Goal: Task Accomplishment & Management: Complete application form

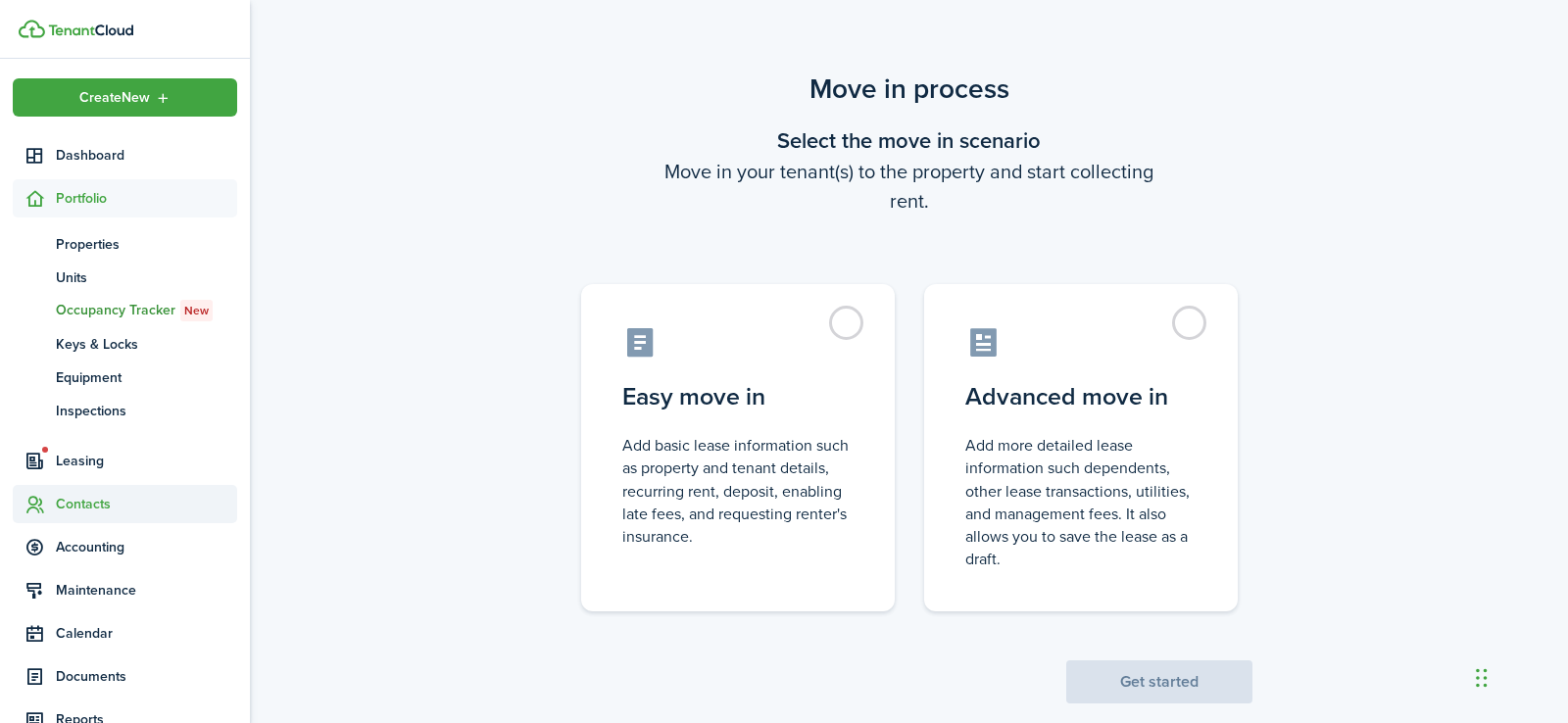
click at [79, 505] on span "Contacts" at bounding box center [147, 504] width 181 height 21
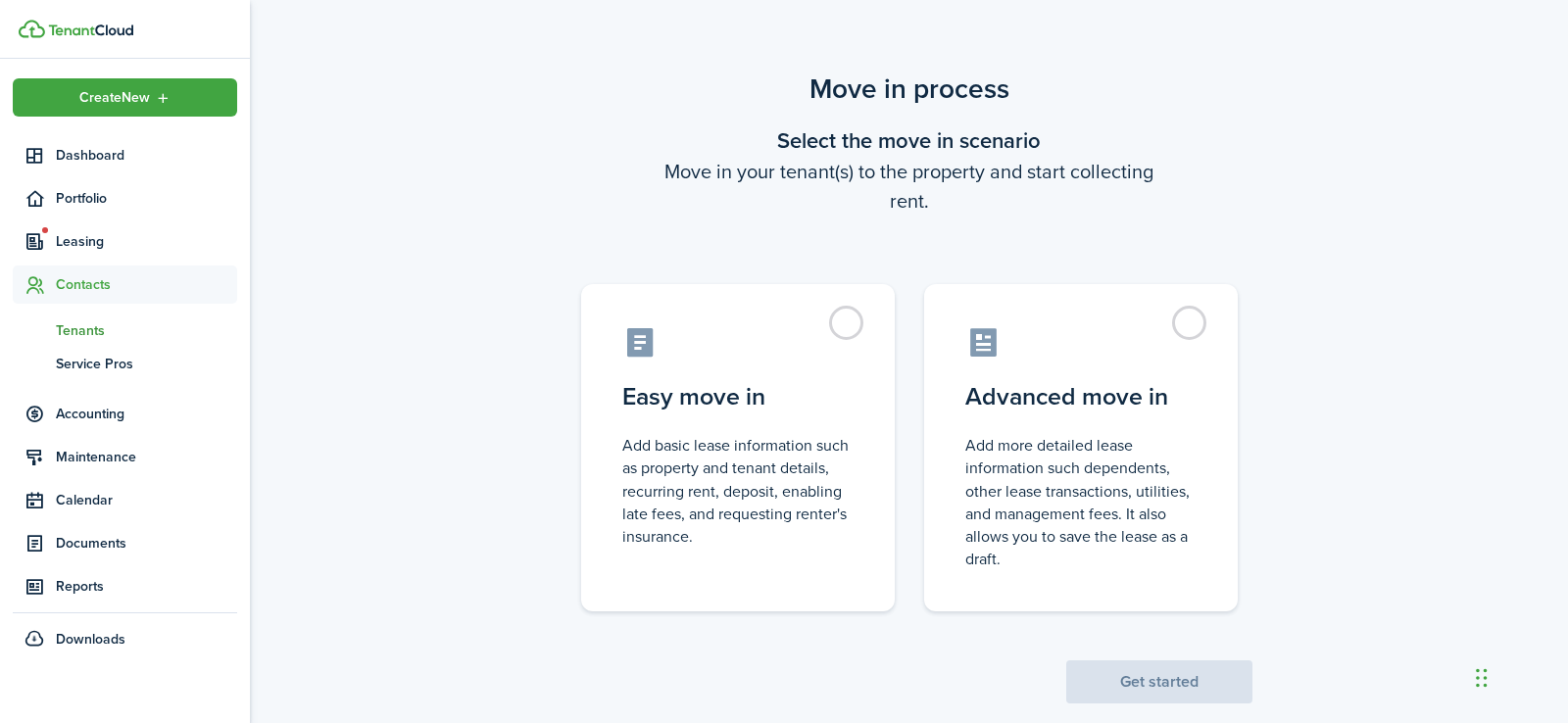
click at [90, 327] on span "Tenants" at bounding box center [147, 331] width 181 height 21
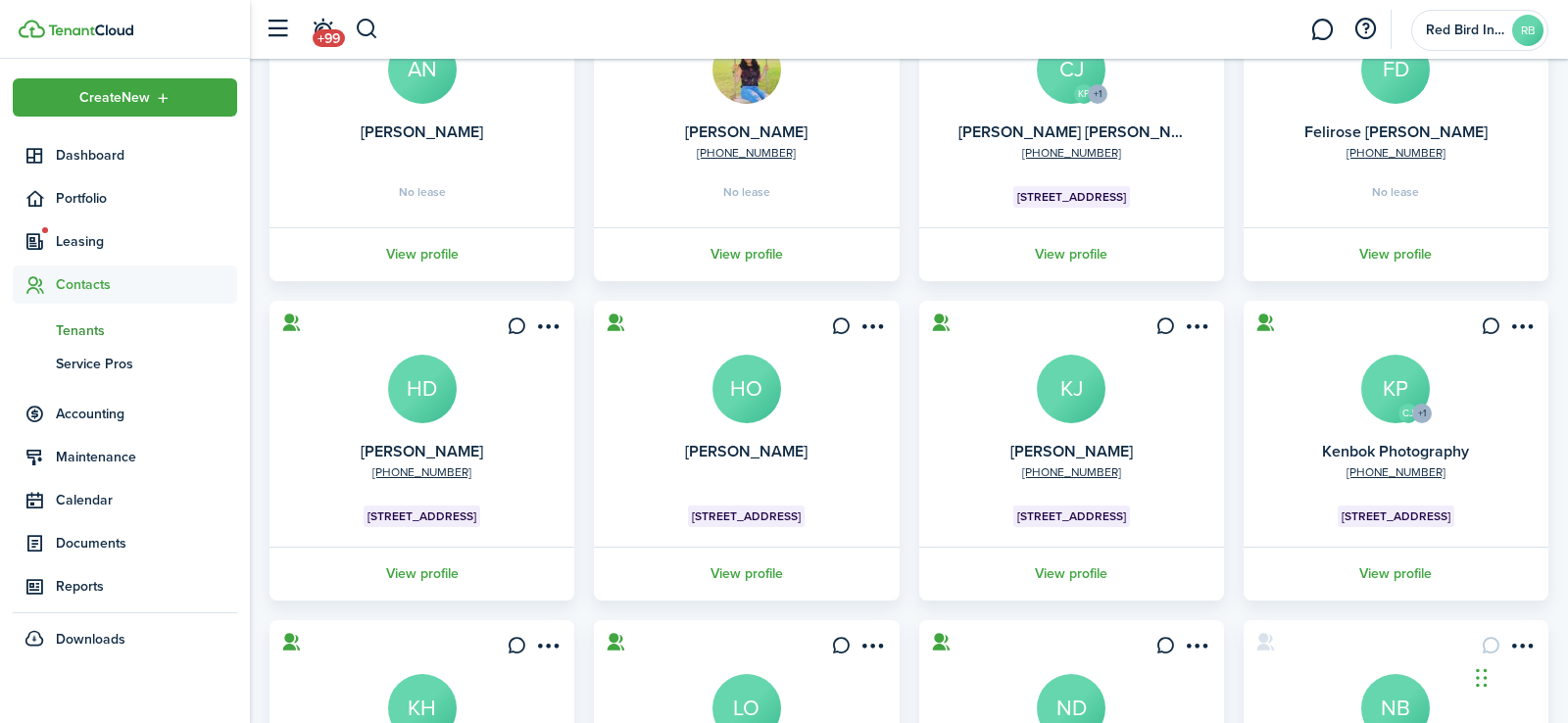
scroll to position [261, 0]
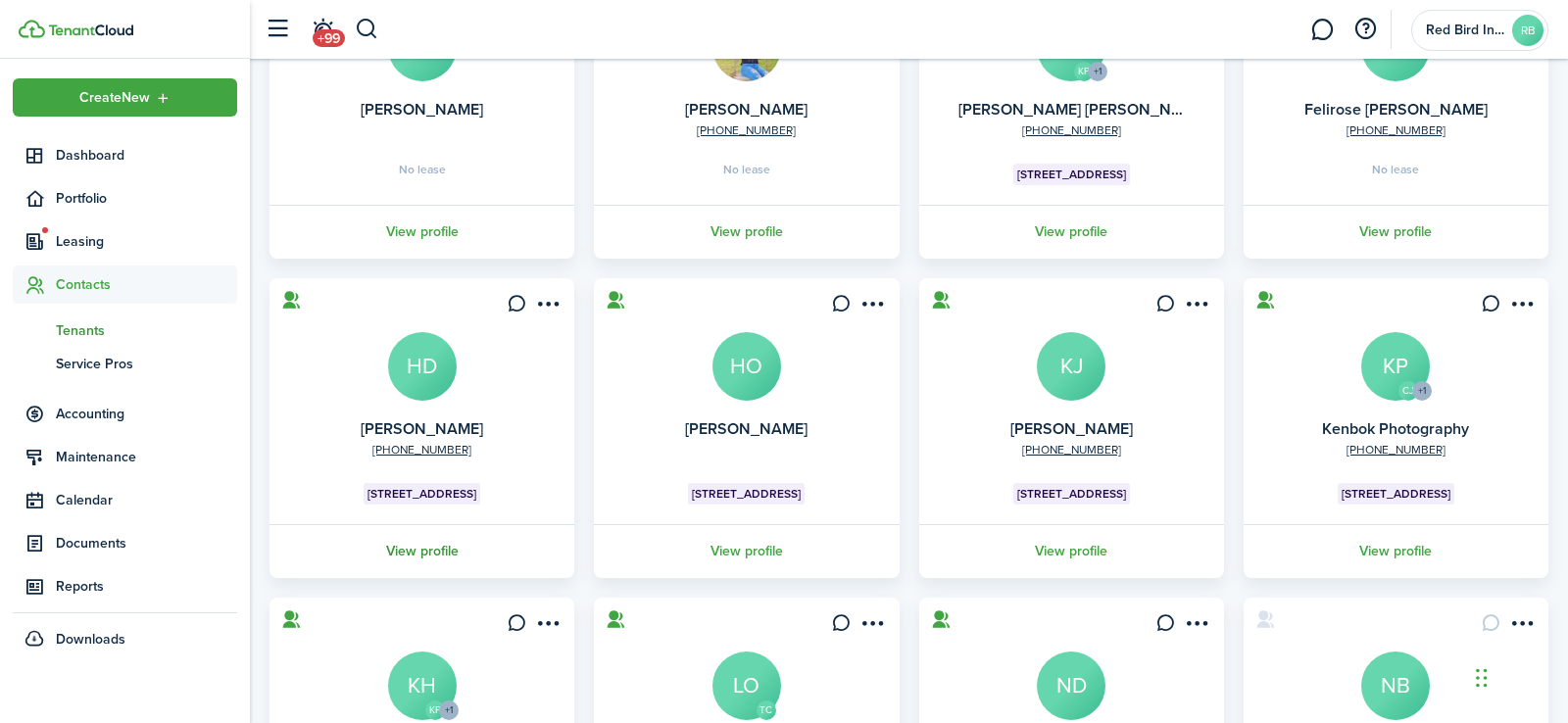
click at [432, 548] on link "View profile" at bounding box center [422, 551] width 311 height 54
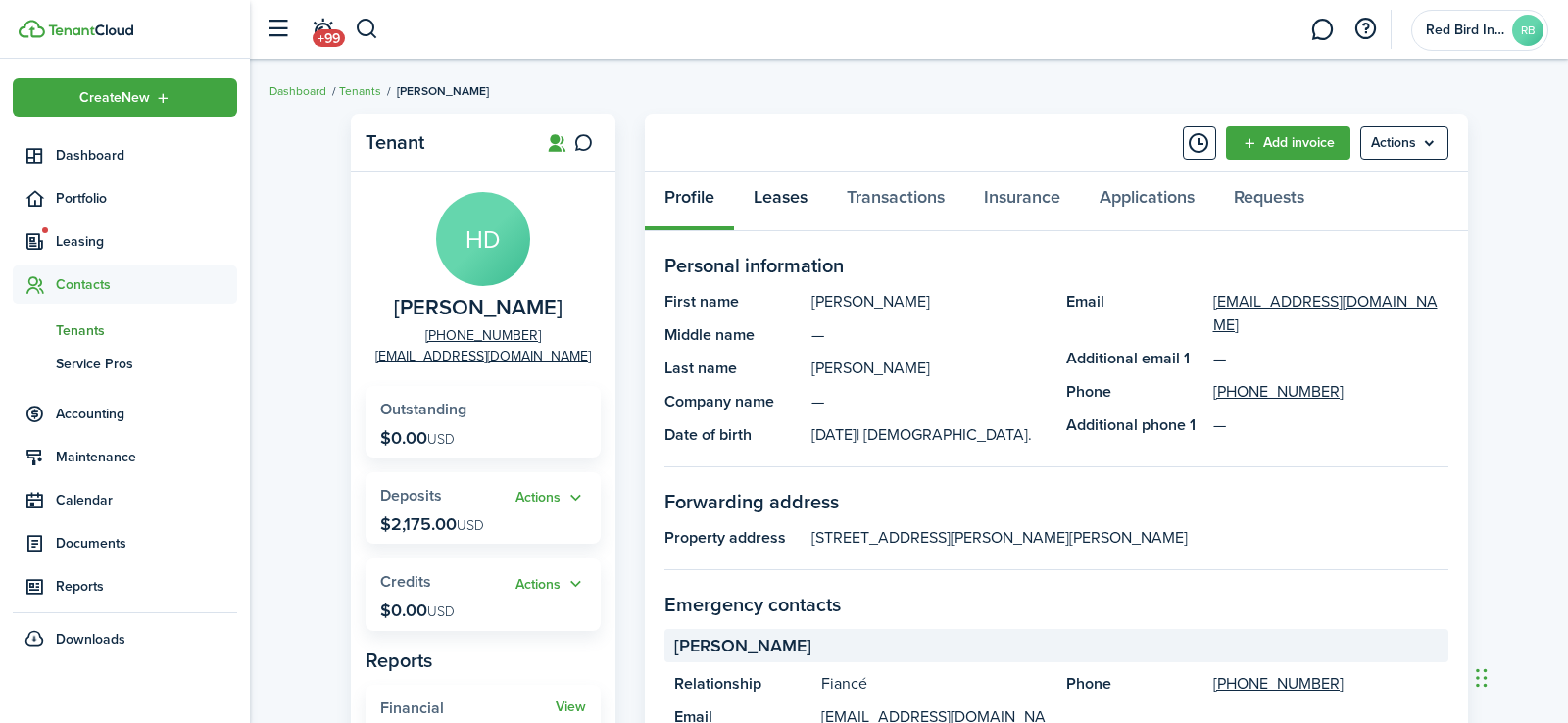
click at [795, 198] on link "Leases" at bounding box center [780, 202] width 93 height 59
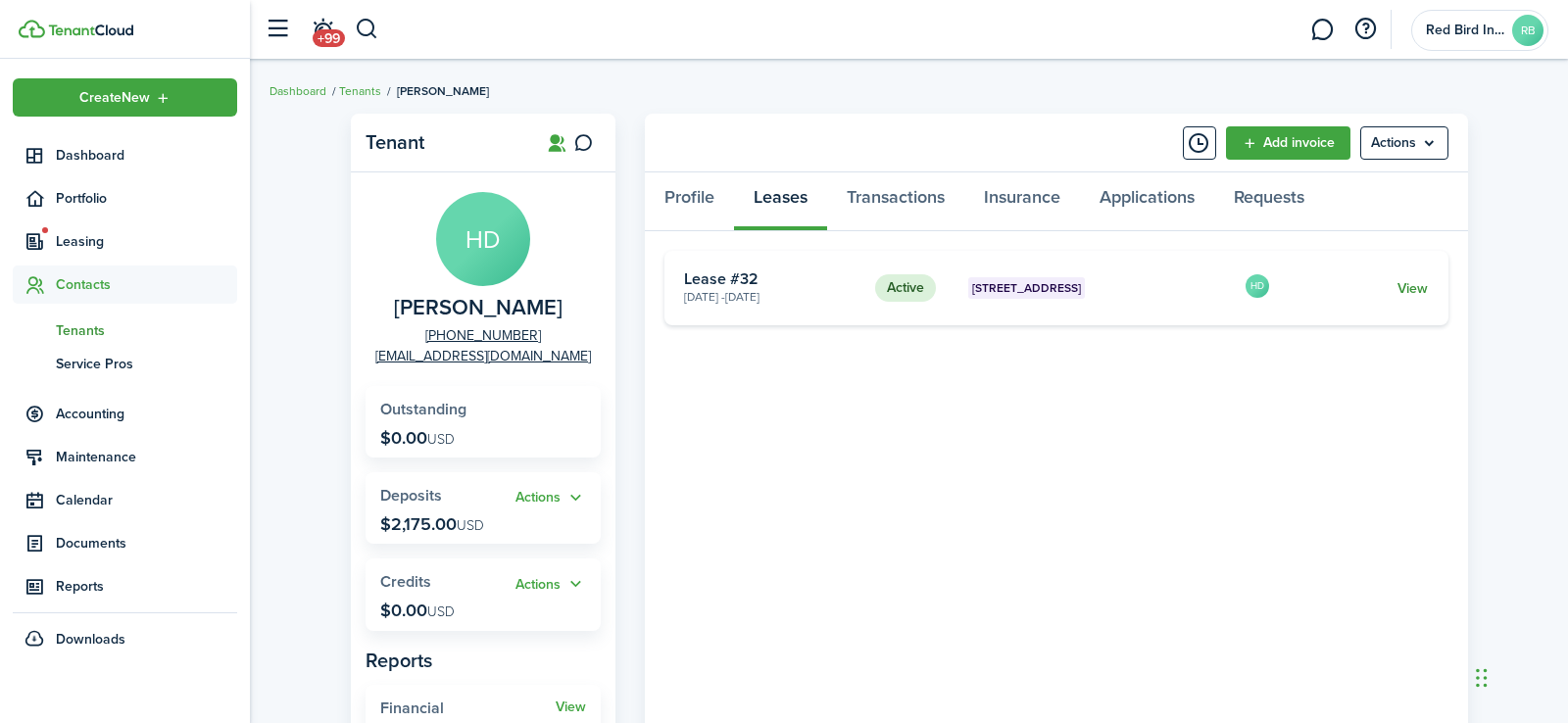
click at [1414, 291] on link "View" at bounding box center [1413, 288] width 30 height 21
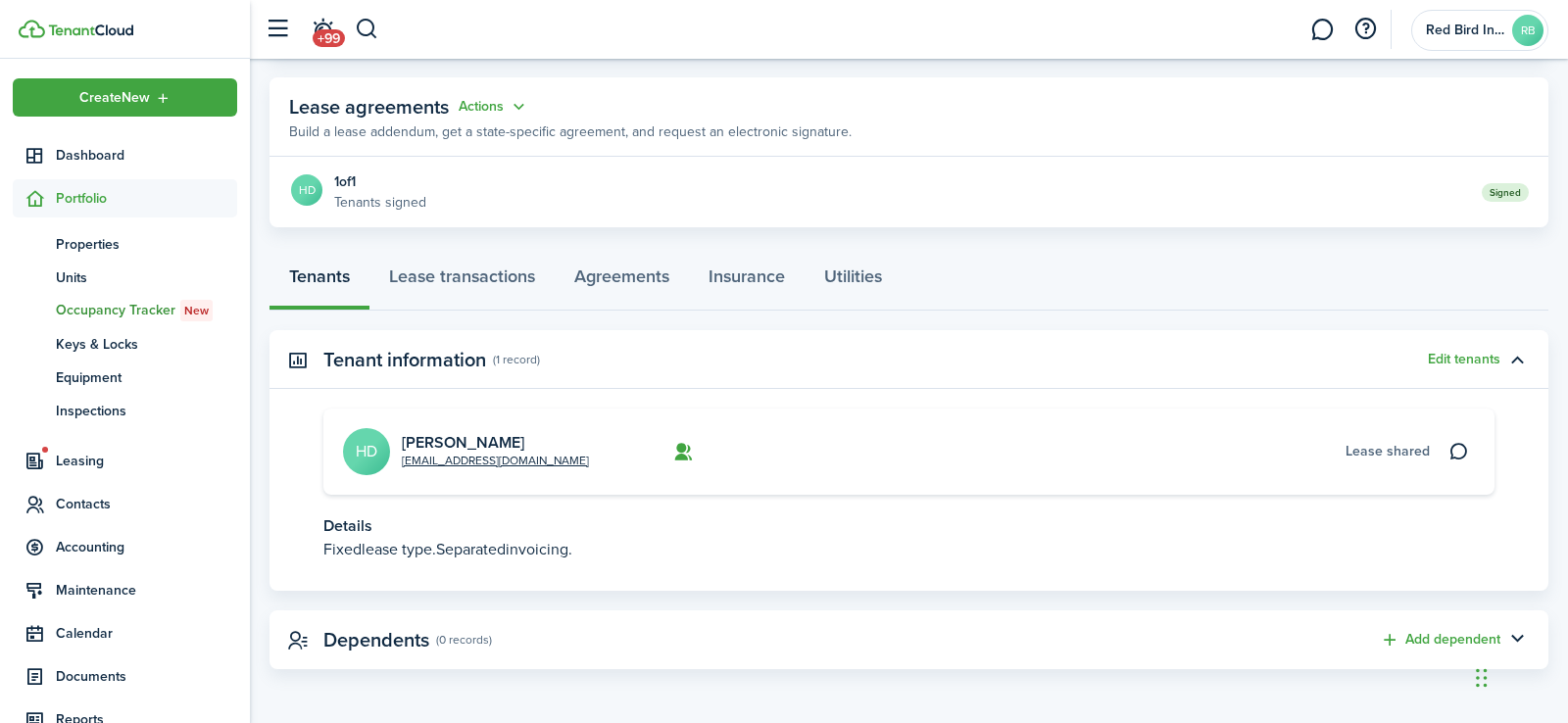
scroll to position [333, 0]
click at [489, 273] on link "Lease transactions" at bounding box center [462, 283] width 185 height 59
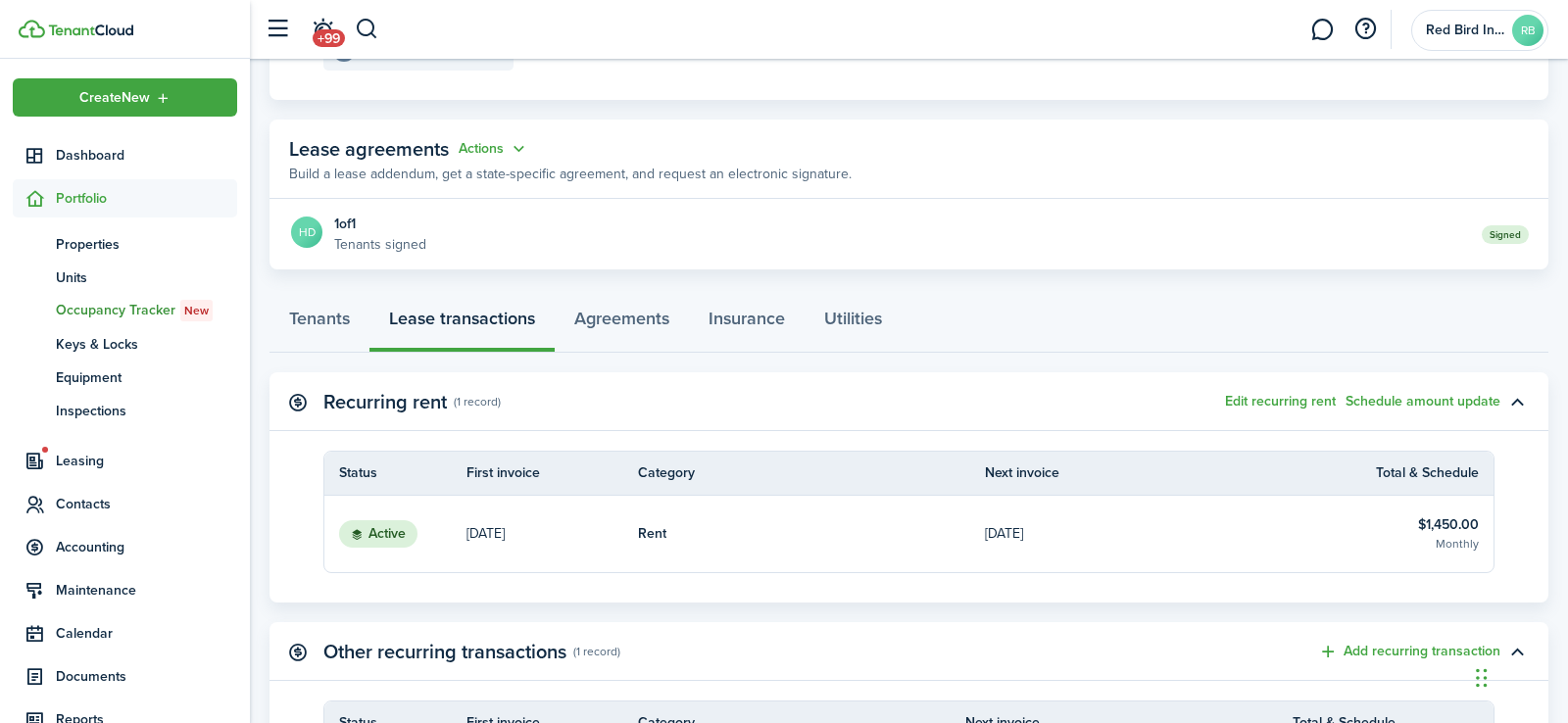
scroll to position [296, 0]
click at [737, 314] on link "Insurance" at bounding box center [747, 321] width 116 height 59
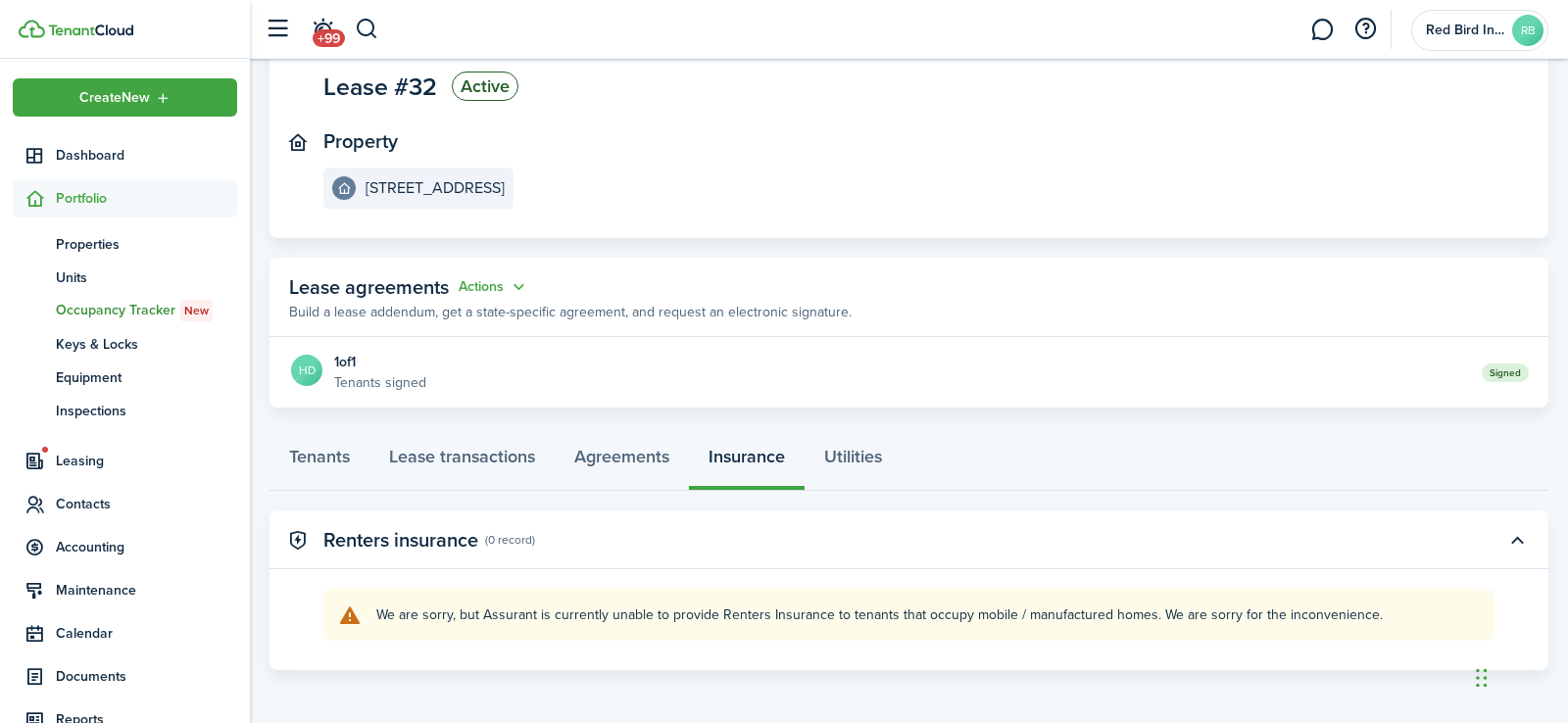
scroll to position [153, 0]
click at [628, 458] on link "Agreements" at bounding box center [622, 462] width 134 height 59
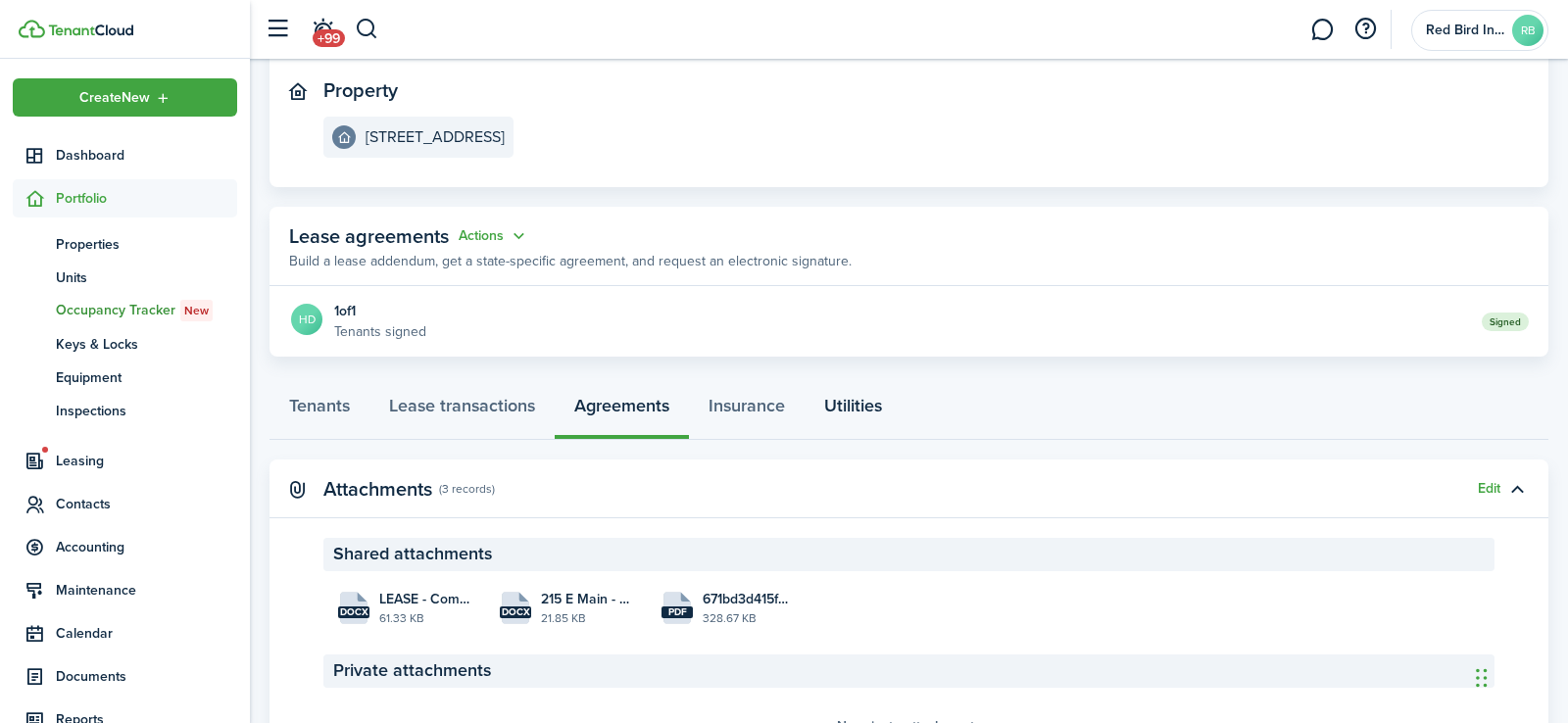
scroll to position [203, 0]
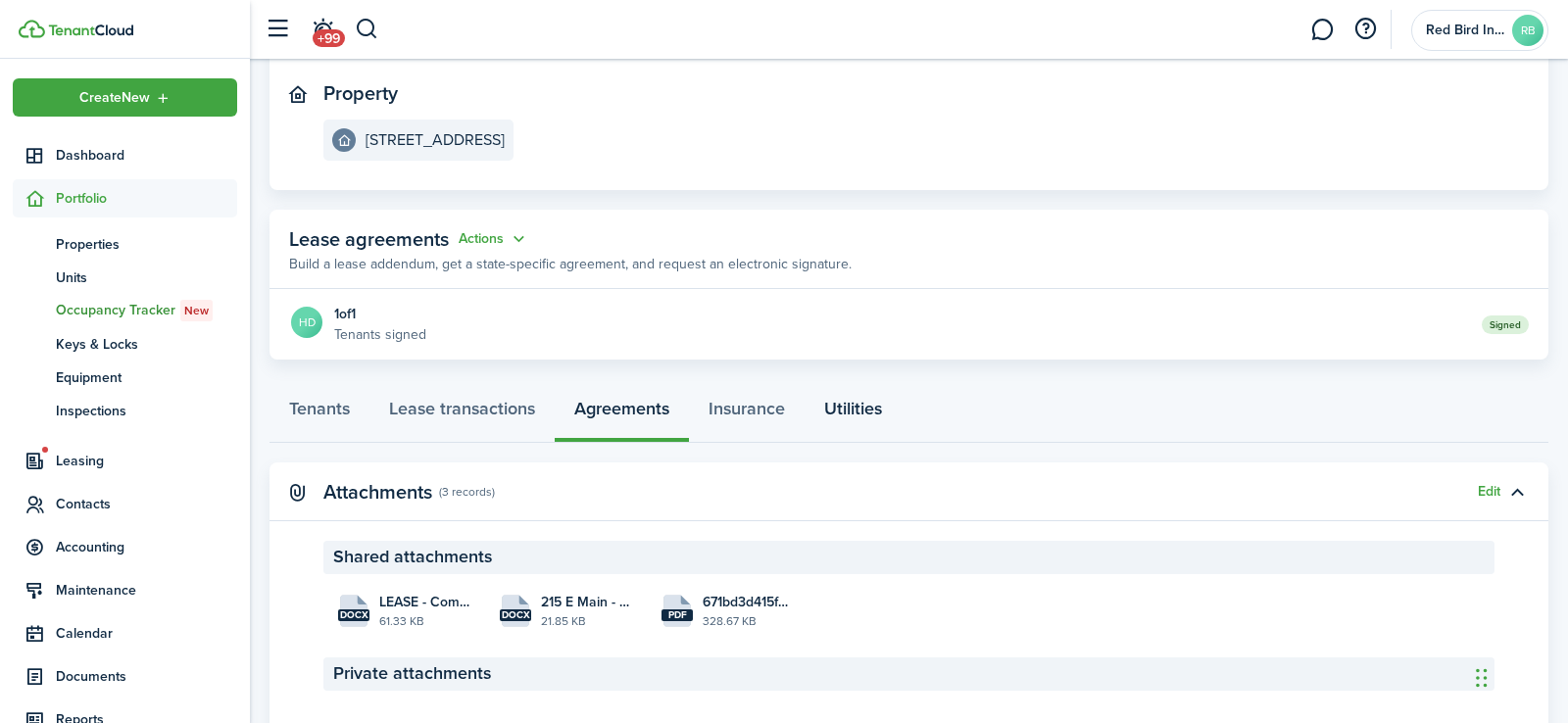
click at [874, 399] on link "Utilities" at bounding box center [853, 413] width 97 height 59
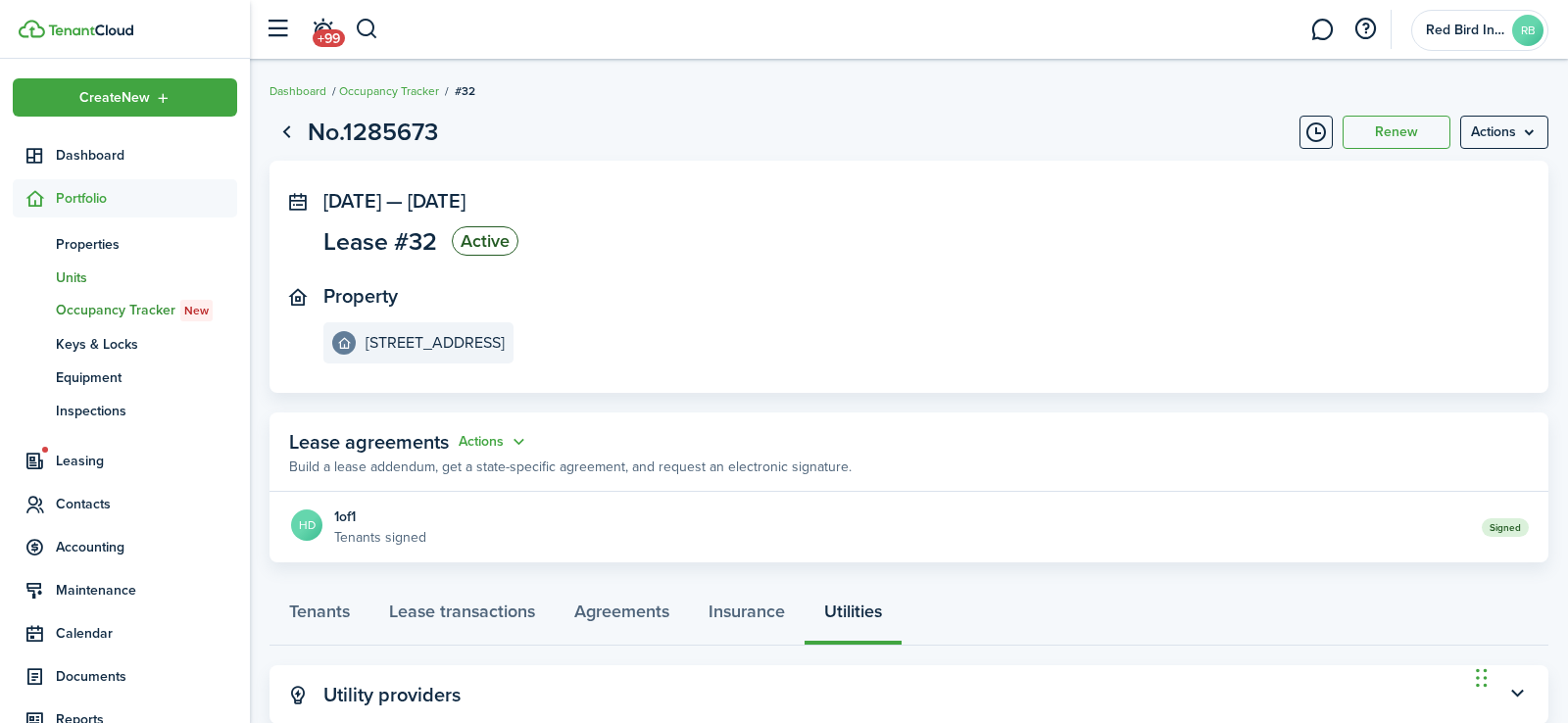
click at [72, 275] on span "Units" at bounding box center [147, 277] width 181 height 21
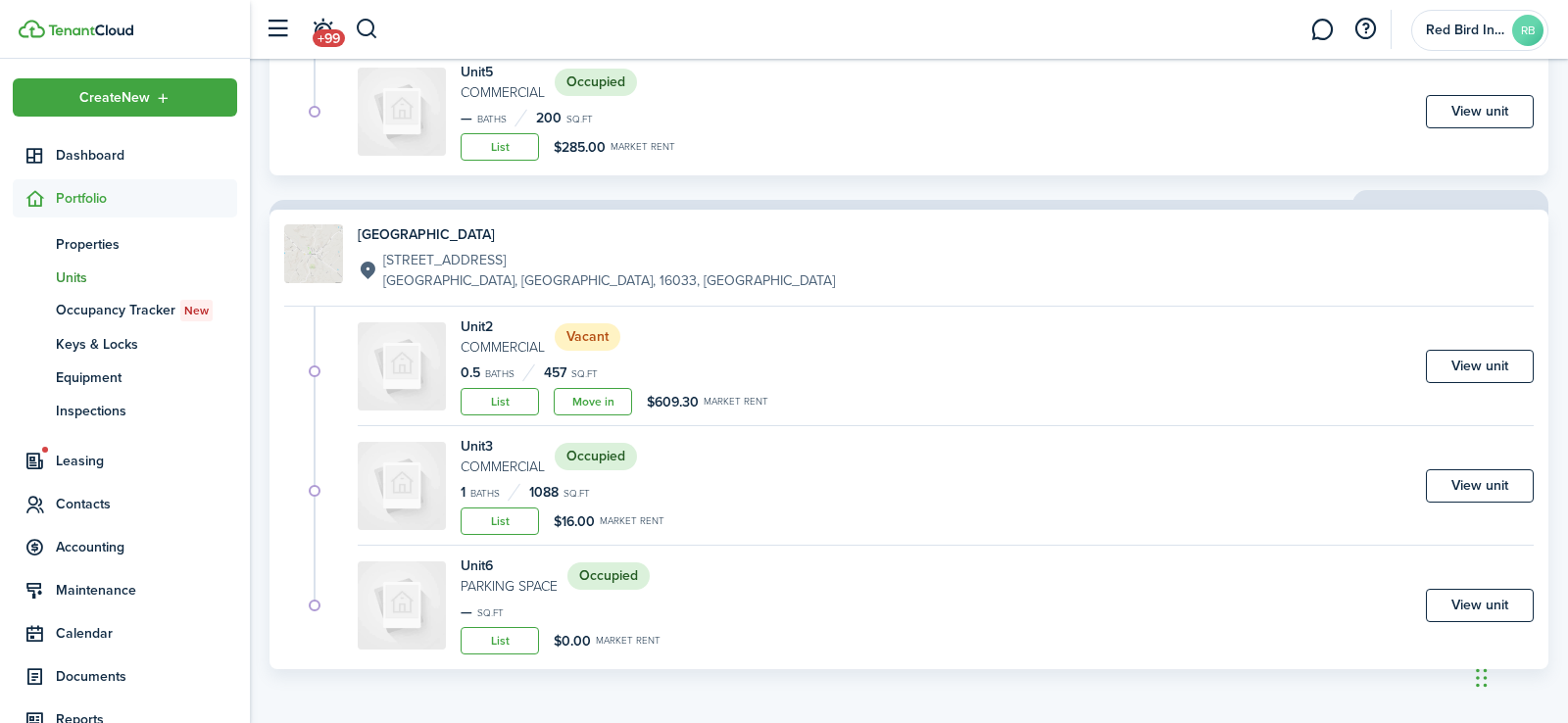
scroll to position [997, 0]
click at [610, 403] on link "Move in" at bounding box center [593, 402] width 79 height 28
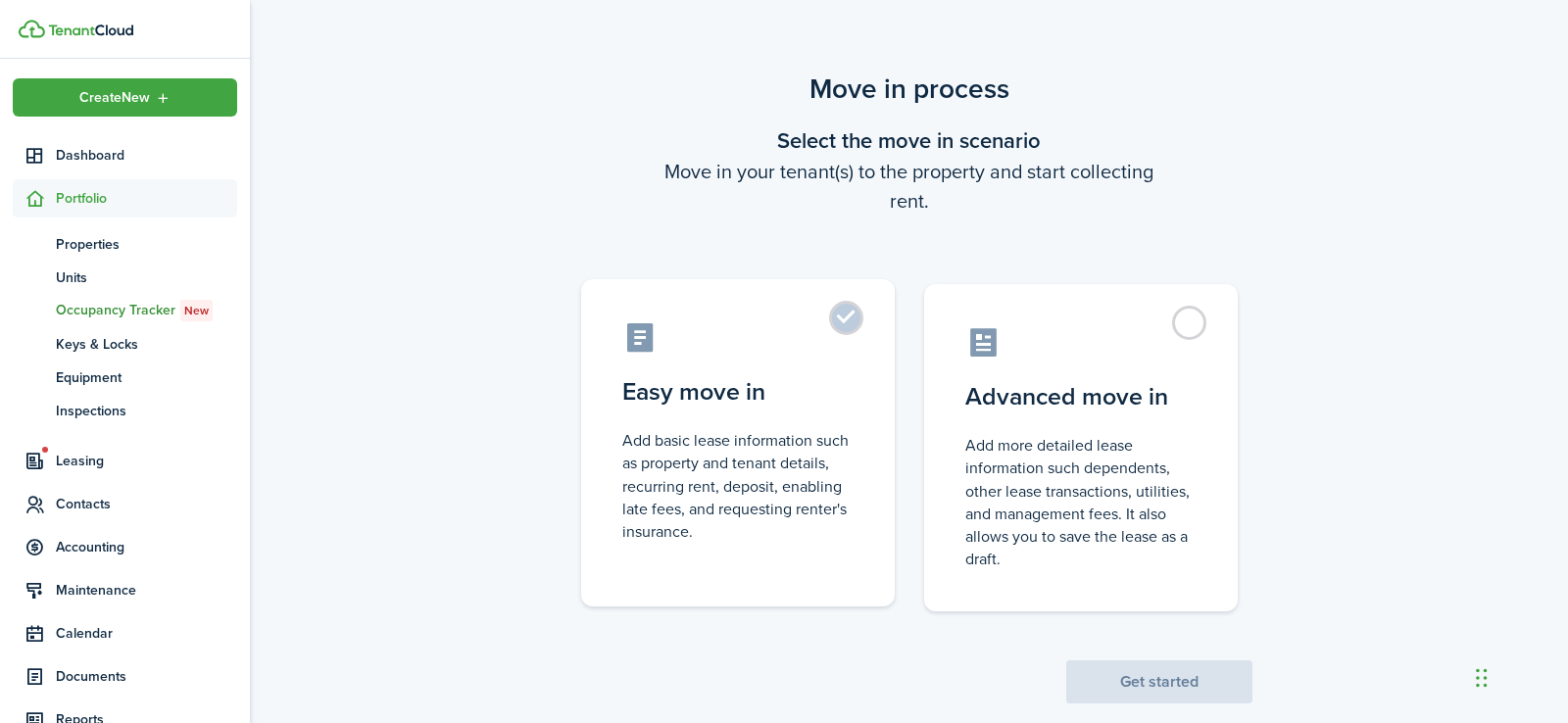
click at [847, 318] on label "Easy move in Add basic lease information such as property and tenant details, r…" at bounding box center [738, 443] width 314 height 328
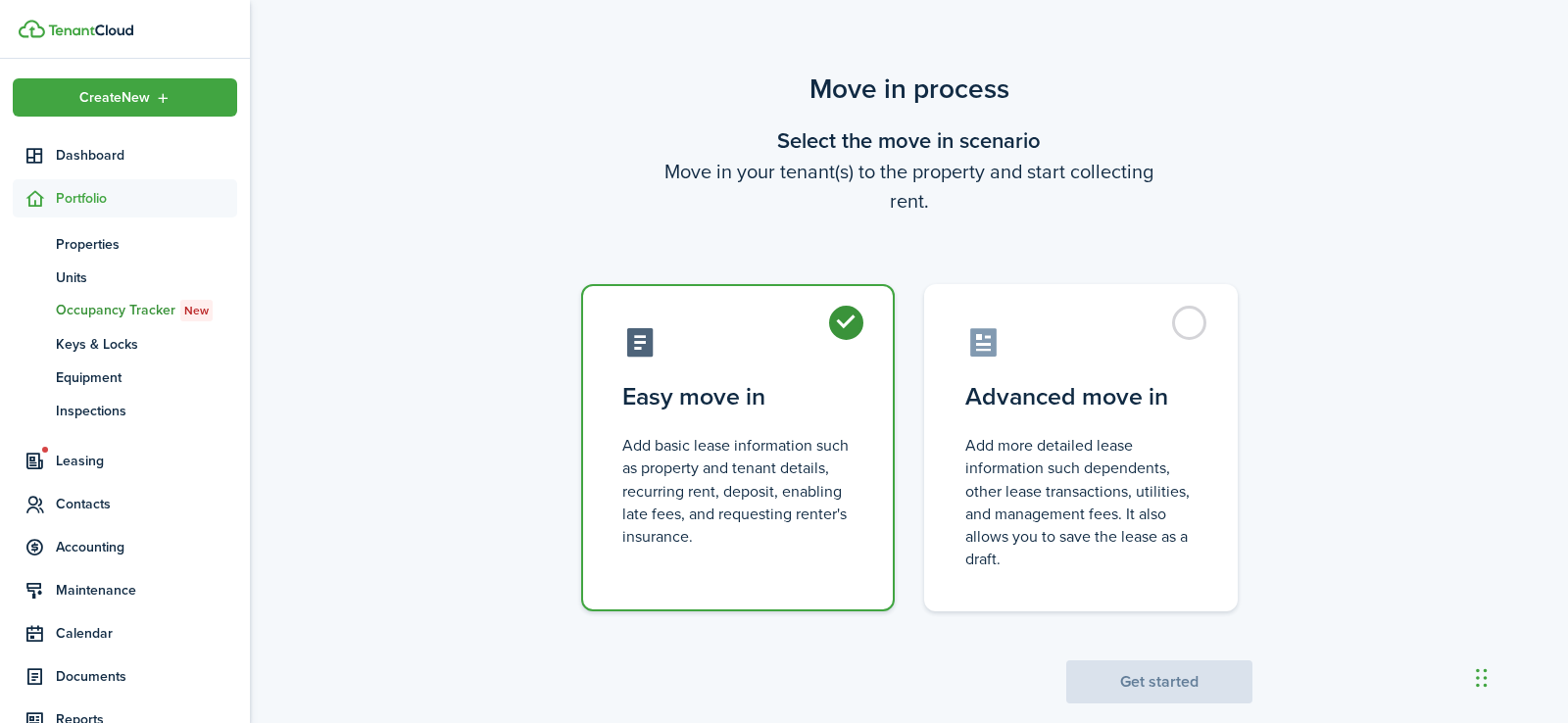
radio input "true"
click at [1136, 685] on button "Get started" at bounding box center [1159, 682] width 186 height 43
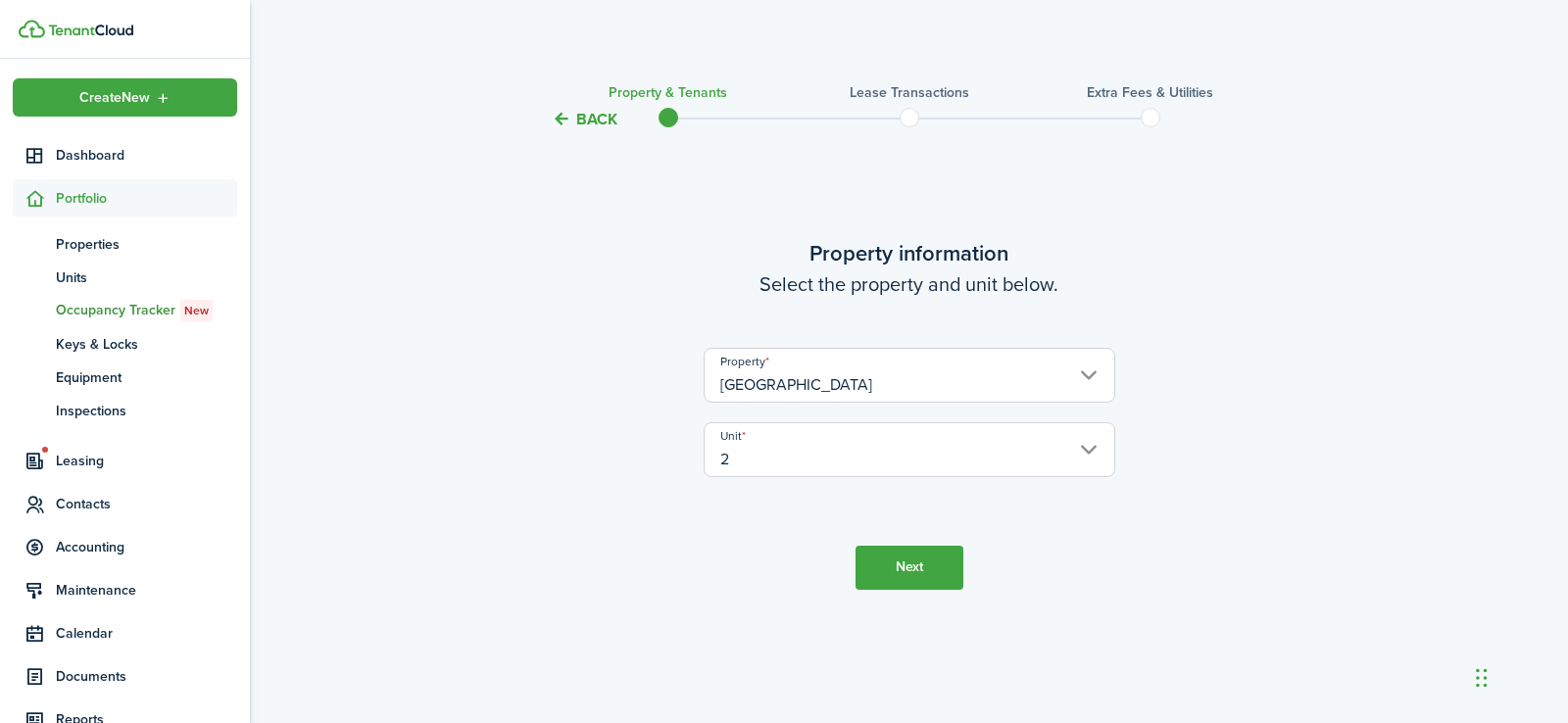
click at [931, 568] on button "Next" at bounding box center [910, 568] width 108 height 44
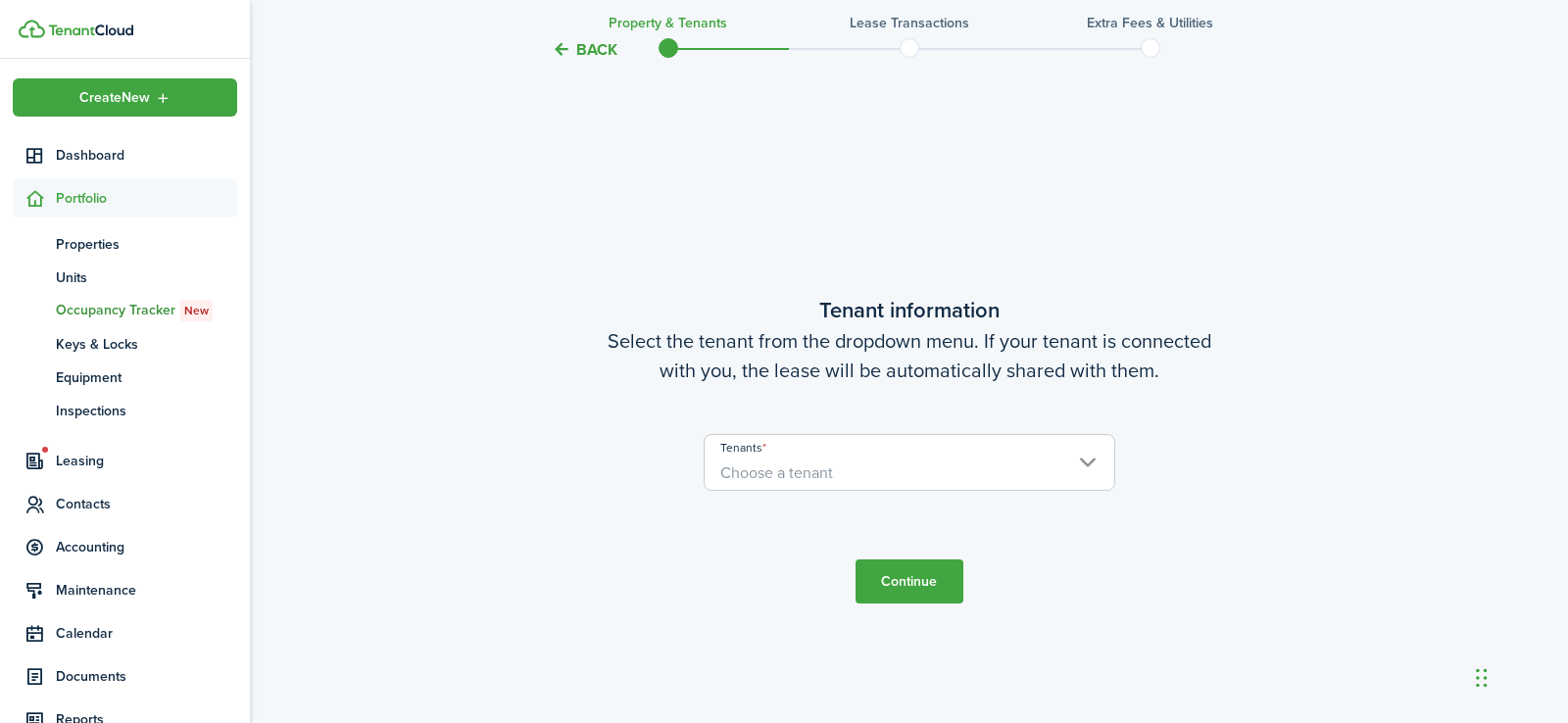
scroll to position [592, 0]
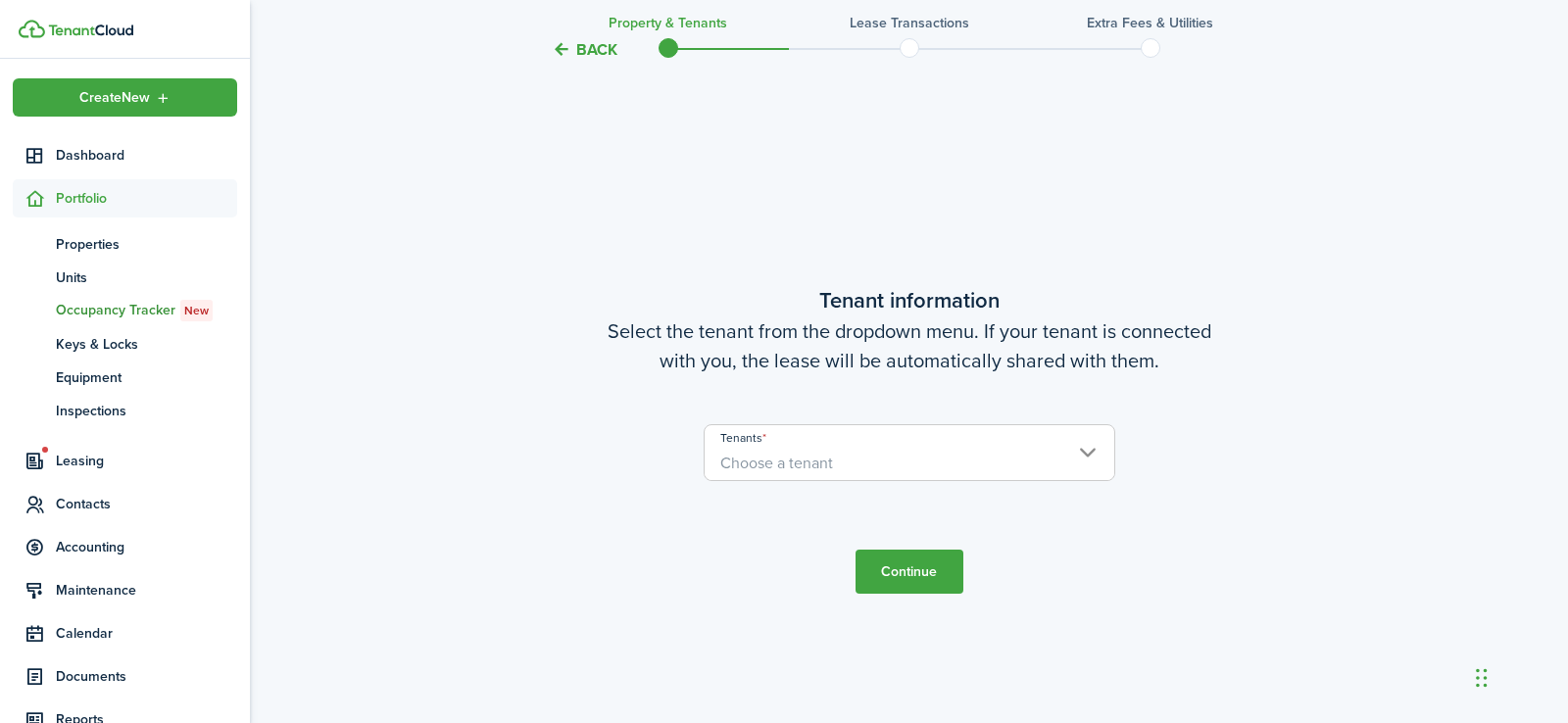
click at [994, 464] on span "Choose a tenant" at bounding box center [909, 463] width 409 height 33
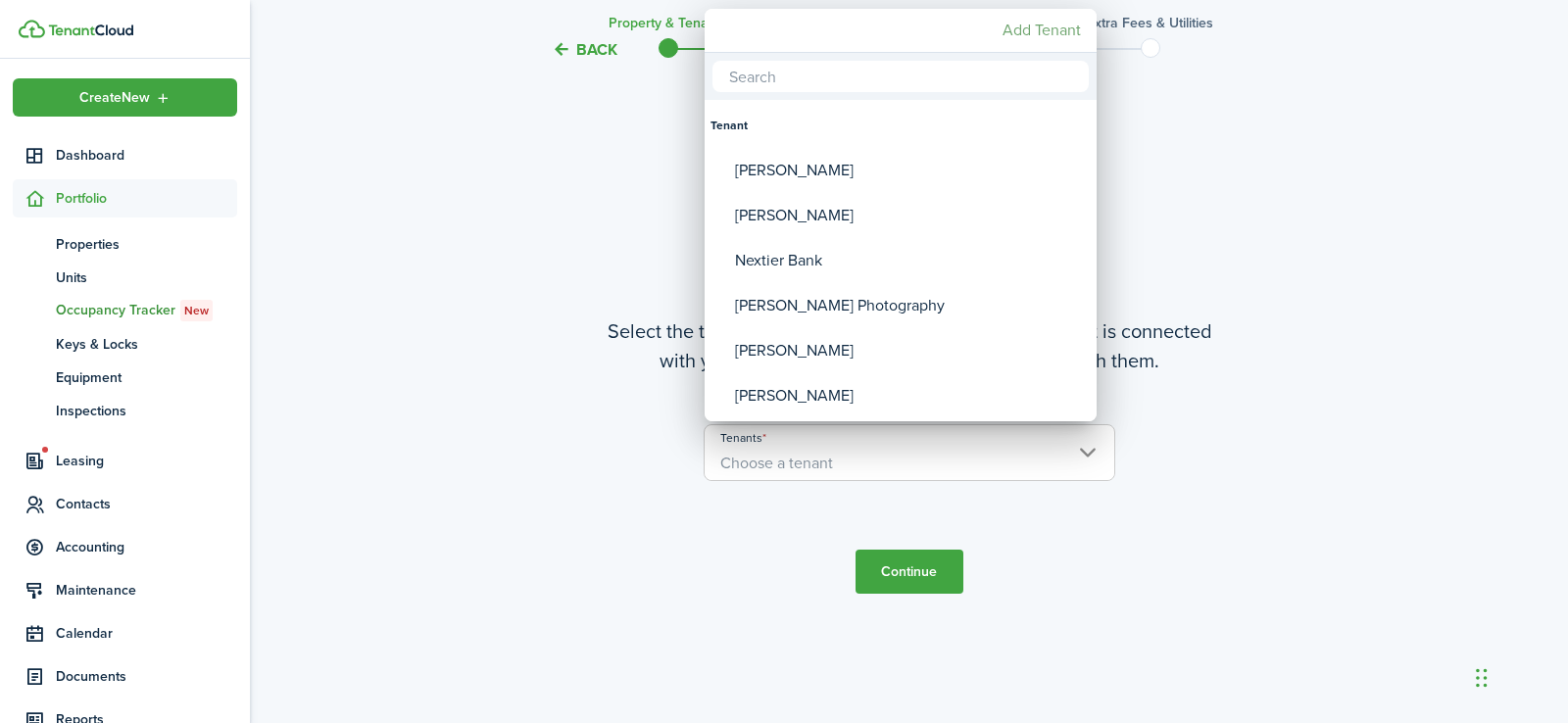
click at [1059, 31] on mbsc-button "Add Tenant" at bounding box center [1042, 30] width 94 height 35
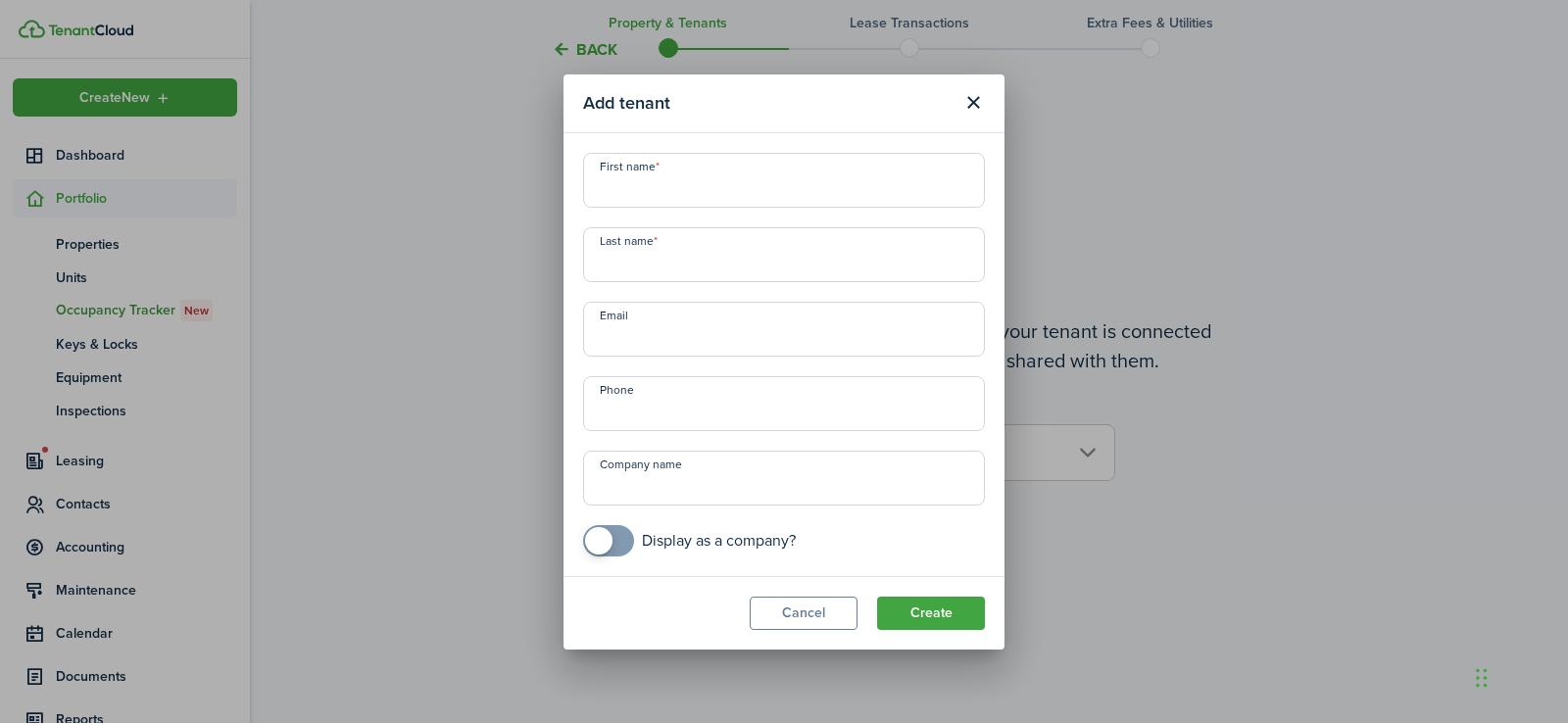
click at [688, 186] on input "First name" at bounding box center [784, 180] width 401 height 55
type input "[PERSON_NAME]"
type input "[EMAIL_ADDRESS][DOMAIN_NAME]"
type input "Fish Window Cleaning"
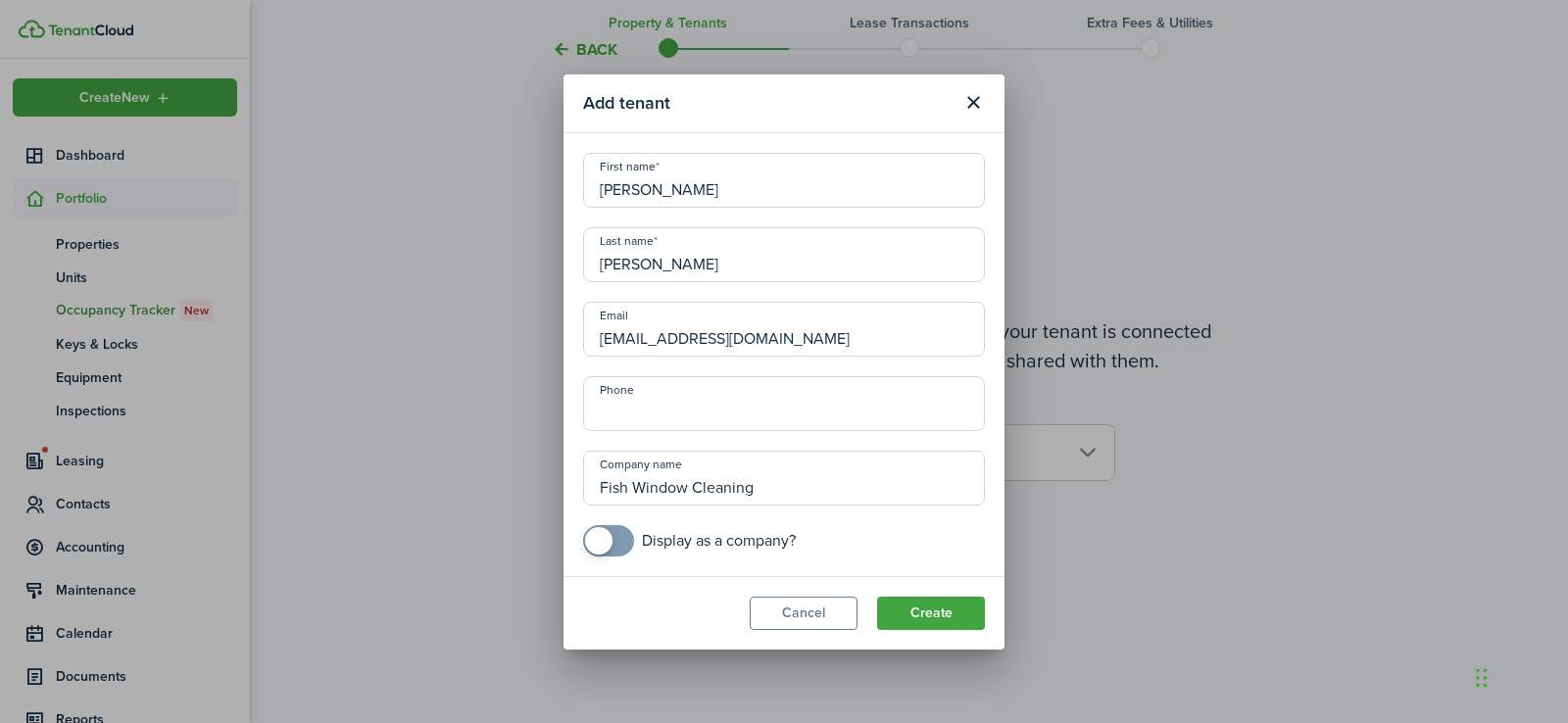
checkbox input "true"
click at [604, 546] on span at bounding box center [599, 541] width 28 height 28
click at [928, 611] on button "Create" at bounding box center [932, 614] width 108 height 33
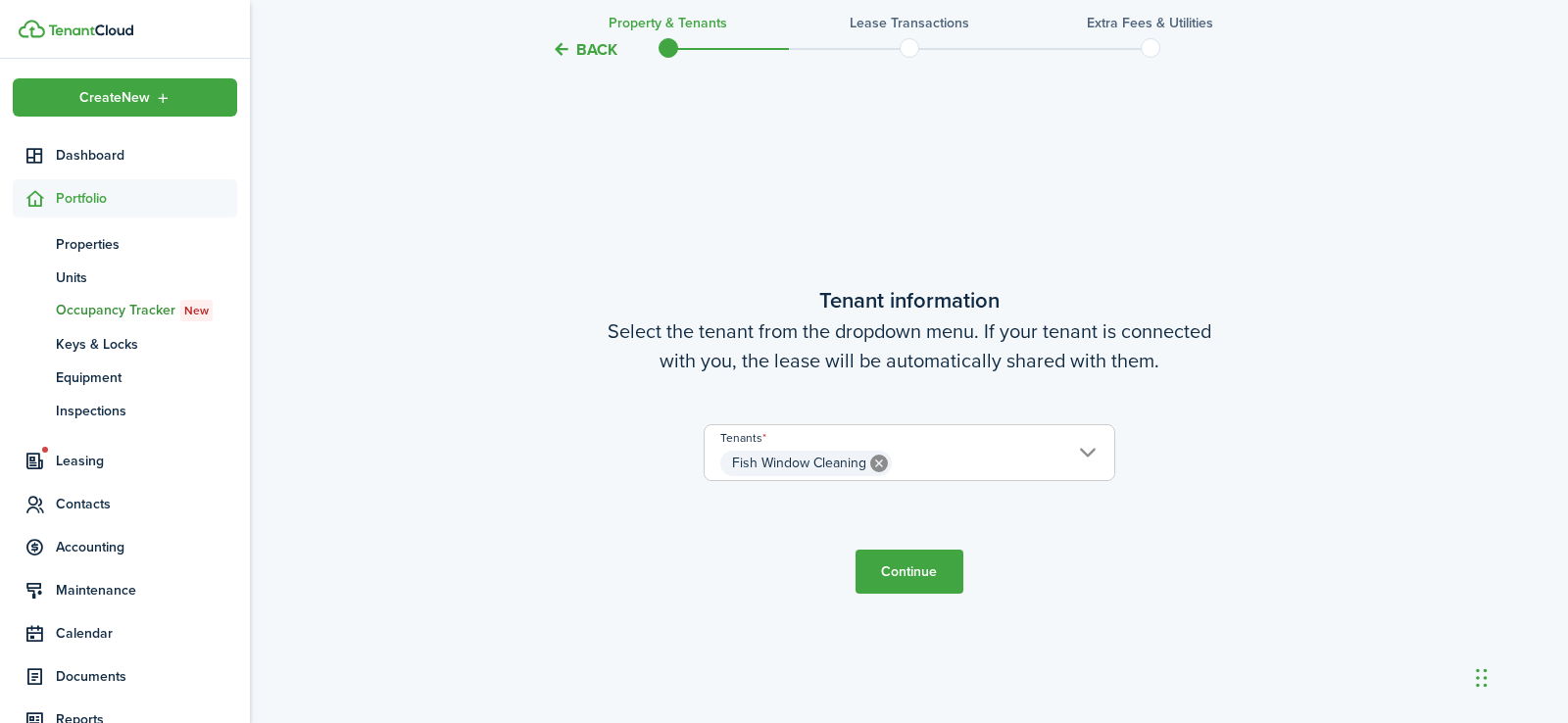
click at [889, 570] on button "Continue" at bounding box center [910, 572] width 108 height 44
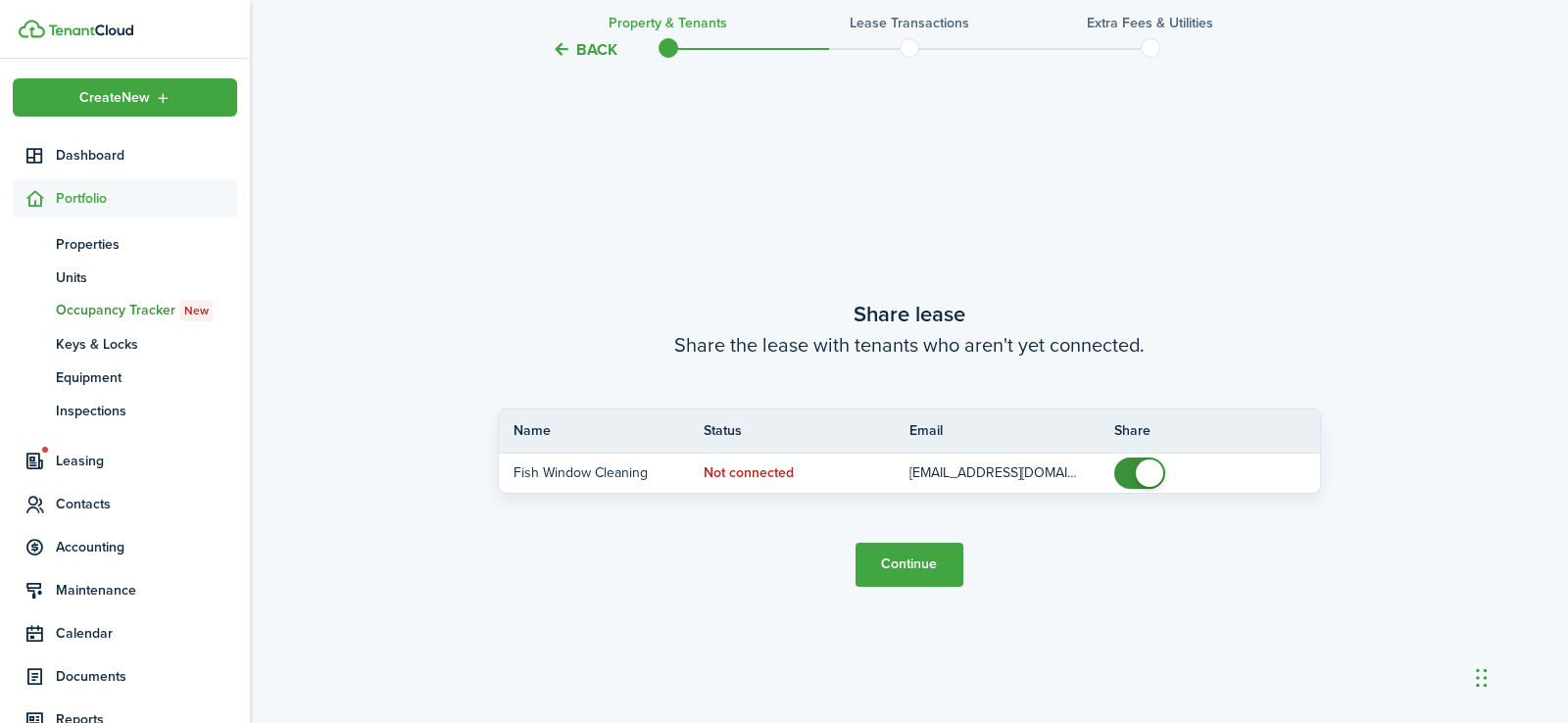
scroll to position [1315, 0]
click at [912, 556] on button "Continue" at bounding box center [910, 562] width 108 height 44
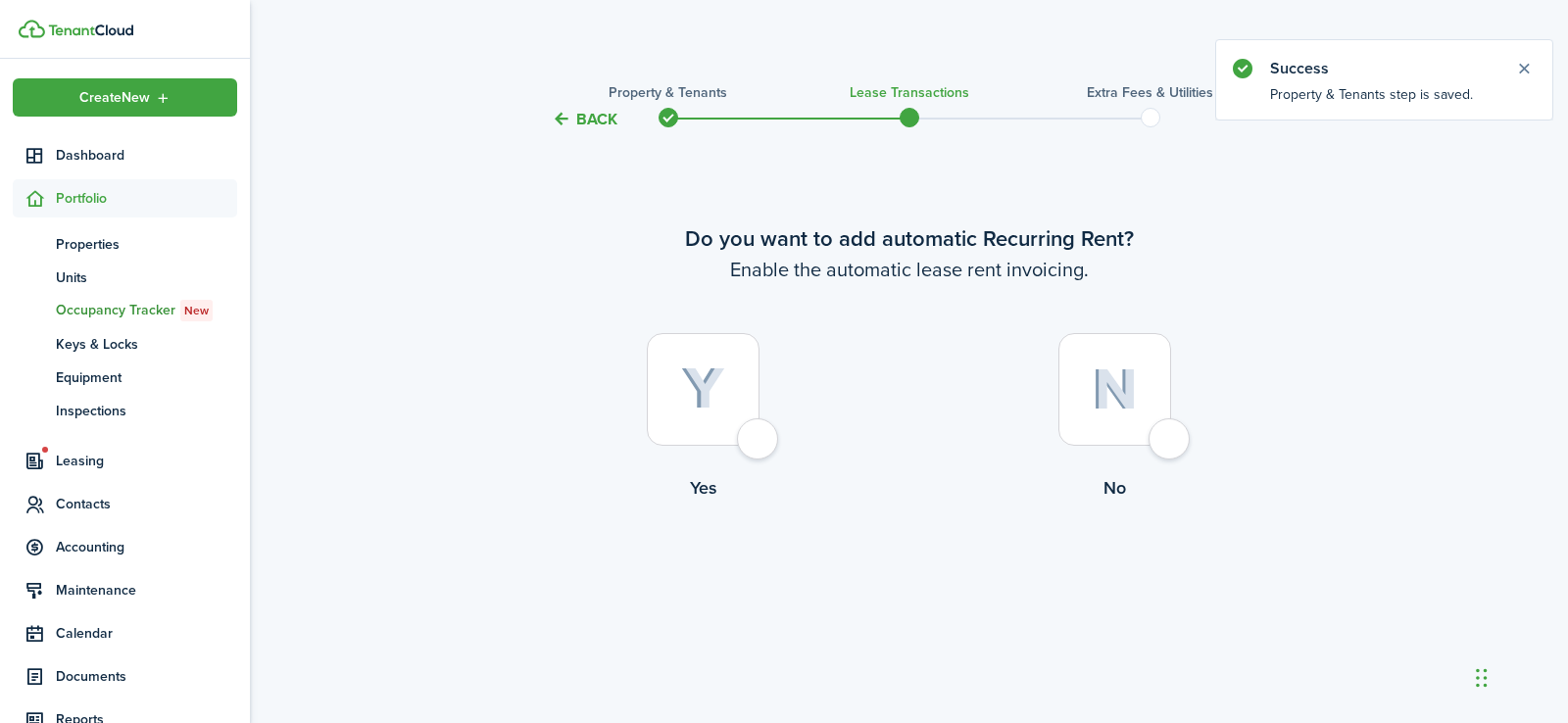
click at [759, 438] on div at bounding box center [702, 390] width 113 height 113
radio input "true"
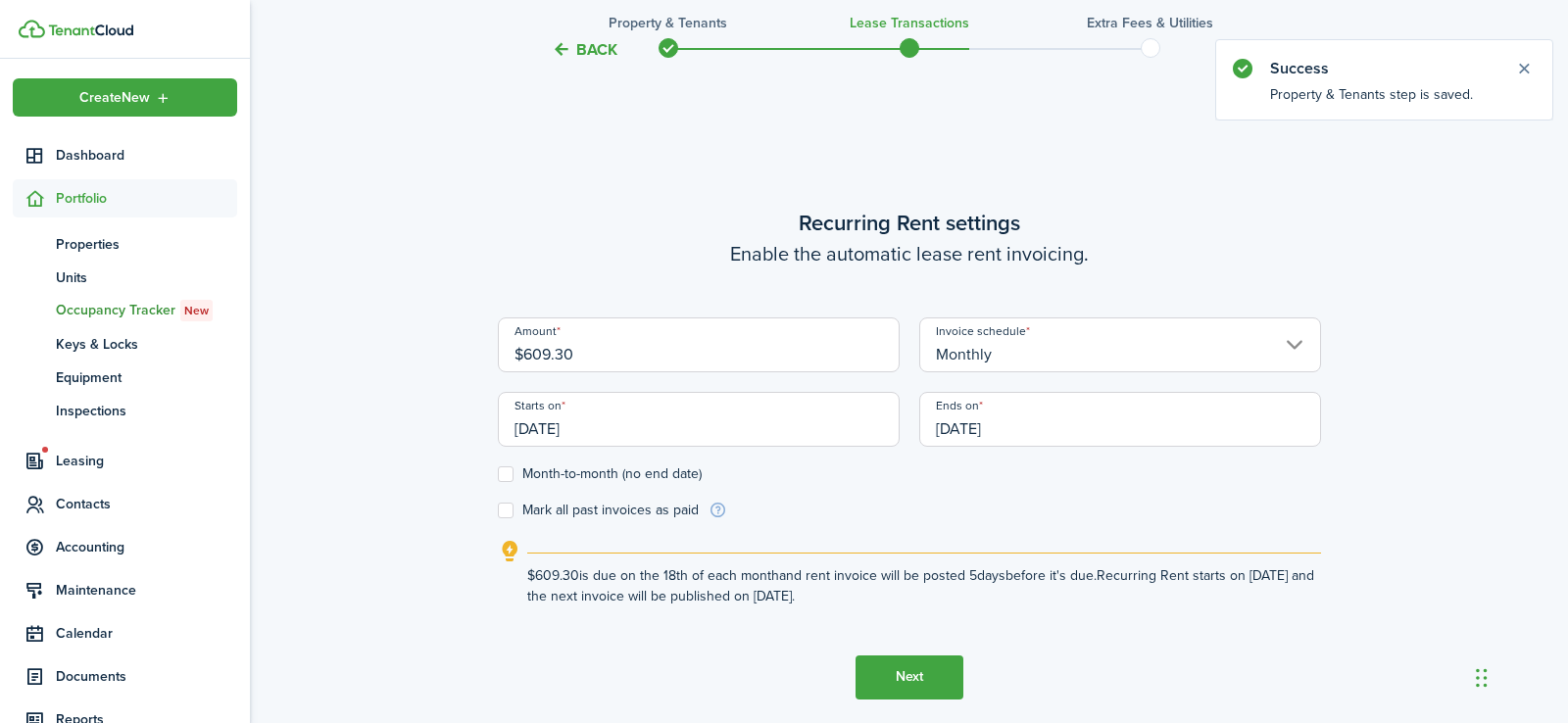
scroll to position [592, 0]
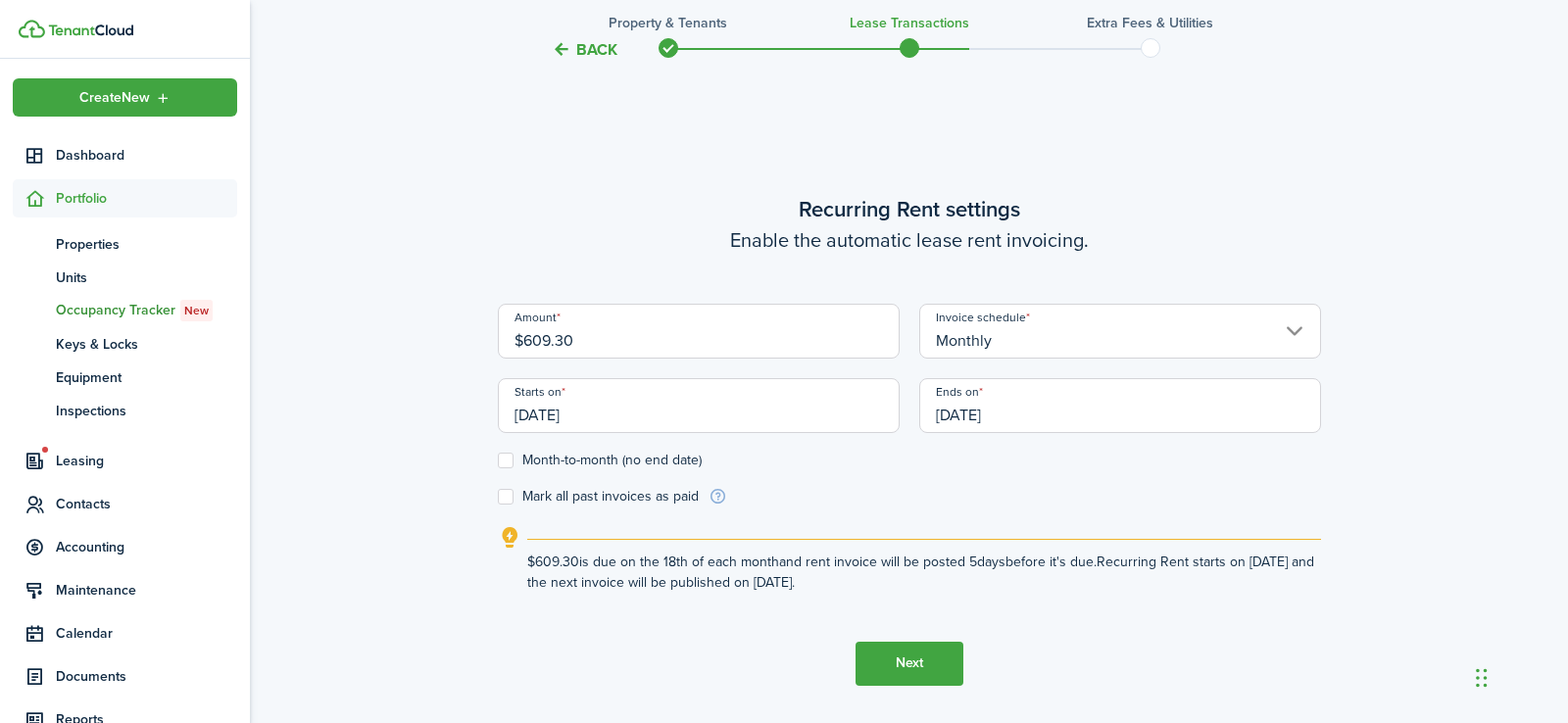
click at [570, 335] on input "$609.30" at bounding box center [698, 331] width 401 height 55
click at [538, 412] on input "[DATE]" at bounding box center [698, 406] width 401 height 55
type input "$500.00"
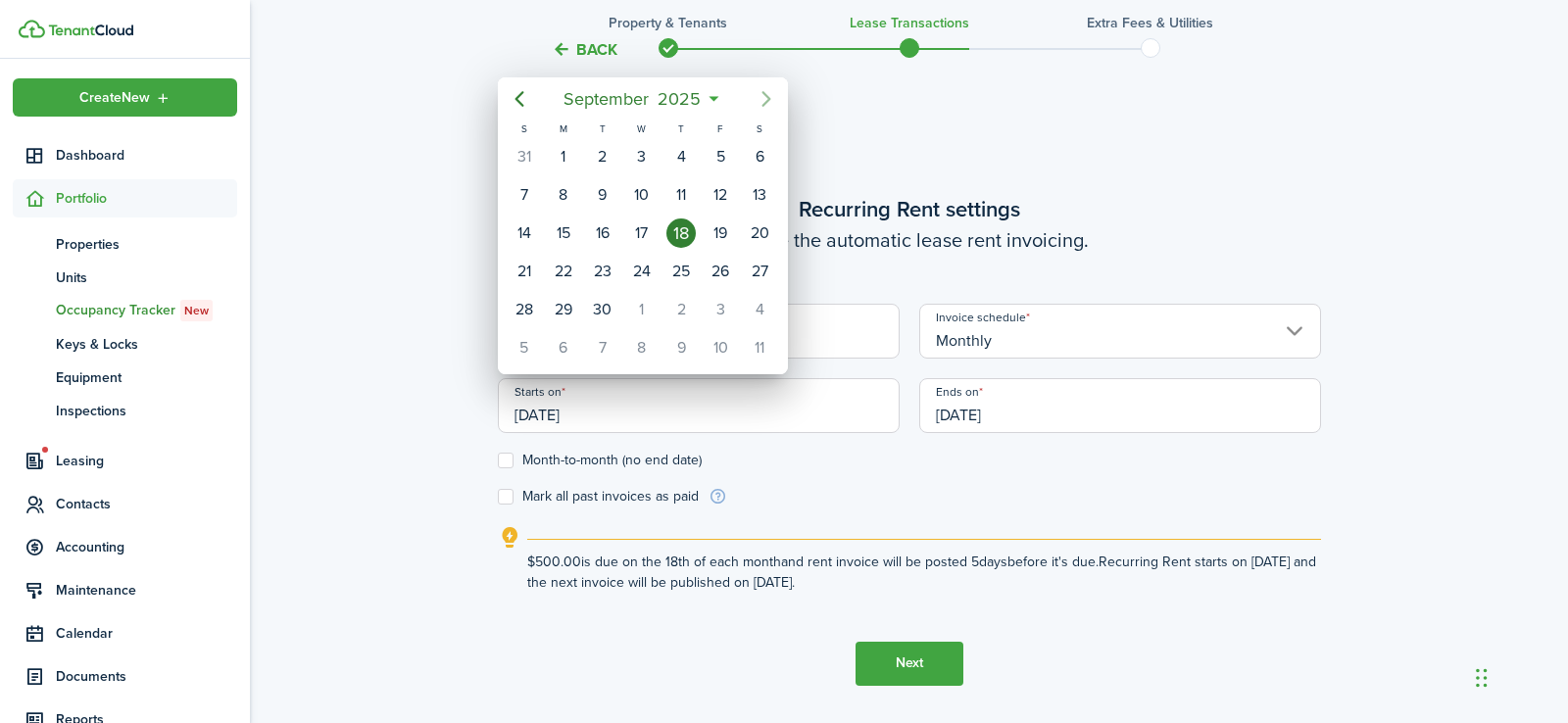
click at [769, 98] on icon "Next page" at bounding box center [765, 99] width 9 height 16
click at [758, 232] on div "15" at bounding box center [759, 233] width 30 height 30
type input "[DATE]"
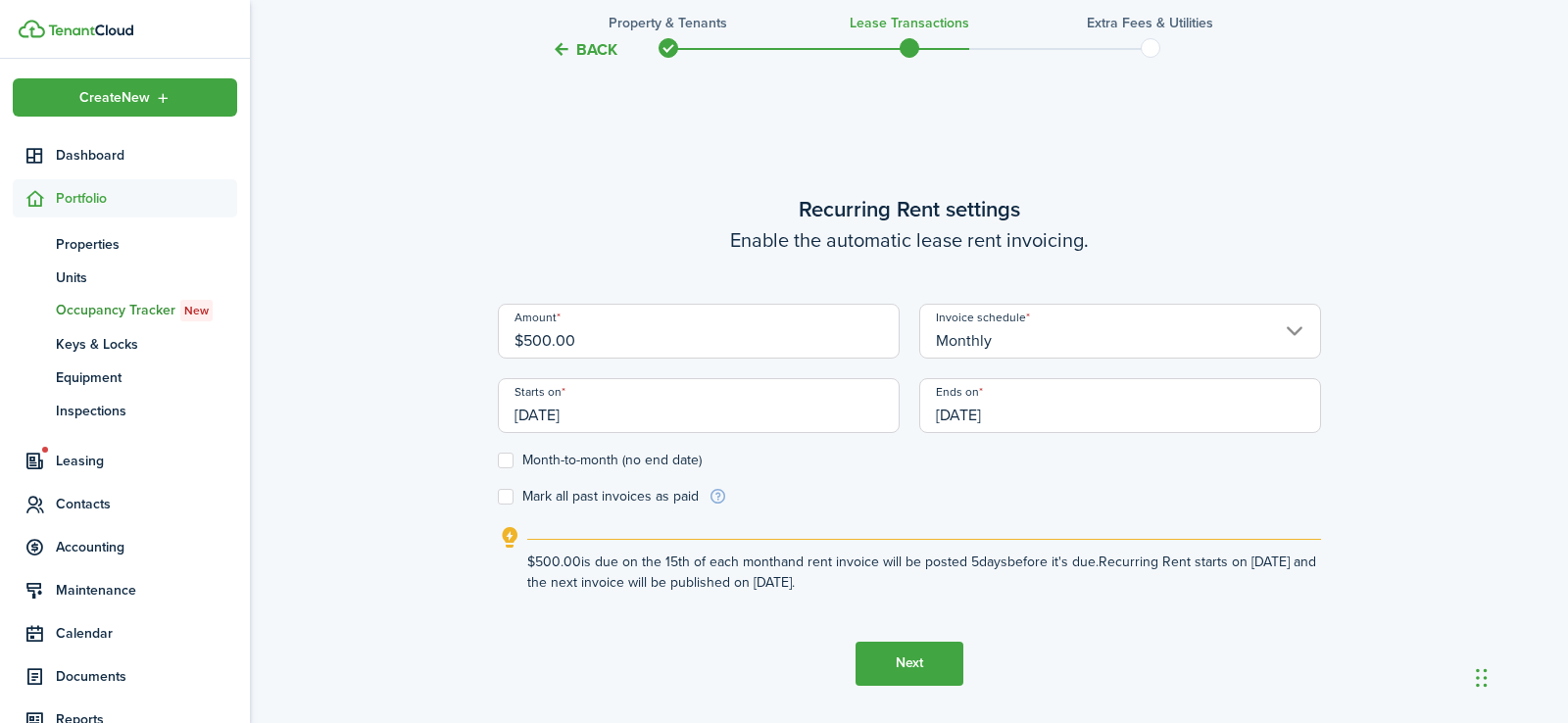
click at [1136, 411] on input "[DATE]" at bounding box center [1119, 406] width 401 height 55
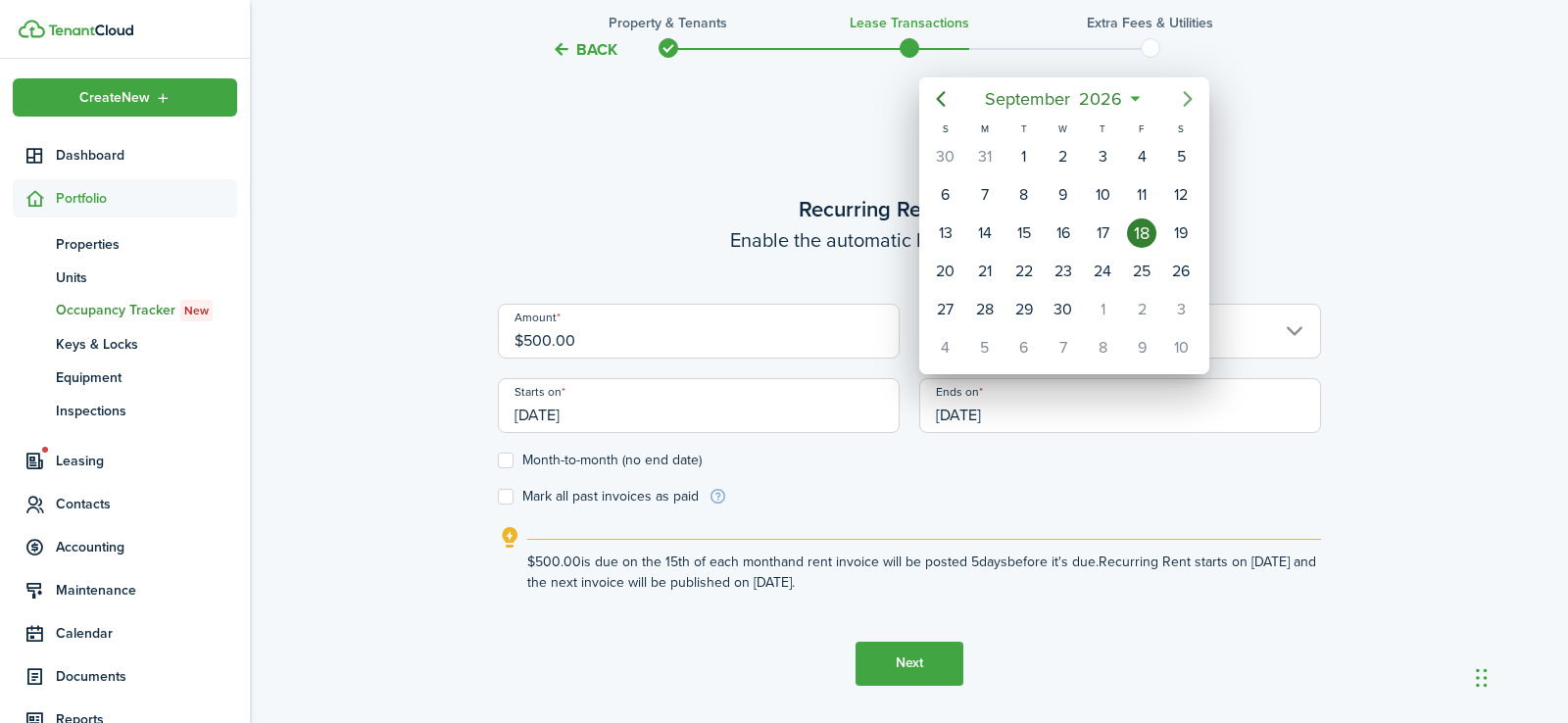
click at [1190, 96] on icon "Next page" at bounding box center [1187, 99] width 24 height 24
click at [948, 238] on div "15" at bounding box center [945, 233] width 30 height 30
type input "[DATE]"
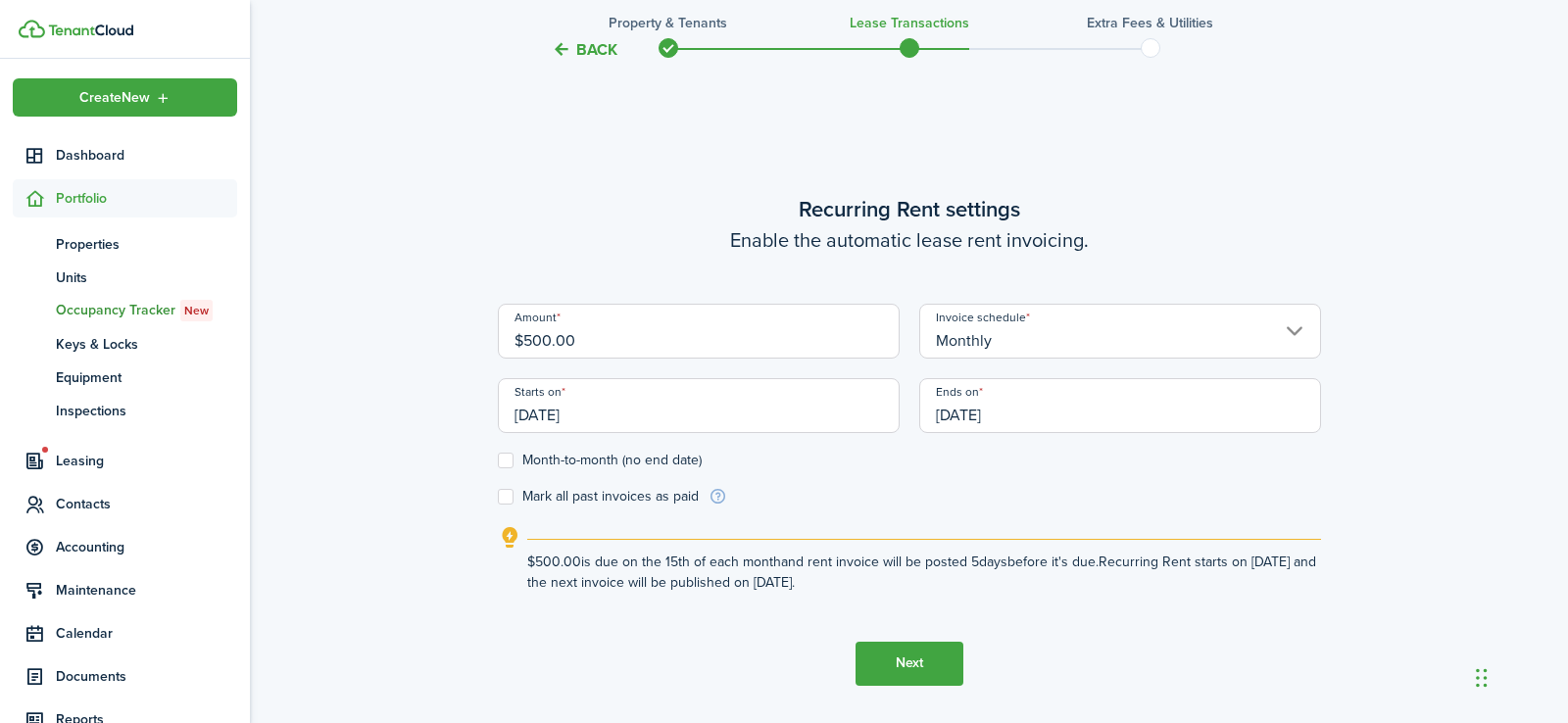
click at [921, 662] on button "Next" at bounding box center [910, 663] width 108 height 44
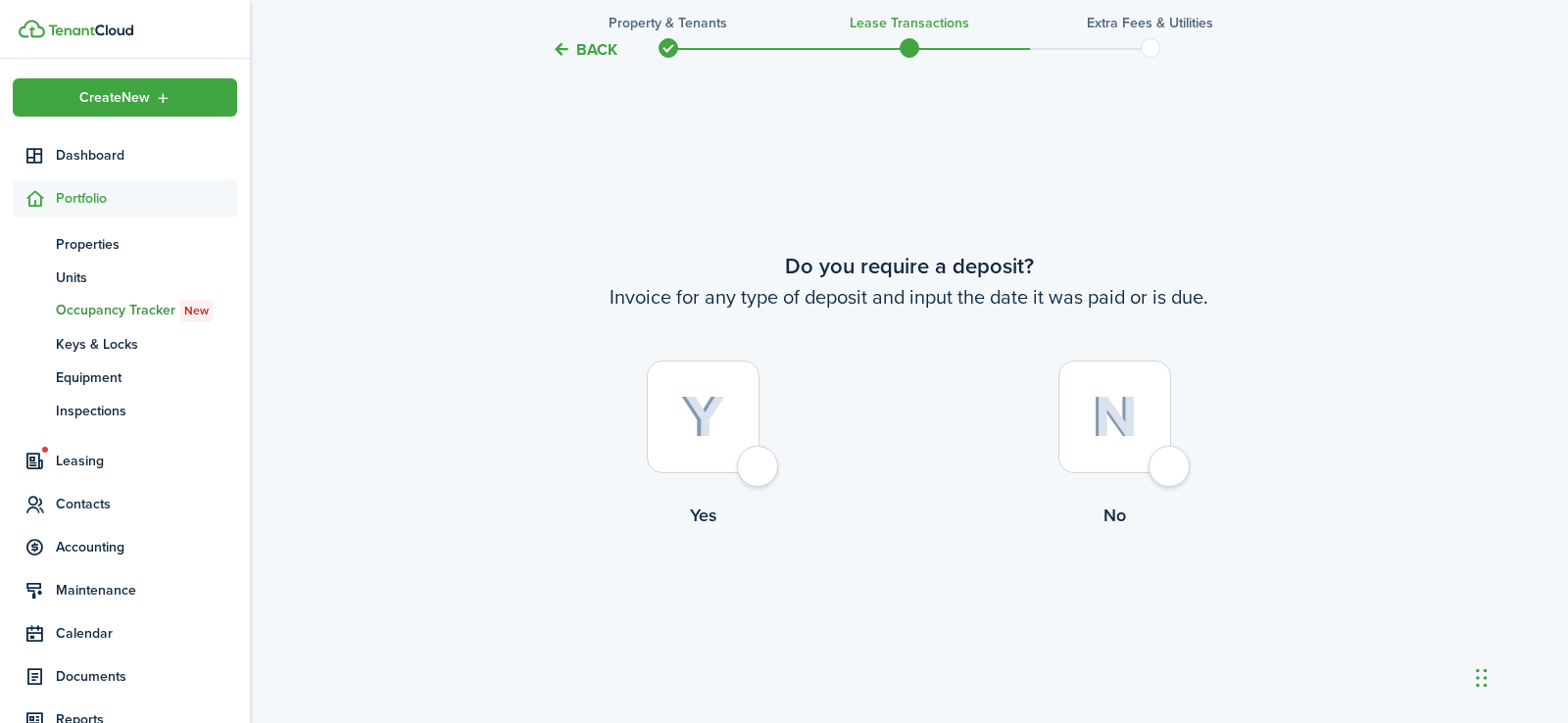
scroll to position [1315, 0]
click at [759, 467] on div at bounding box center [702, 415] width 113 height 113
radio input "true"
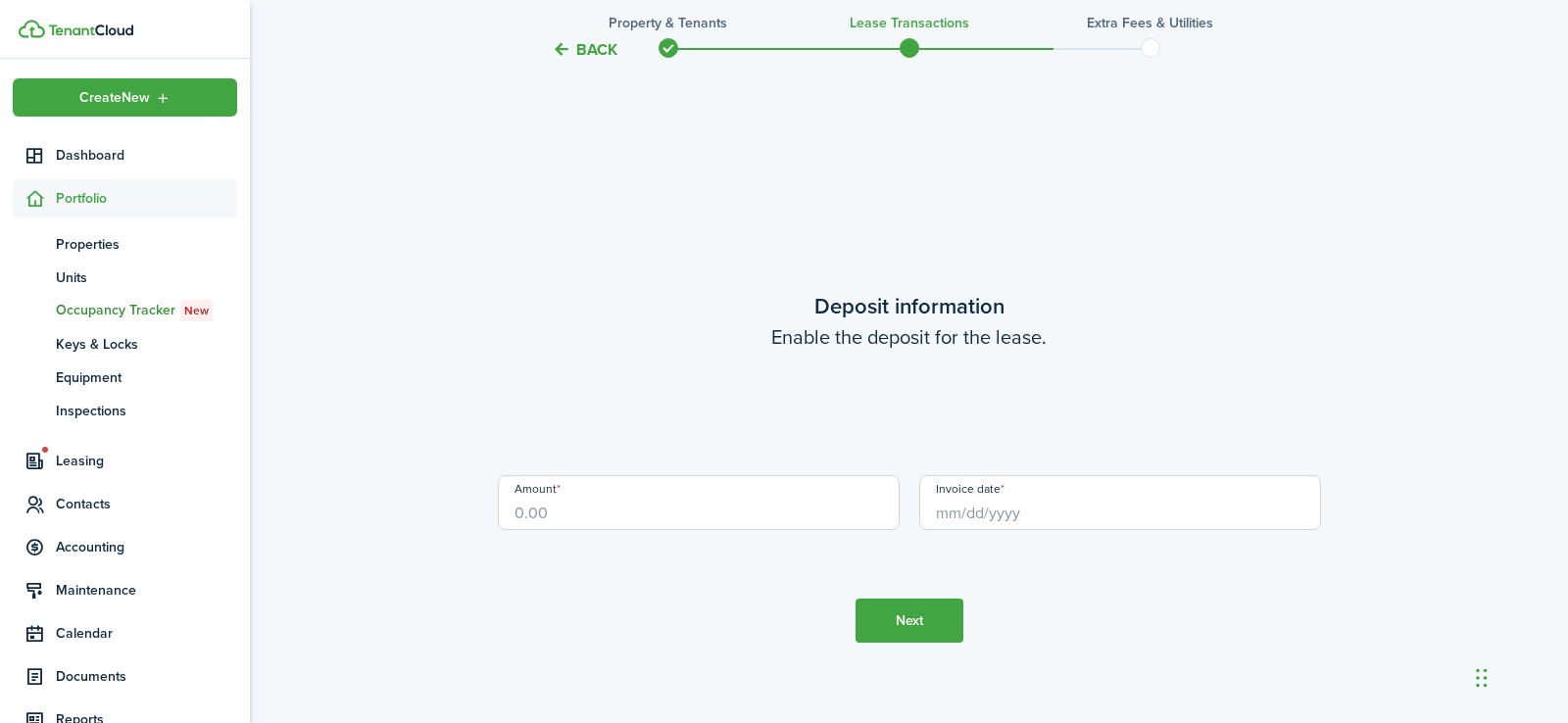
scroll to position [2038, 0]
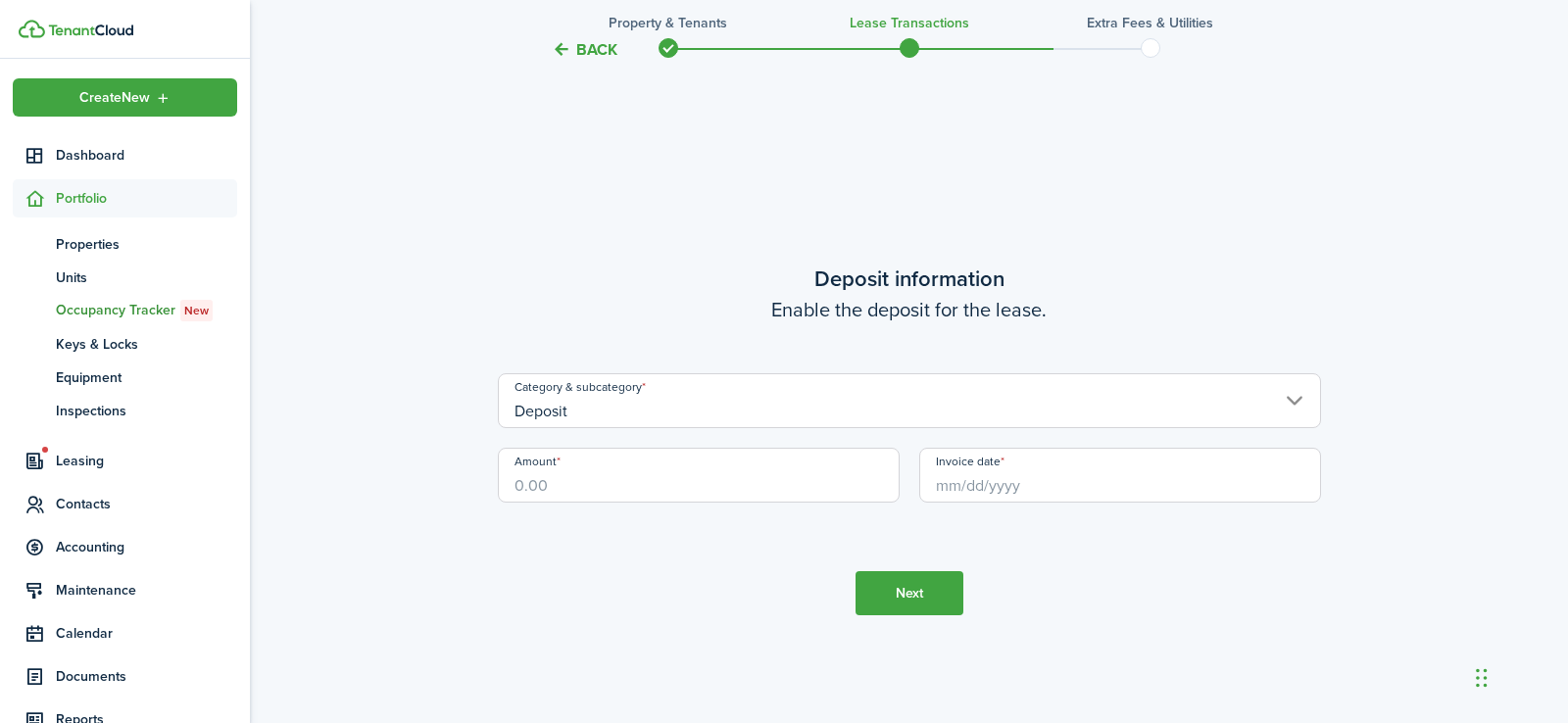
click at [685, 478] on input "Amount" at bounding box center [698, 475] width 401 height 55
click at [1024, 485] on input "Invoice date" at bounding box center [1119, 475] width 401 height 55
type input "$750.00"
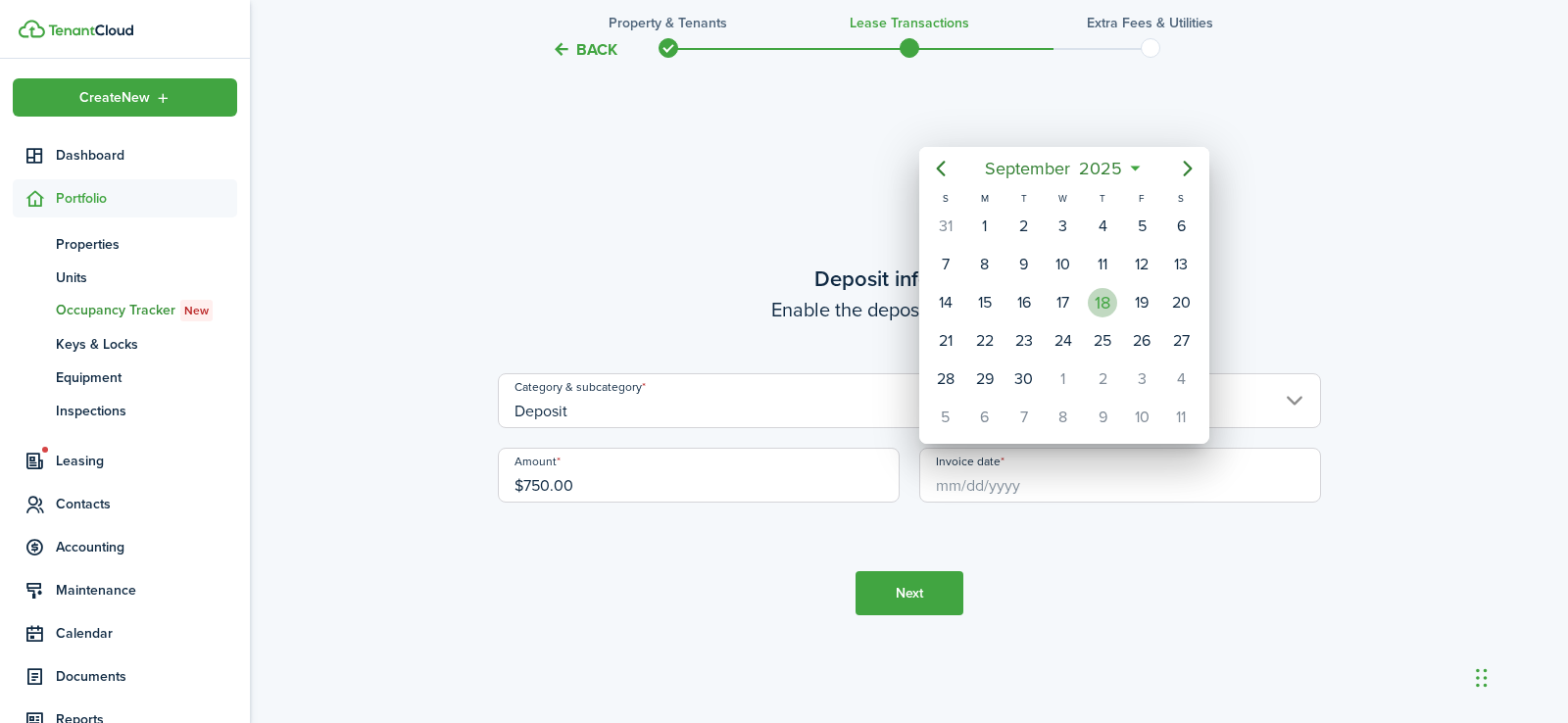
click at [1099, 309] on div "18" at bounding box center [1103, 303] width 30 height 30
type input "[DATE]"
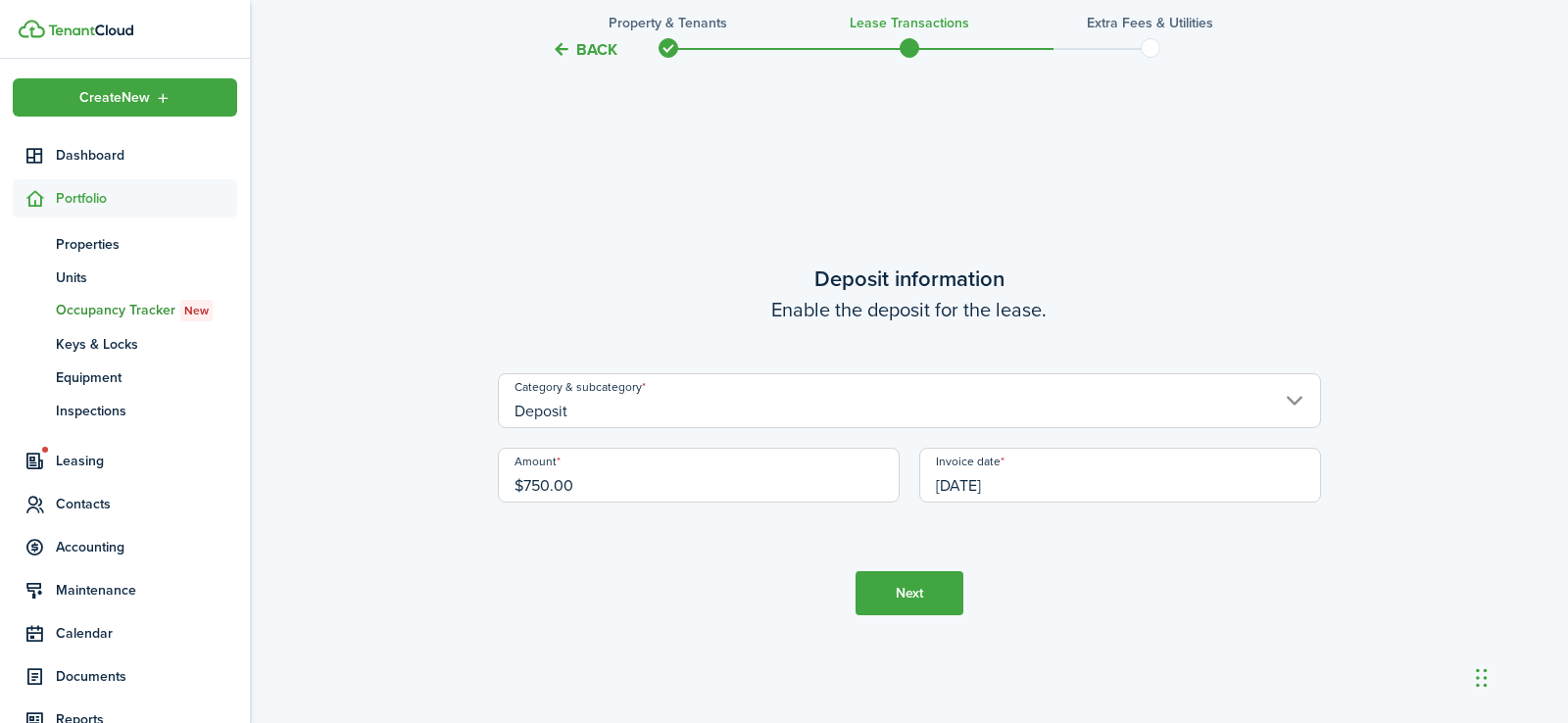
click at [910, 594] on button "Next" at bounding box center [910, 593] width 108 height 44
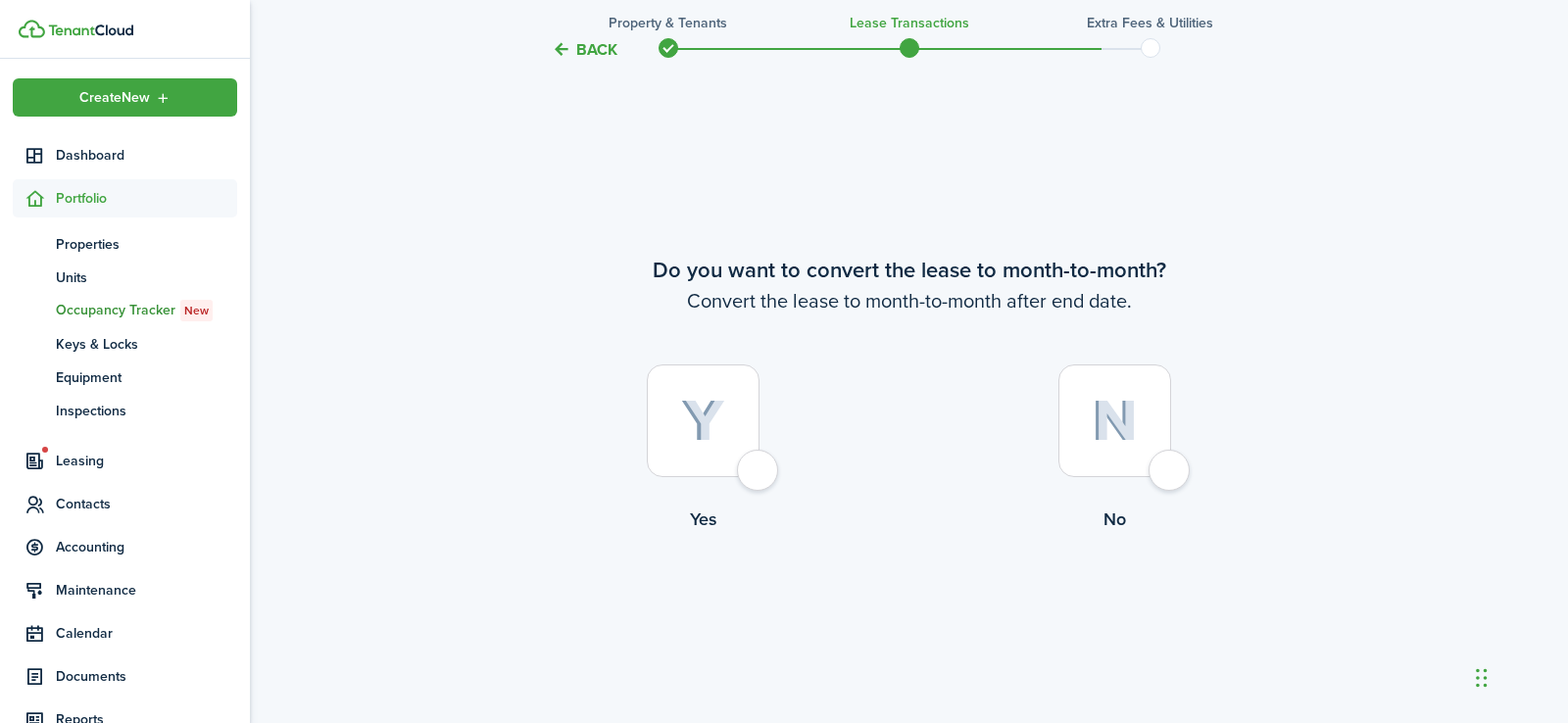
scroll to position [2761, 0]
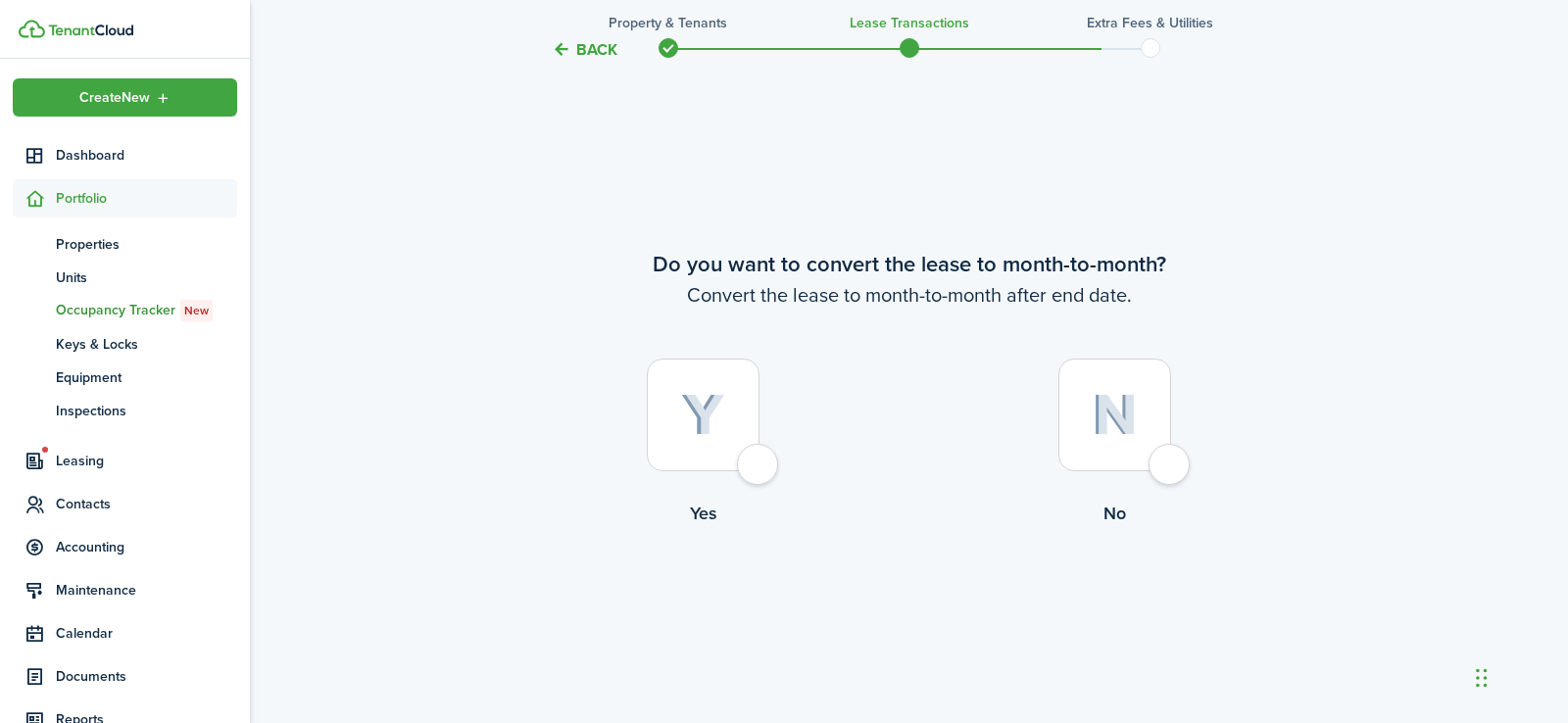
click at [753, 471] on div at bounding box center [702, 415] width 113 height 113
radio input "true"
click at [904, 602] on button "Continue" at bounding box center [910, 608] width 108 height 44
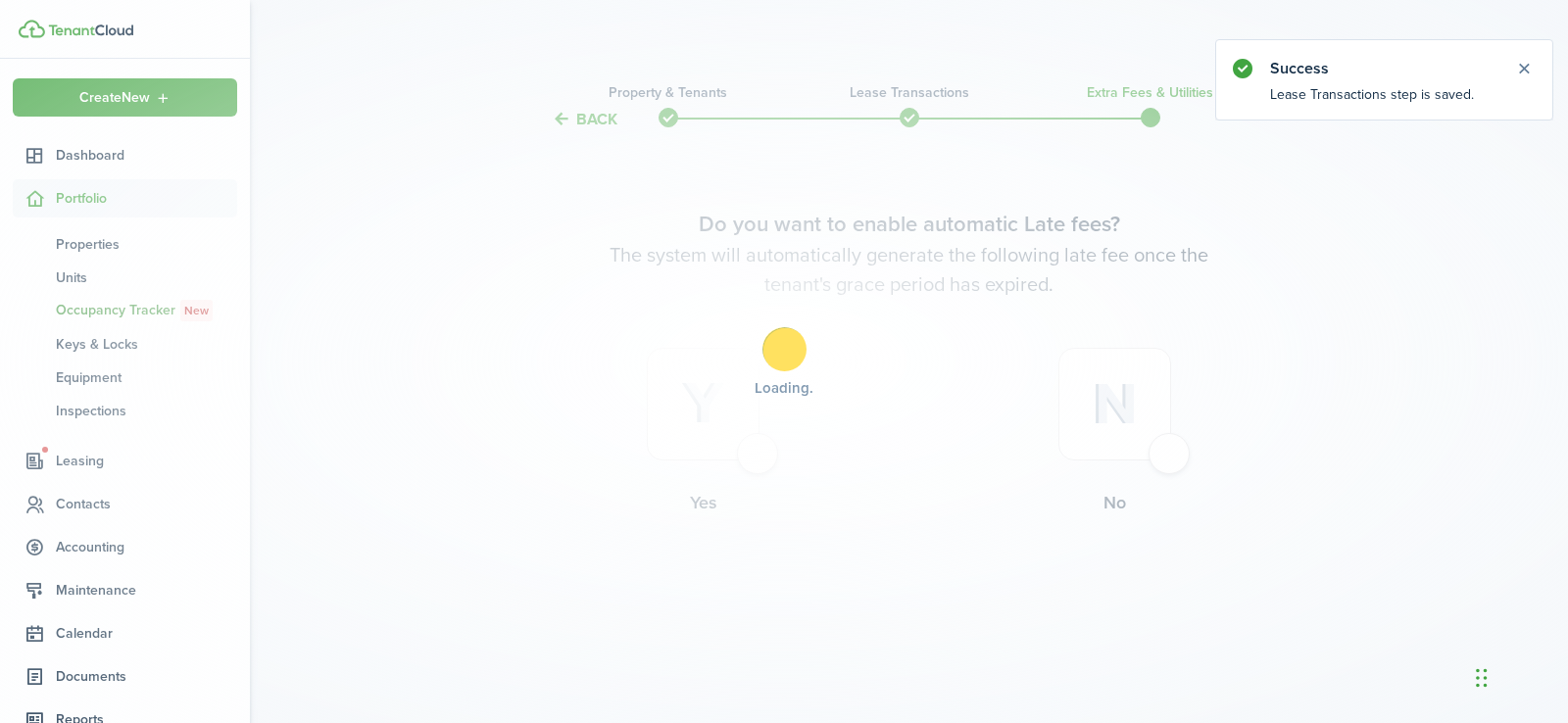
scroll to position [0, 0]
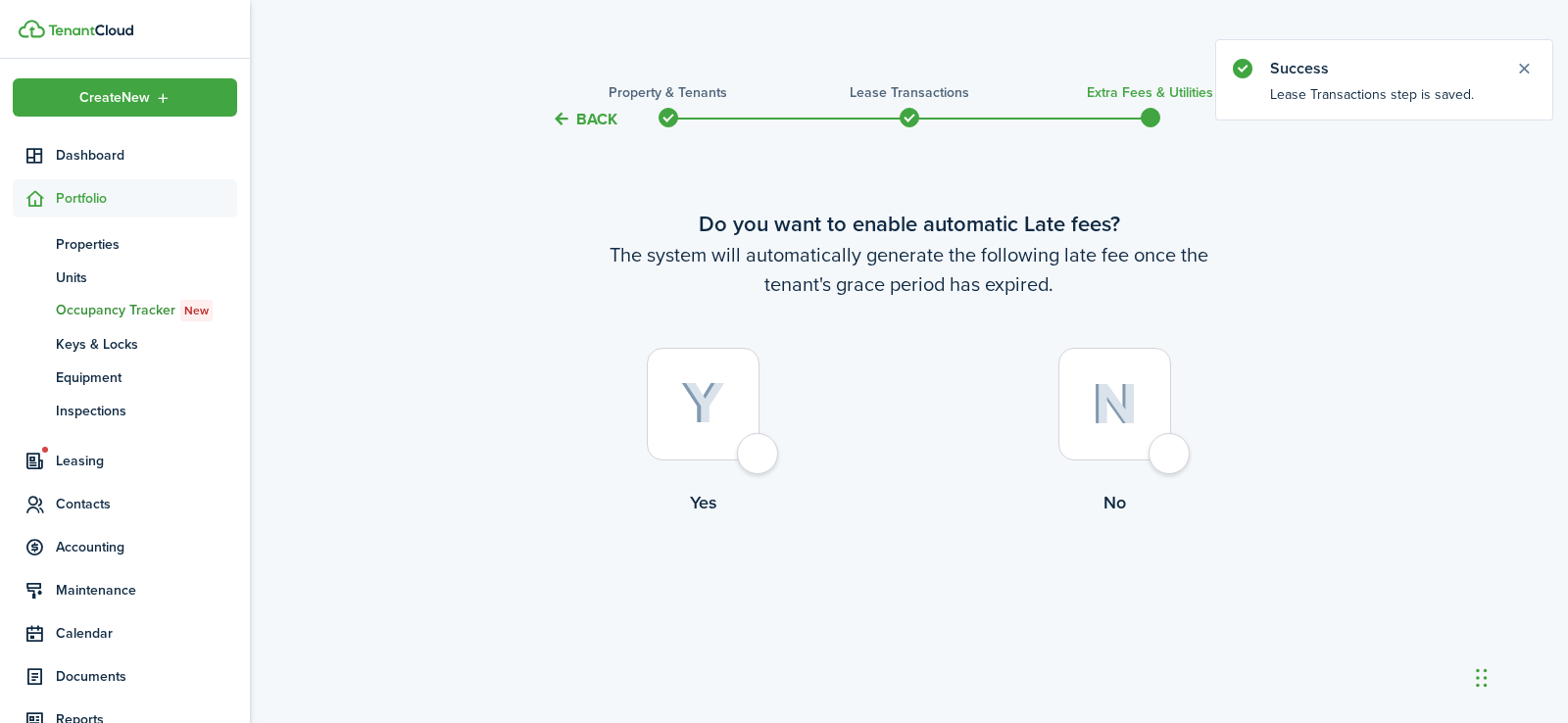
click at [759, 453] on div at bounding box center [702, 404] width 113 height 113
radio input "true"
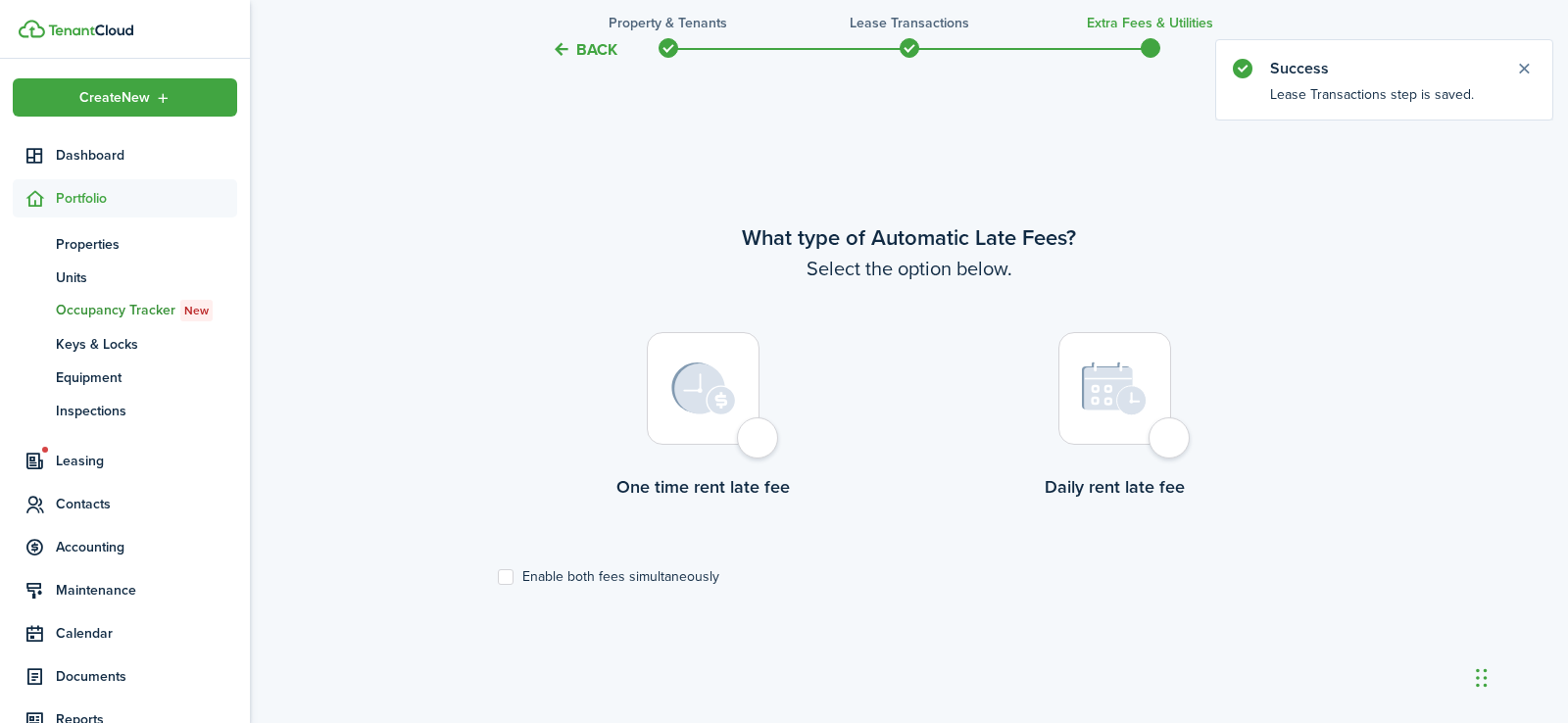
scroll to position [592, 0]
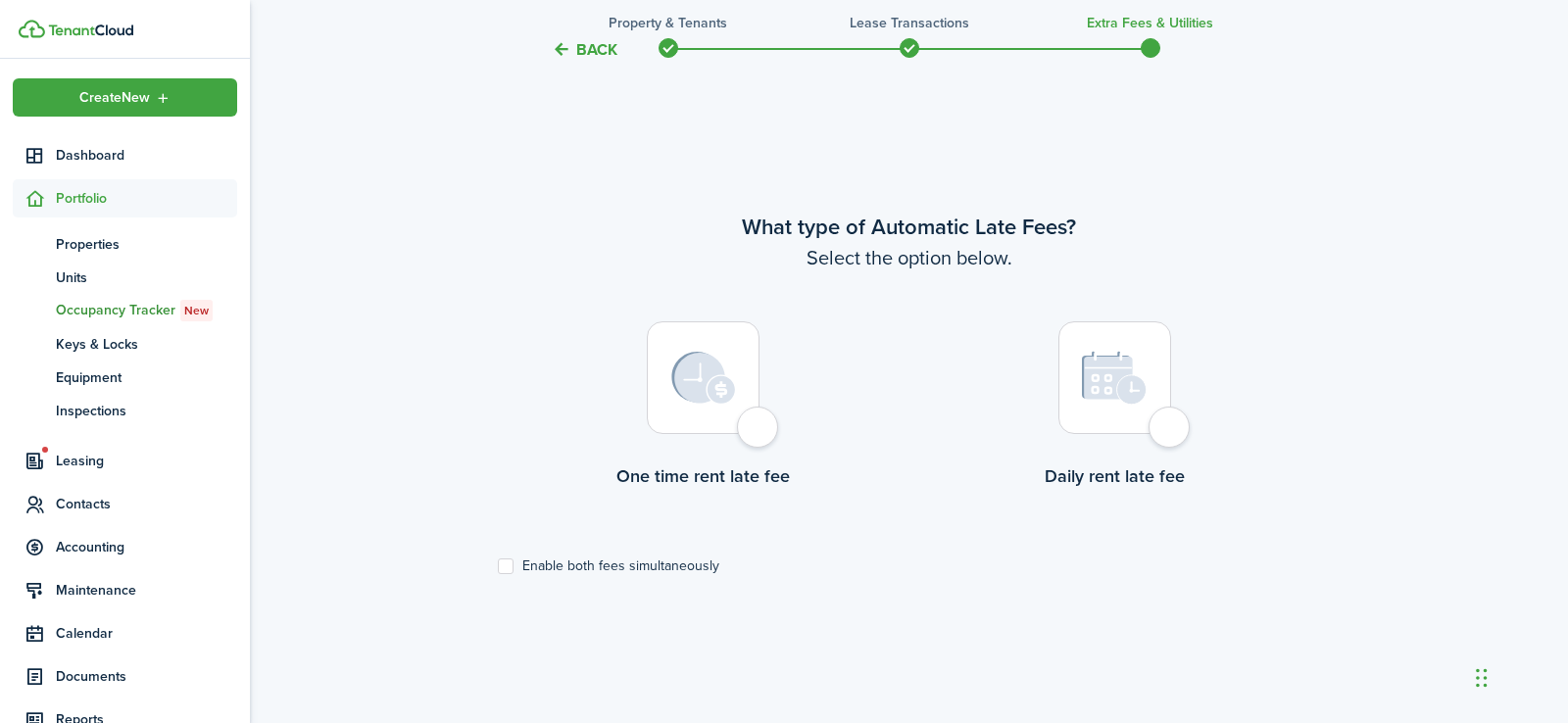
click at [752, 431] on div at bounding box center [702, 378] width 113 height 113
radio input "true"
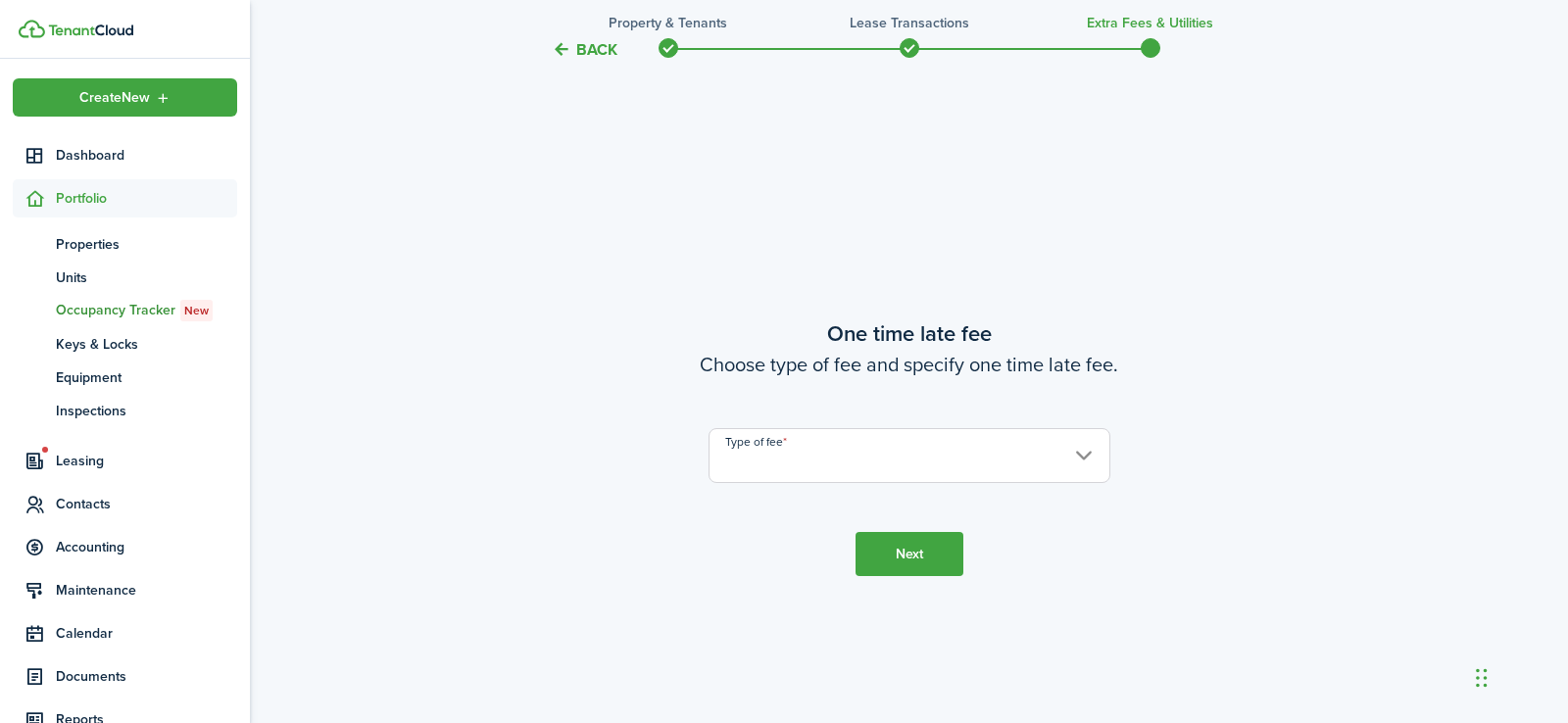
scroll to position [1315, 0]
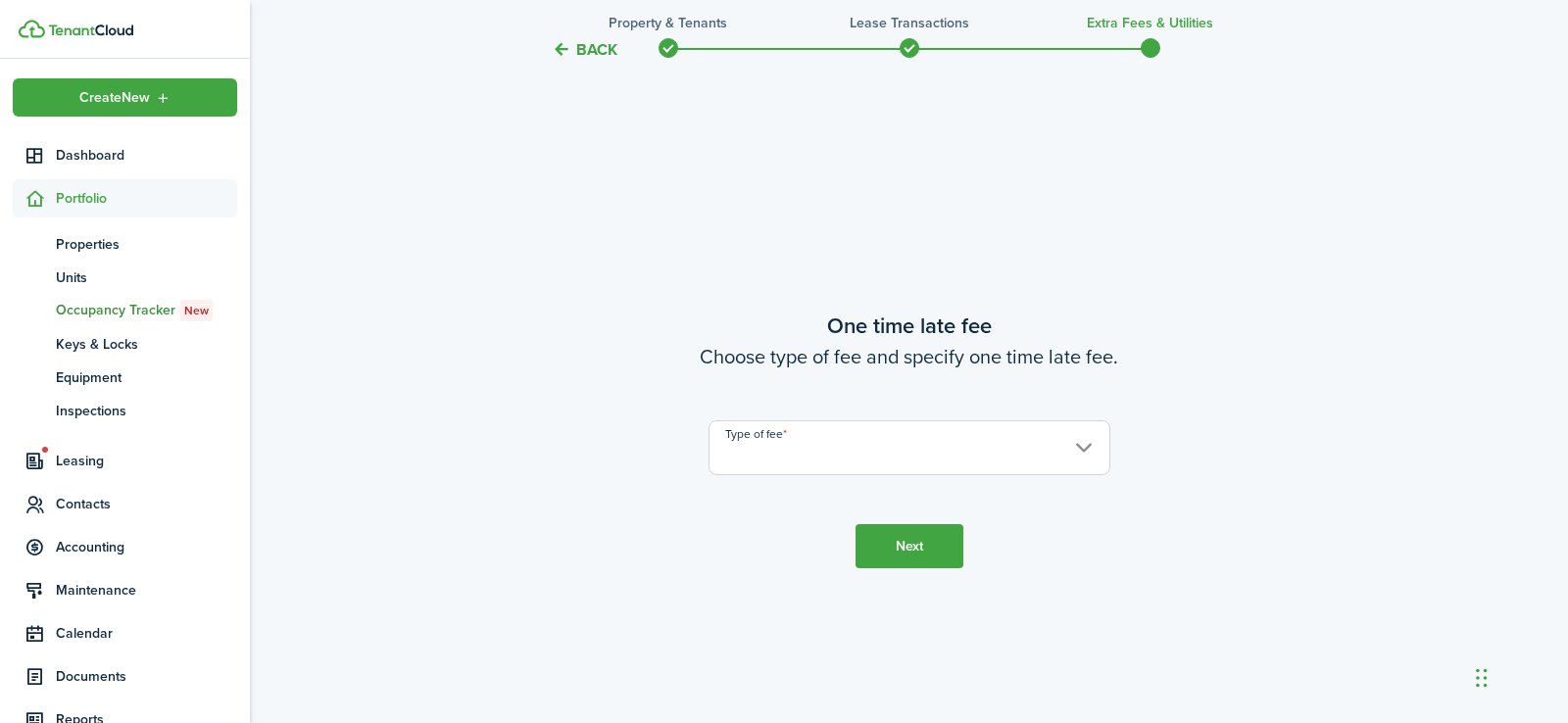
click at [838, 442] on input "Type of fee" at bounding box center [909, 448] width 401 height 55
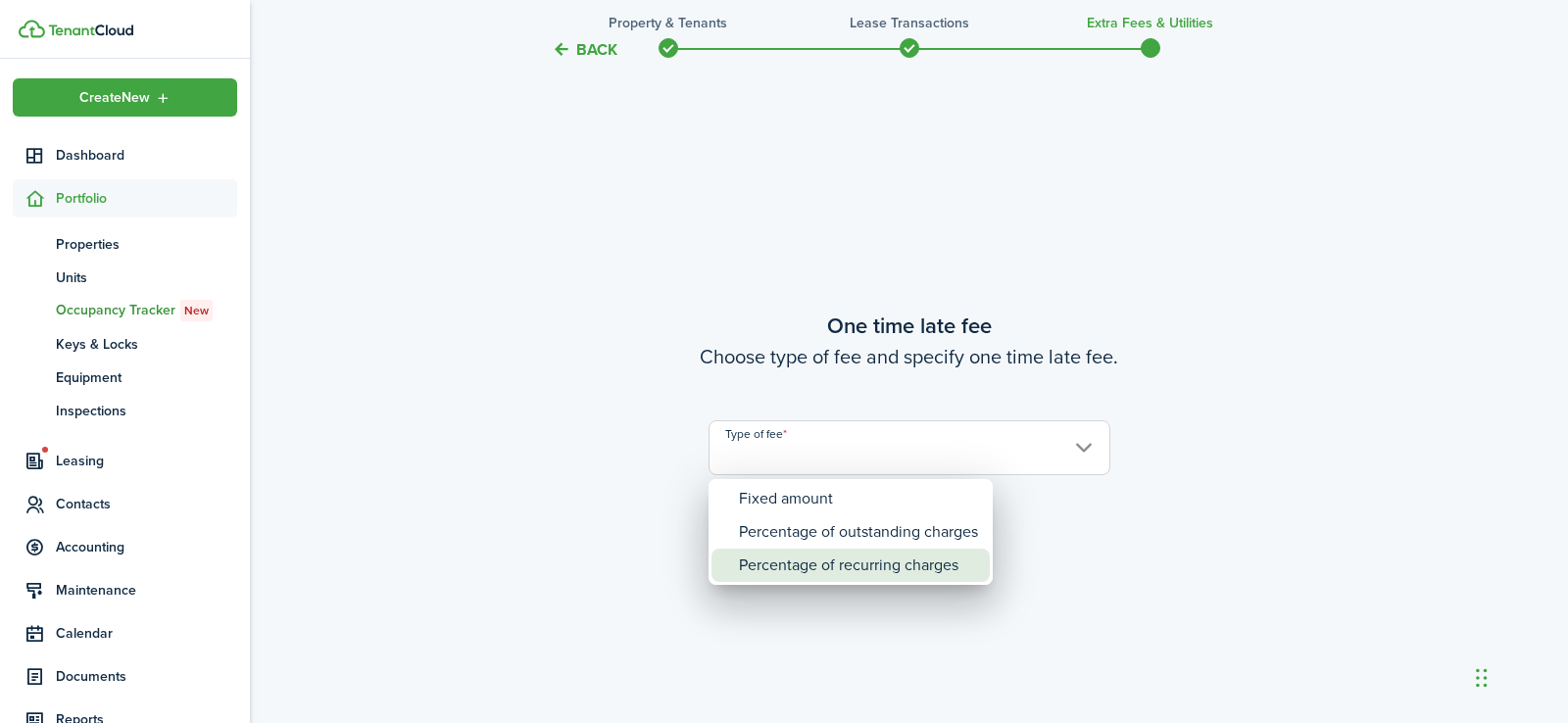
click at [896, 570] on div "Percentage of recurring charges" at bounding box center [858, 566] width 239 height 33
type input "Percentage of recurring charges"
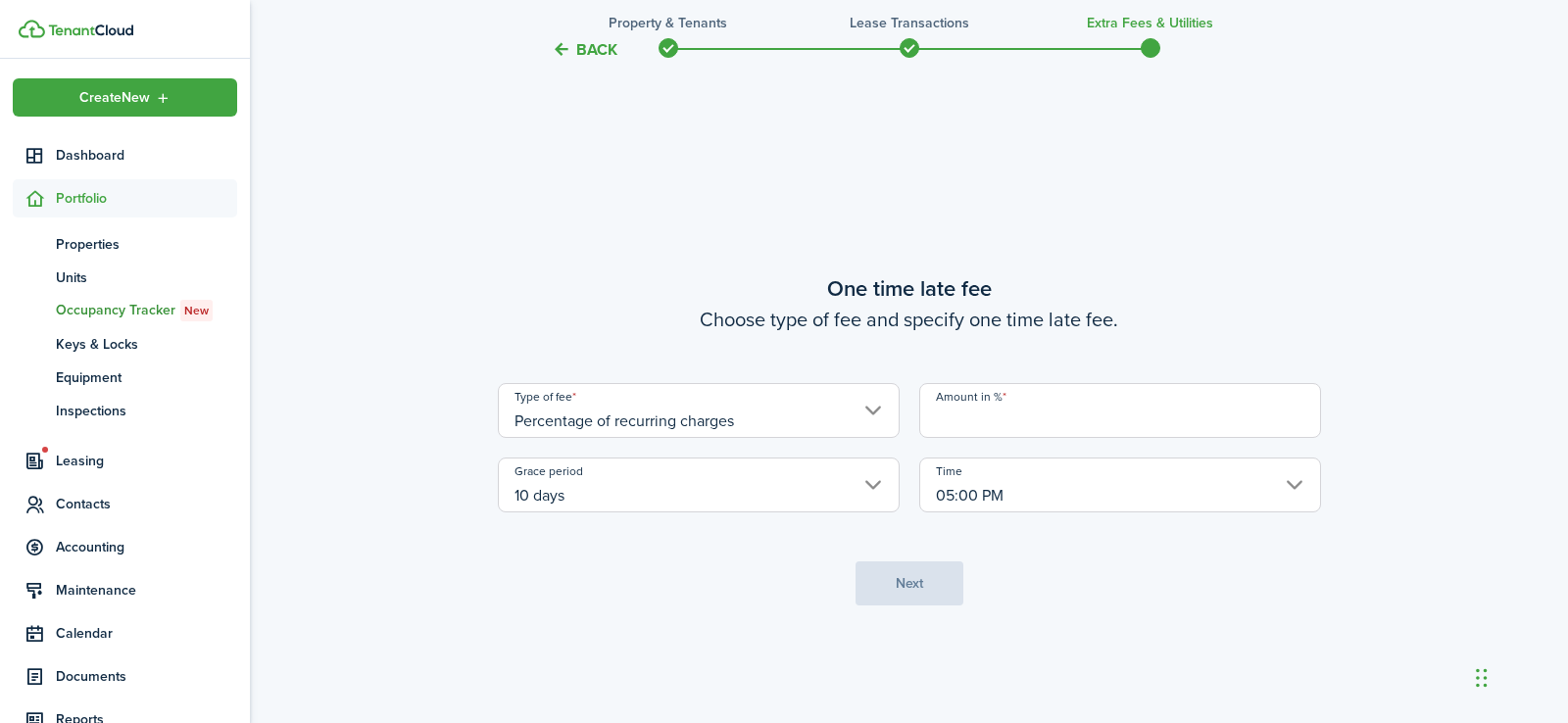
click at [983, 417] on input "Amount in %" at bounding box center [1119, 411] width 401 height 55
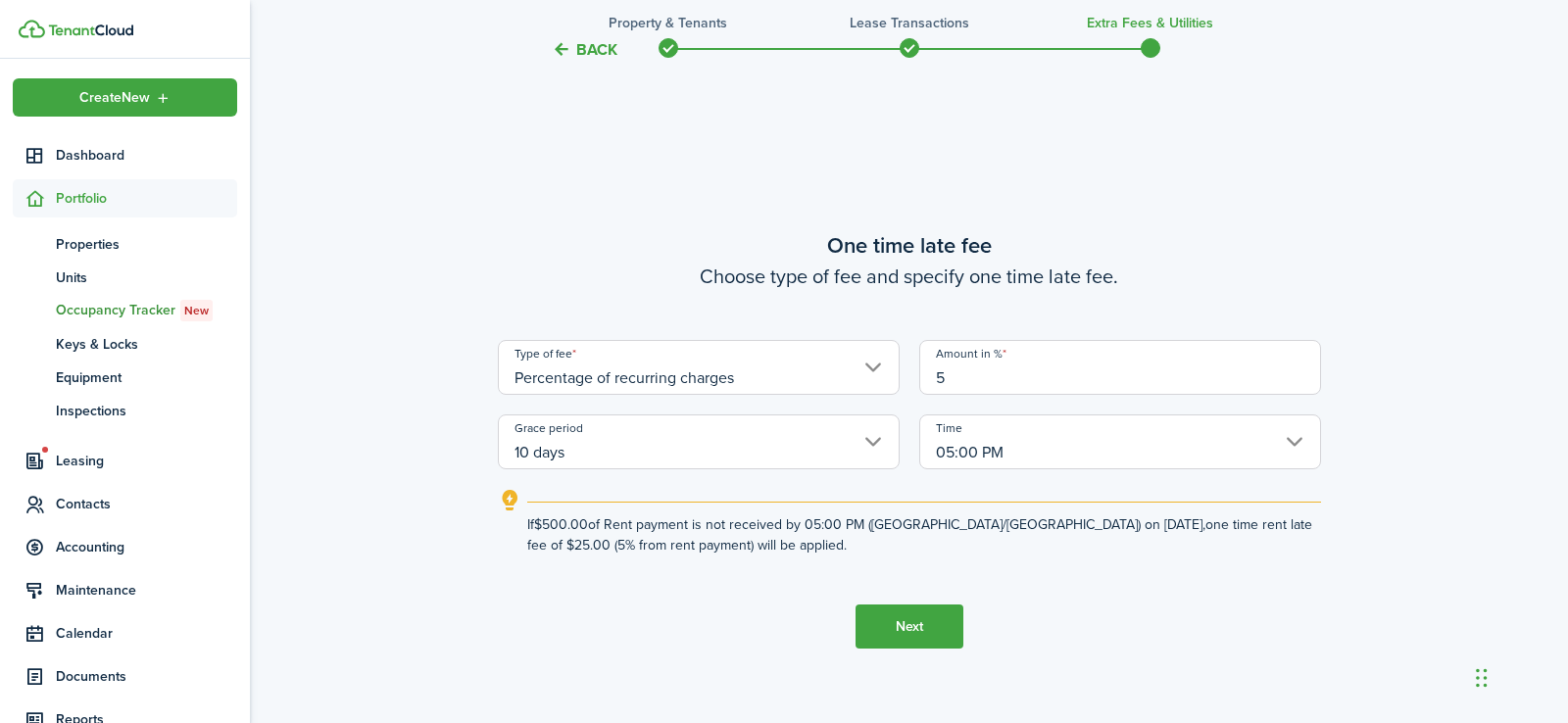
type input "5"
click at [892, 625] on button "Next" at bounding box center [910, 627] width 108 height 44
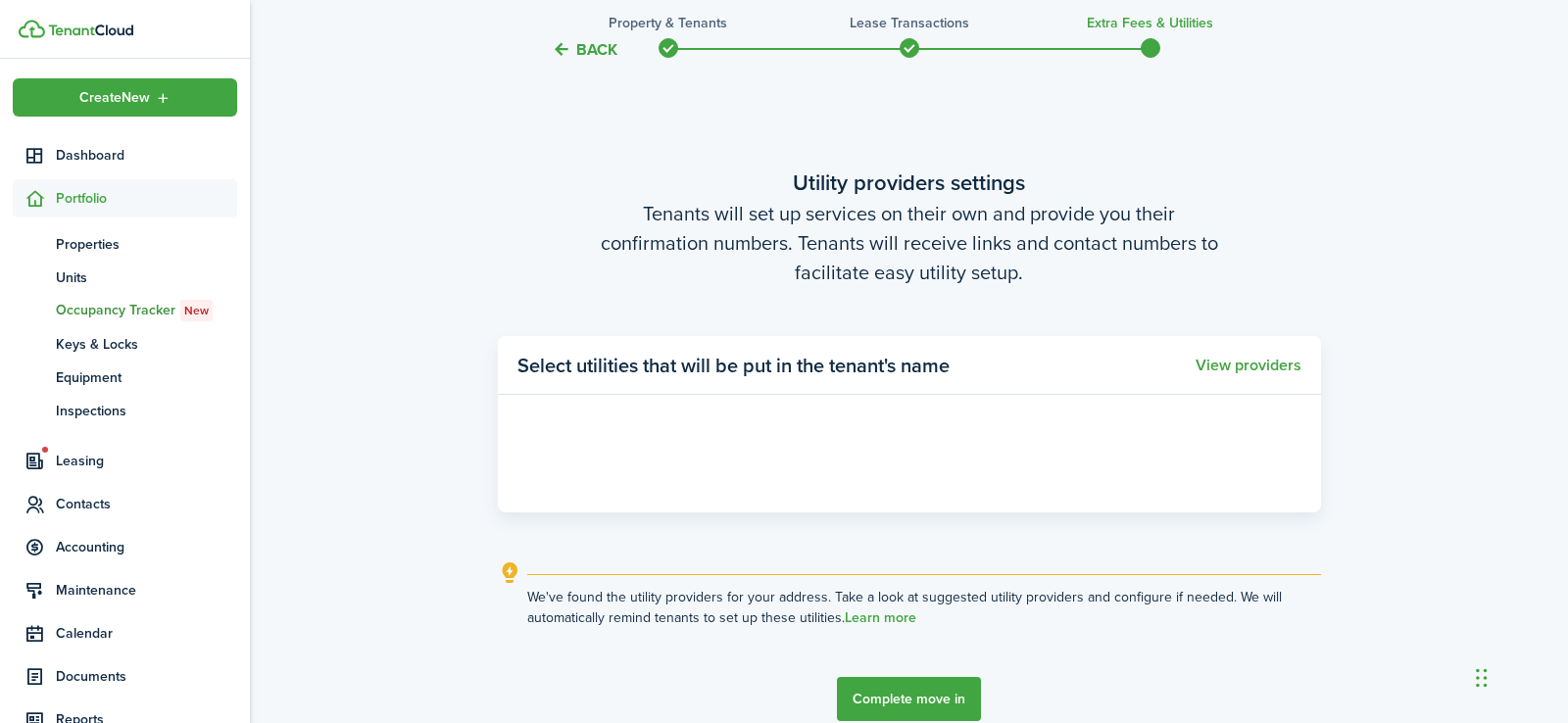
scroll to position [2038, 0]
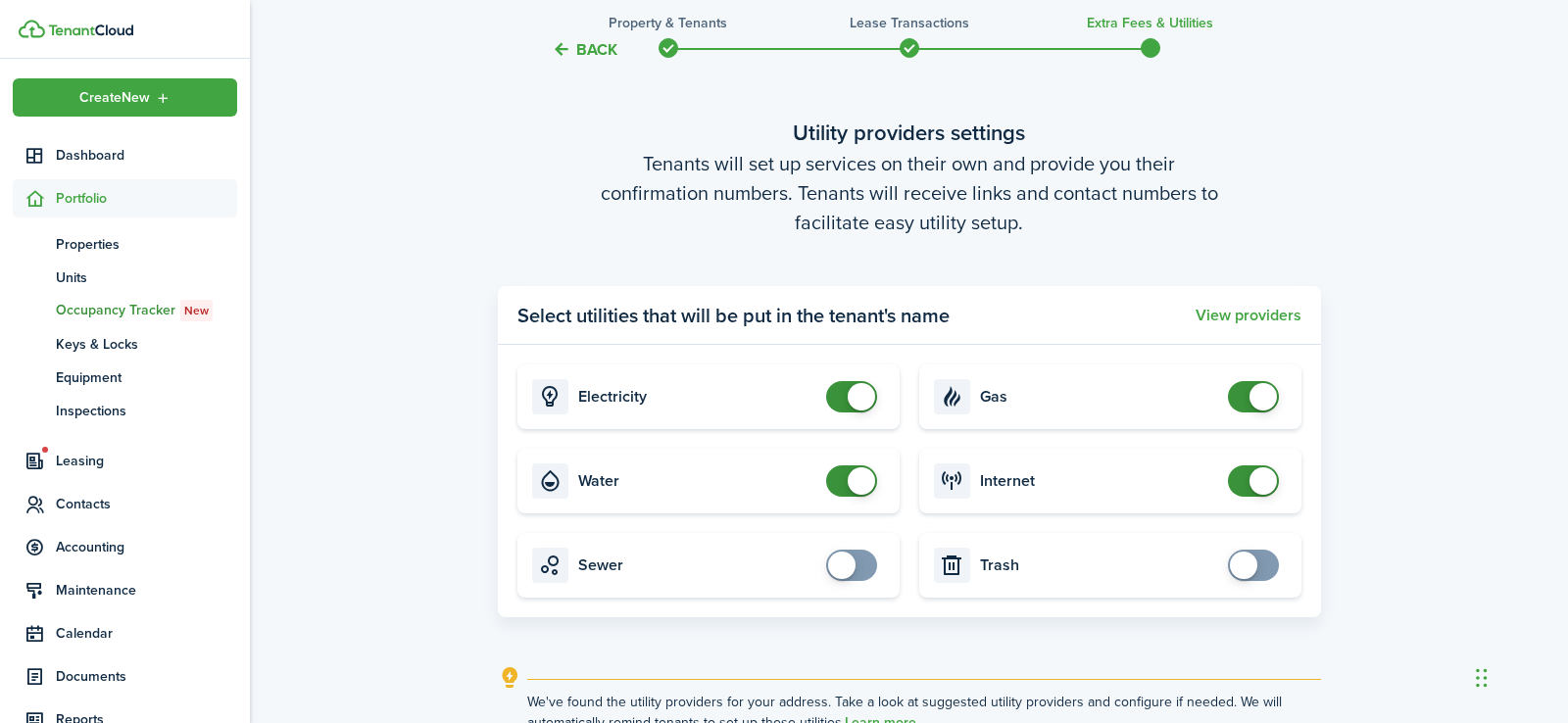
checkbox input "false"
click at [859, 482] on span at bounding box center [862, 481] width 28 height 28
checkbox input "false"
click at [862, 397] on span at bounding box center [862, 397] width 28 height 28
checkbox input "false"
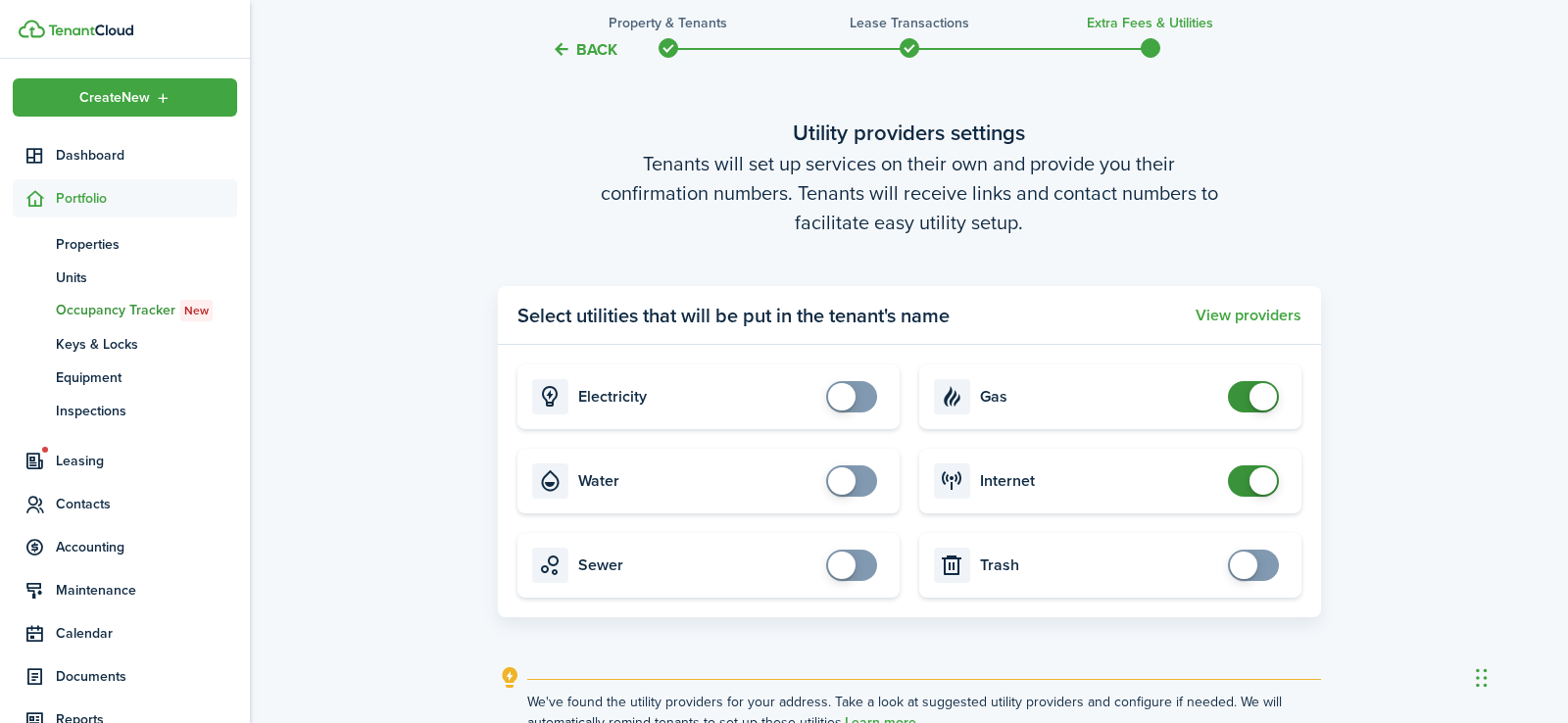
click at [1263, 393] on span at bounding box center [1263, 397] width 28 height 28
checkbox input "true"
click at [1260, 575] on span at bounding box center [1253, 566] width 20 height 31
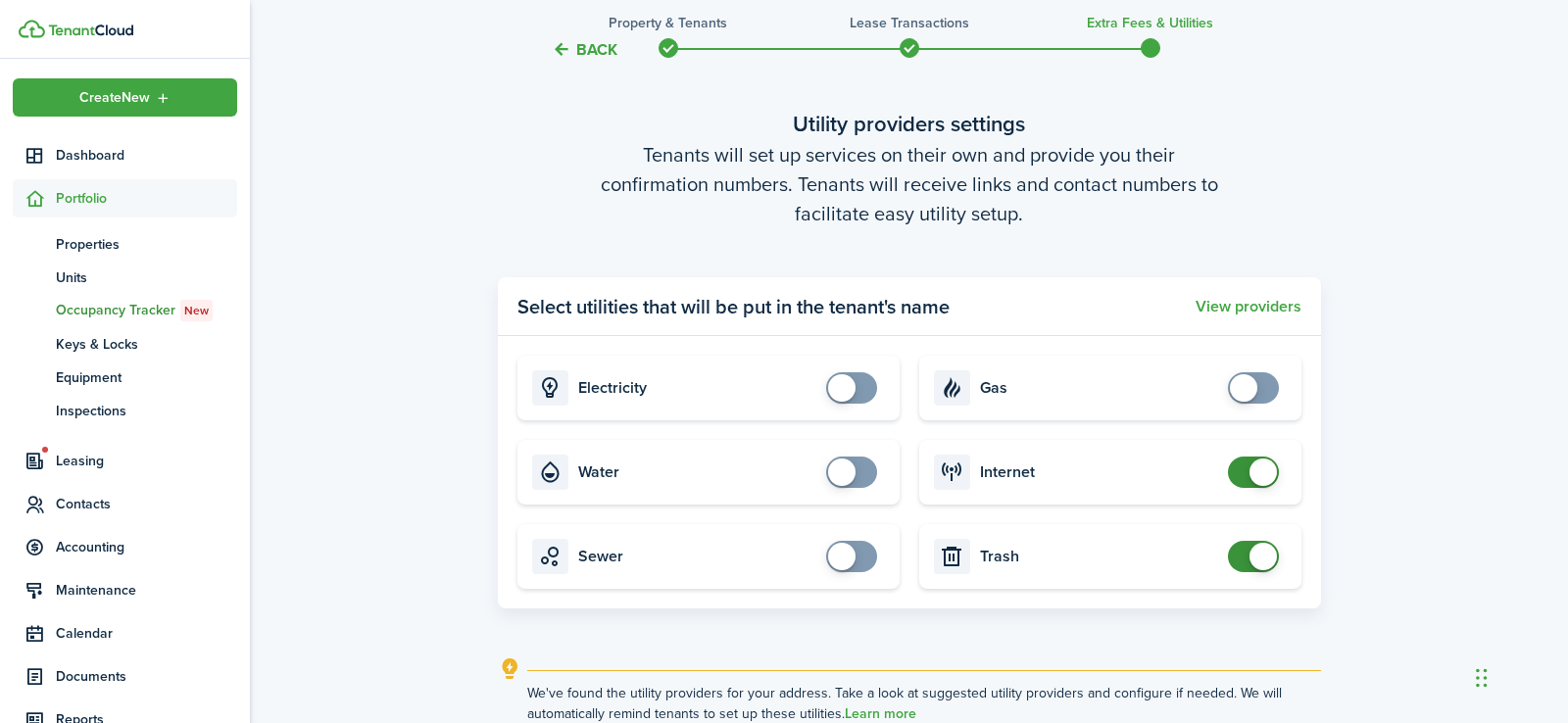
scroll to position [2045, 0]
click at [1258, 301] on button "View providers" at bounding box center [1248, 309] width 106 height 18
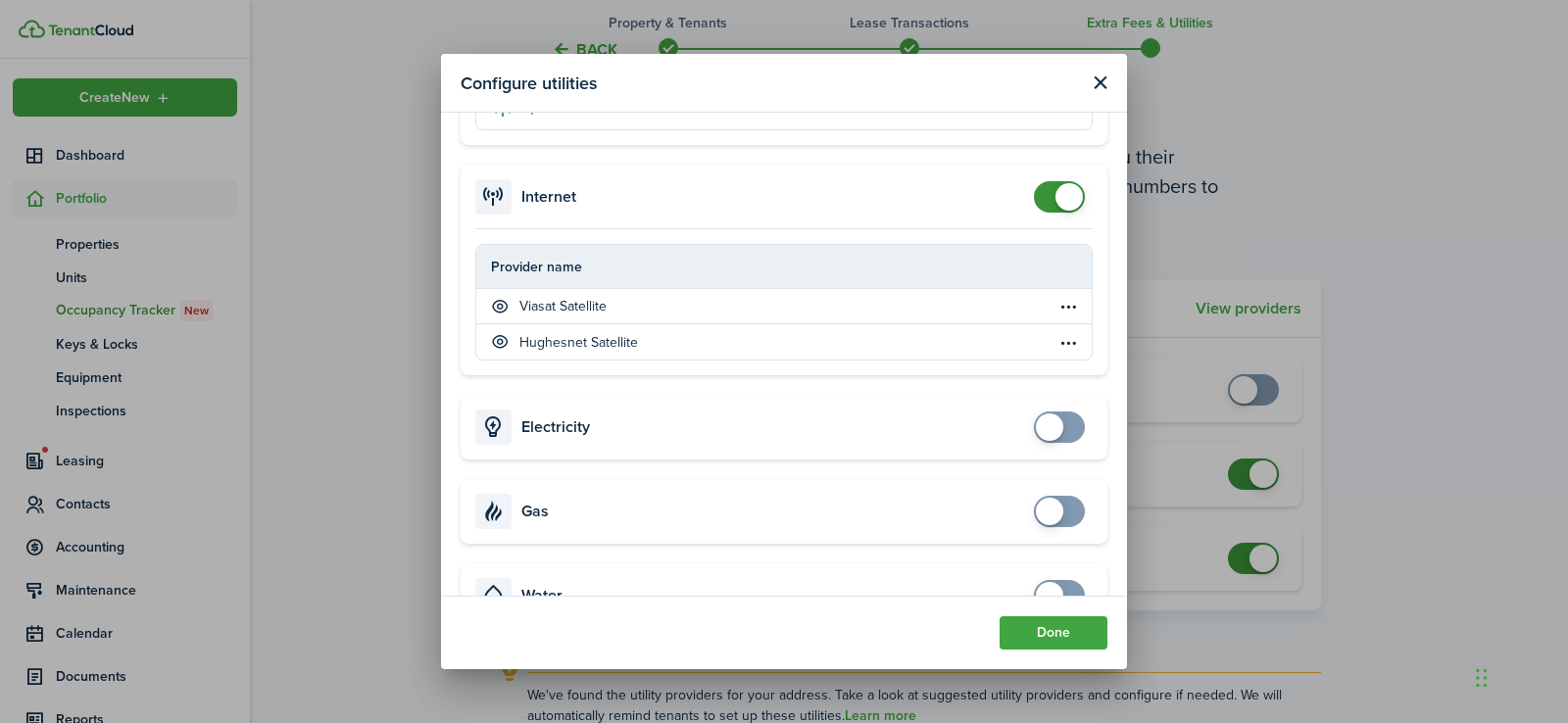
scroll to position [314, 0]
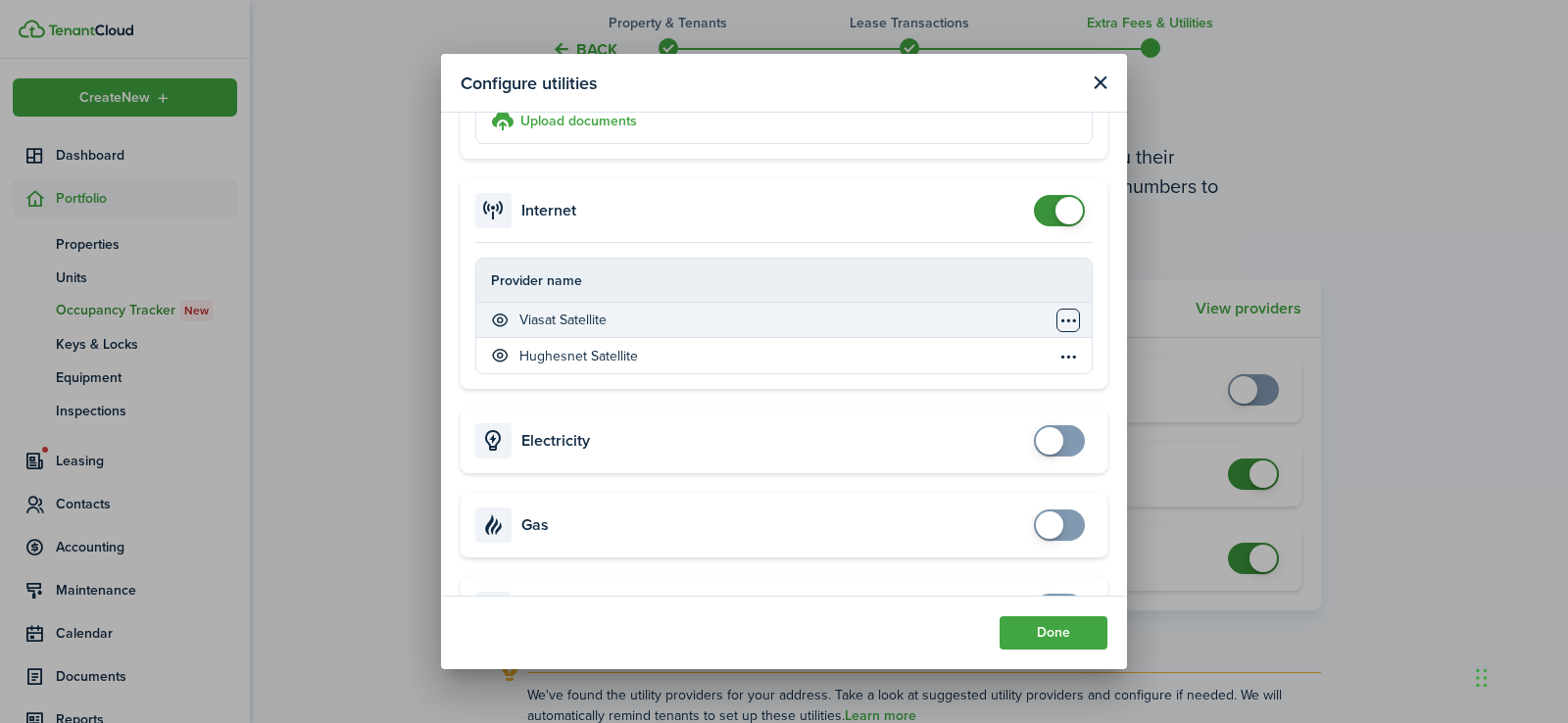
click at [1064, 317] on table-menu-btn-icon "Open menu" at bounding box center [1068, 321] width 24 height 24
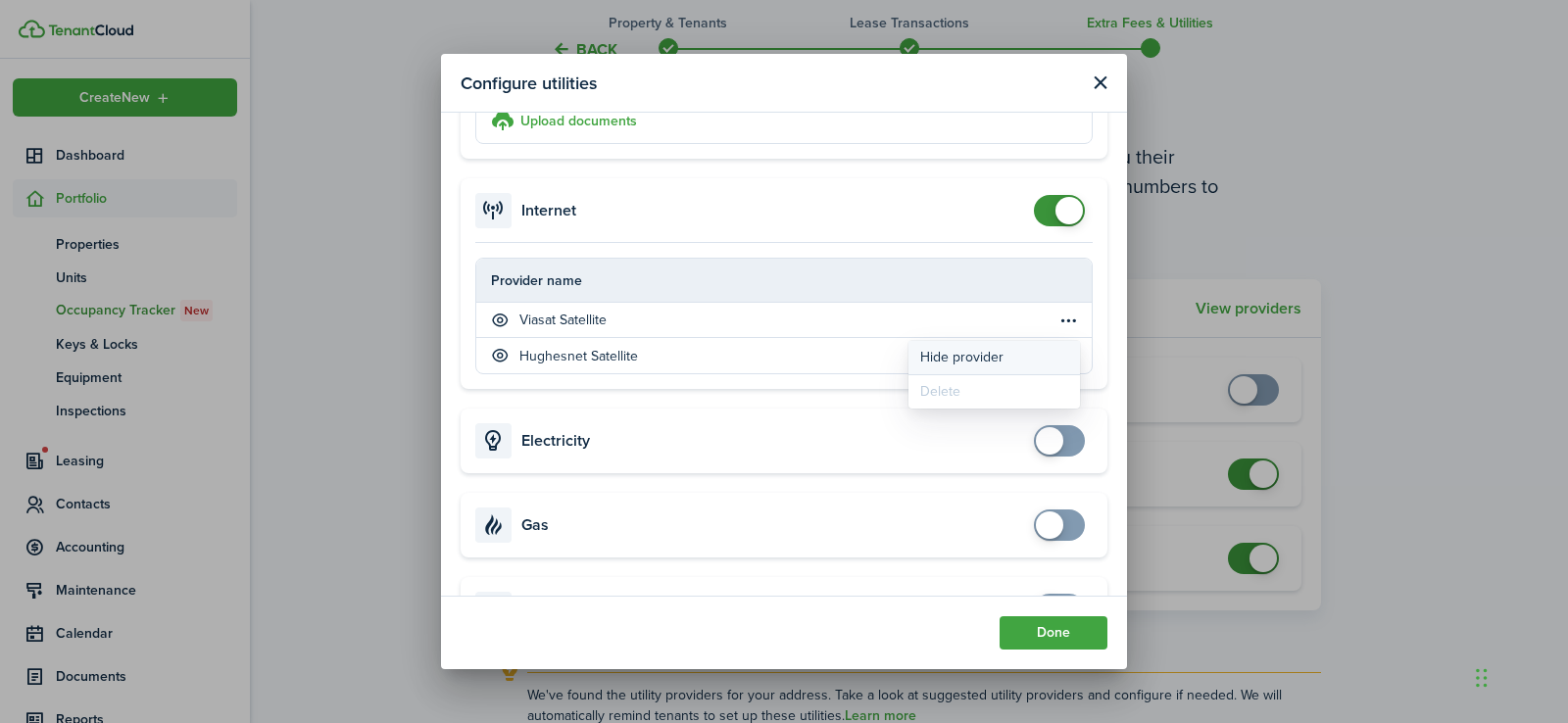
click at [981, 362] on button "Hide provider" at bounding box center [994, 358] width 171 height 33
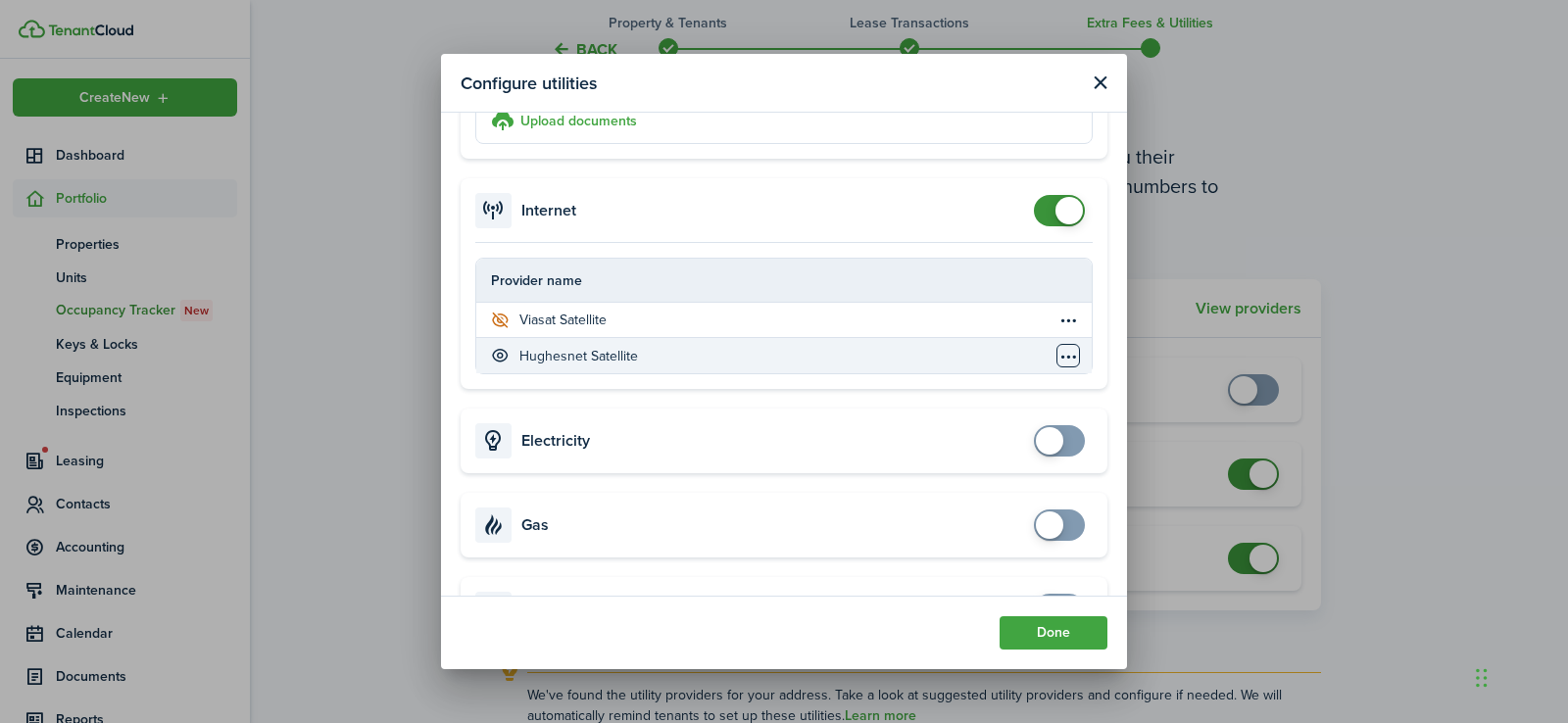
click at [1069, 354] on table-menu-btn-icon "Open menu" at bounding box center [1068, 356] width 24 height 24
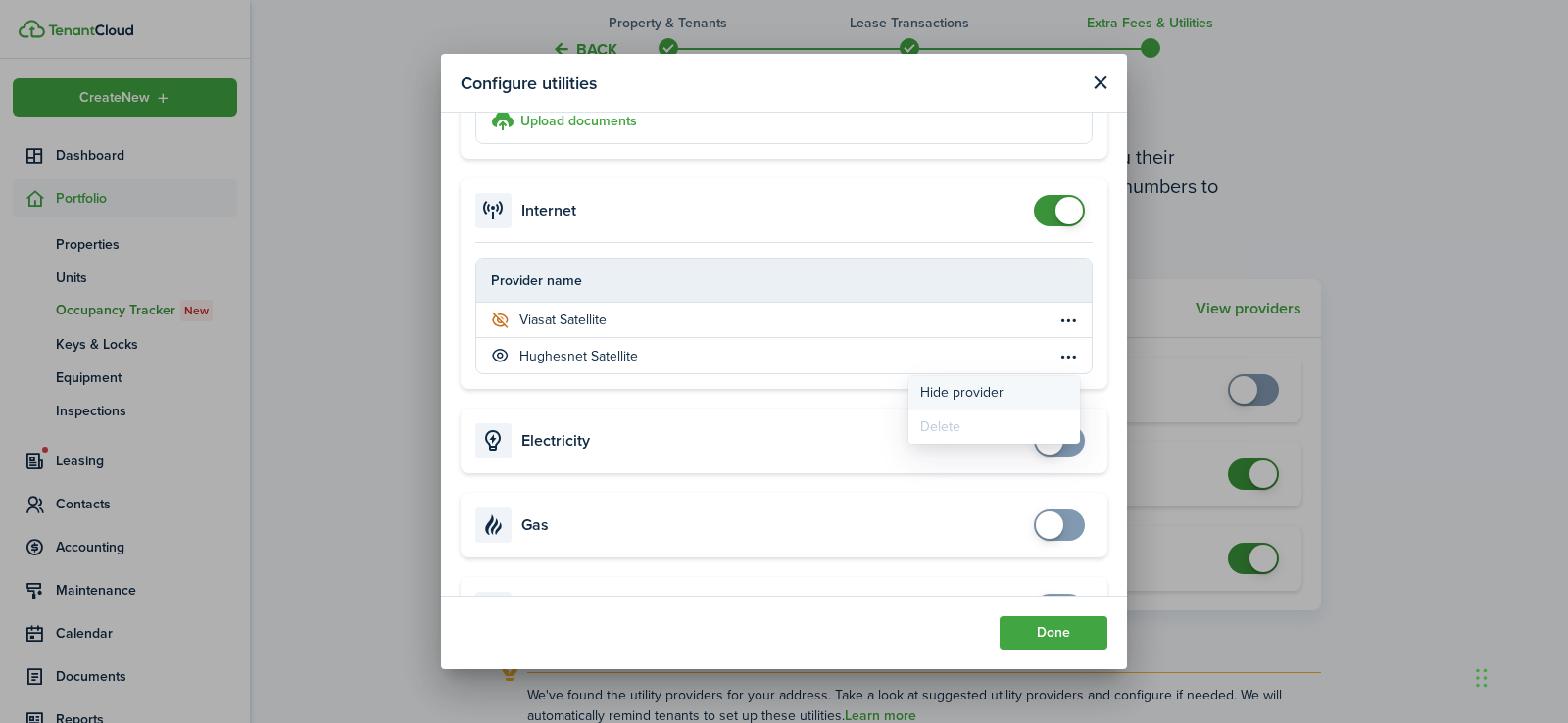
click at [984, 388] on button "Hide provider" at bounding box center [994, 393] width 171 height 33
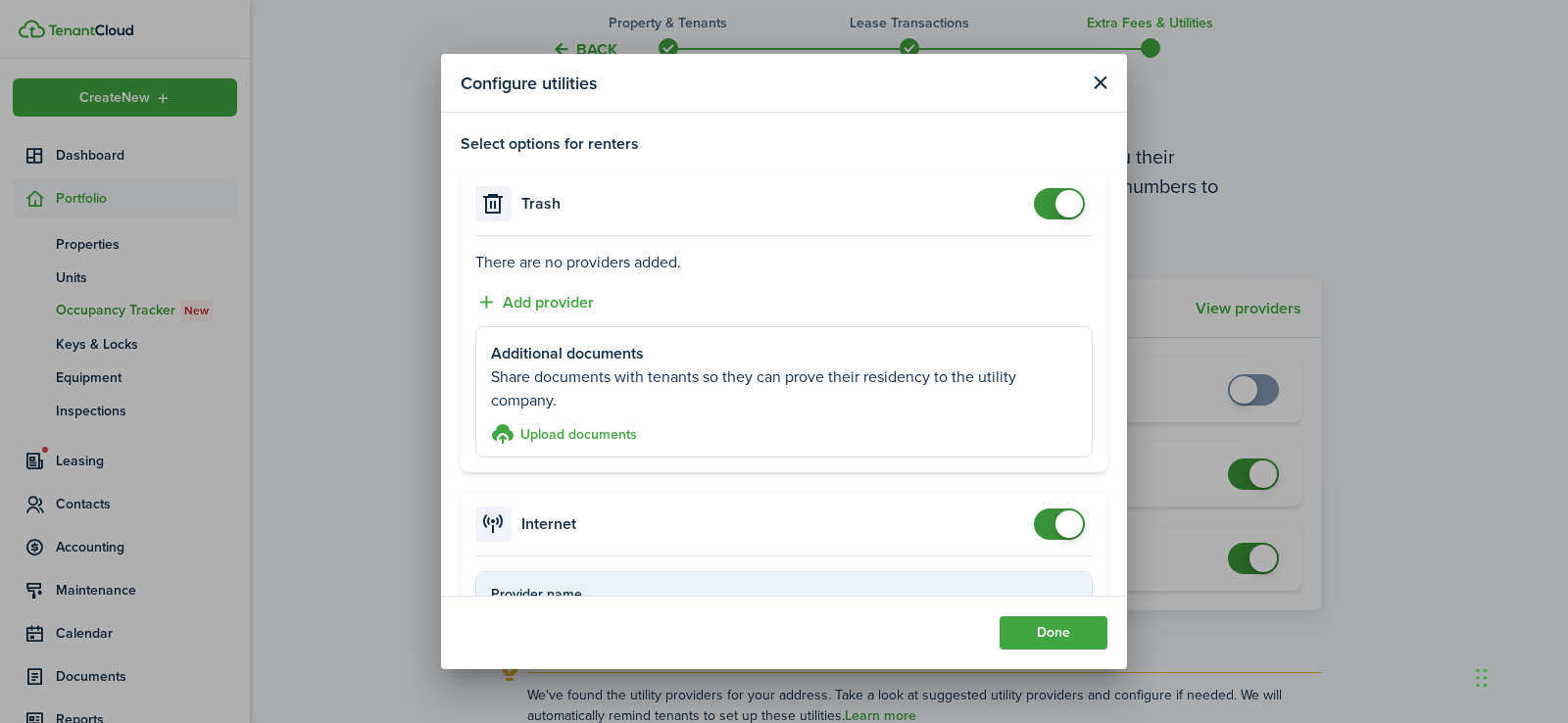
scroll to position [0, 0]
click at [1028, 636] on button "Done" at bounding box center [1054, 633] width 108 height 33
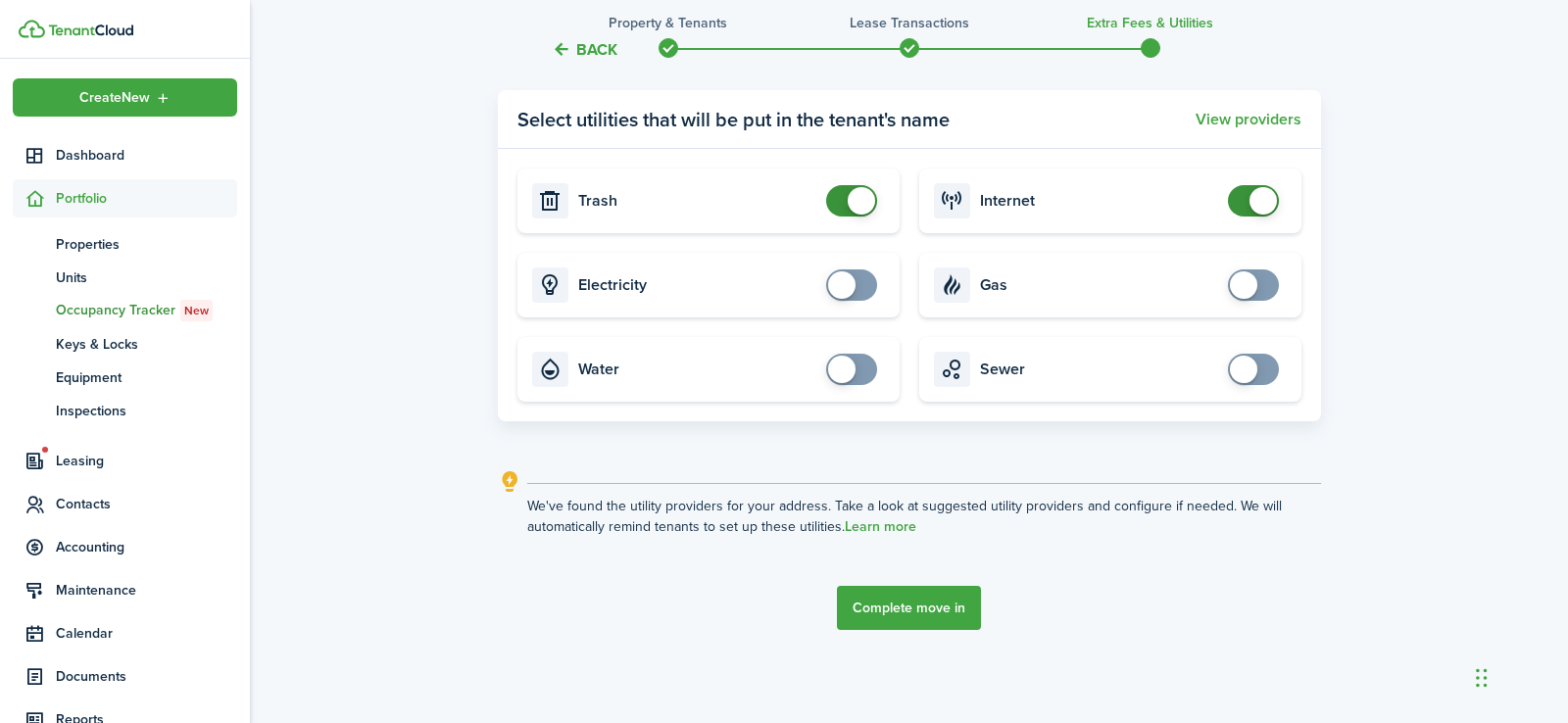
scroll to position [2234, 0]
click at [939, 609] on button "Complete move in" at bounding box center [909, 608] width 144 height 44
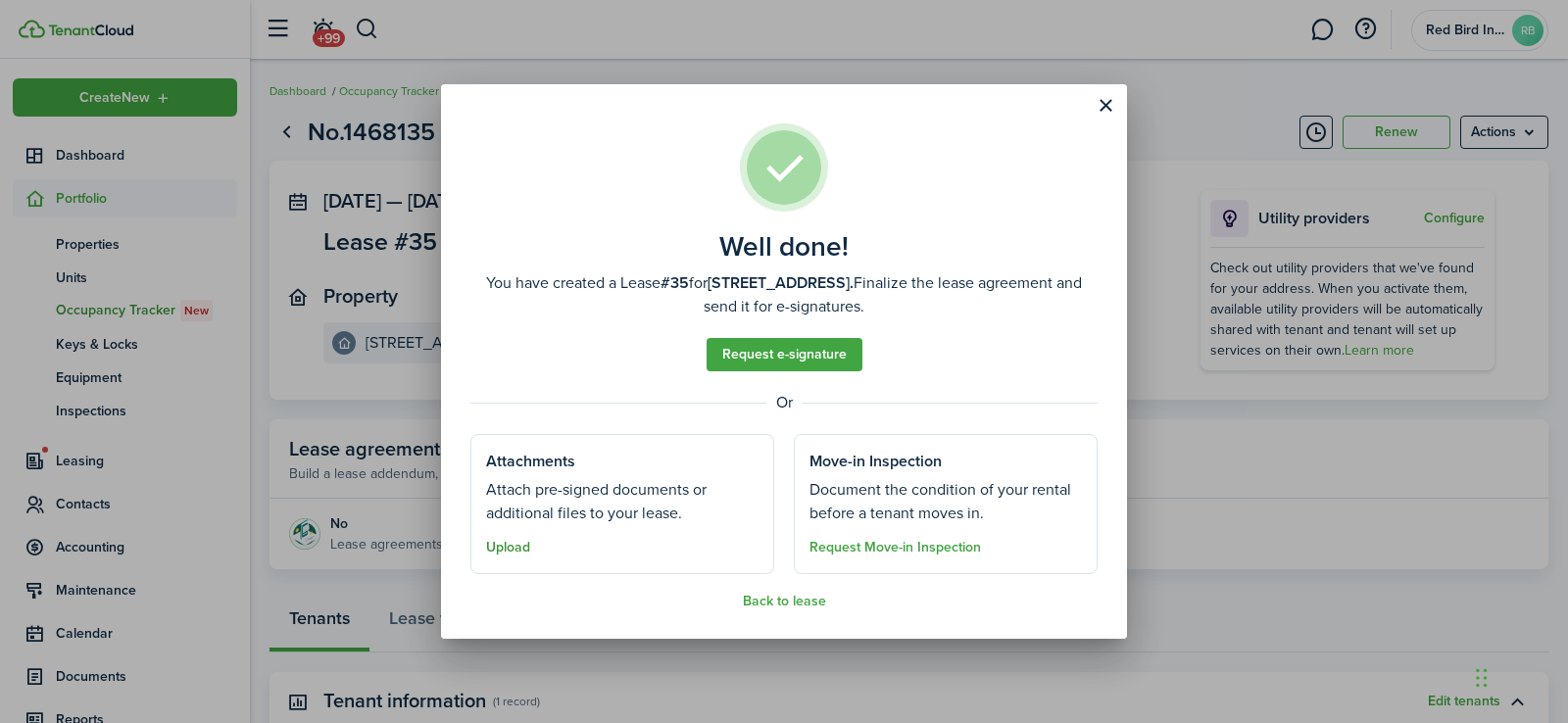
click at [516, 551] on button "Upload" at bounding box center [508, 548] width 44 height 16
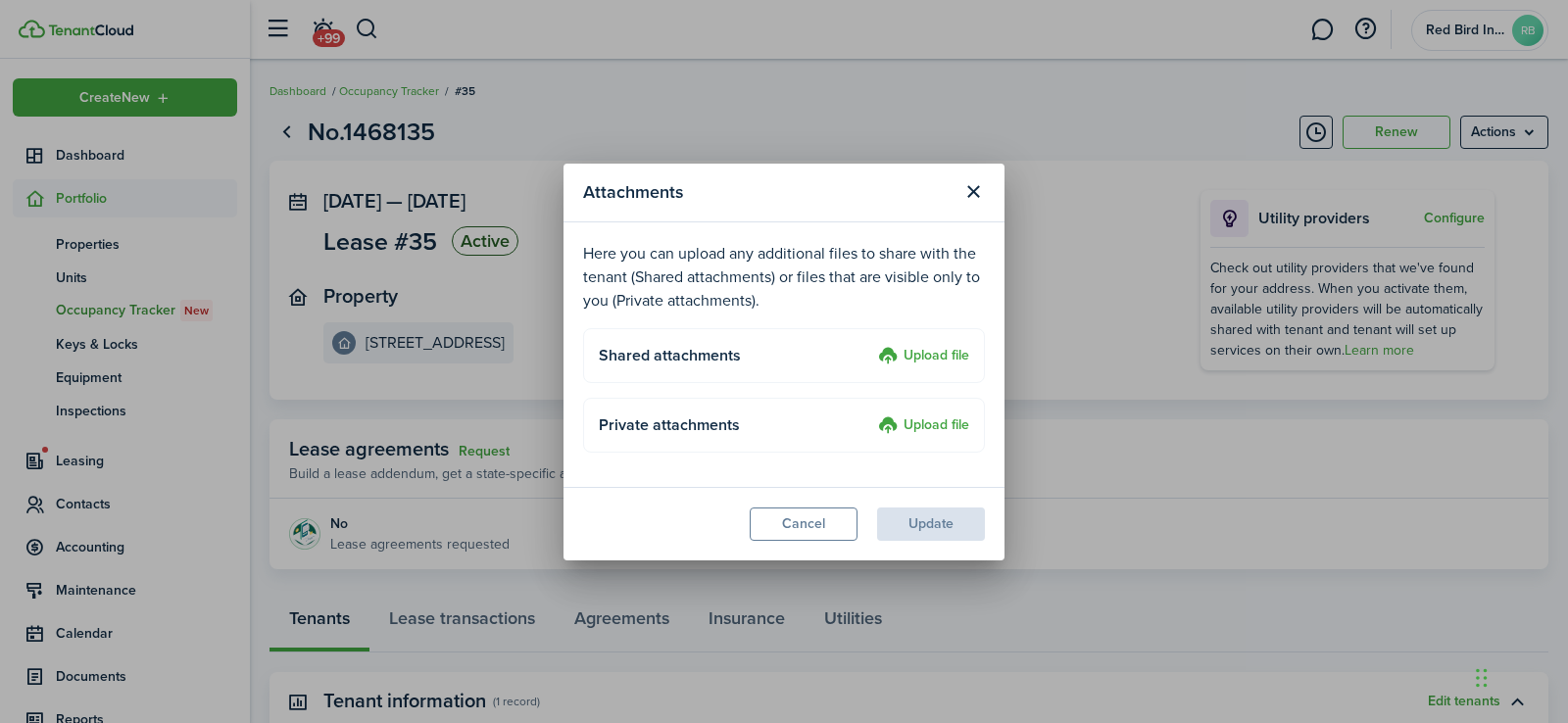
click at [921, 347] on label "Upload file" at bounding box center [924, 357] width 91 height 24
click at [872, 345] on input "Upload file" at bounding box center [872, 345] width 0 height 0
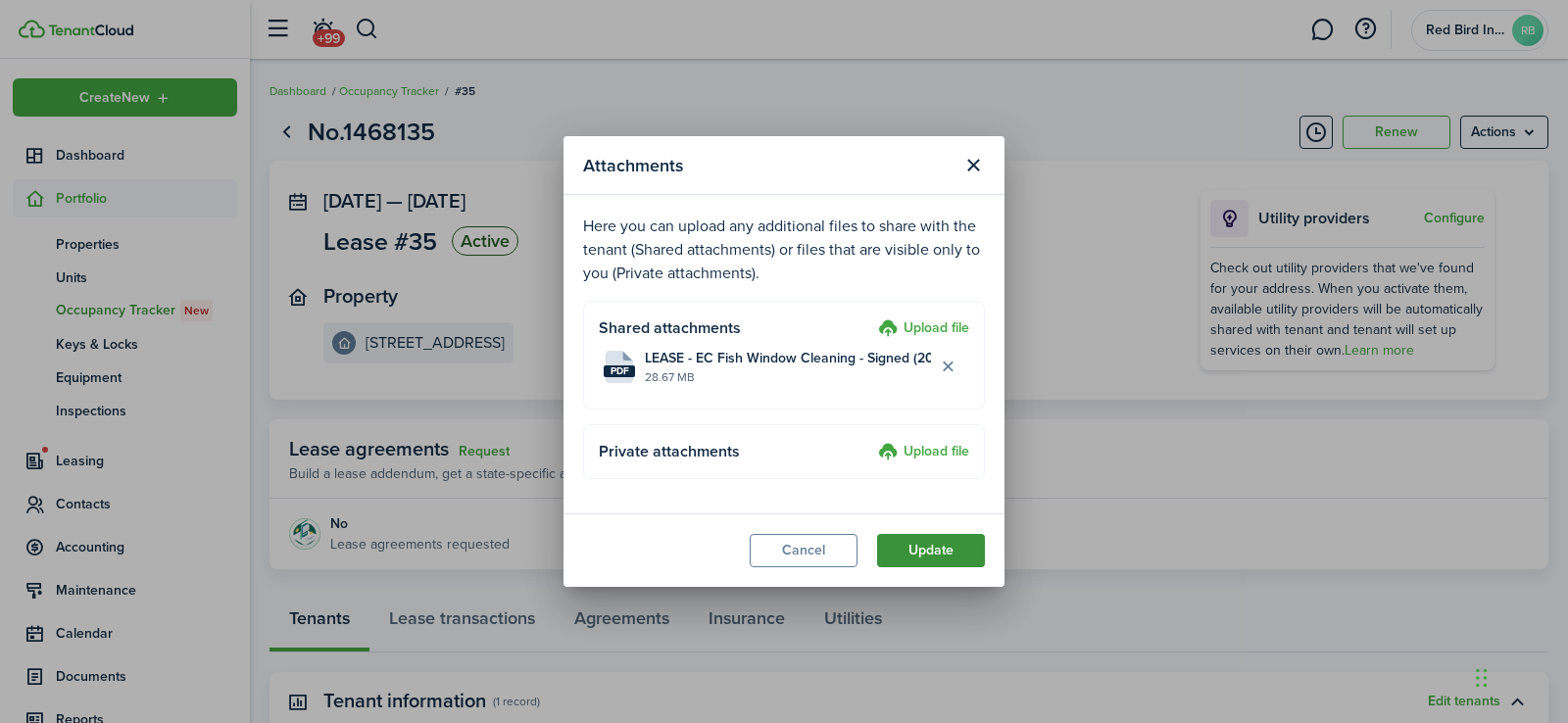
click at [929, 552] on button "Update" at bounding box center [932, 551] width 108 height 33
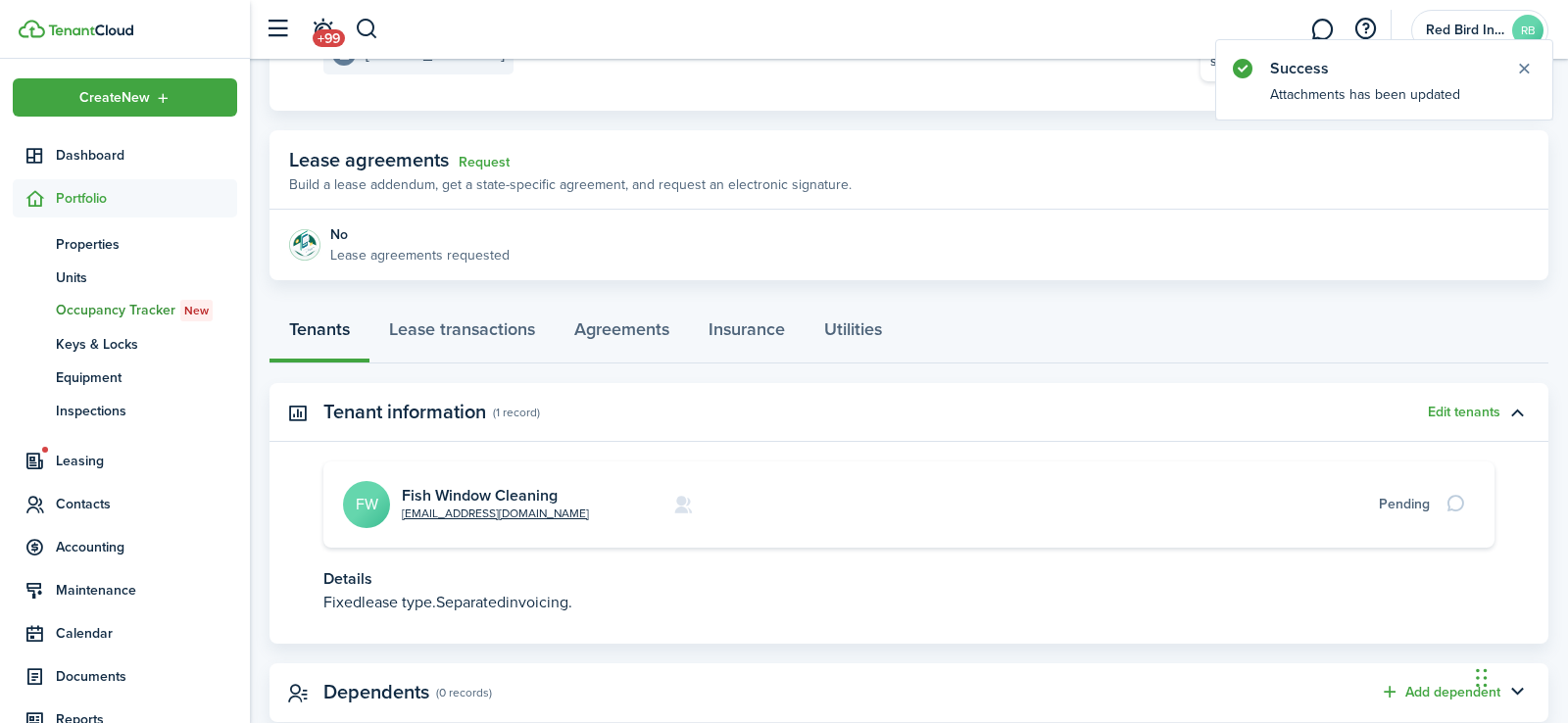
scroll to position [298, 0]
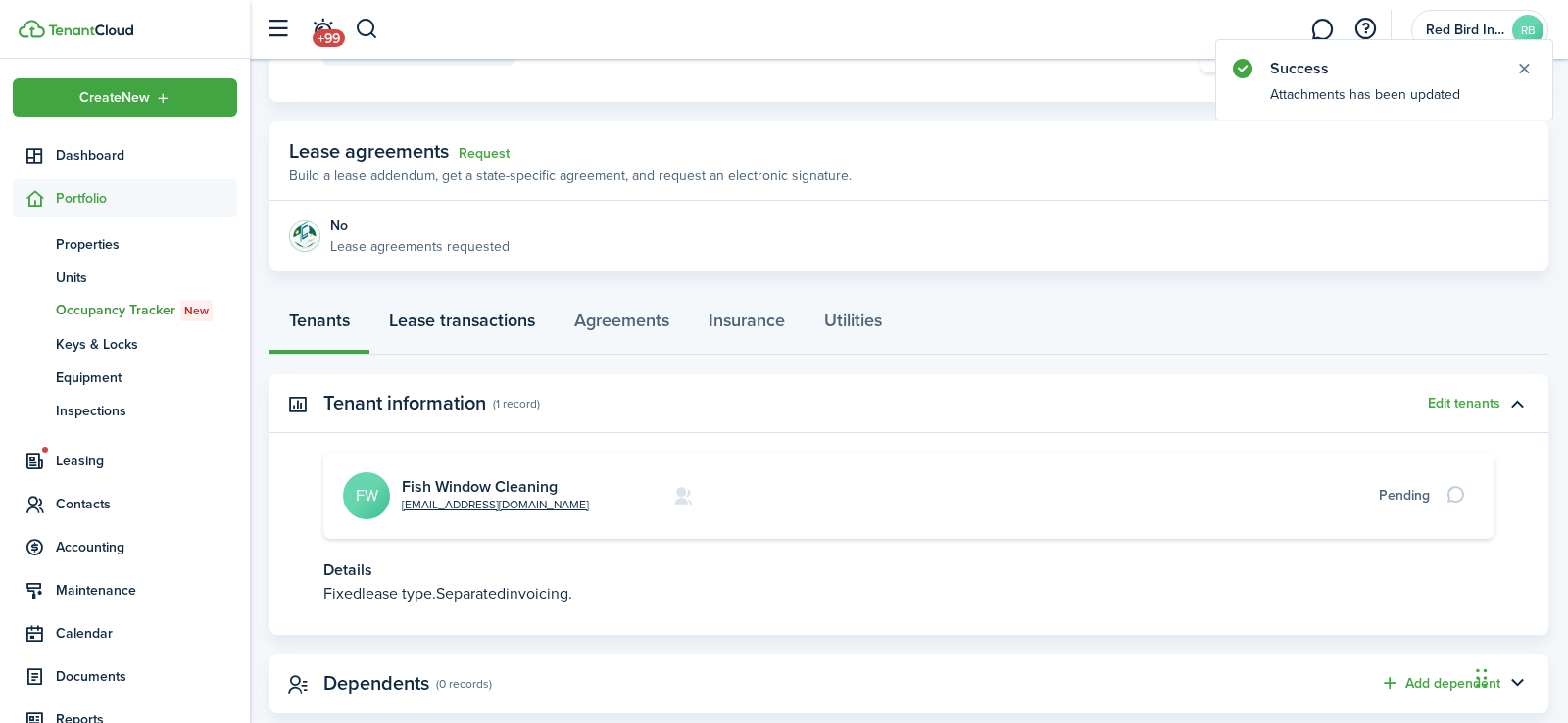
click at [487, 319] on link "Lease transactions" at bounding box center [462, 326] width 185 height 59
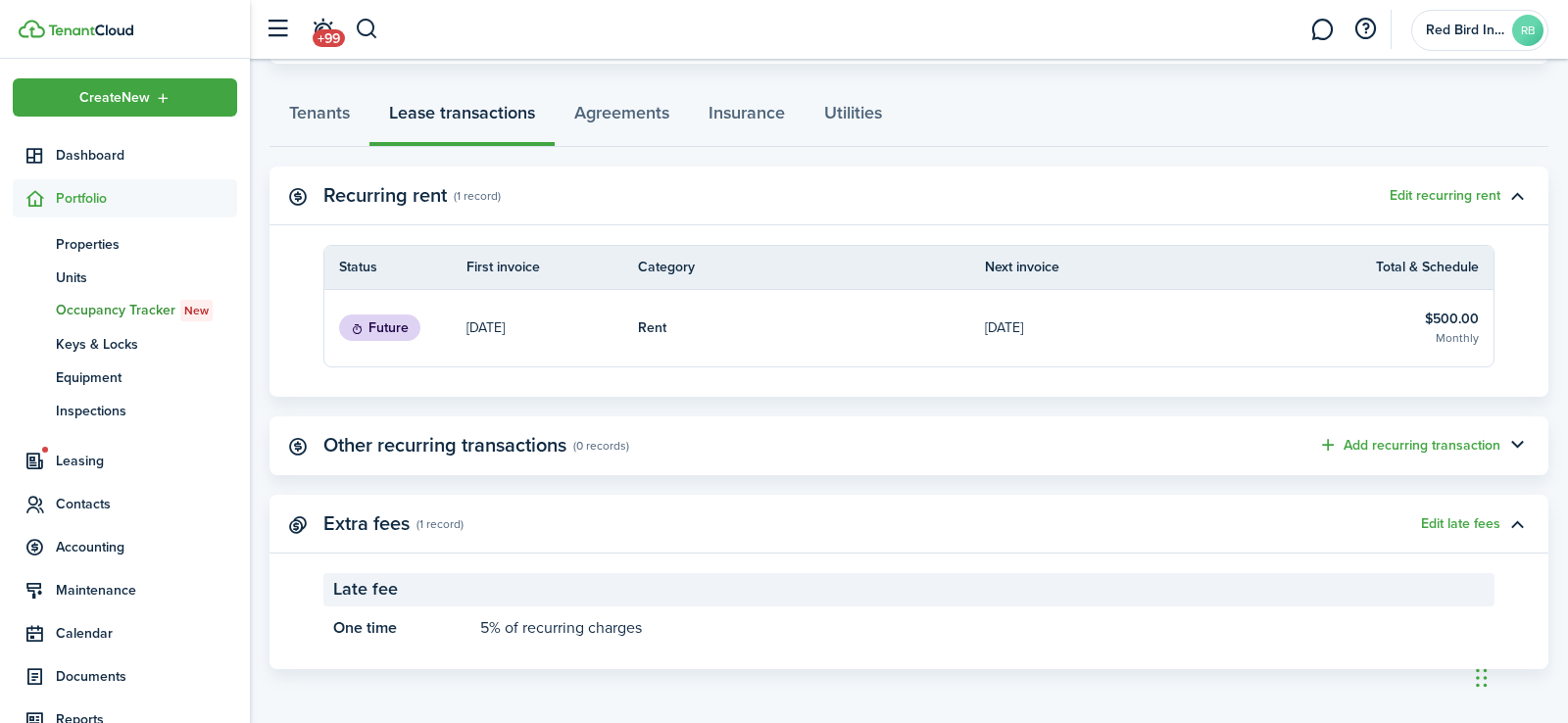
scroll to position [505, 0]
click at [1373, 447] on button "Add recurring transaction" at bounding box center [1409, 446] width 182 height 23
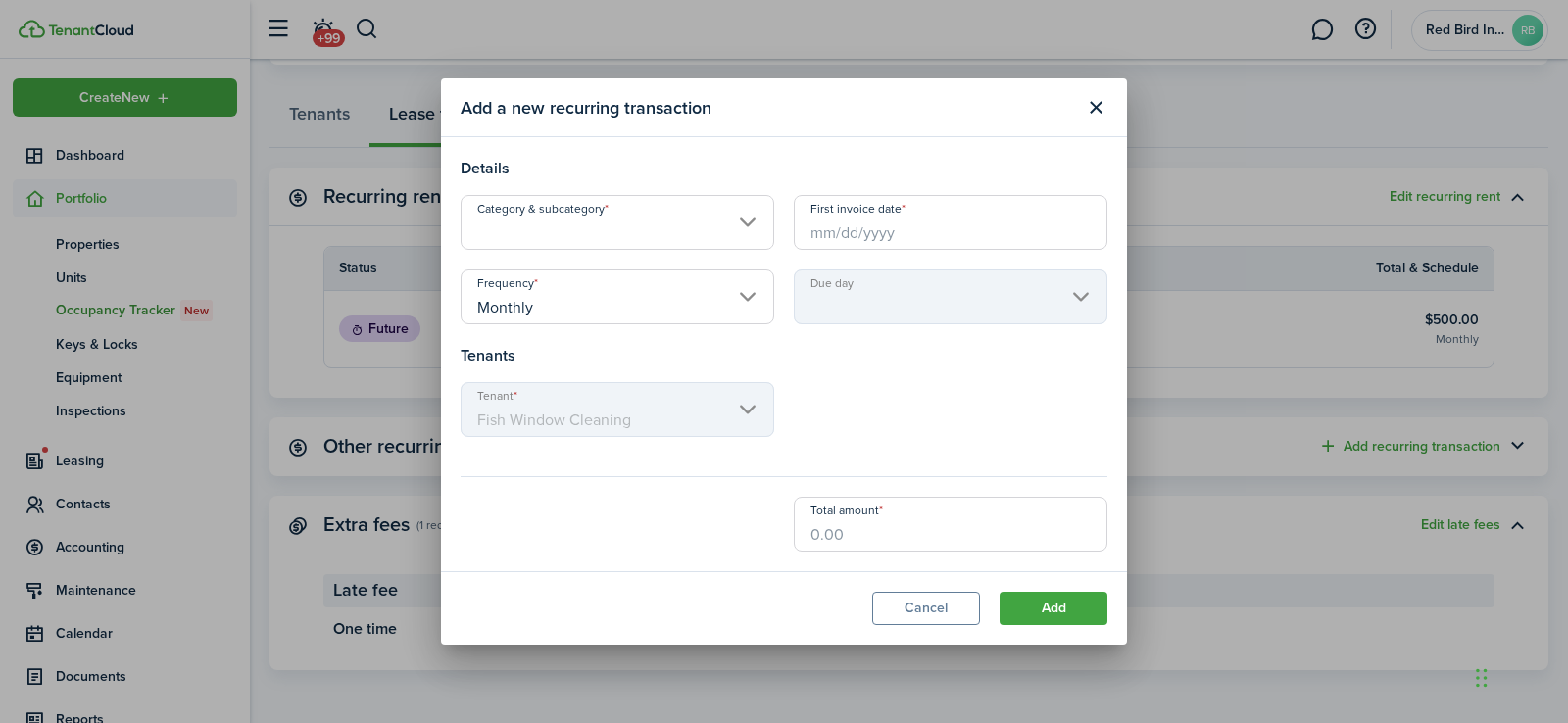
click at [749, 221] on input "Category & subcategory" at bounding box center [617, 222] width 314 height 55
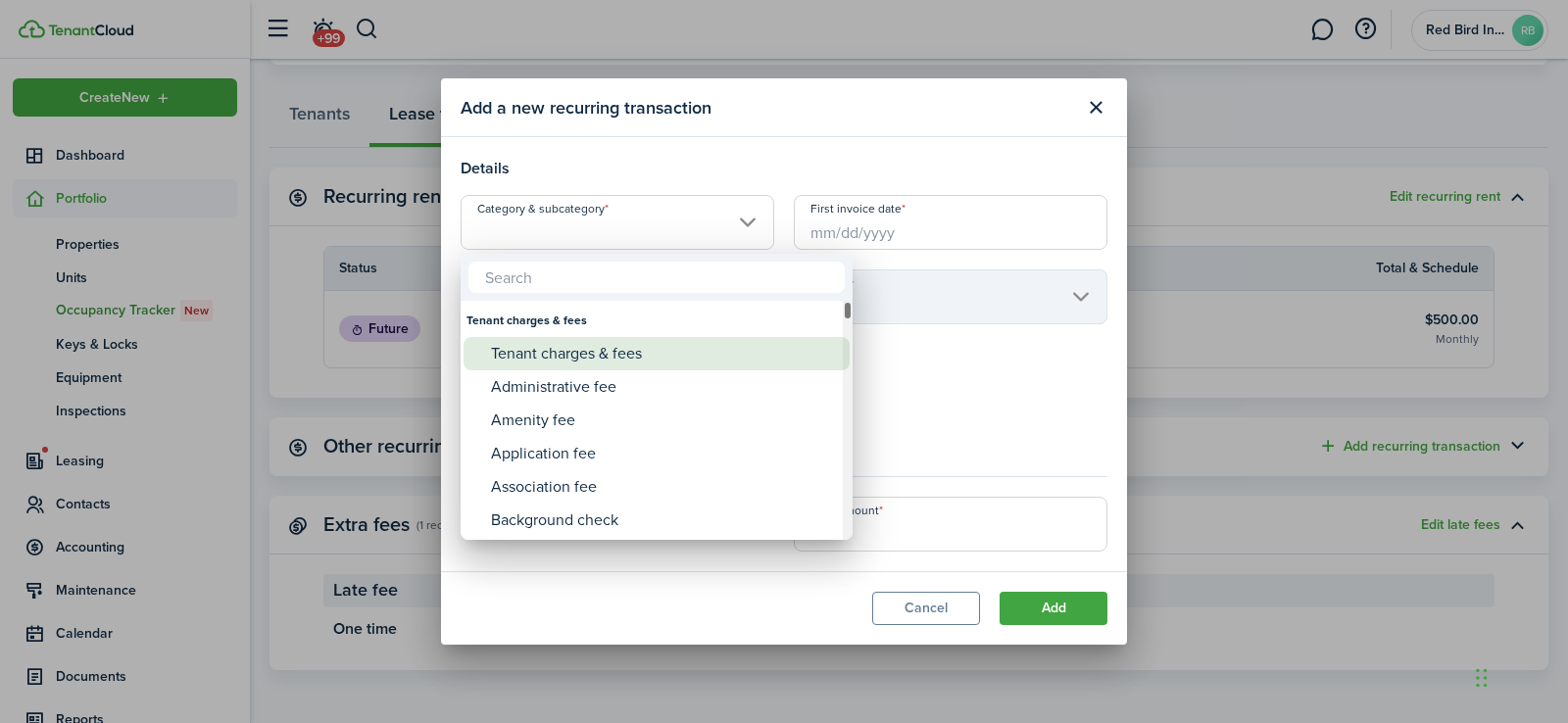
click at [592, 360] on div "Tenant charges & fees" at bounding box center [664, 354] width 347 height 33
type input "Tenant charges & fees"
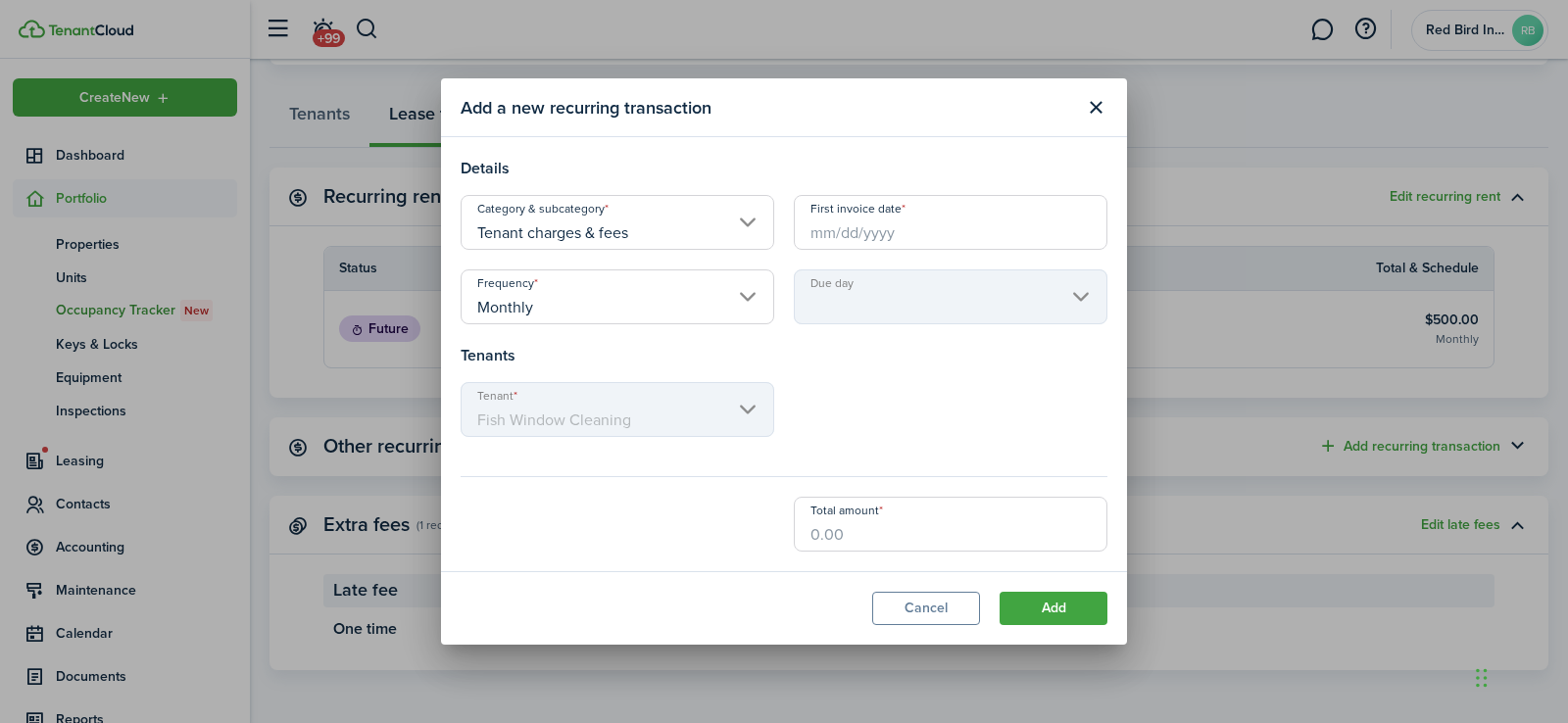
click at [857, 225] on input "First invoice date" at bounding box center [950, 222] width 314 height 55
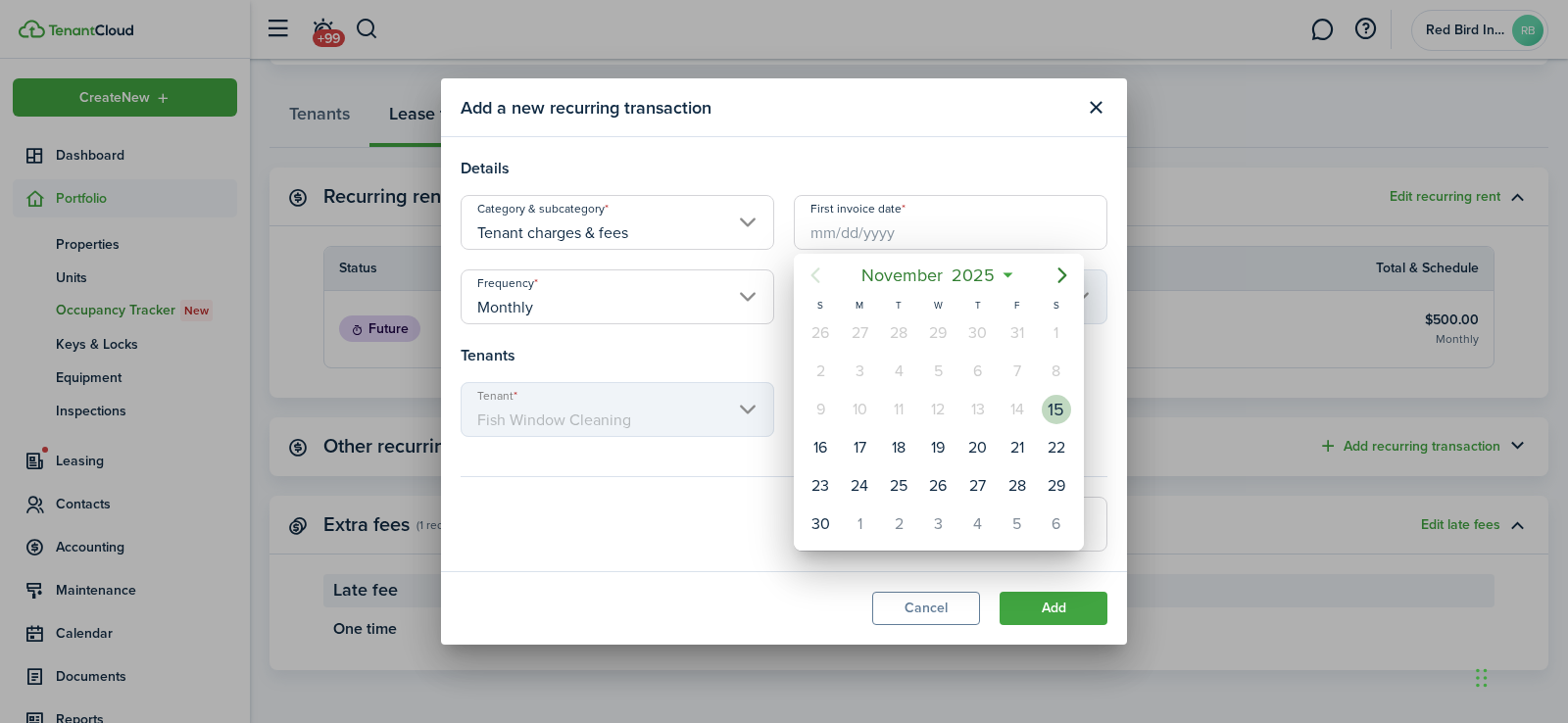
click at [1055, 413] on div "15" at bounding box center [1056, 409] width 30 height 30
type input "[DATE]"
type input "15th"
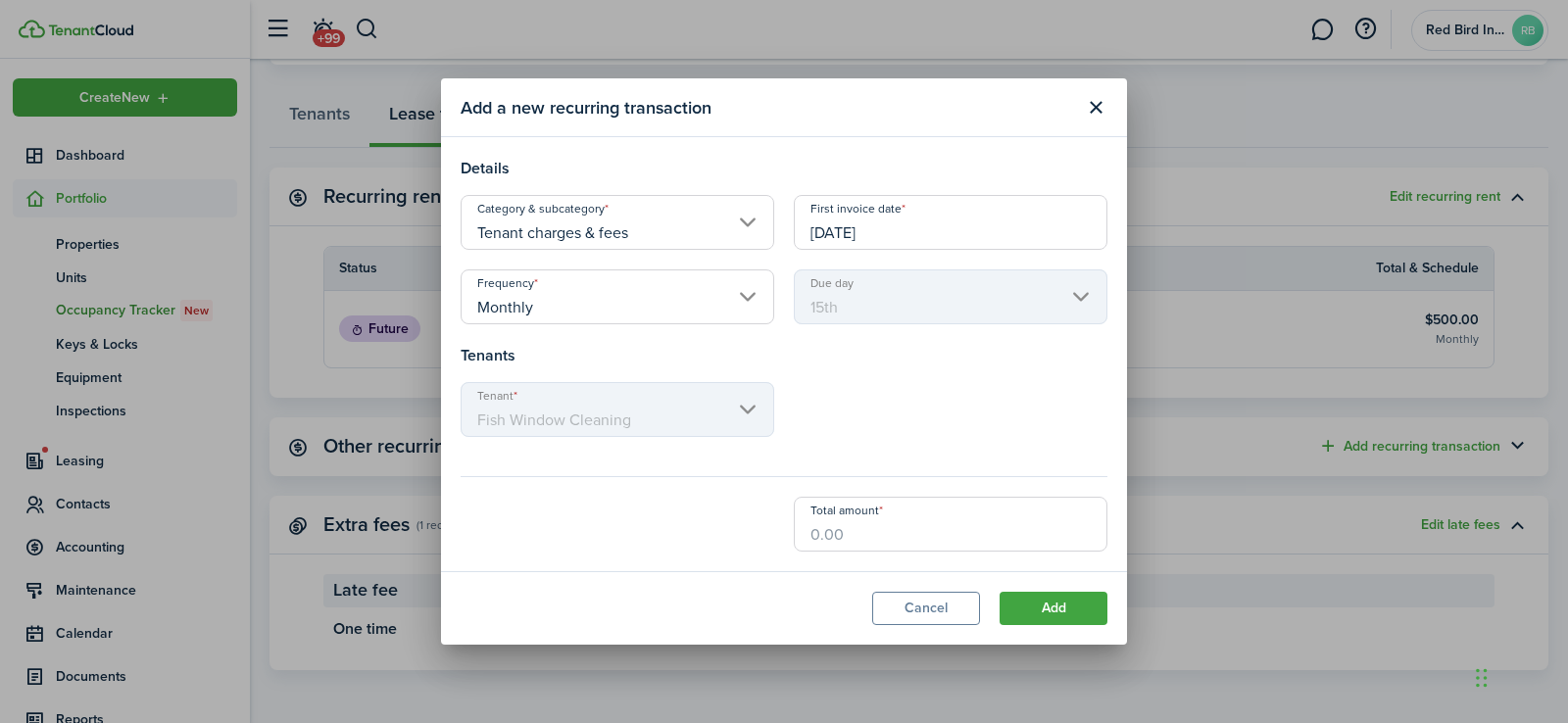
click at [851, 539] on input "Total amount" at bounding box center [950, 524] width 314 height 55
click at [932, 534] on input "$75" at bounding box center [950, 524] width 314 height 55
click at [743, 219] on input "Tenant charges & fees" at bounding box center [617, 222] width 314 height 55
type input "$75.00"
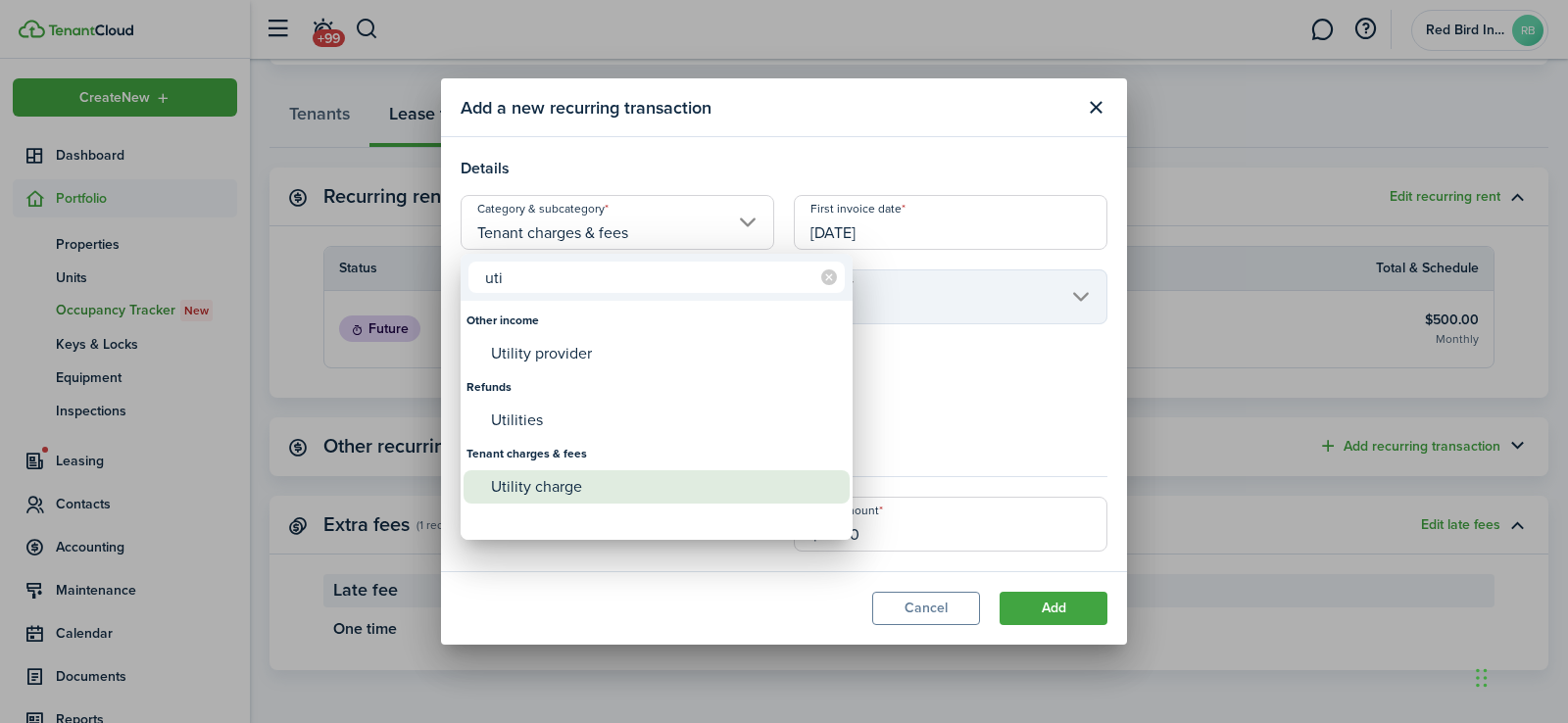
type input "uti"
click at [562, 487] on div "Utility charge" at bounding box center [664, 487] width 347 height 33
type input "Tenant charges & fees / Utility charge"
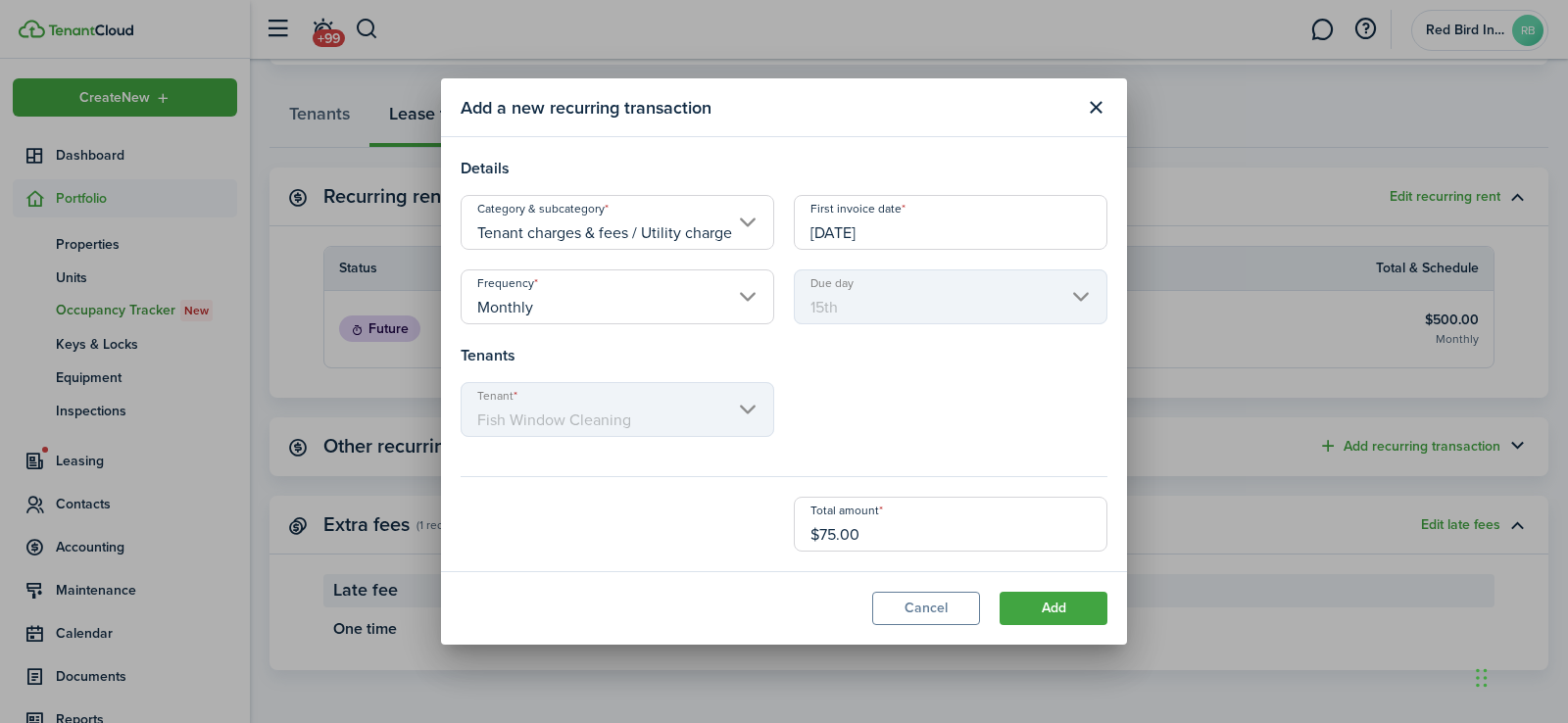
click at [889, 402] on div "Tenant Fish Window Cleaning" at bounding box center [783, 420] width 666 height 75
click at [1025, 613] on button "Add" at bounding box center [1054, 609] width 108 height 33
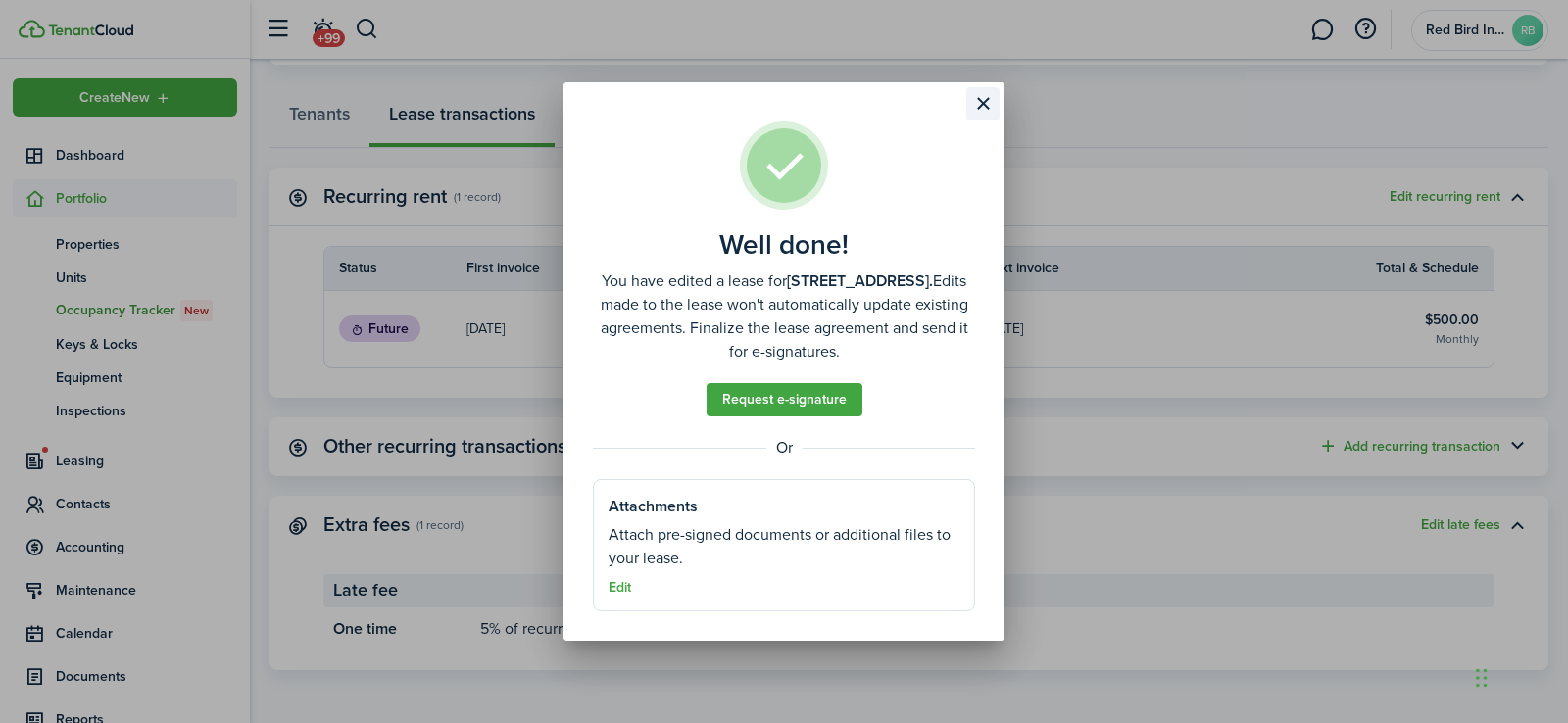
click at [982, 103] on button "Close modal" at bounding box center [983, 104] width 33 height 33
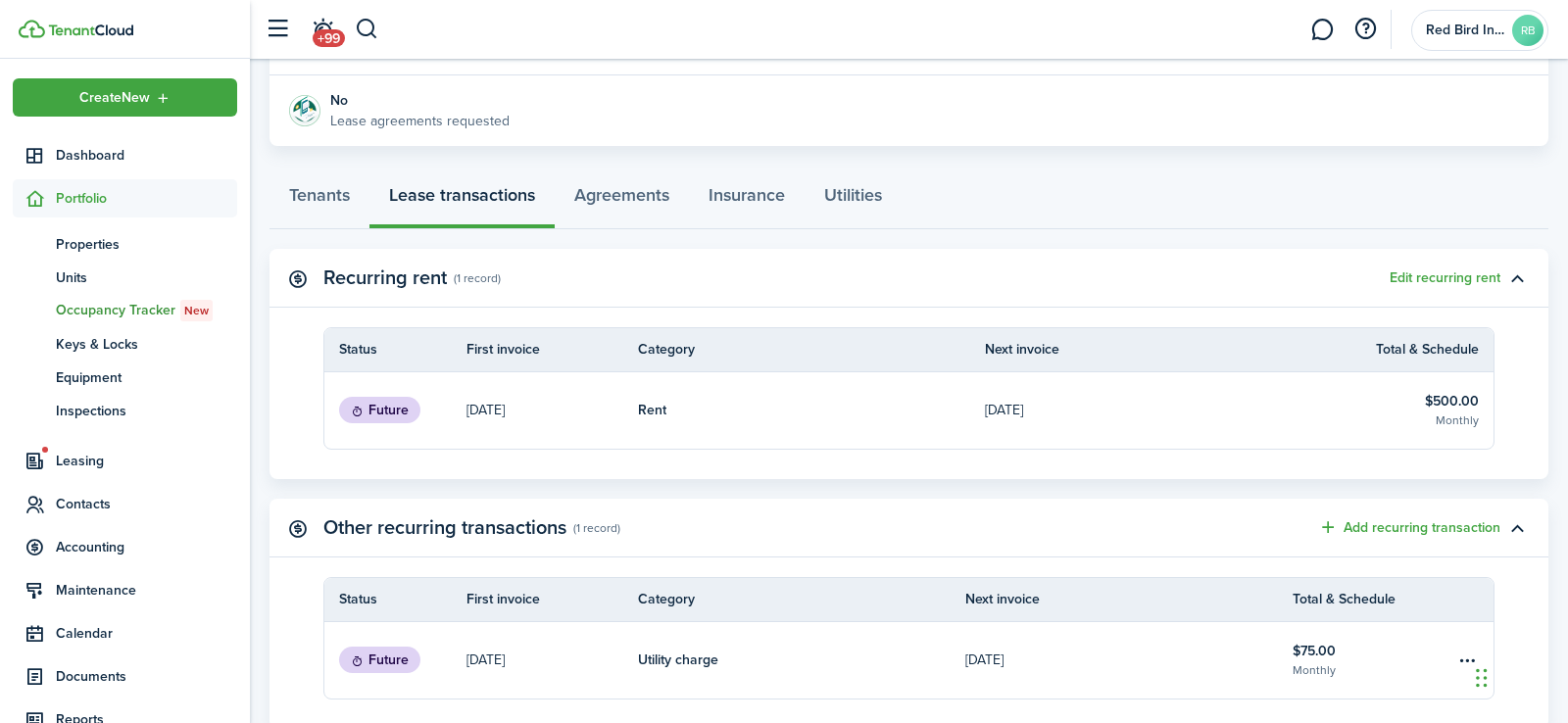
scroll to position [399, 0]
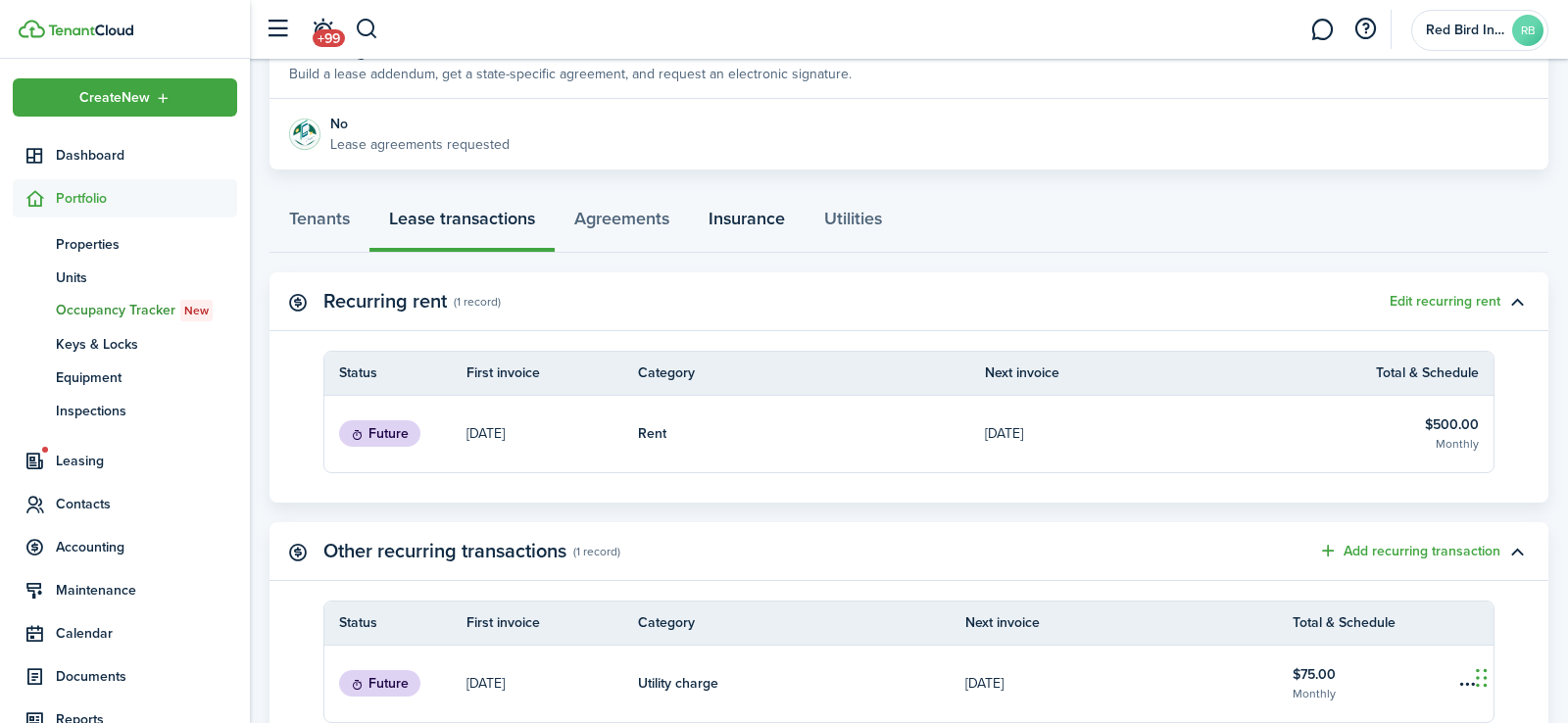
click at [761, 215] on link "Insurance" at bounding box center [747, 223] width 116 height 59
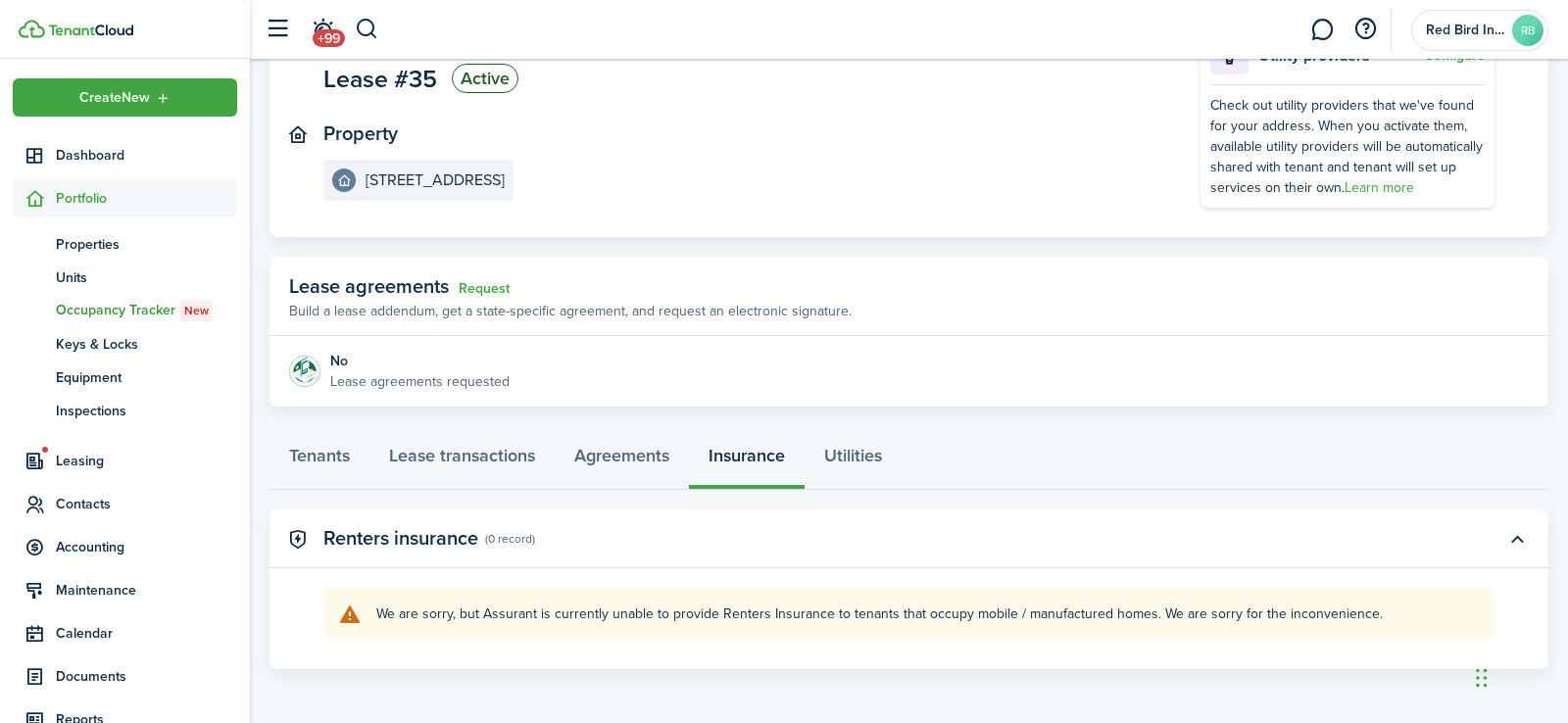
scroll to position [161, 0]
click at [639, 458] on link "Agreements" at bounding box center [622, 461] width 134 height 59
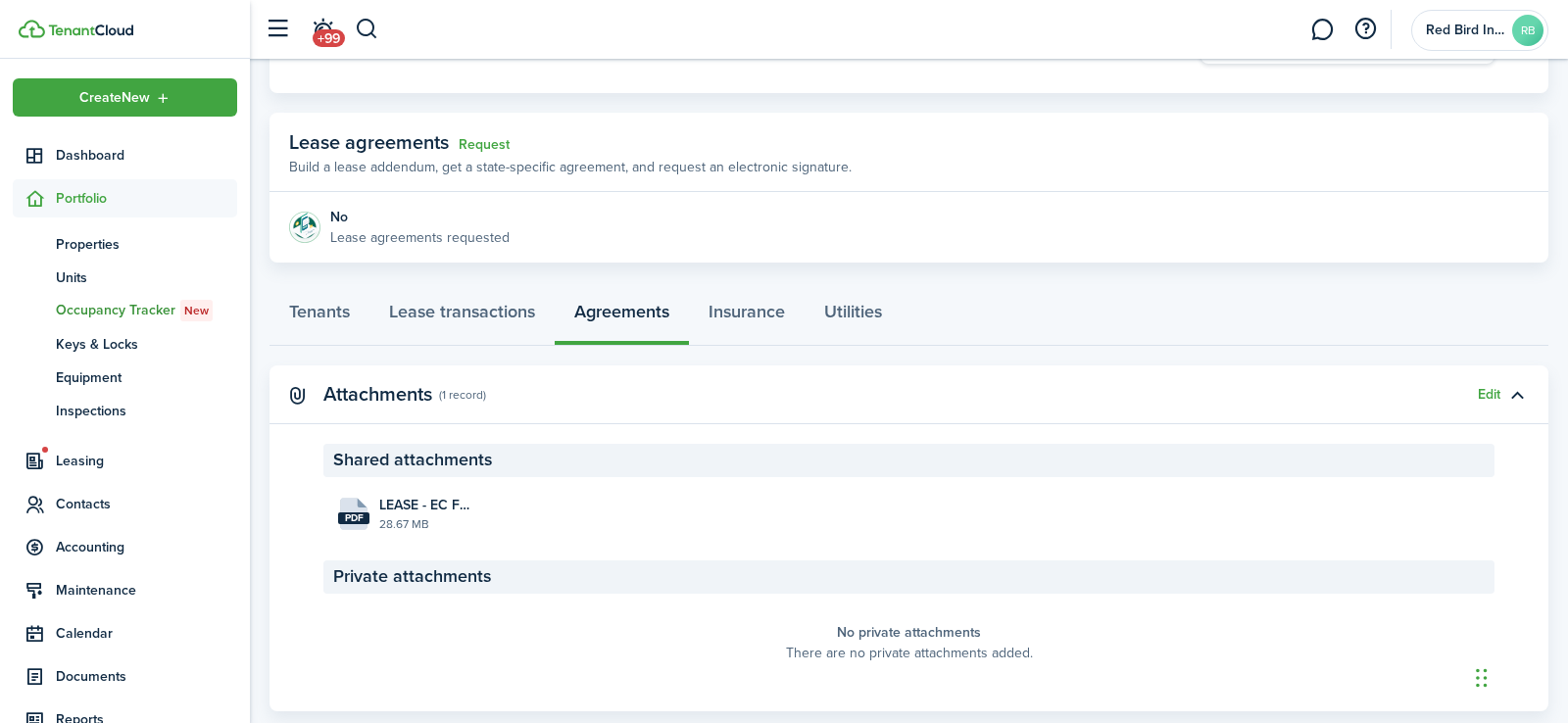
scroll to position [309, 0]
click at [506, 309] on link "Lease transactions" at bounding box center [462, 315] width 185 height 59
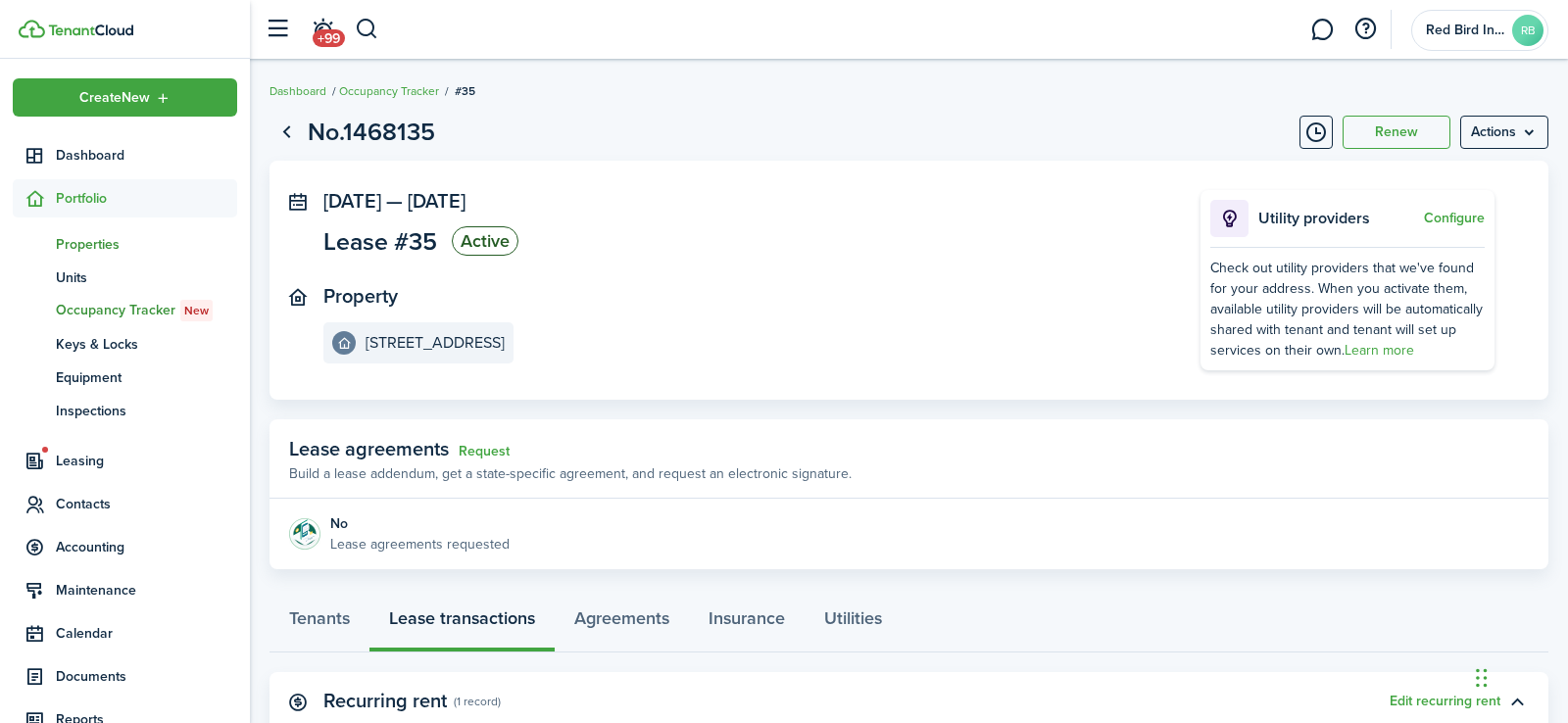
click at [102, 248] on span "Properties" at bounding box center [147, 244] width 181 height 21
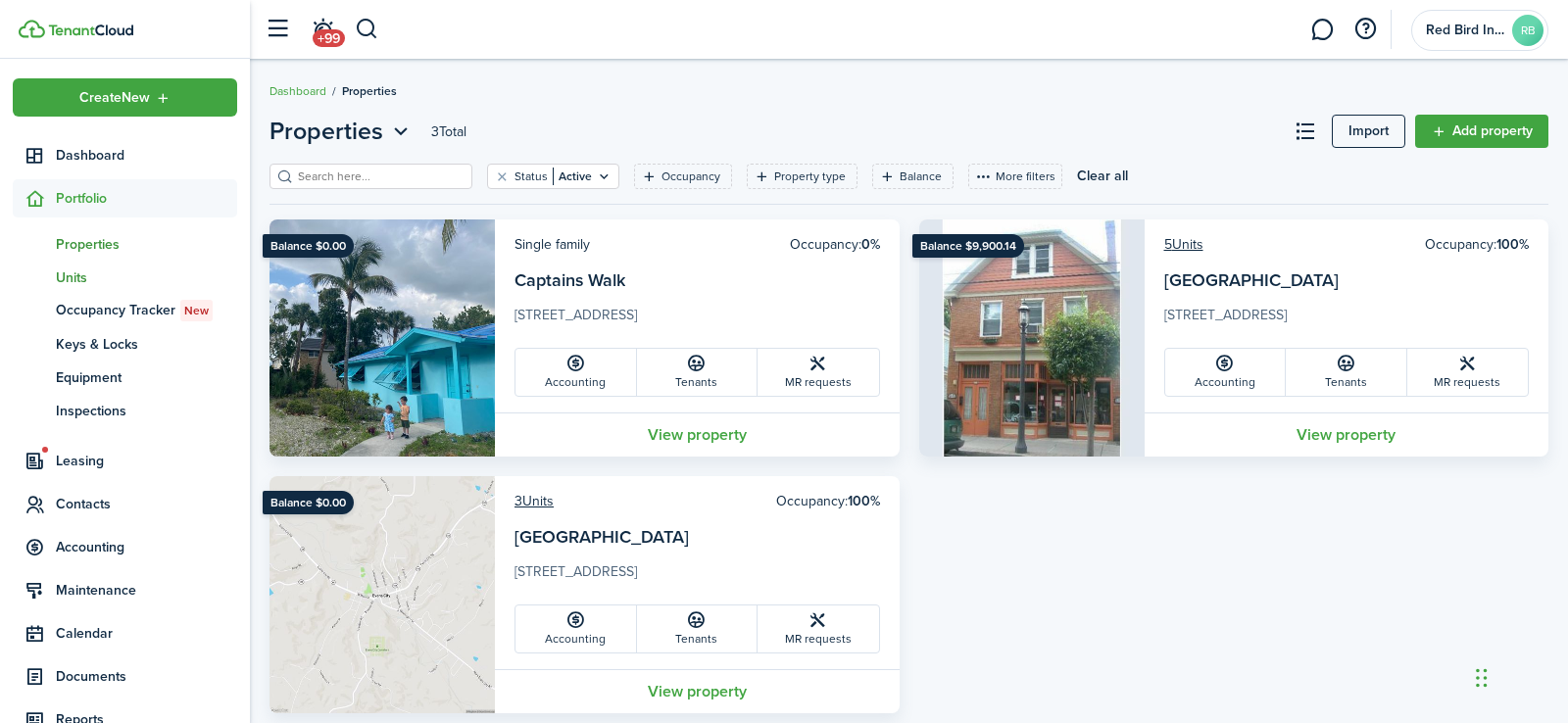
click at [68, 278] on span "Units" at bounding box center [147, 277] width 181 height 21
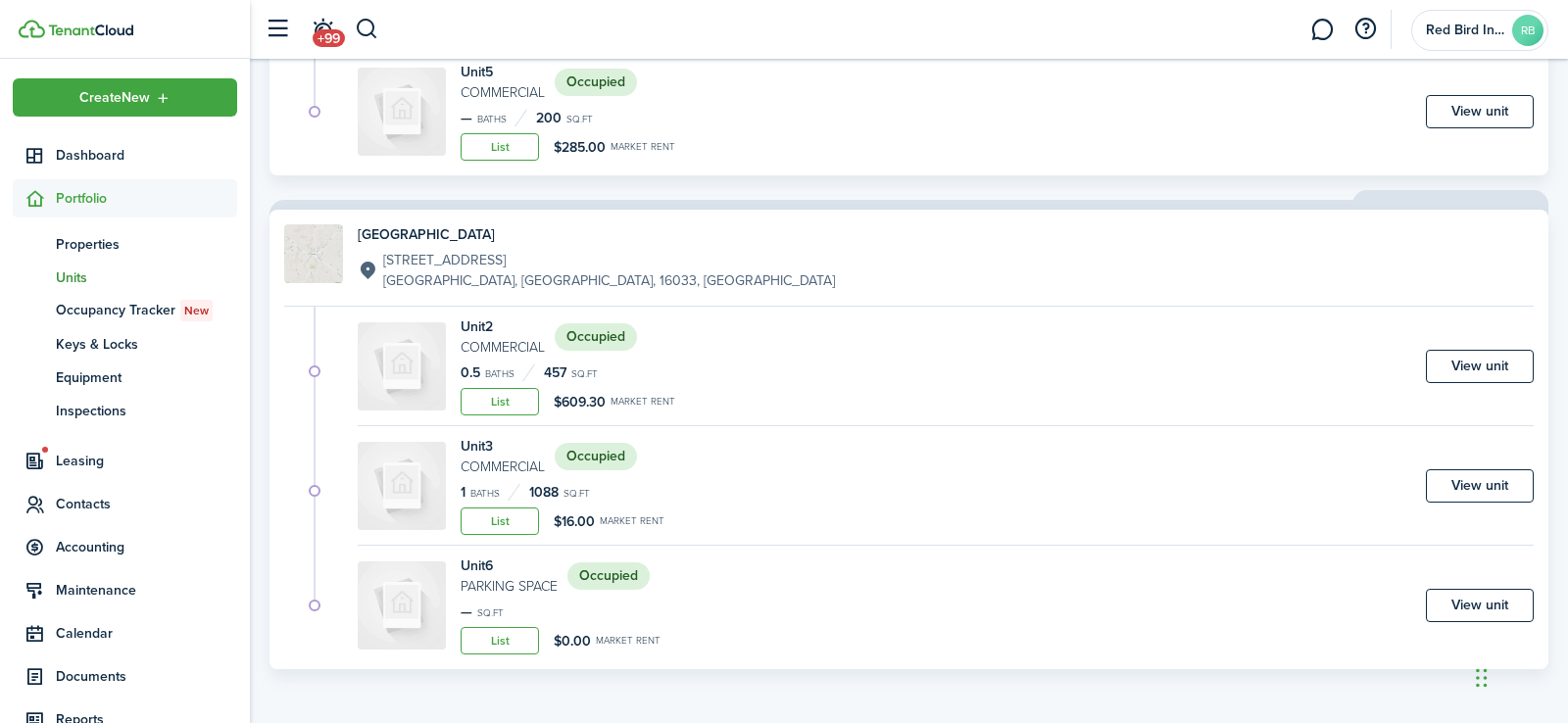
scroll to position [997, 0]
click at [1479, 372] on link "View unit" at bounding box center [1479, 368] width 108 height 33
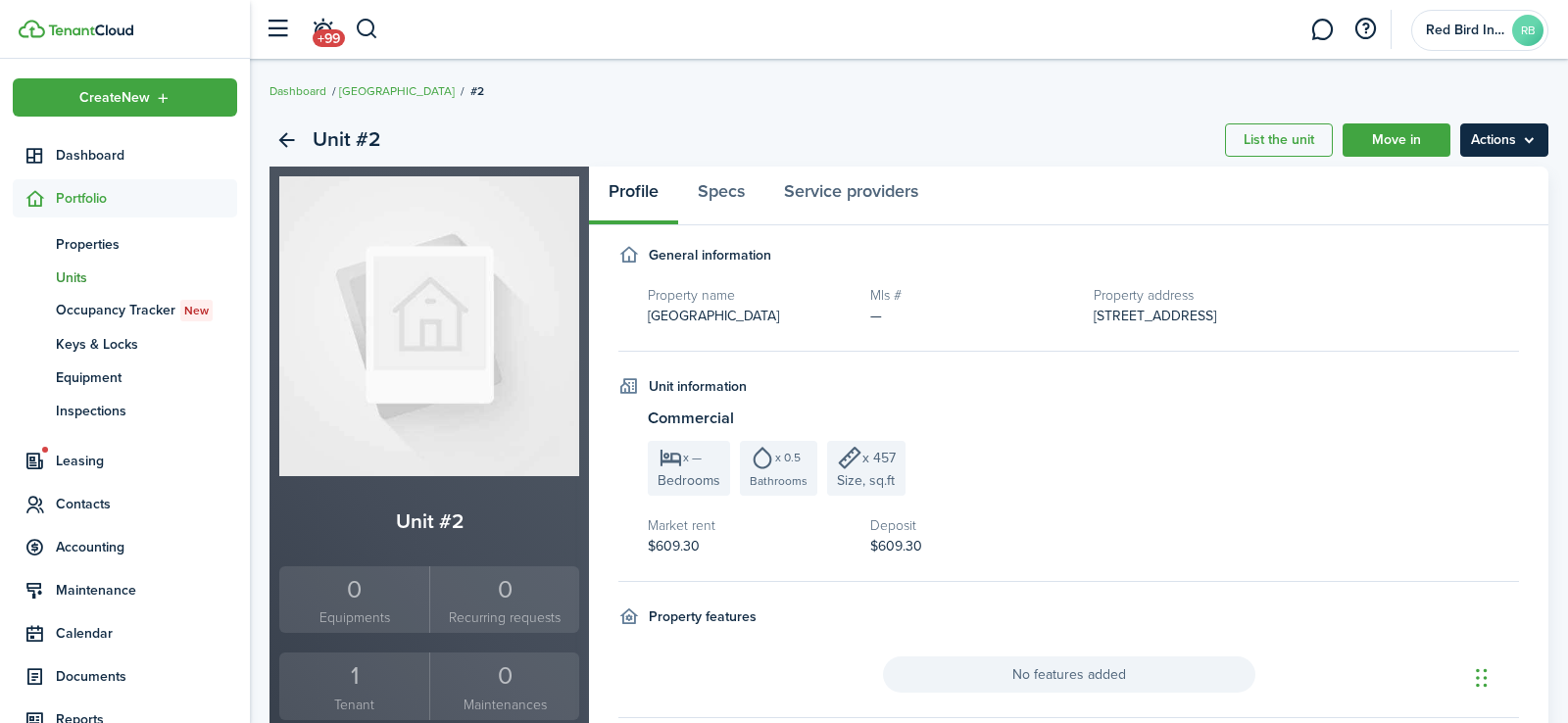
click at [1523, 145] on menu-btn "Actions" at bounding box center [1504, 141] width 89 height 33
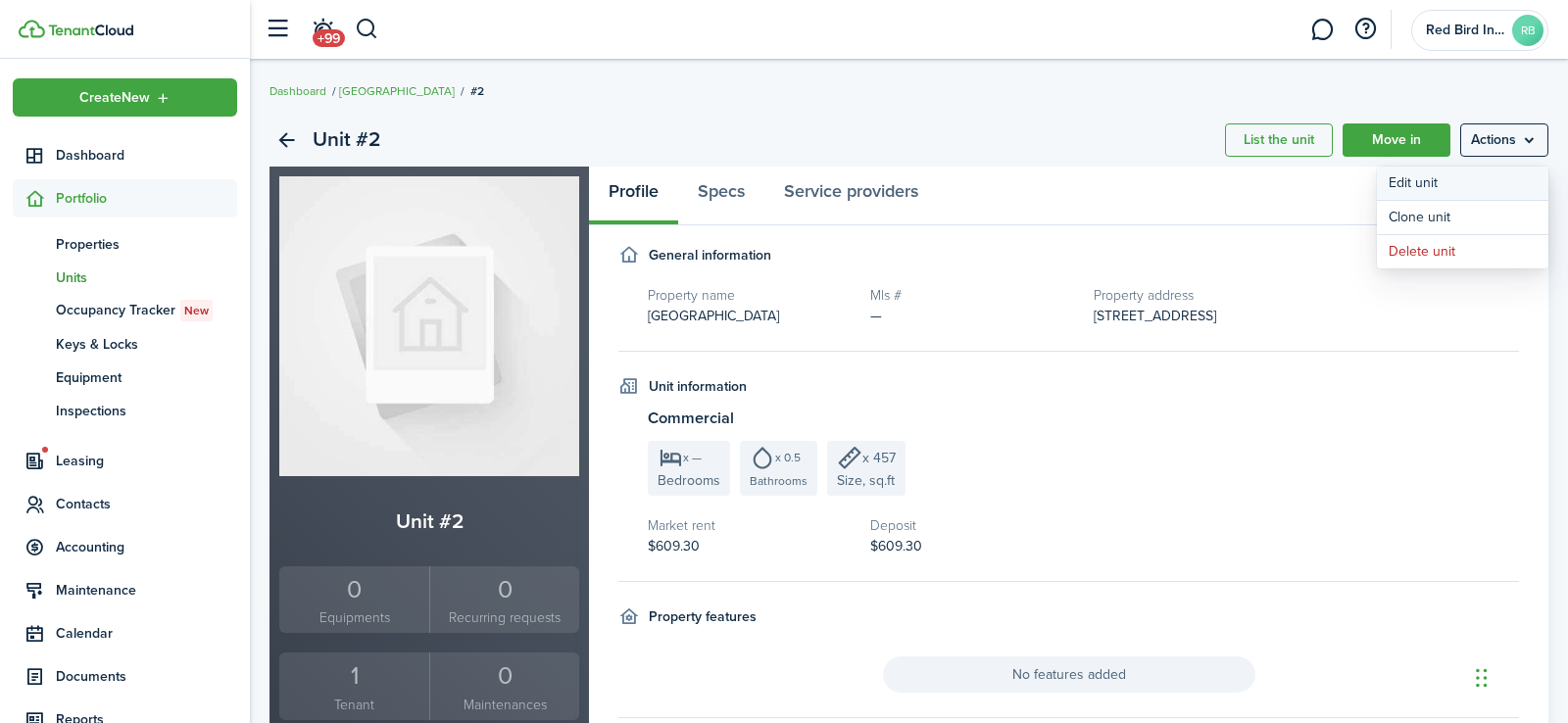
click at [1421, 182] on link "Edit unit" at bounding box center [1463, 183] width 171 height 33
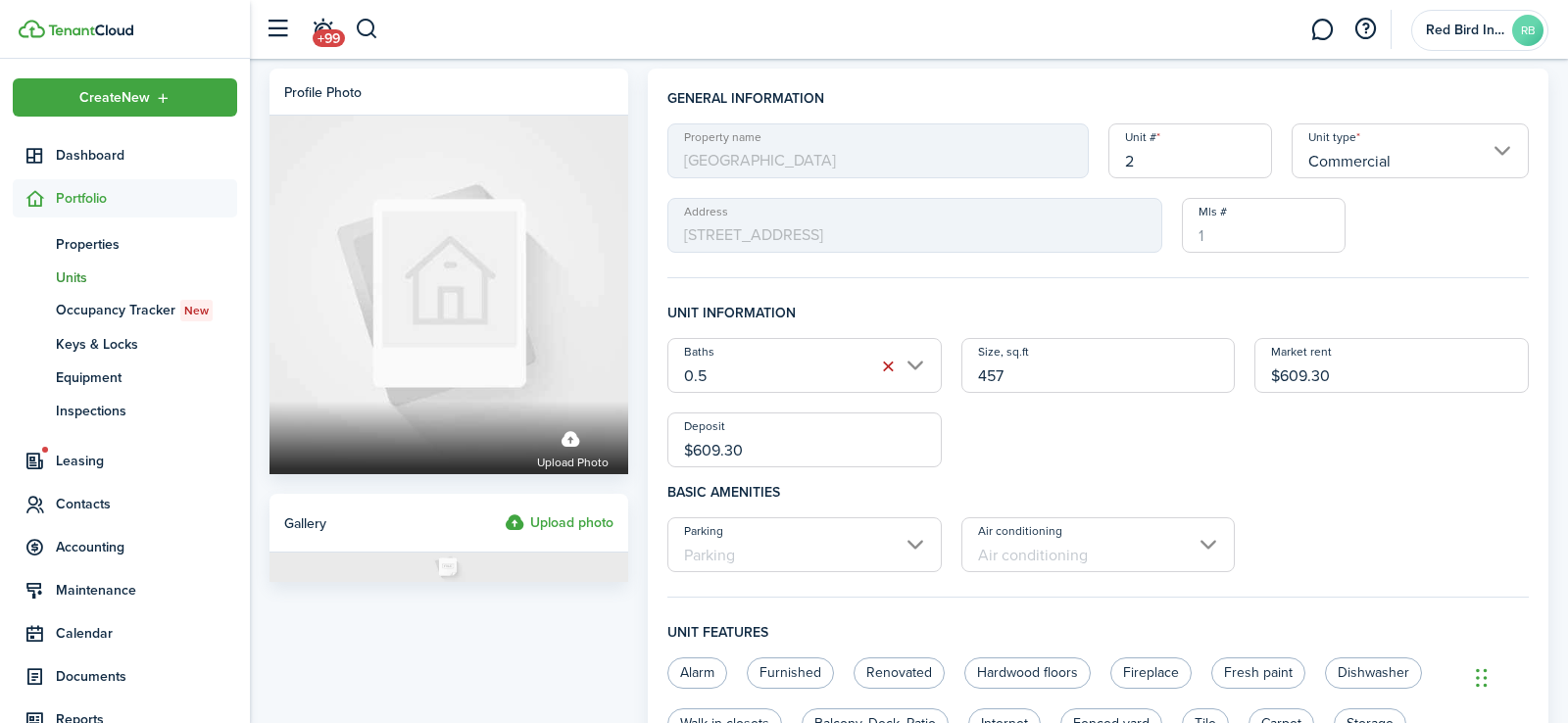
click at [1009, 379] on input "457" at bounding box center [1098, 366] width 274 height 55
type input "4"
type input "500"
click at [1062, 447] on div "Baths 0.5 Size, sq.ft 500 Market rent $609.30 Deposit $609.30" at bounding box center [1098, 402] width 881 height 129
click at [1309, 376] on input "$609.30" at bounding box center [1391, 366] width 274 height 55
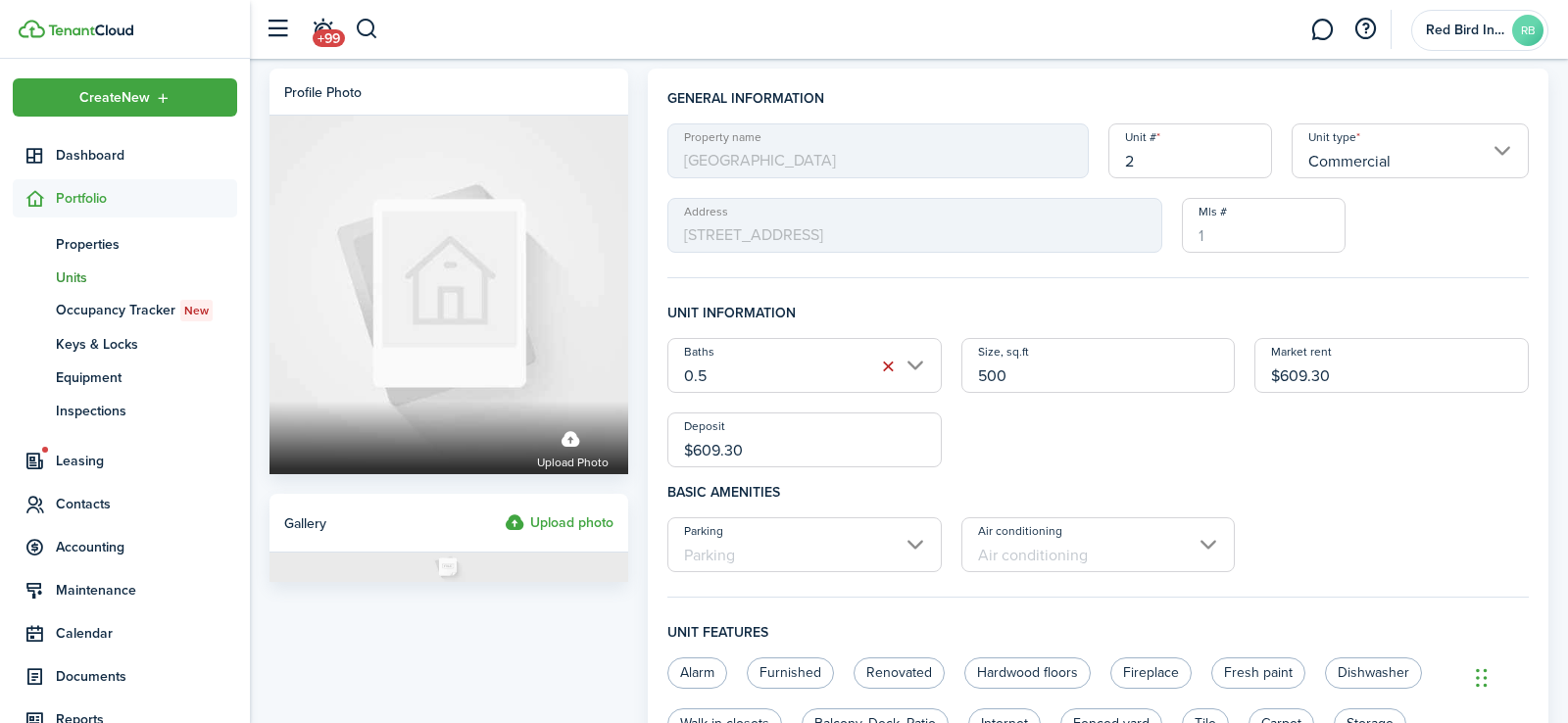
click at [1309, 376] on input "$609.30" at bounding box center [1391, 366] width 274 height 55
type input "$500.00"
click at [765, 439] on input "$609.30" at bounding box center [804, 440] width 274 height 55
type input "$750.00"
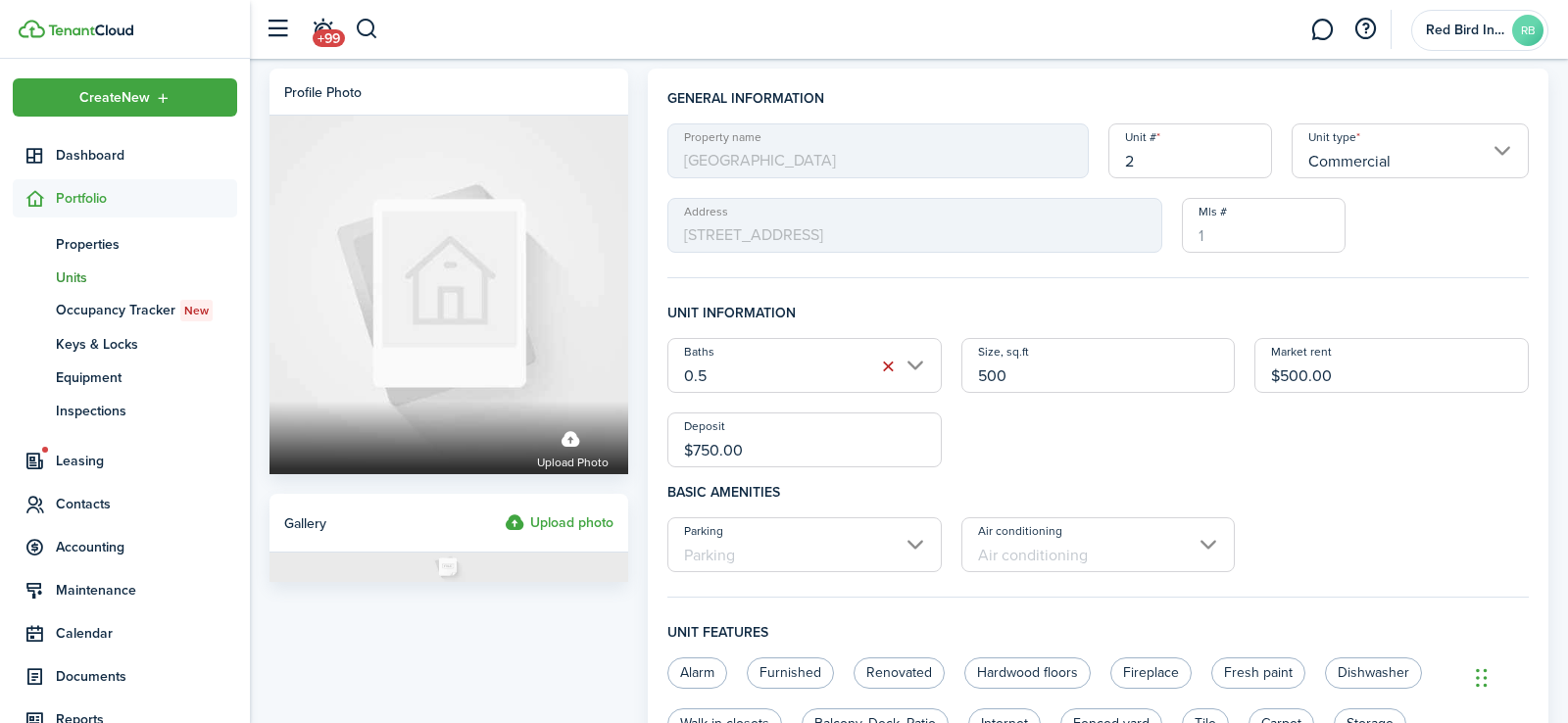
click at [1050, 467] on h4 "Basic amenities" at bounding box center [1098, 492] width 862 height 50
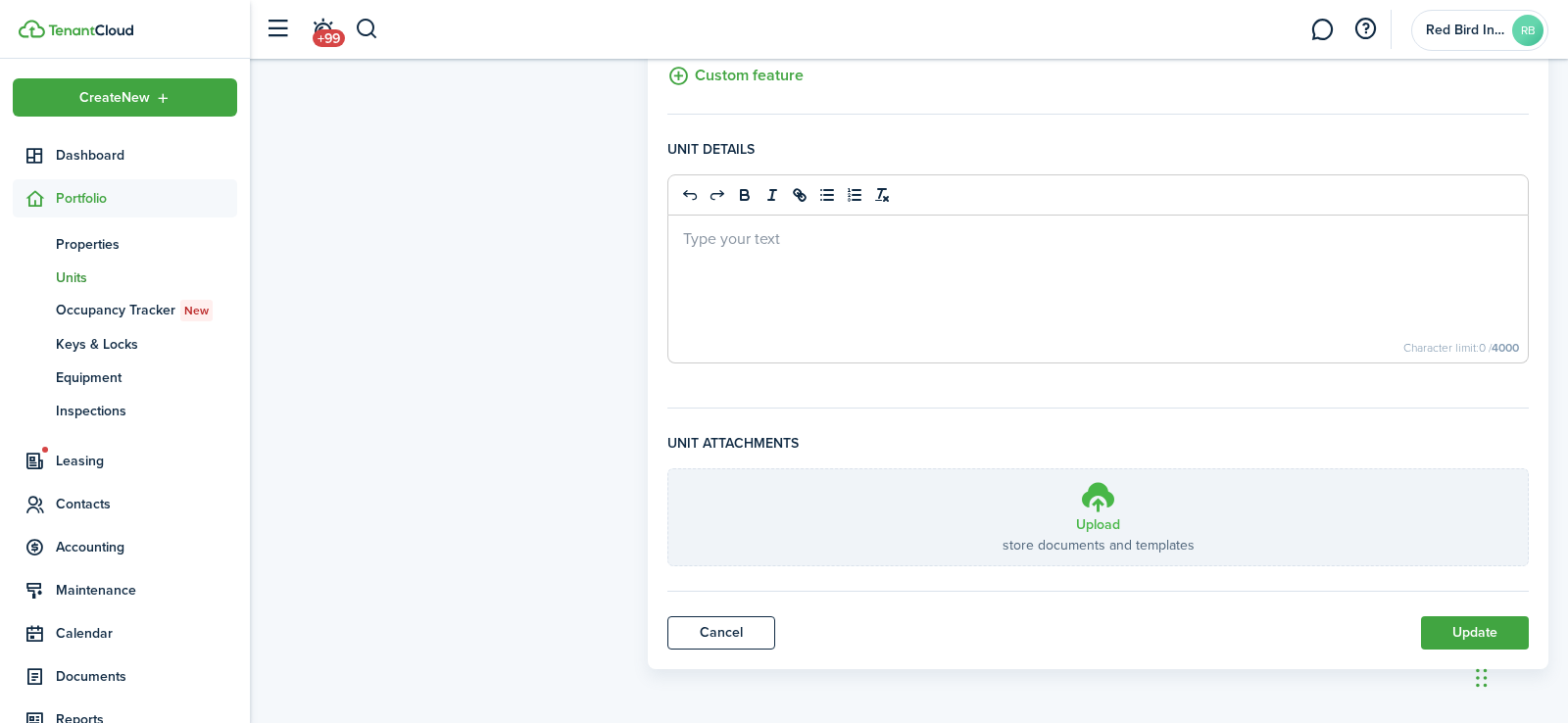
scroll to position [786, 0]
click at [1462, 639] on button "Update" at bounding box center [1475, 633] width 108 height 33
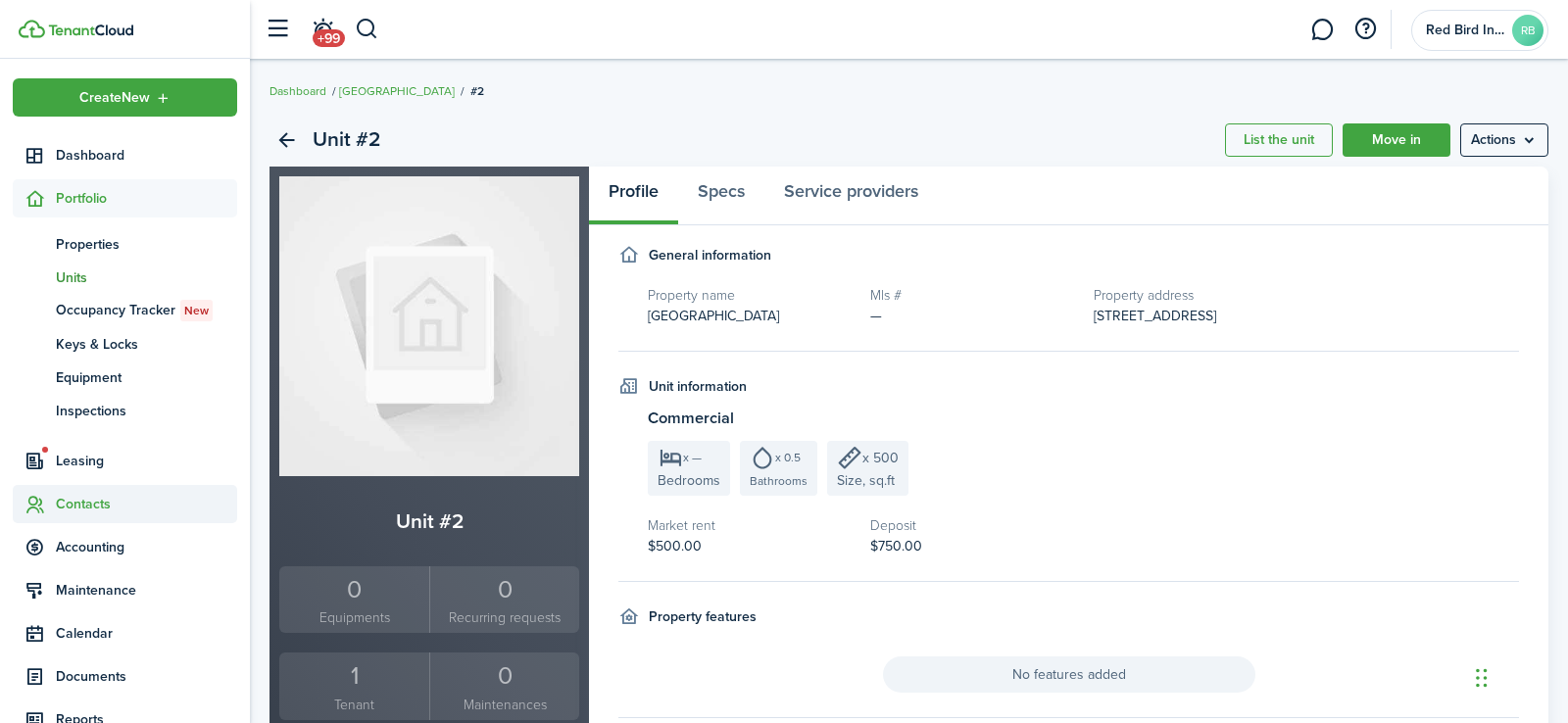
click at [82, 513] on span "Contacts" at bounding box center [147, 504] width 181 height 21
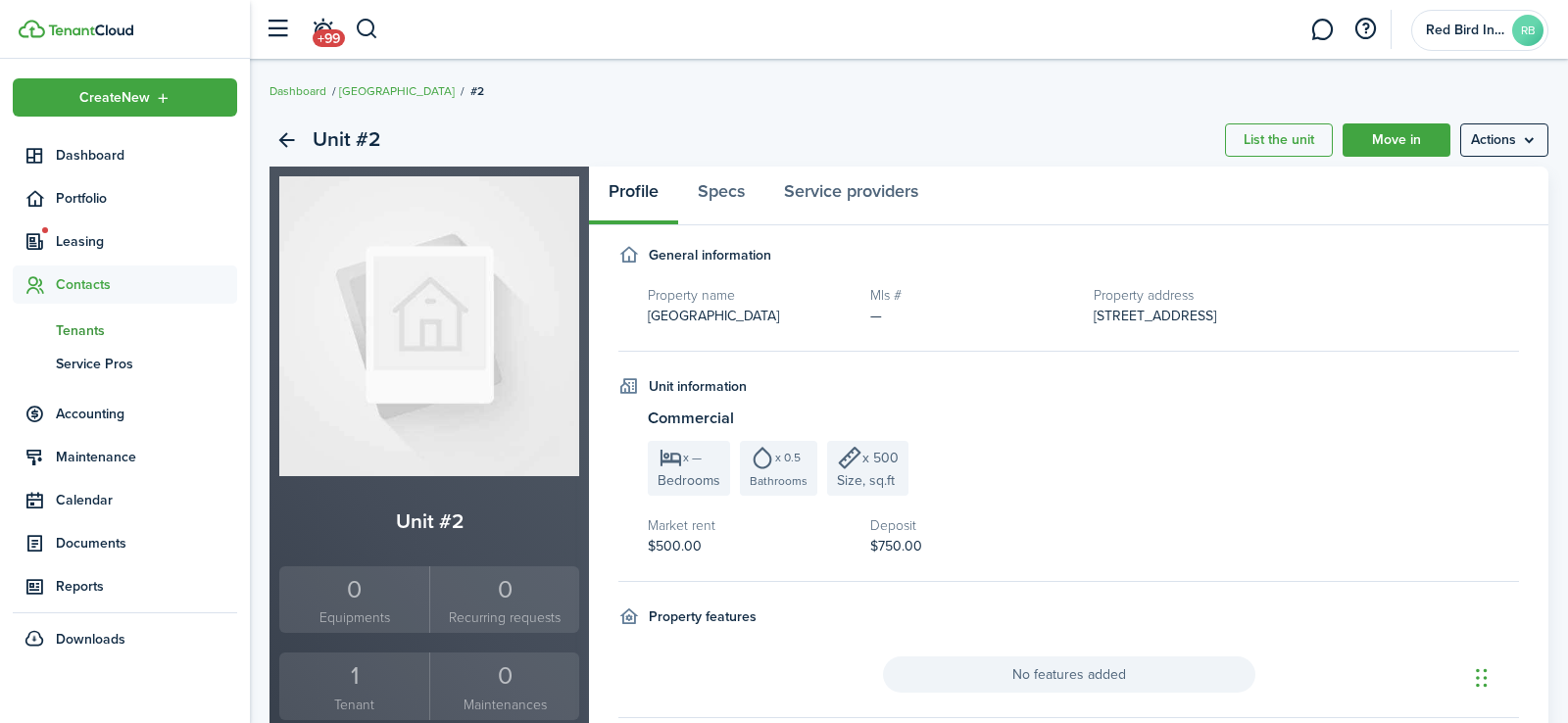
click at [92, 328] on span "Tenants" at bounding box center [147, 331] width 181 height 21
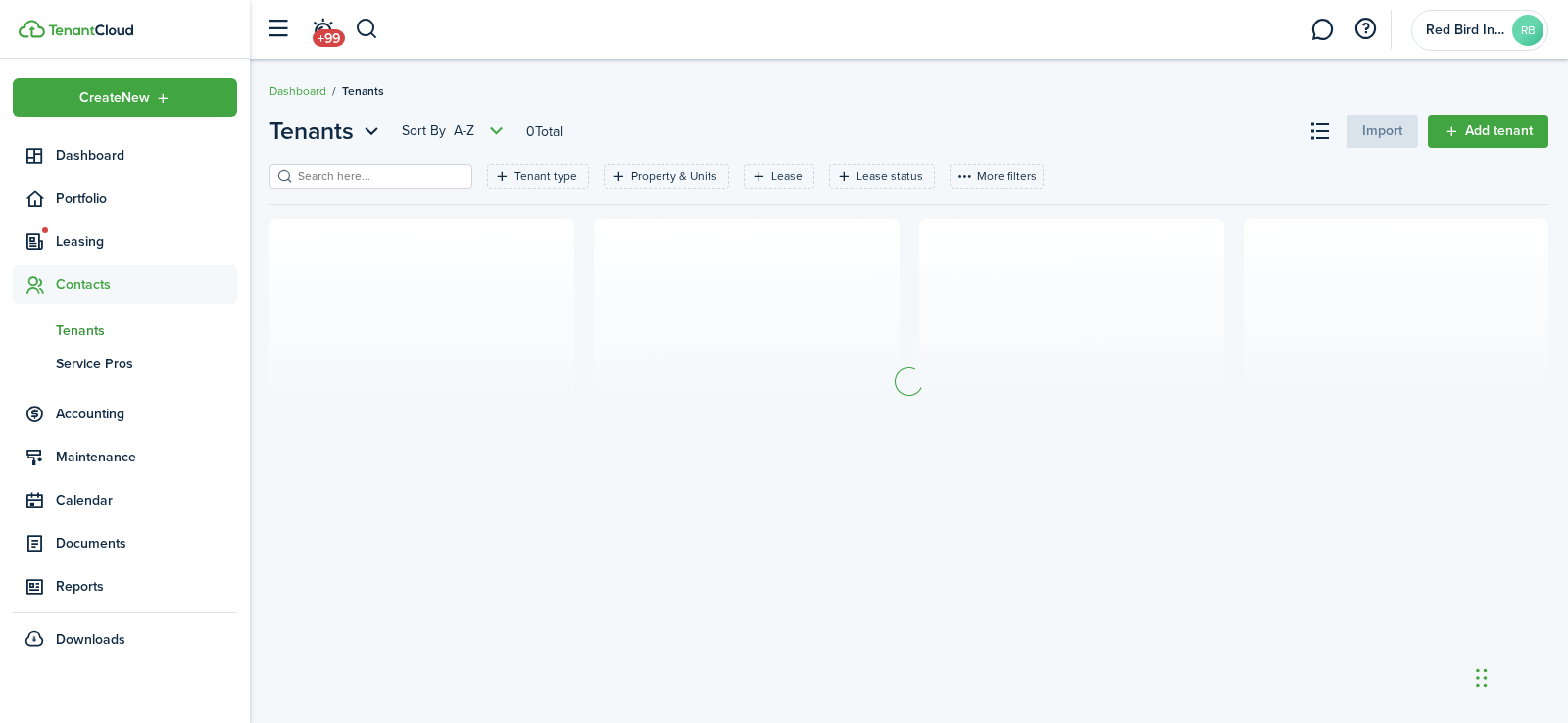
click at [92, 328] on span "Tenants" at bounding box center [147, 331] width 181 height 21
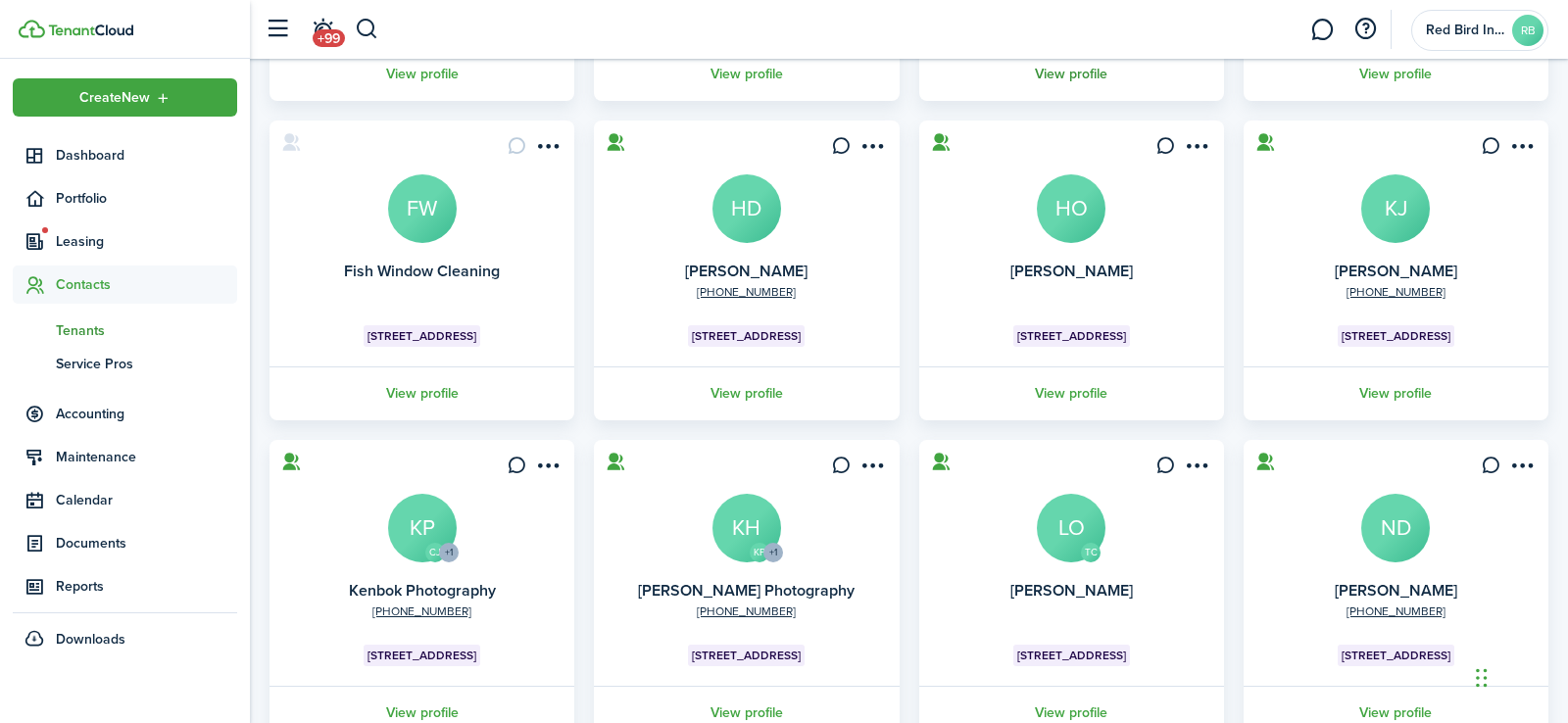
scroll to position [419, 0]
click at [547, 144] on menu-btn-icon "Open menu" at bounding box center [548, 145] width 33 height 33
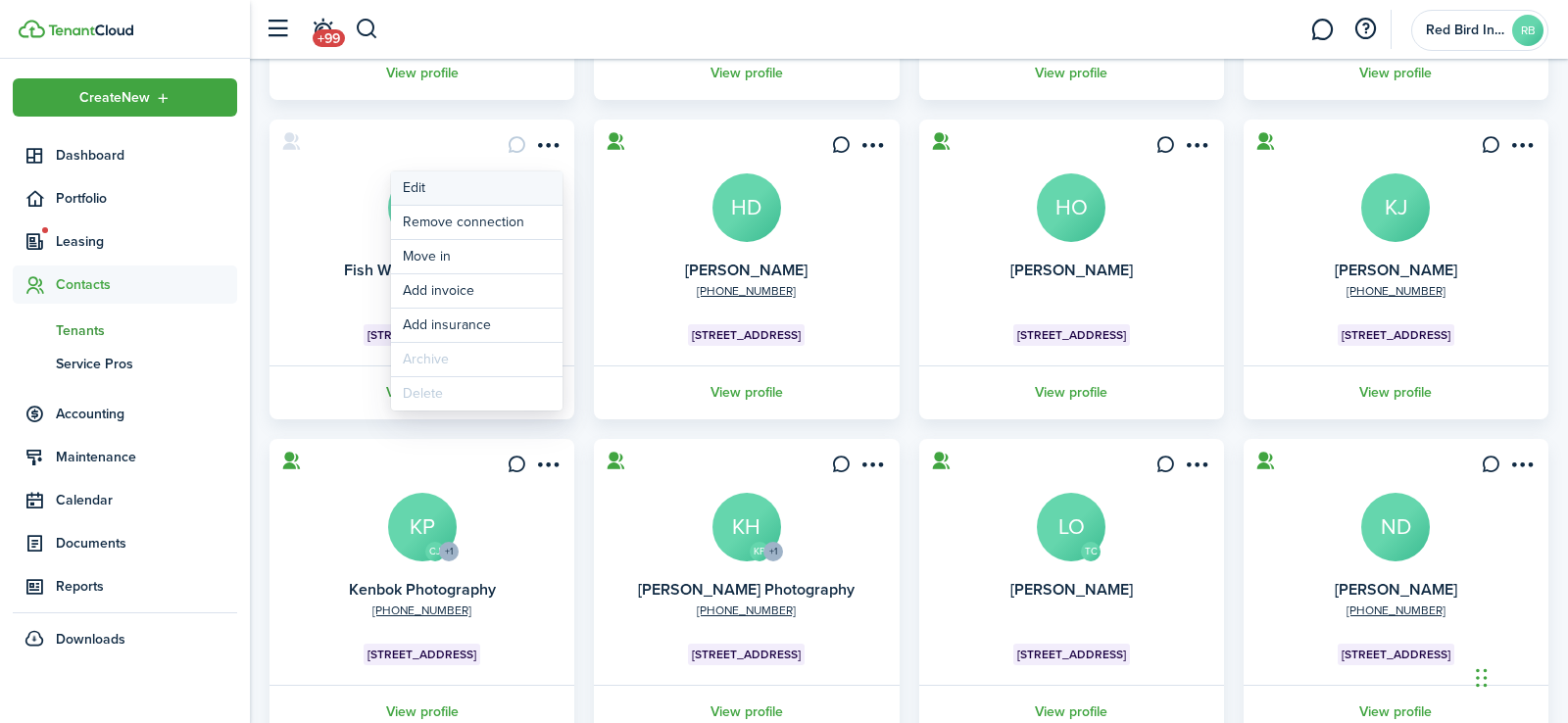
click at [427, 184] on link "Edit" at bounding box center [476, 188] width 171 height 33
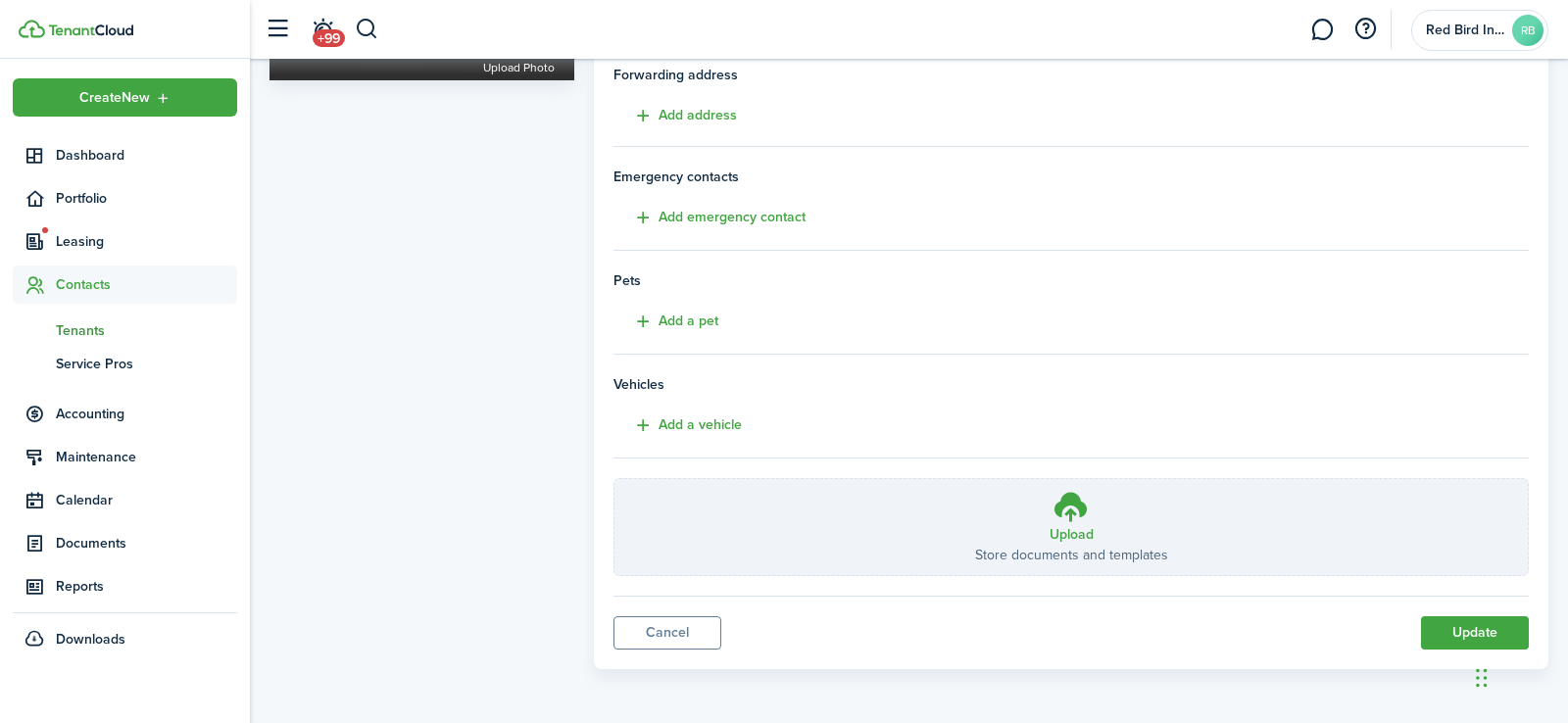
scroll to position [349, 0]
type input "FISH Window Cleaning"
click at [1437, 631] on button "Update" at bounding box center [1475, 634] width 108 height 33
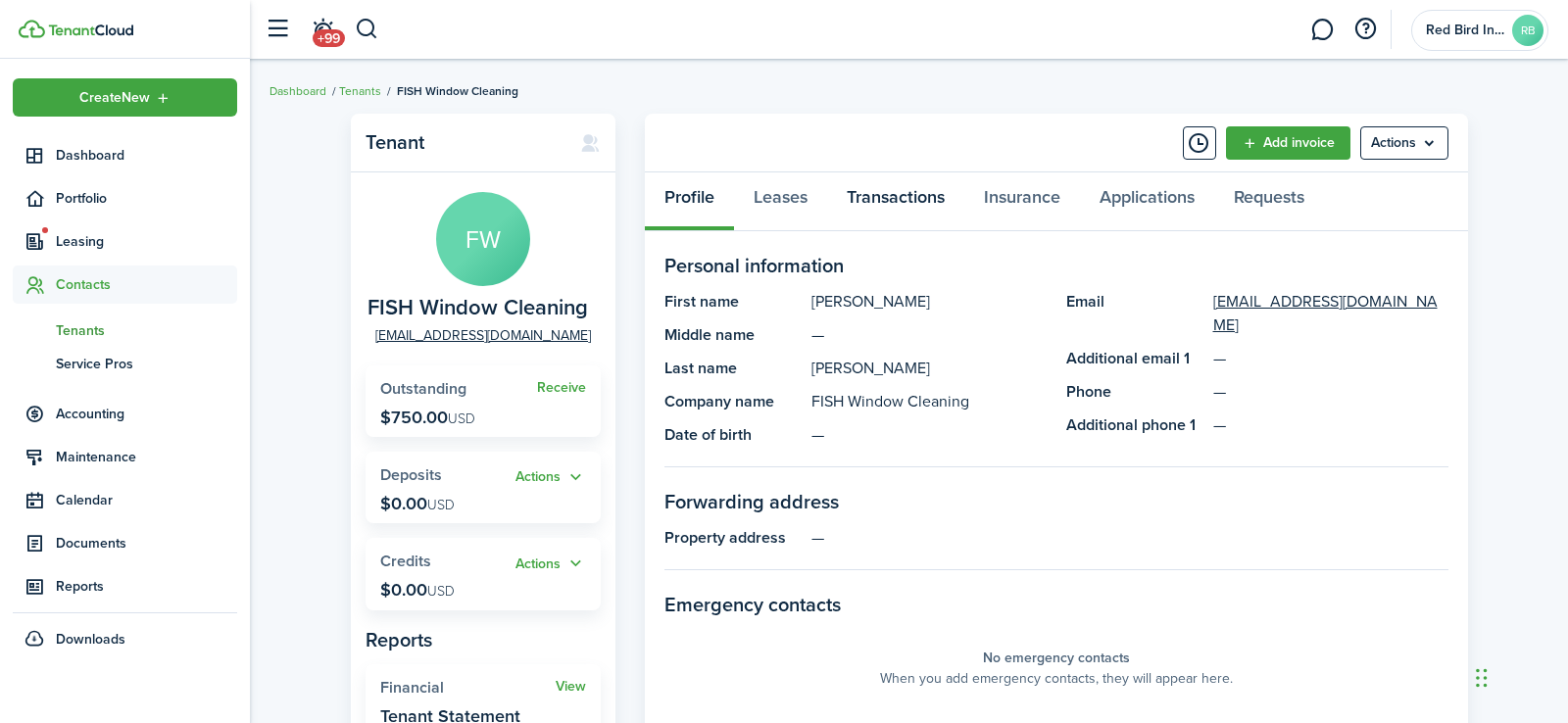
click at [912, 193] on link "Transactions" at bounding box center [895, 202] width 137 height 59
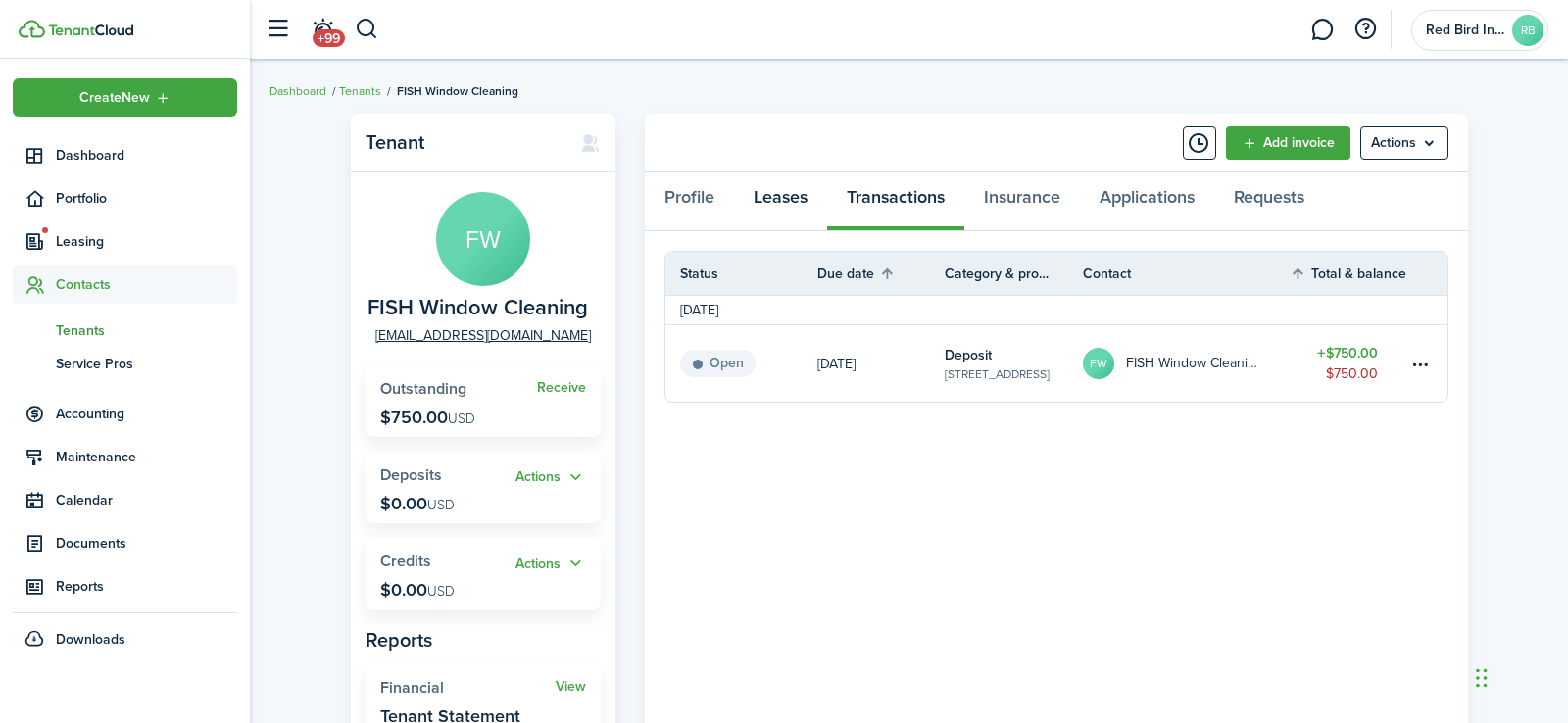
click at [795, 198] on link "Leases" at bounding box center [780, 202] width 93 height 59
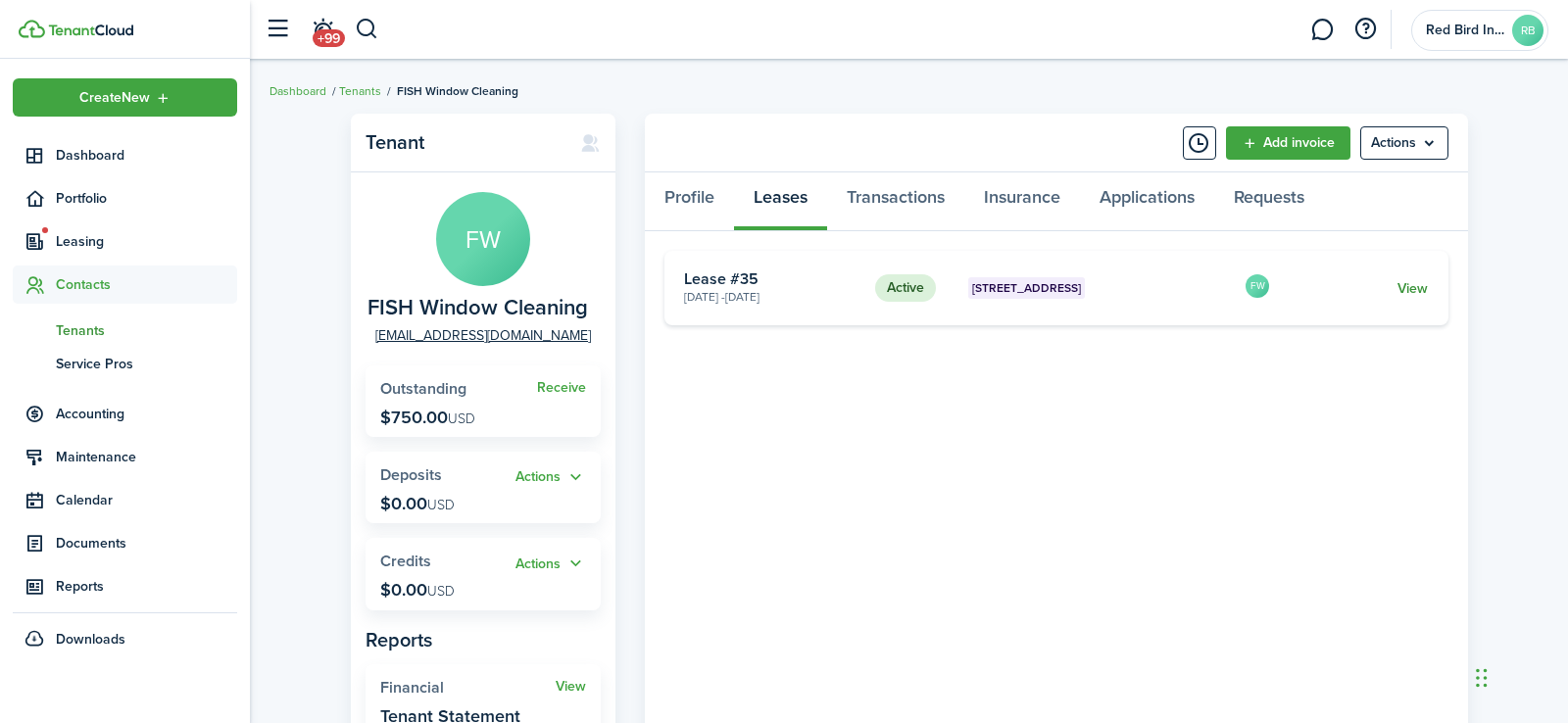
click at [1411, 288] on link "View" at bounding box center [1413, 288] width 30 height 21
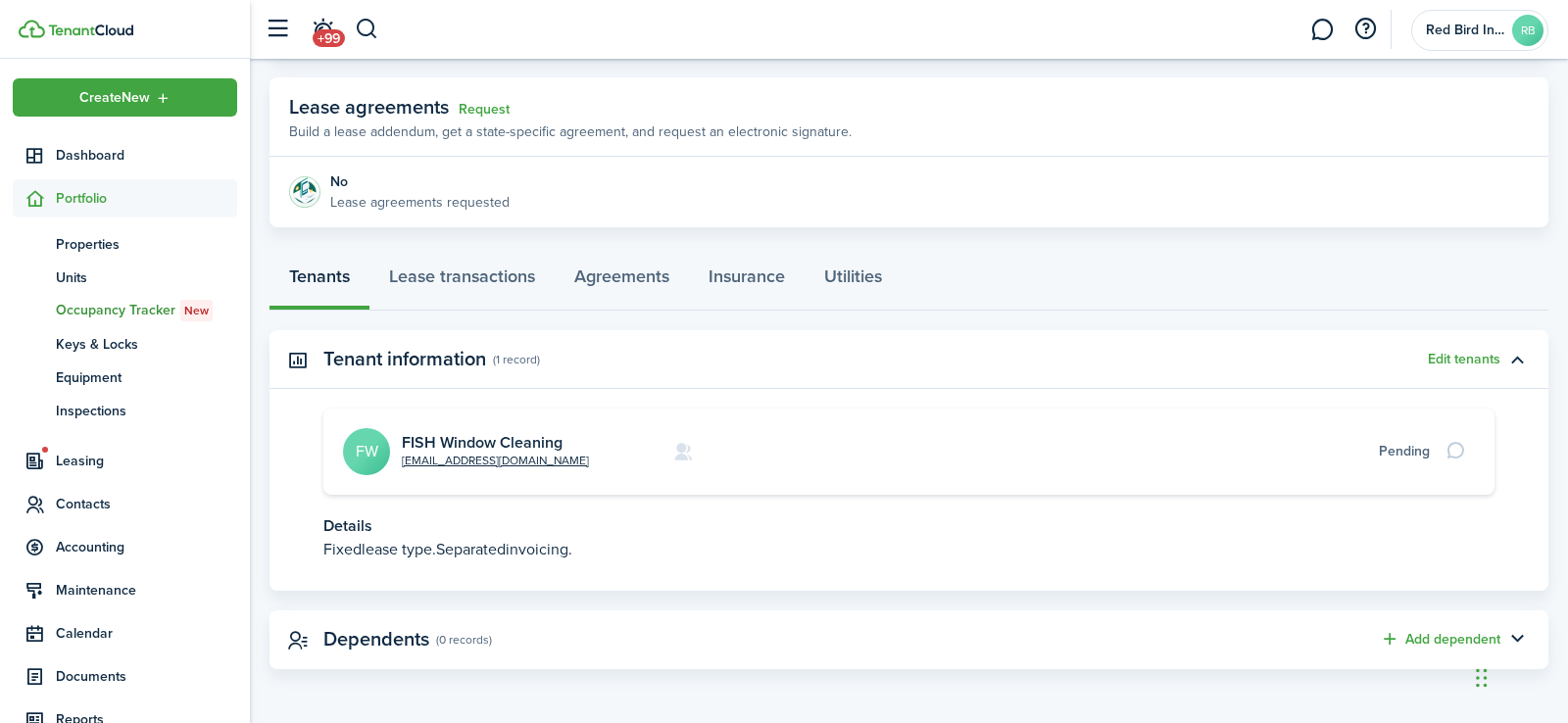
scroll to position [341, 0]
click at [464, 276] on link "Lease transactions" at bounding box center [462, 282] width 185 height 59
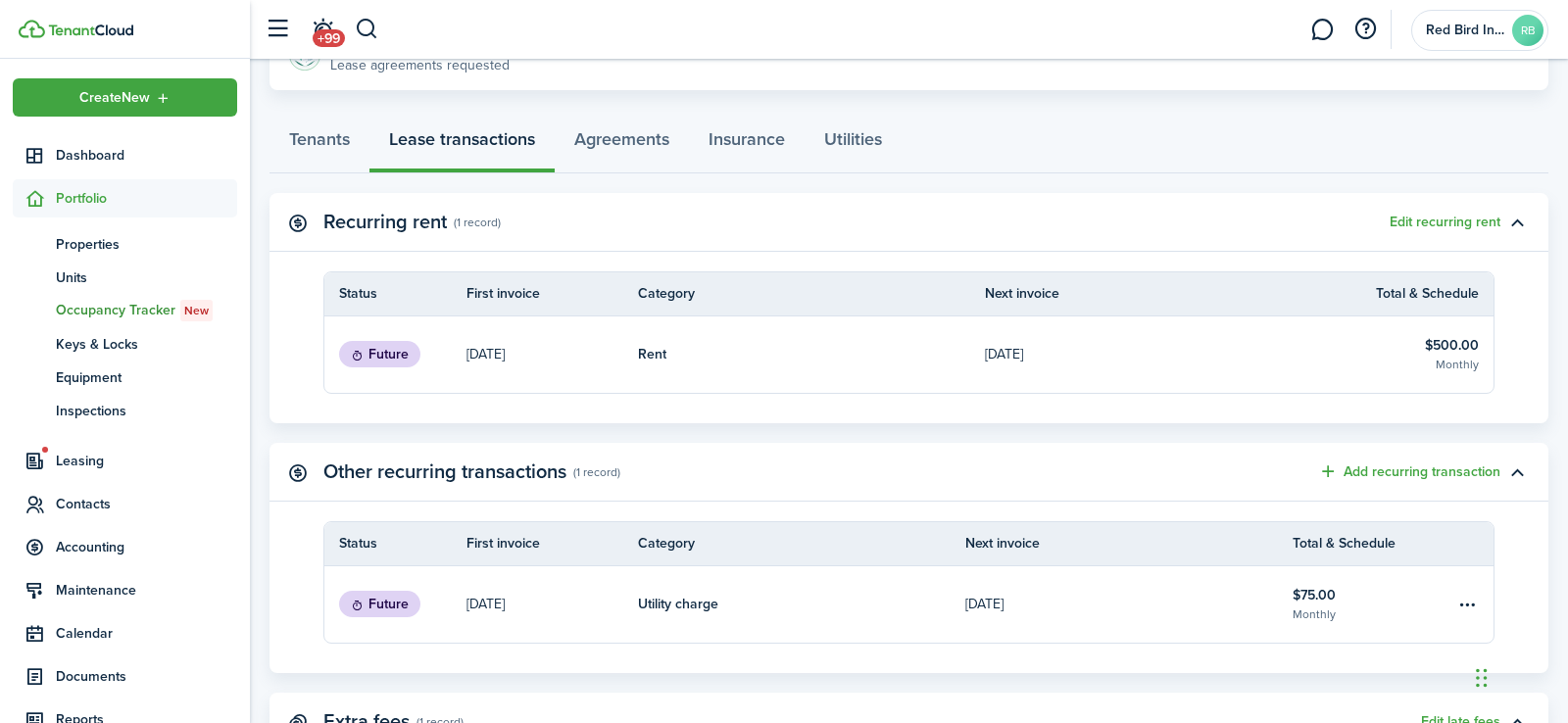
scroll to position [565, 0]
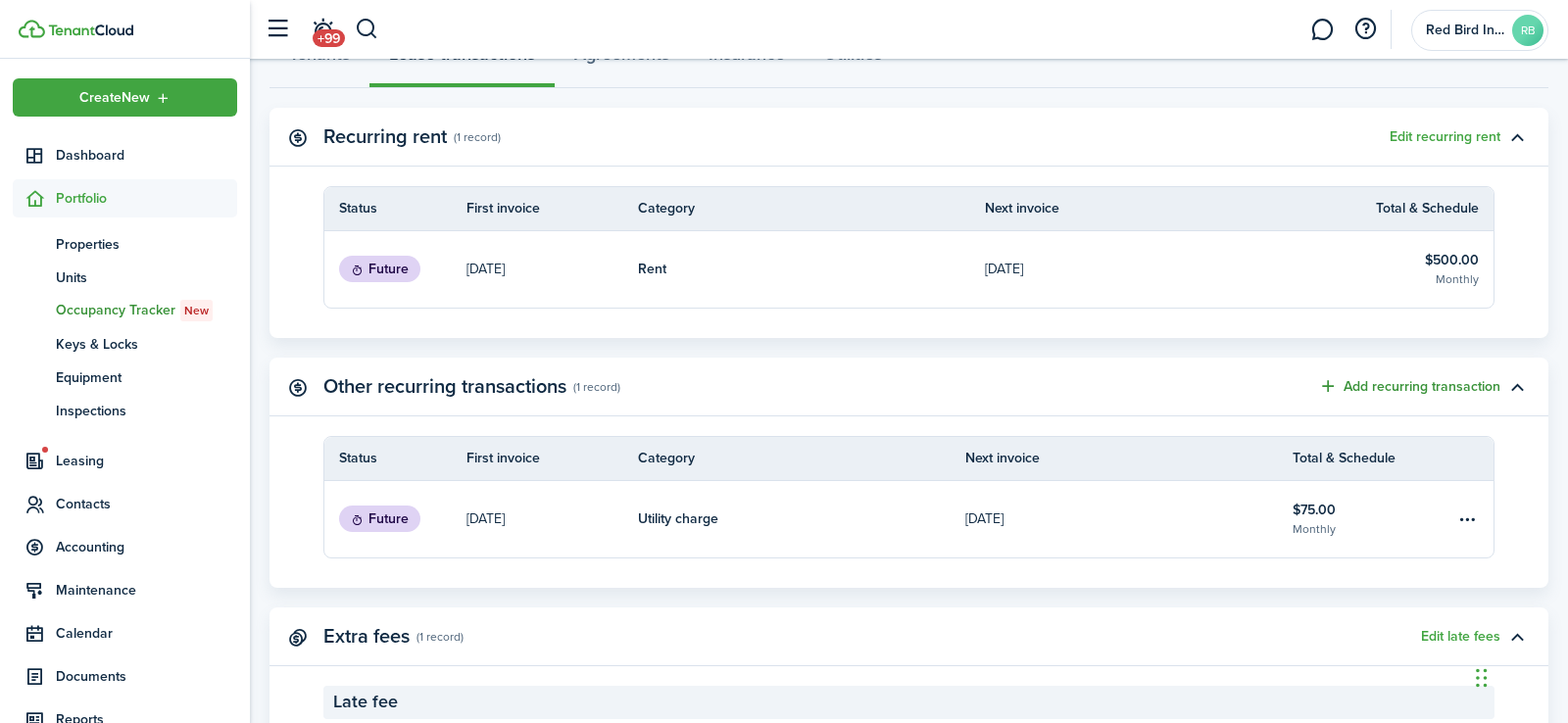
click at [1329, 385] on button "Add recurring transaction" at bounding box center [1409, 387] width 182 height 23
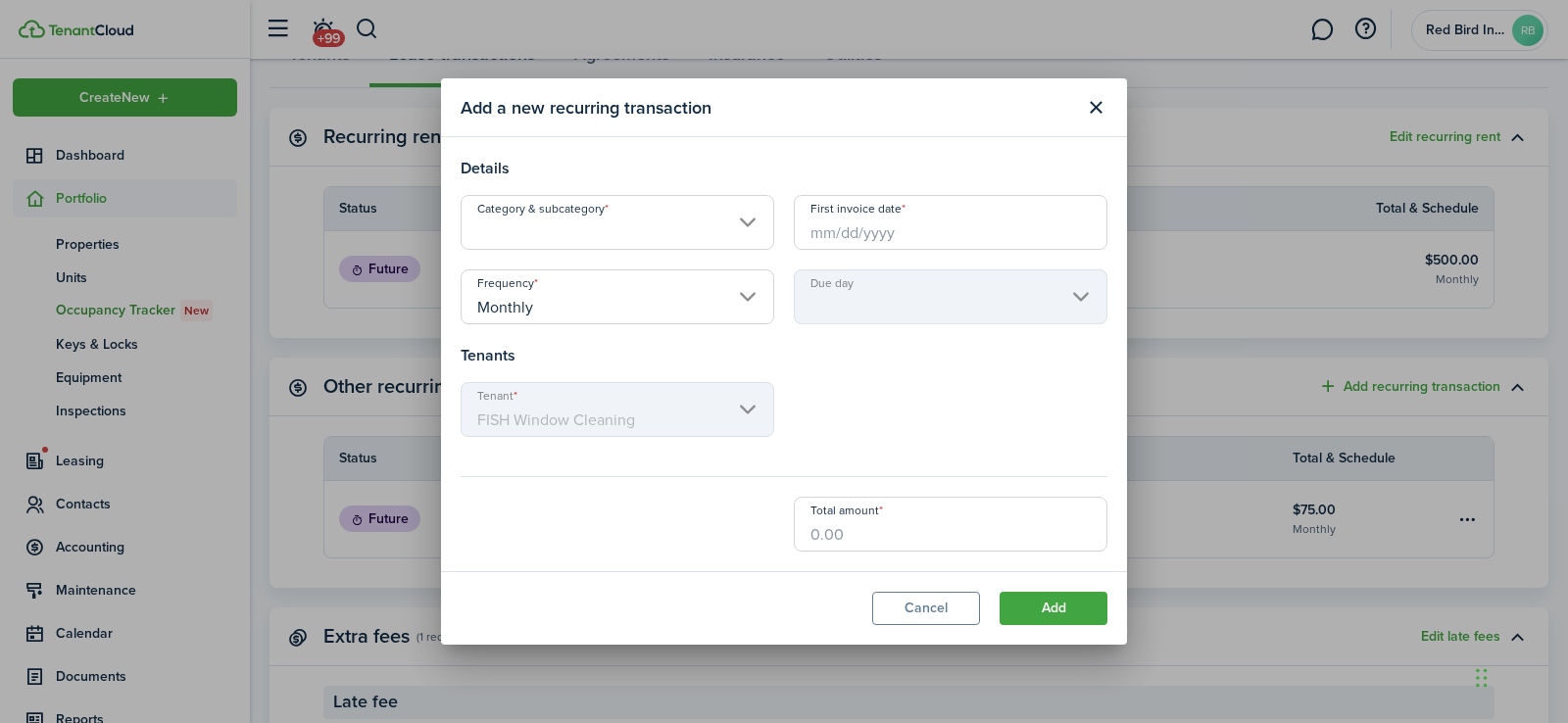
click at [746, 221] on input "Category & subcategory" at bounding box center [617, 222] width 314 height 55
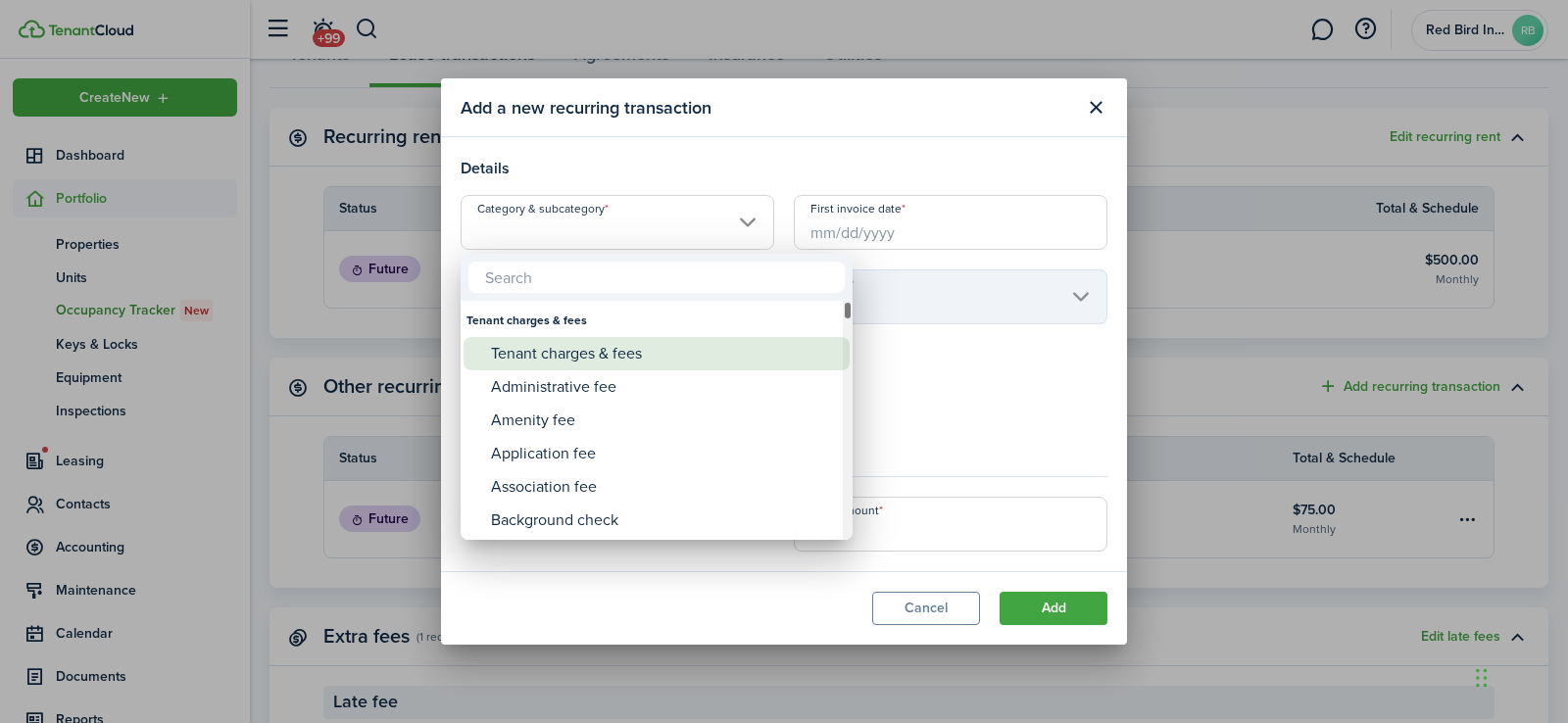
click at [622, 357] on div "Tenant charges & fees" at bounding box center [664, 354] width 347 height 33
type input "Tenant charges & fees"
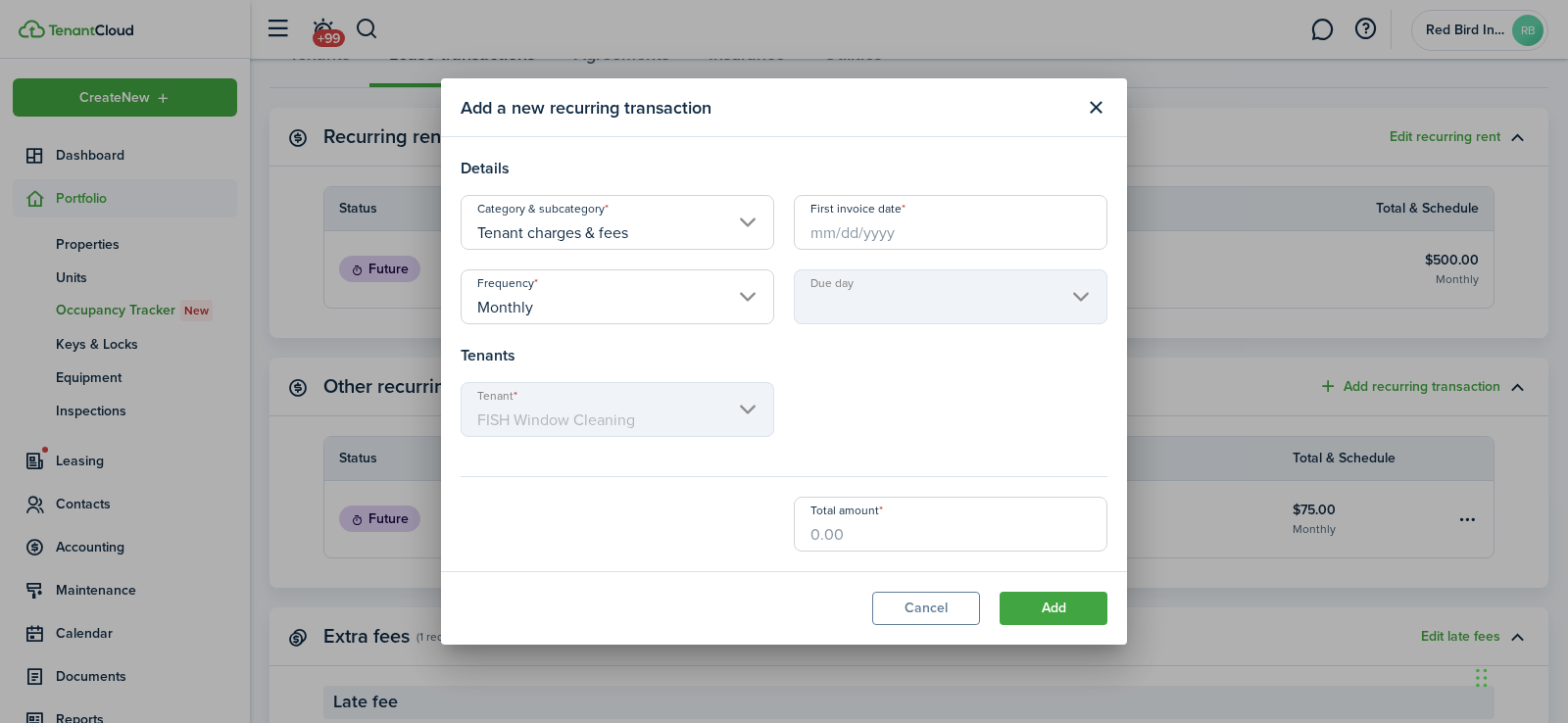
click at [867, 235] on input "First invoice date" at bounding box center [950, 222] width 314 height 55
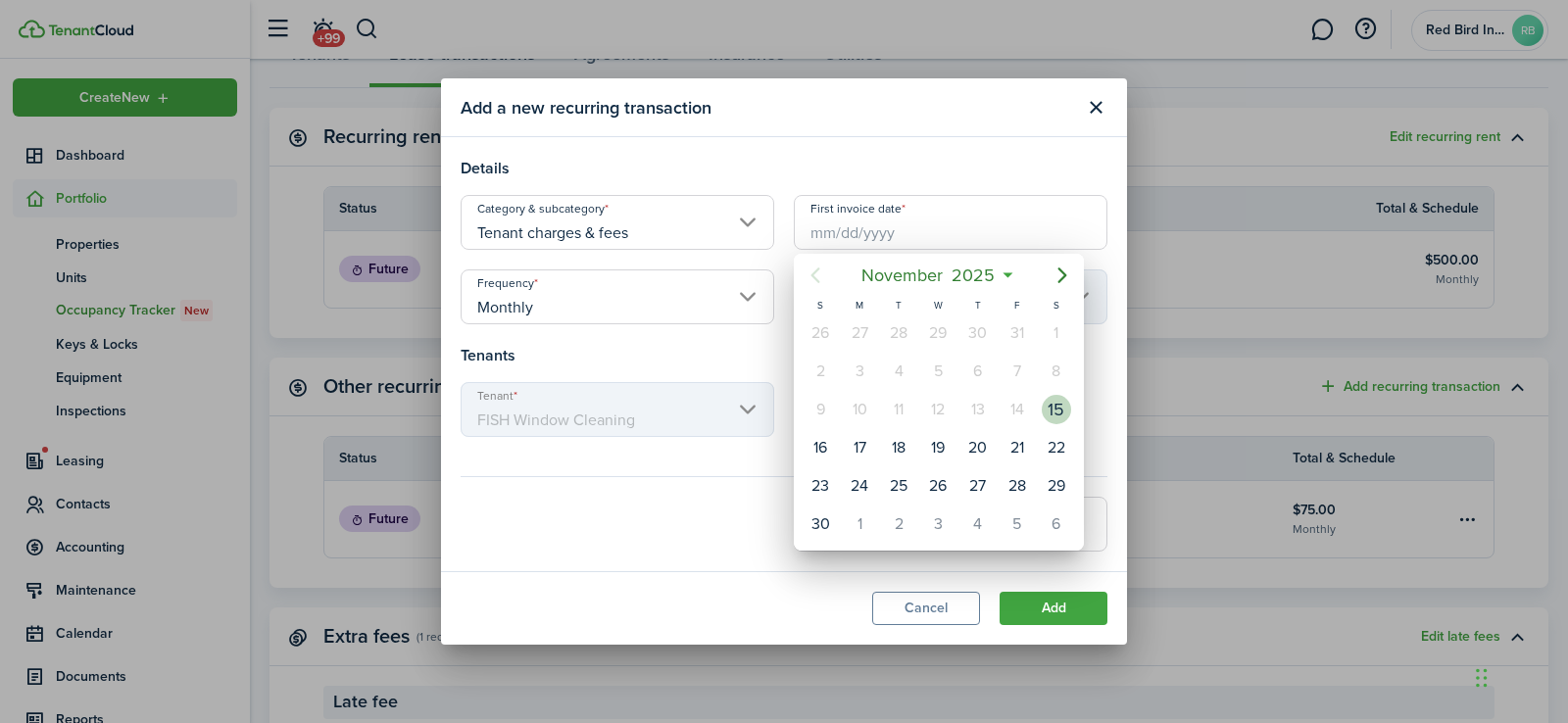
click at [1064, 404] on div "15" at bounding box center [1056, 409] width 30 height 30
type input "[DATE]"
type input "15th"
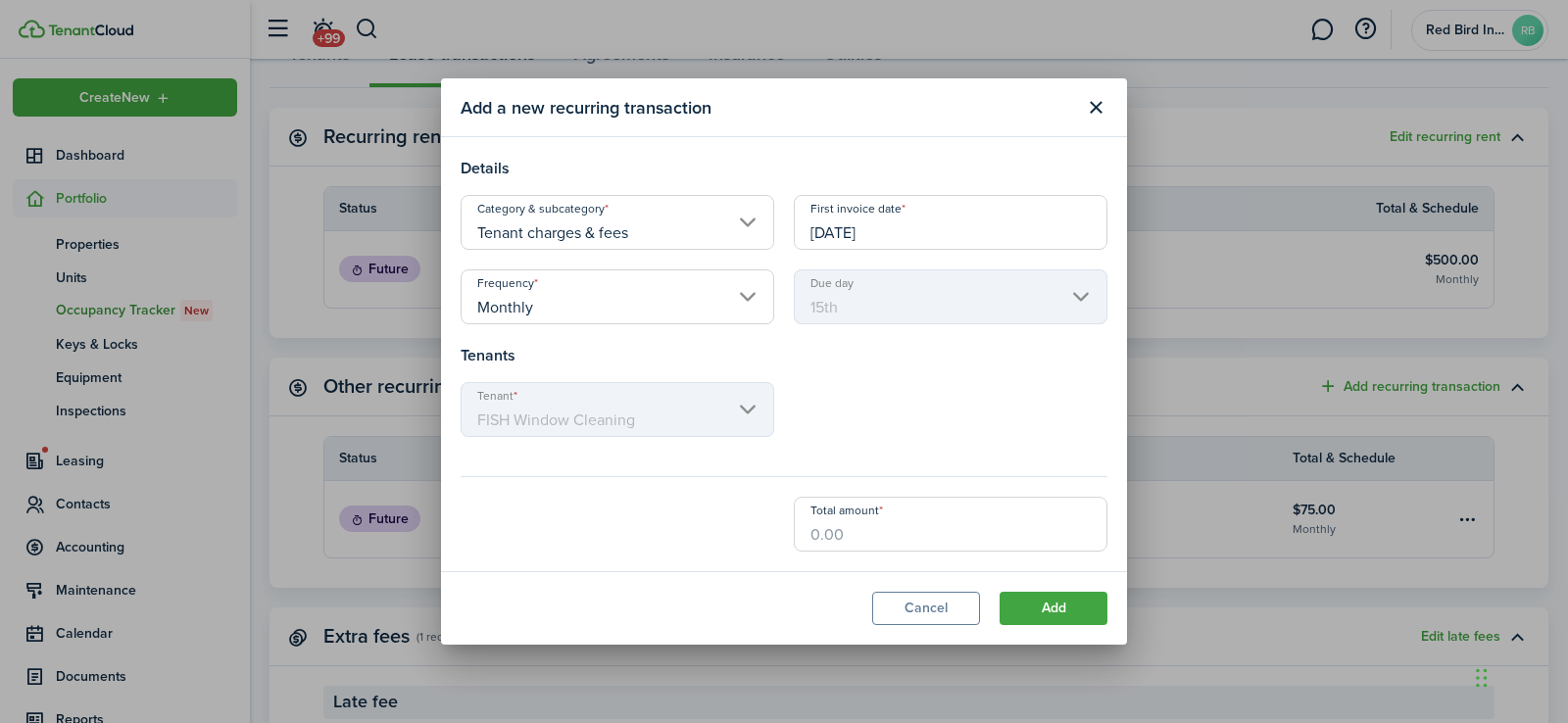
click at [834, 536] on input "Total amount" at bounding box center [950, 524] width 314 height 55
type input "$91.43"
click at [1069, 597] on button "Add" at bounding box center [1054, 609] width 108 height 33
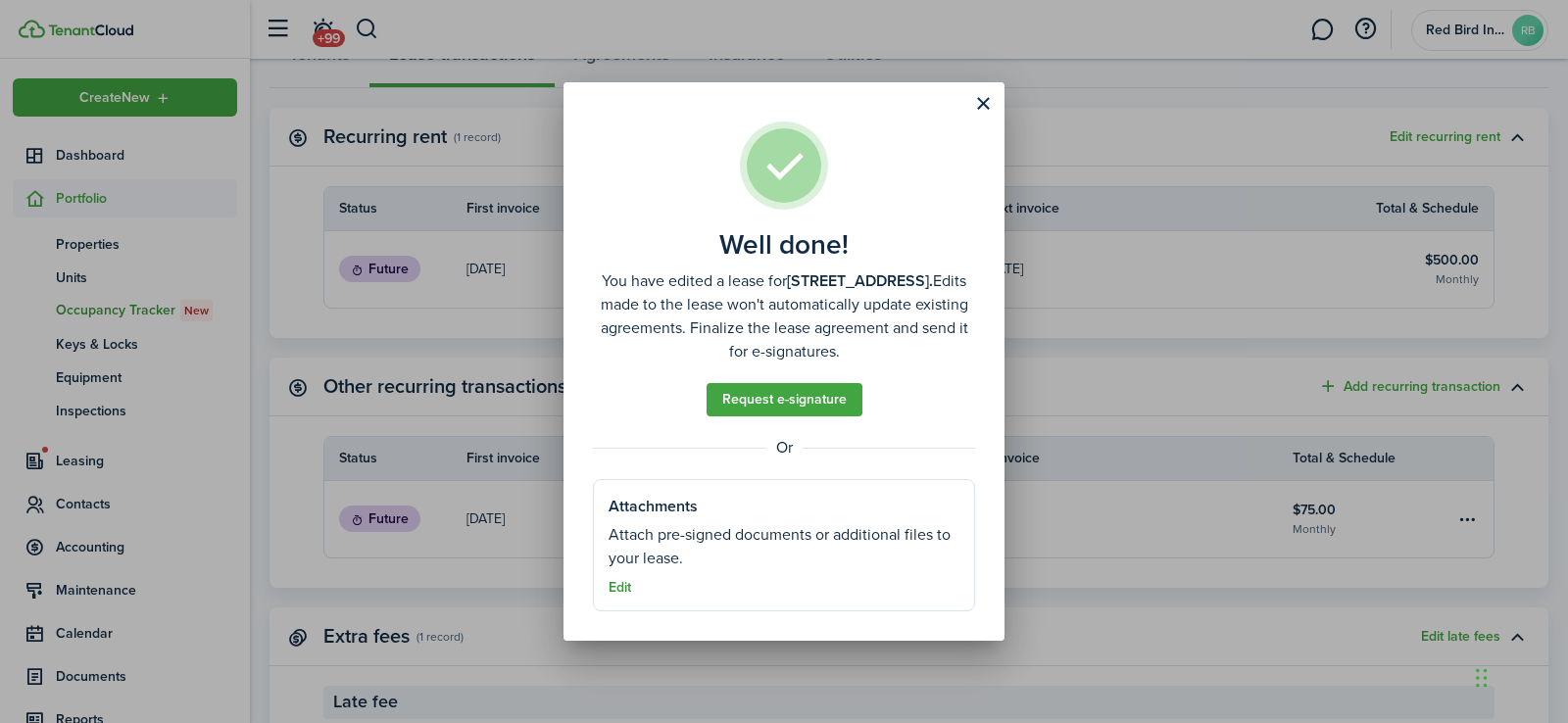
click at [617, 589] on button "Edit" at bounding box center [620, 588] width 23 height 16
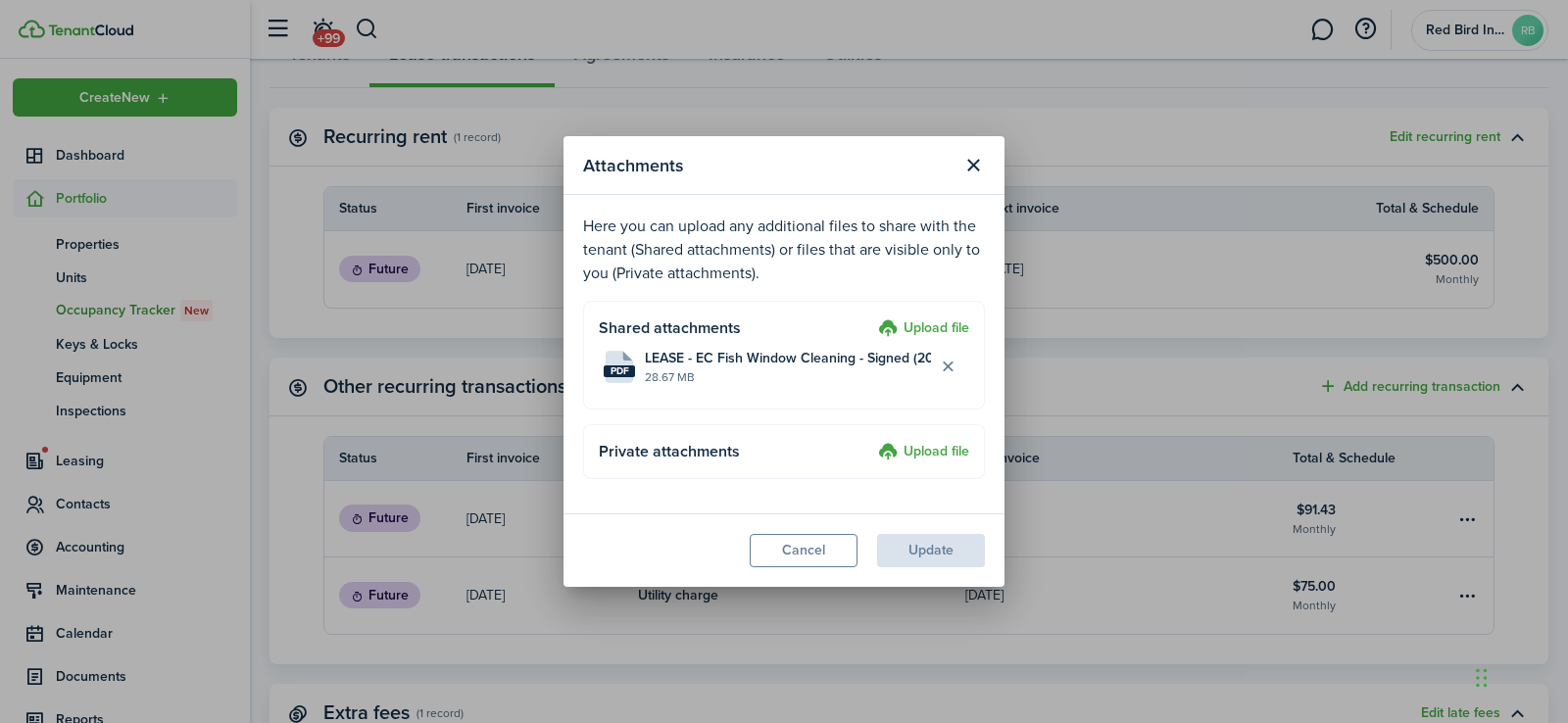
click at [921, 329] on label "Upload file" at bounding box center [924, 330] width 91 height 24
click at [872, 318] on input "Upload file" at bounding box center [872, 318] width 0 height 0
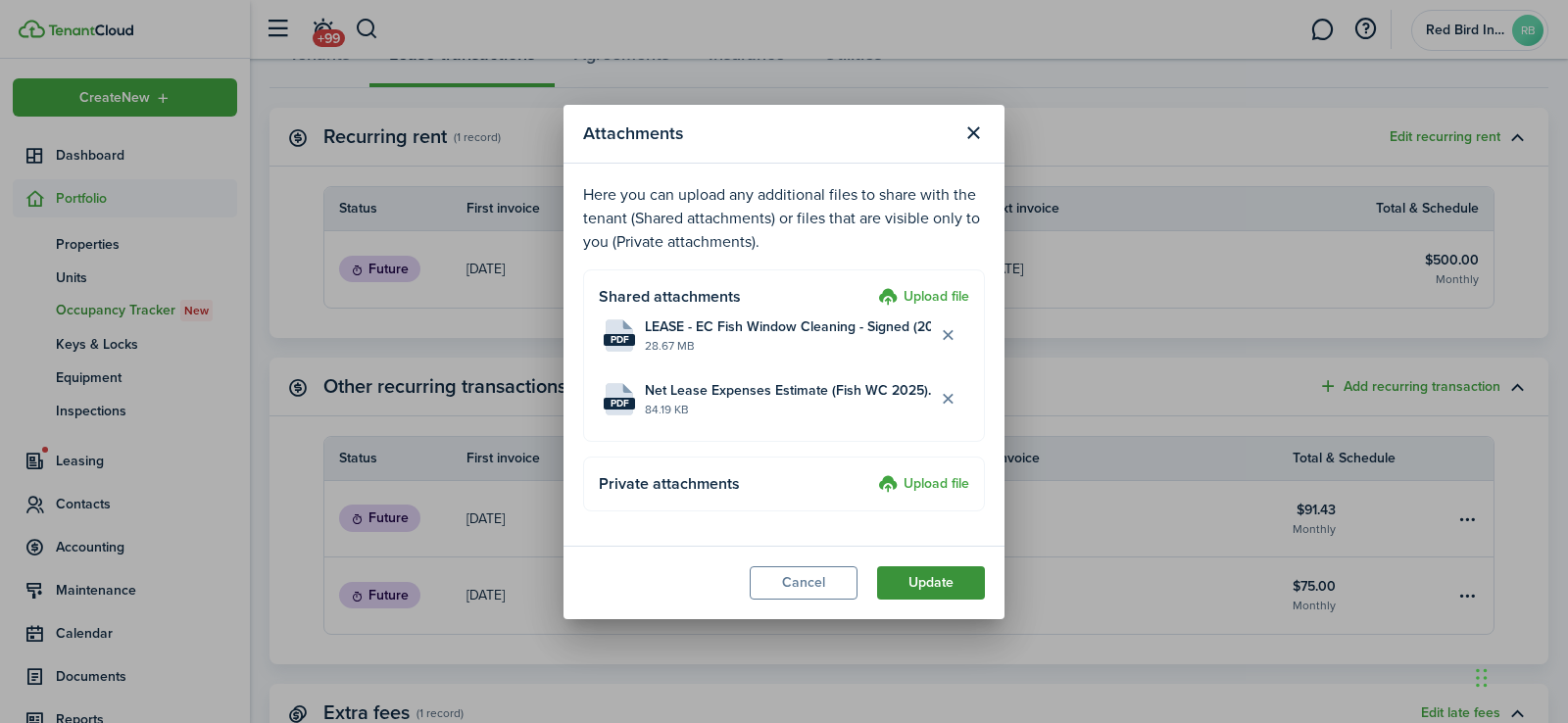
click at [951, 583] on button "Update" at bounding box center [932, 583] width 108 height 33
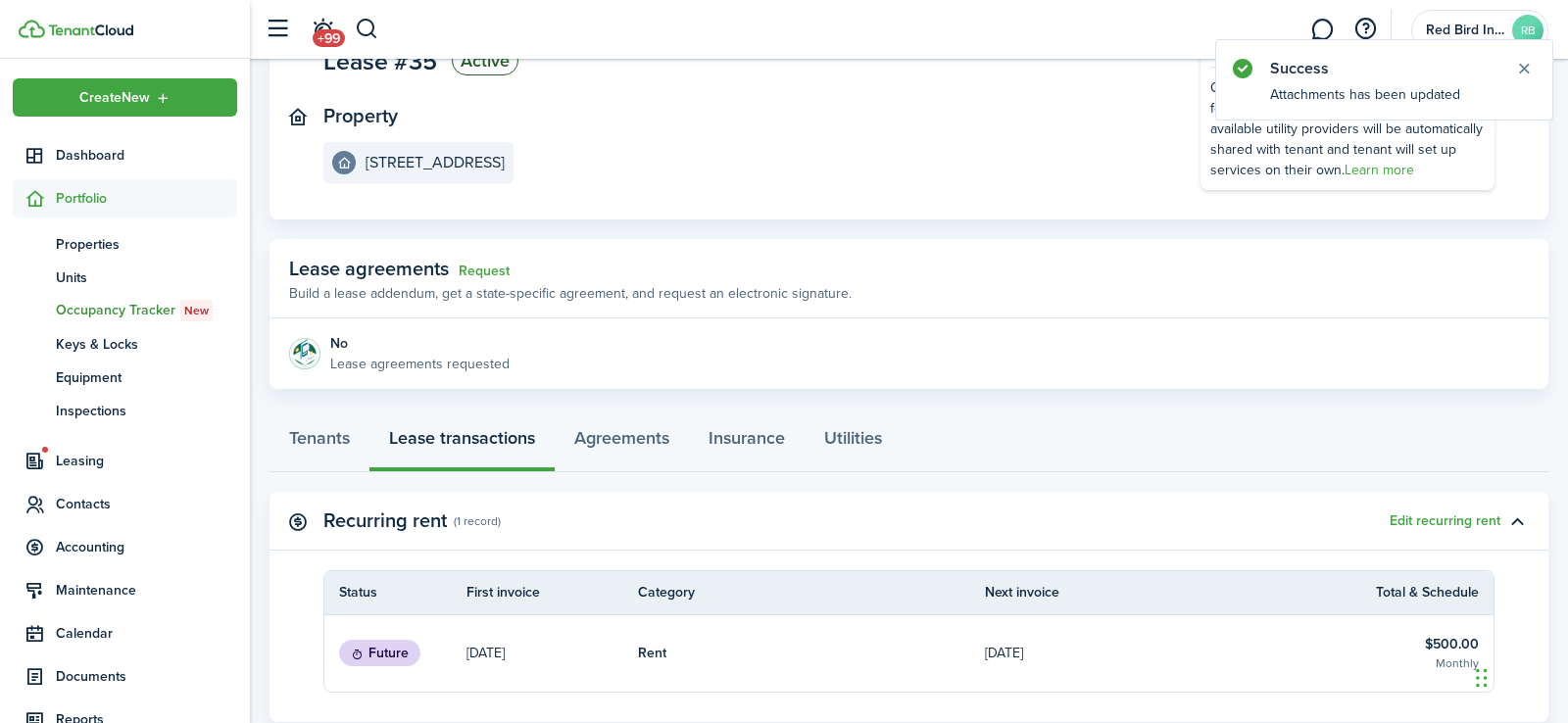
scroll to position [185, 0]
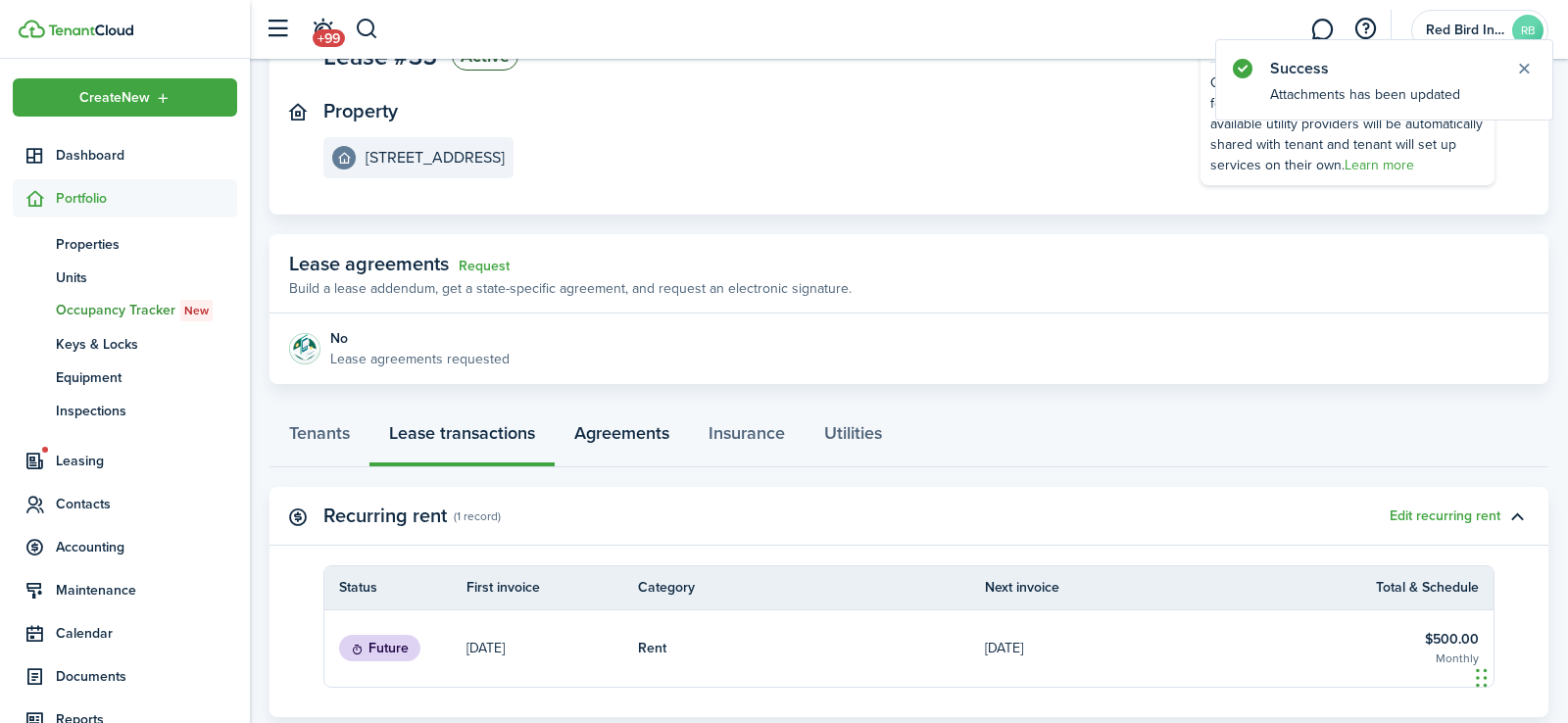
click at [628, 438] on link "Agreements" at bounding box center [622, 438] width 134 height 59
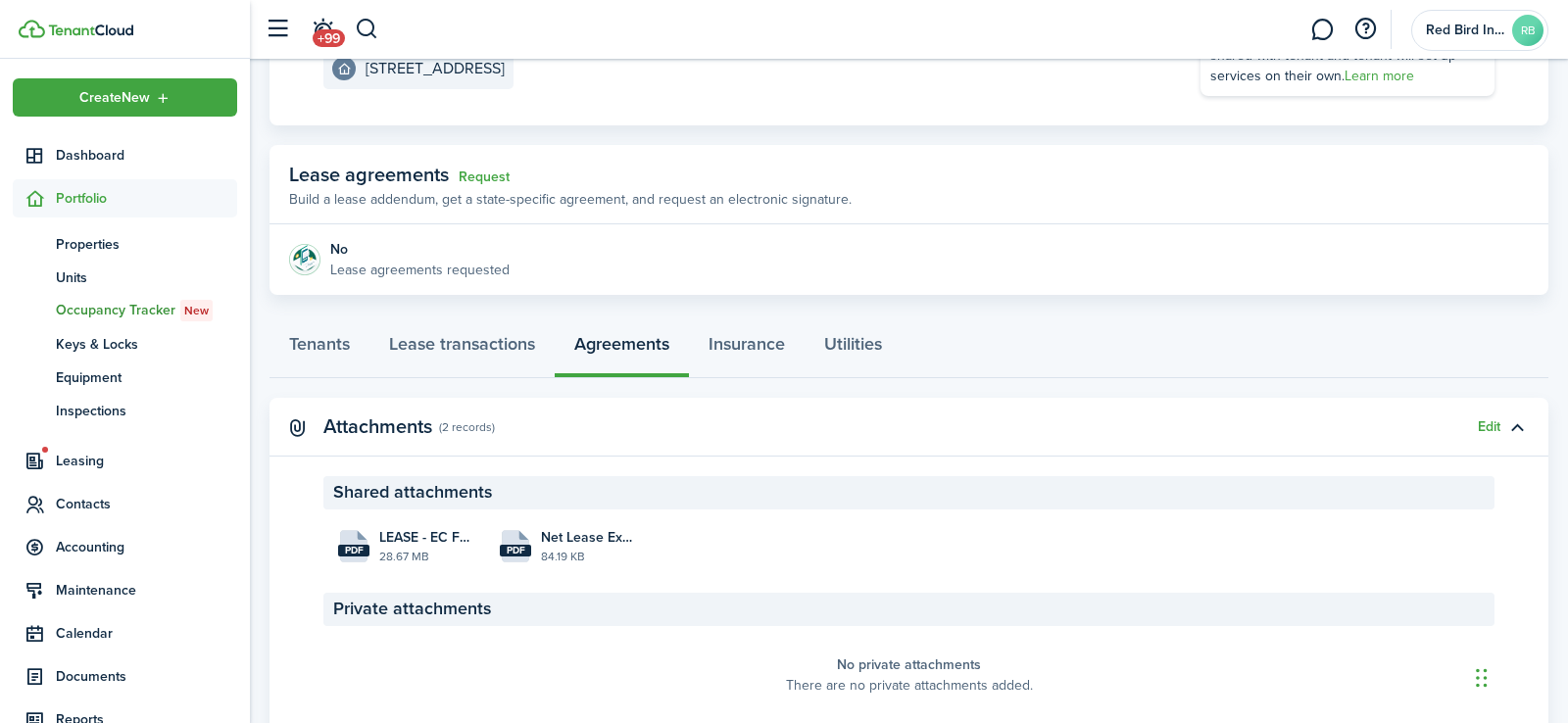
scroll to position [347, 0]
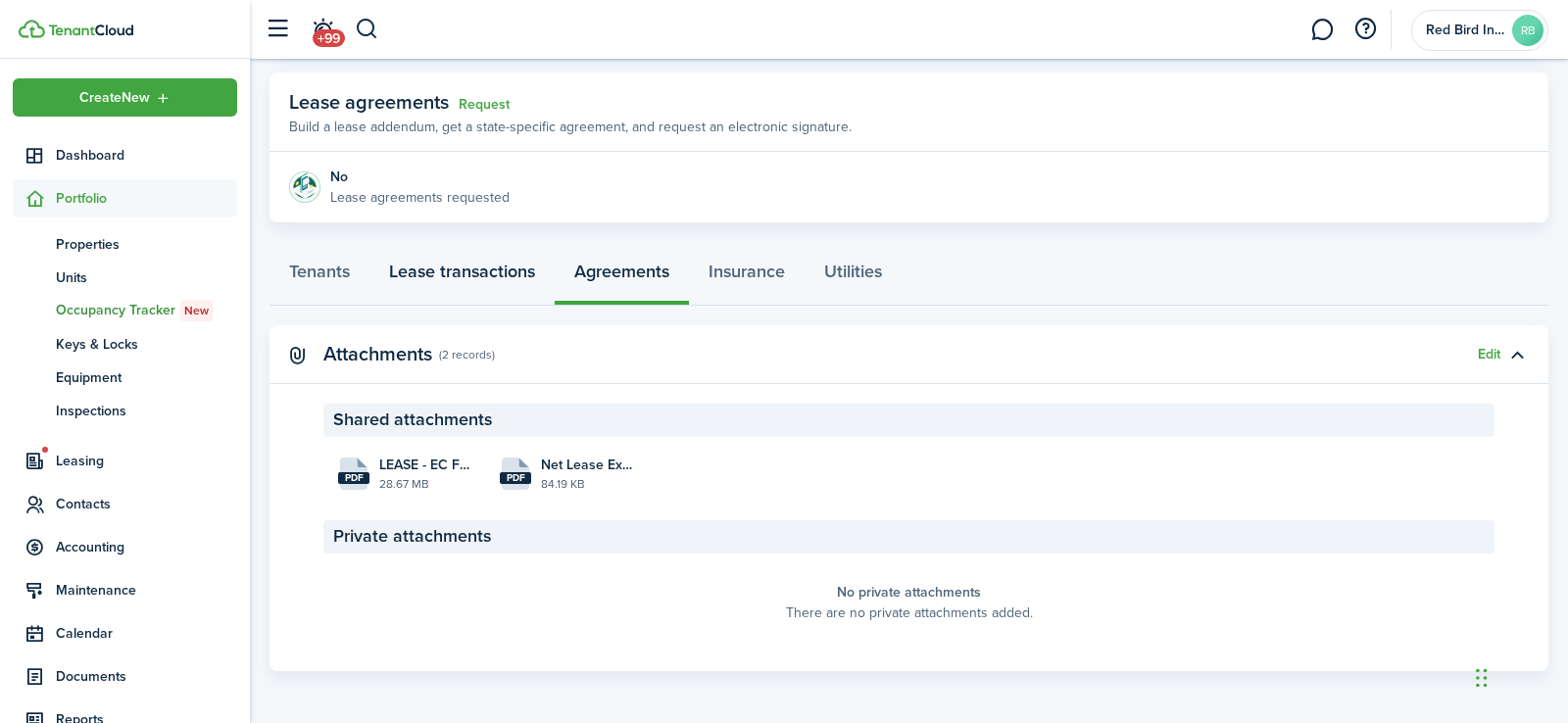
click at [478, 271] on link "Lease transactions" at bounding box center [462, 276] width 185 height 59
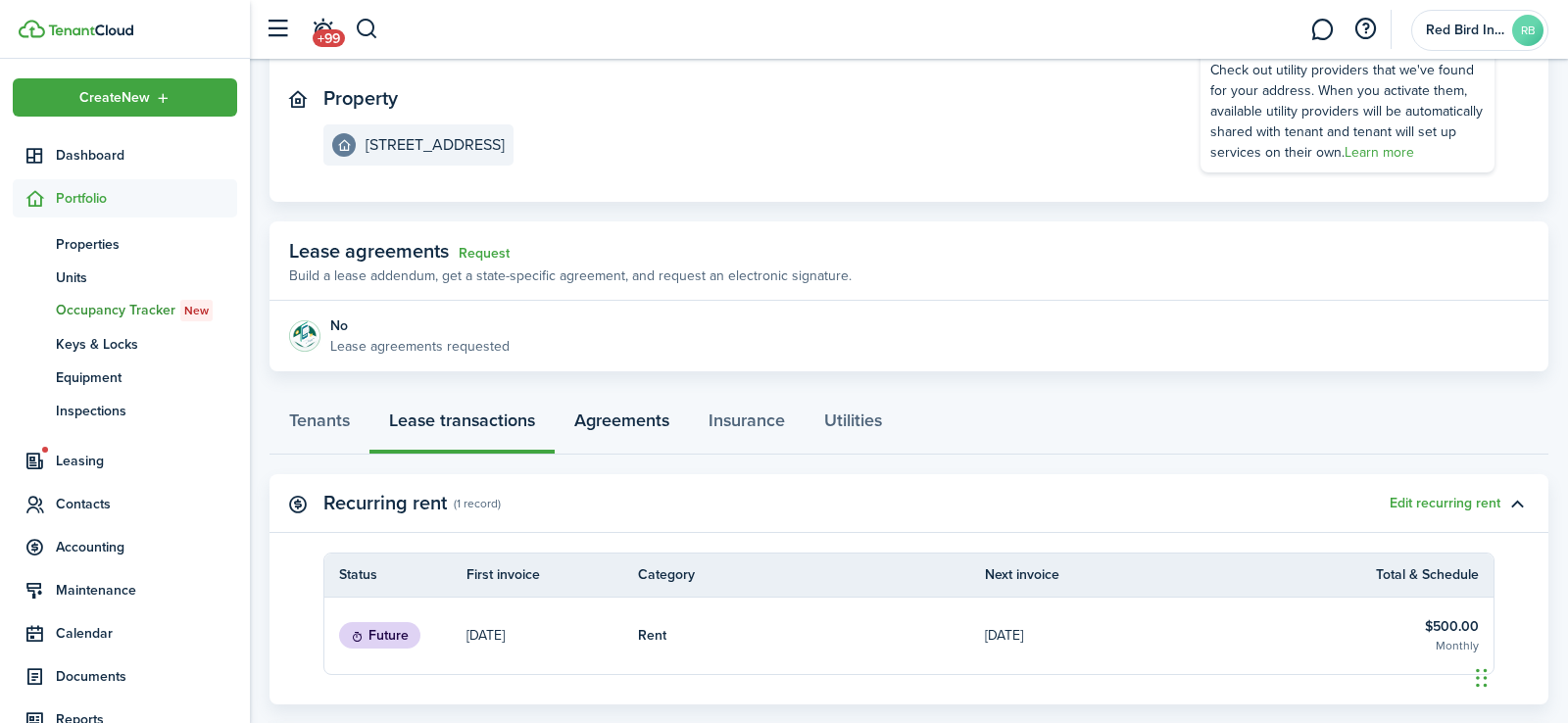
scroll to position [181, 0]
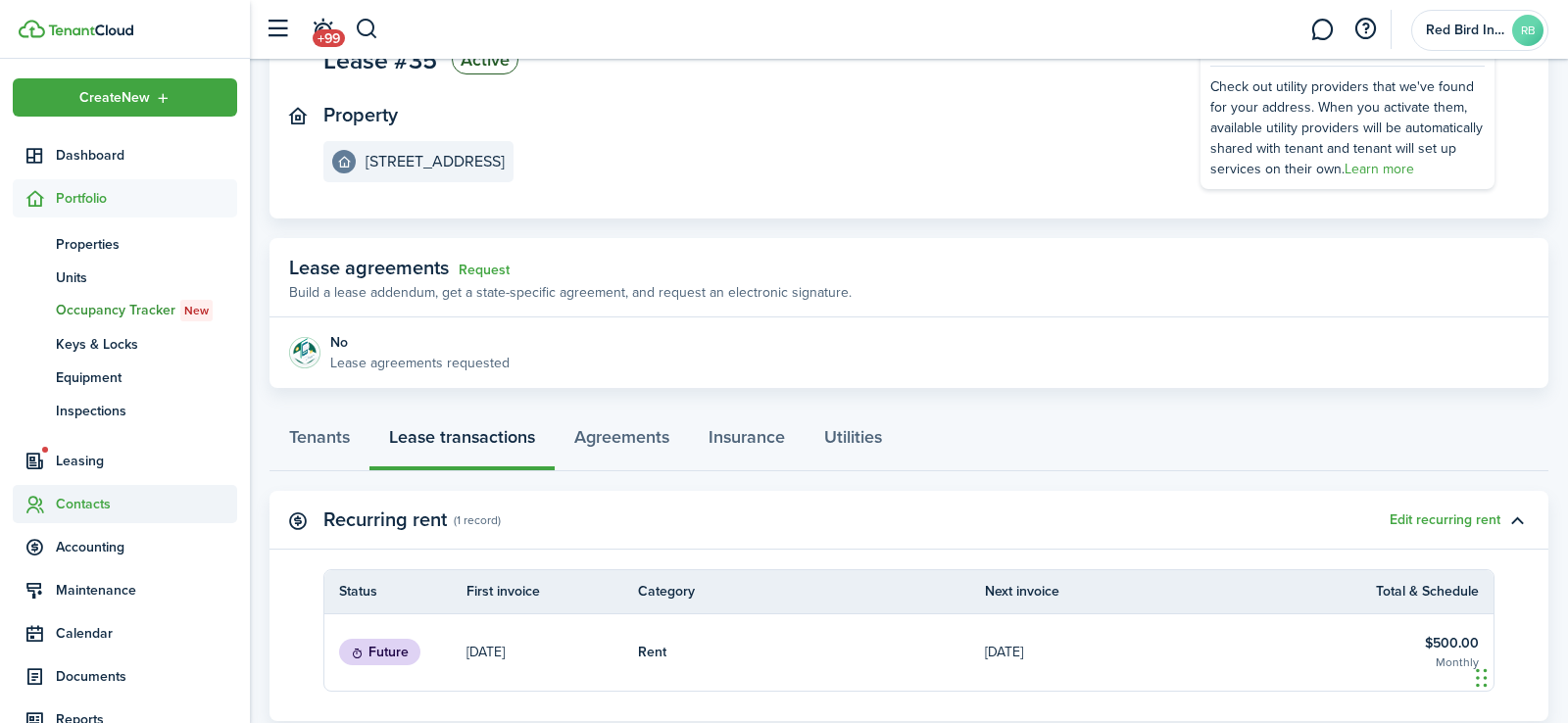
click at [90, 506] on span "Contacts" at bounding box center [147, 504] width 181 height 21
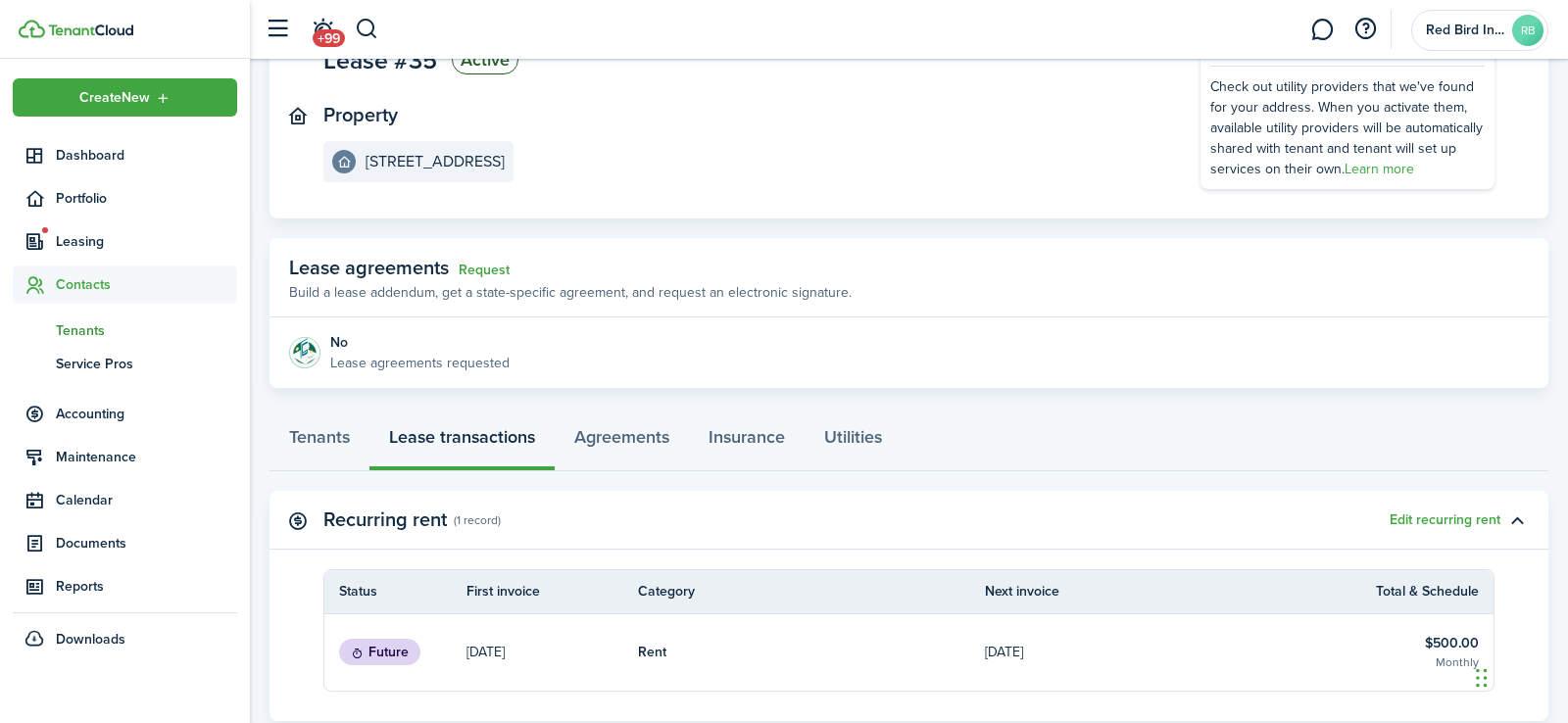
click at [84, 331] on span "Tenants" at bounding box center [147, 331] width 181 height 21
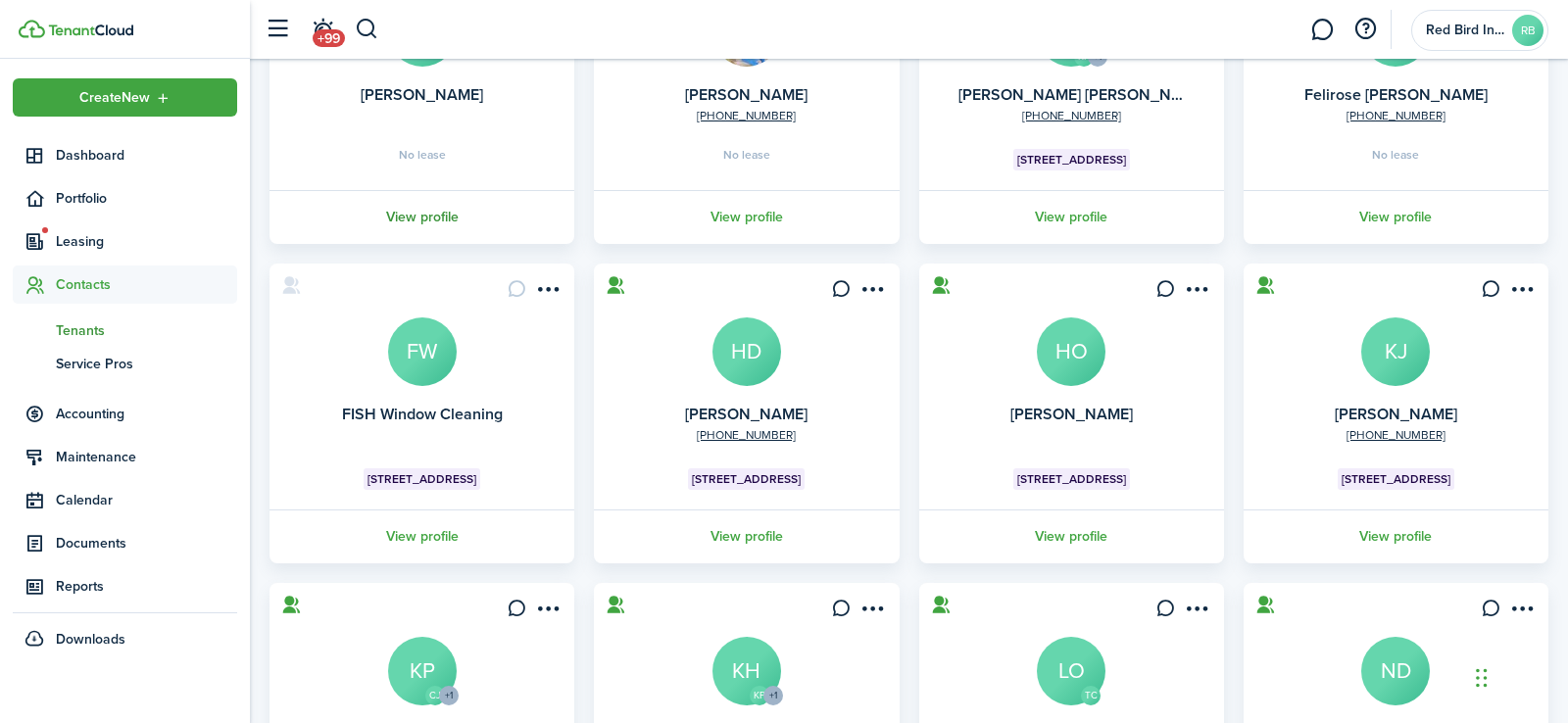
scroll to position [277, 0]
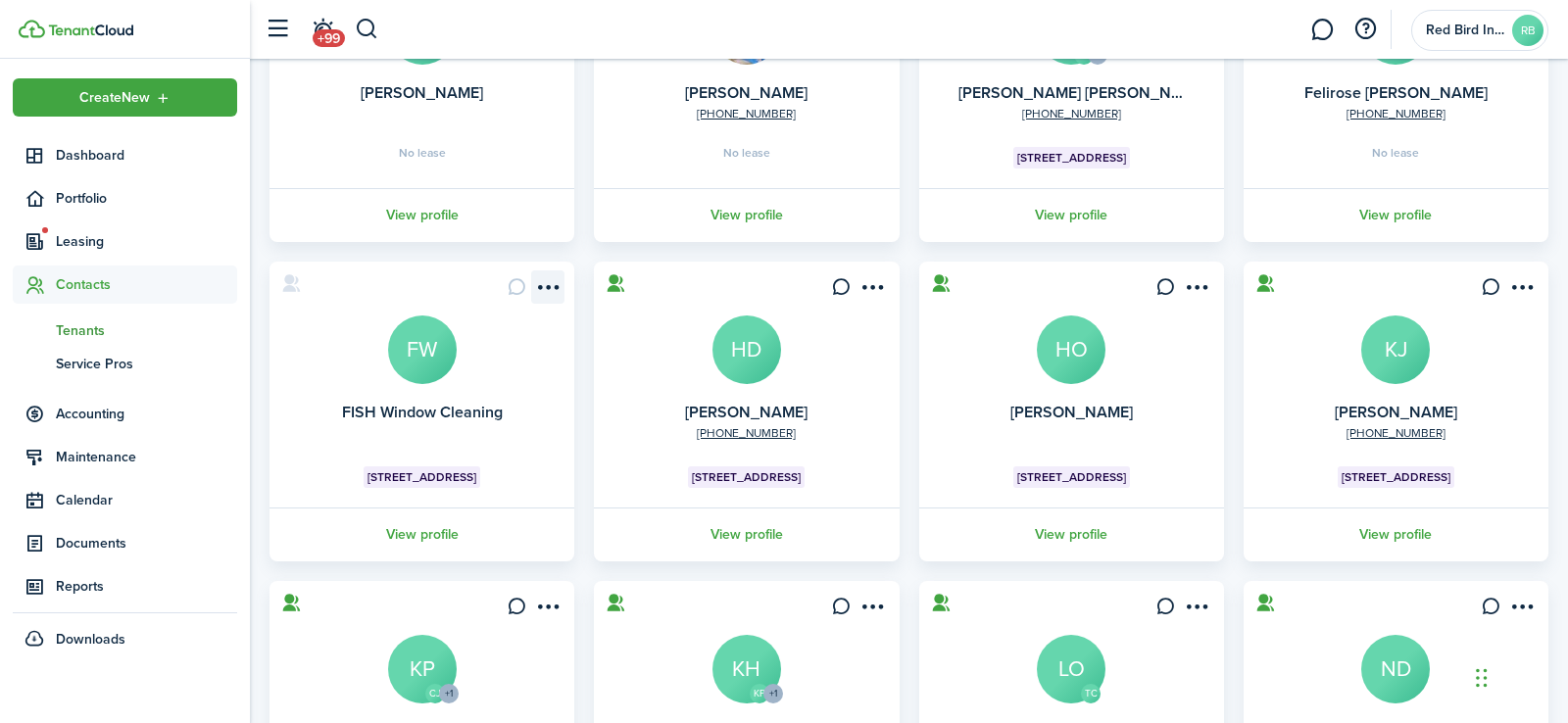
click at [550, 285] on menu-btn-icon "Open menu" at bounding box center [548, 287] width 33 height 33
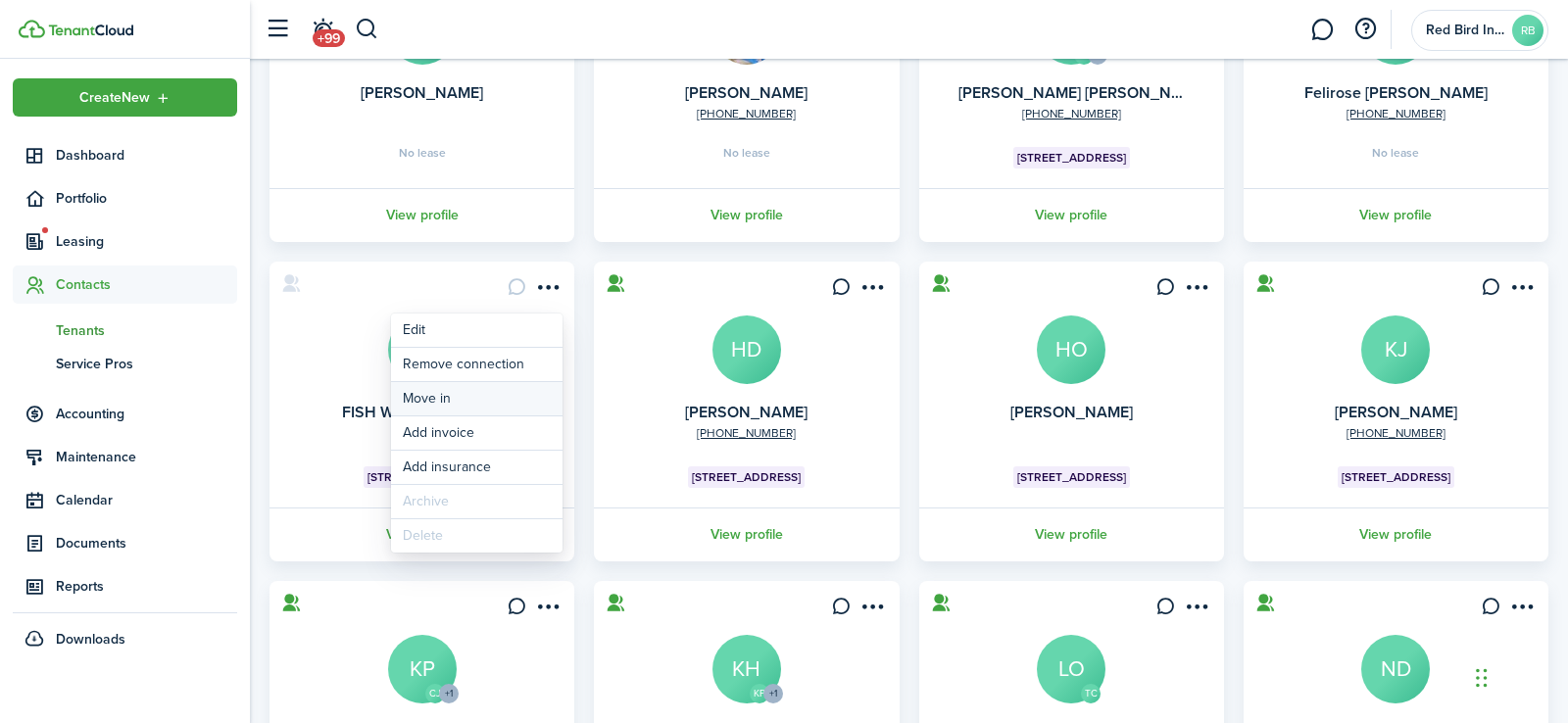
click at [419, 401] on link "Move in" at bounding box center [476, 399] width 171 height 33
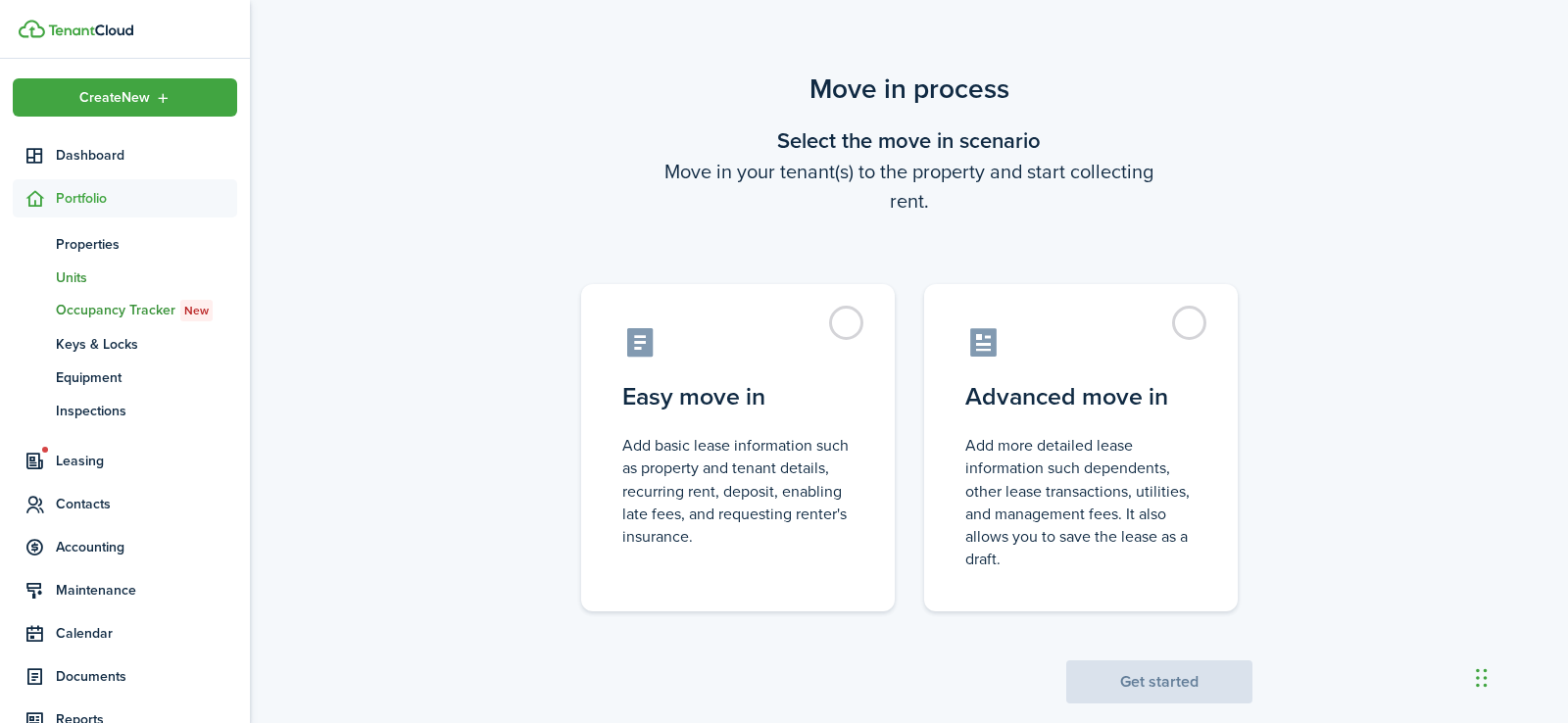
click at [83, 271] on span "Units" at bounding box center [147, 277] width 181 height 21
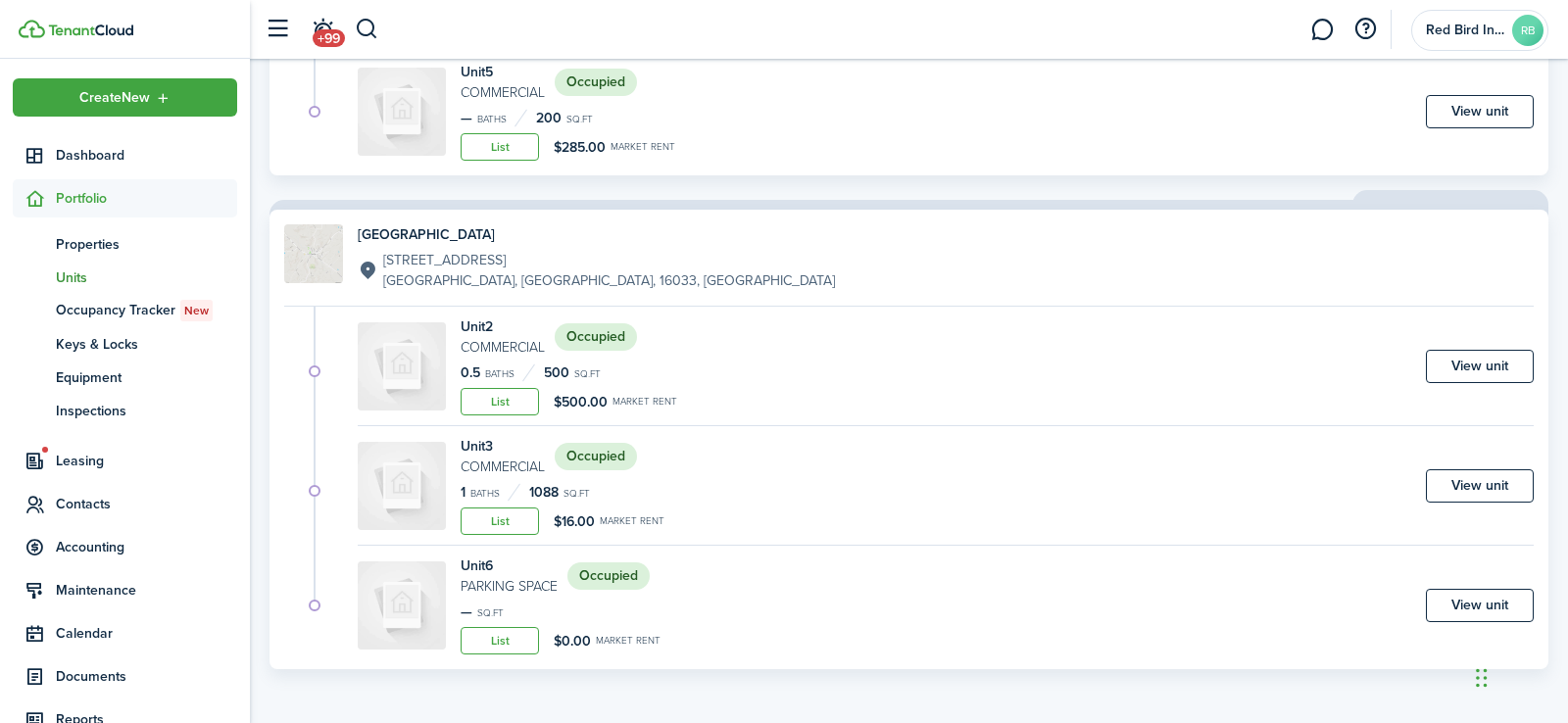
scroll to position [997, 0]
click at [1456, 363] on link "View unit" at bounding box center [1479, 368] width 108 height 33
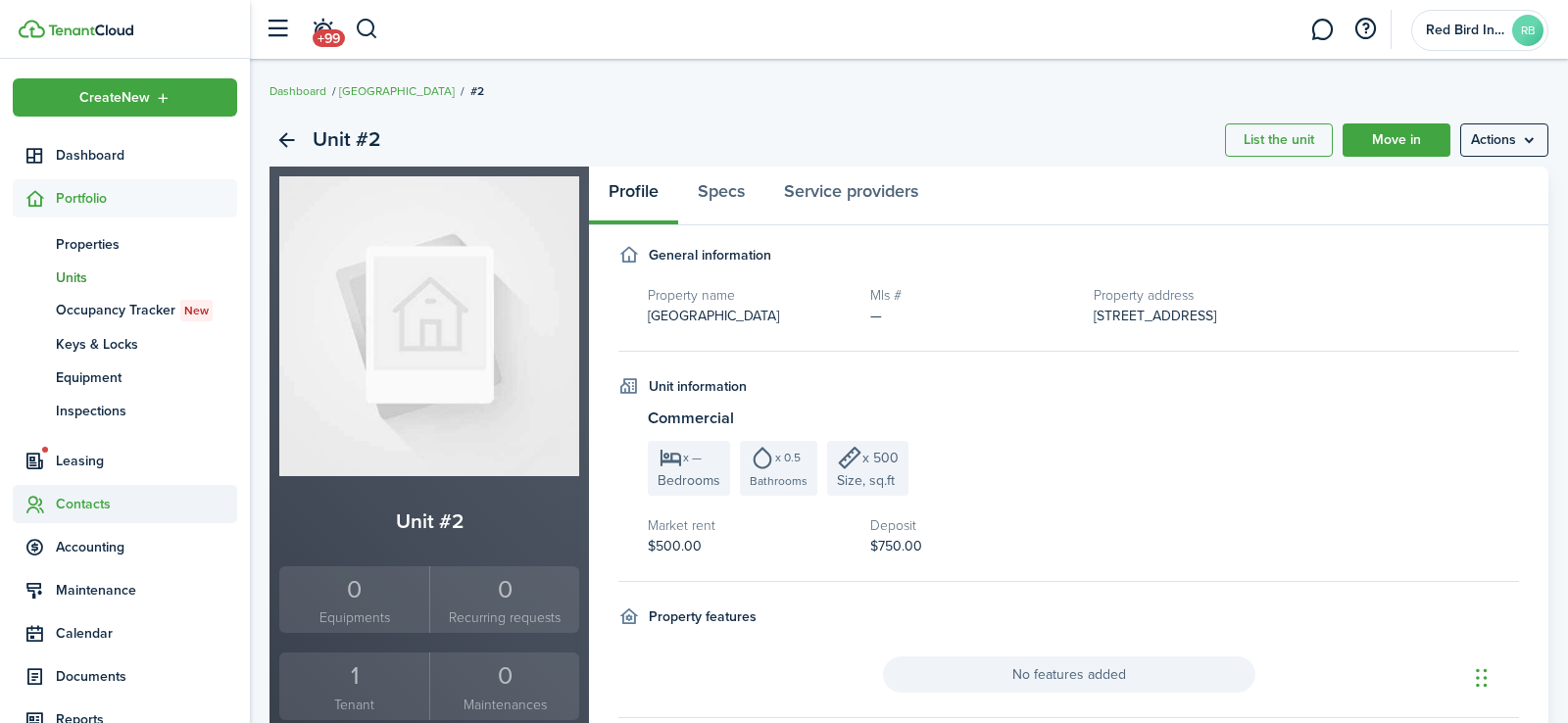
click at [90, 503] on span "Contacts" at bounding box center [147, 504] width 181 height 21
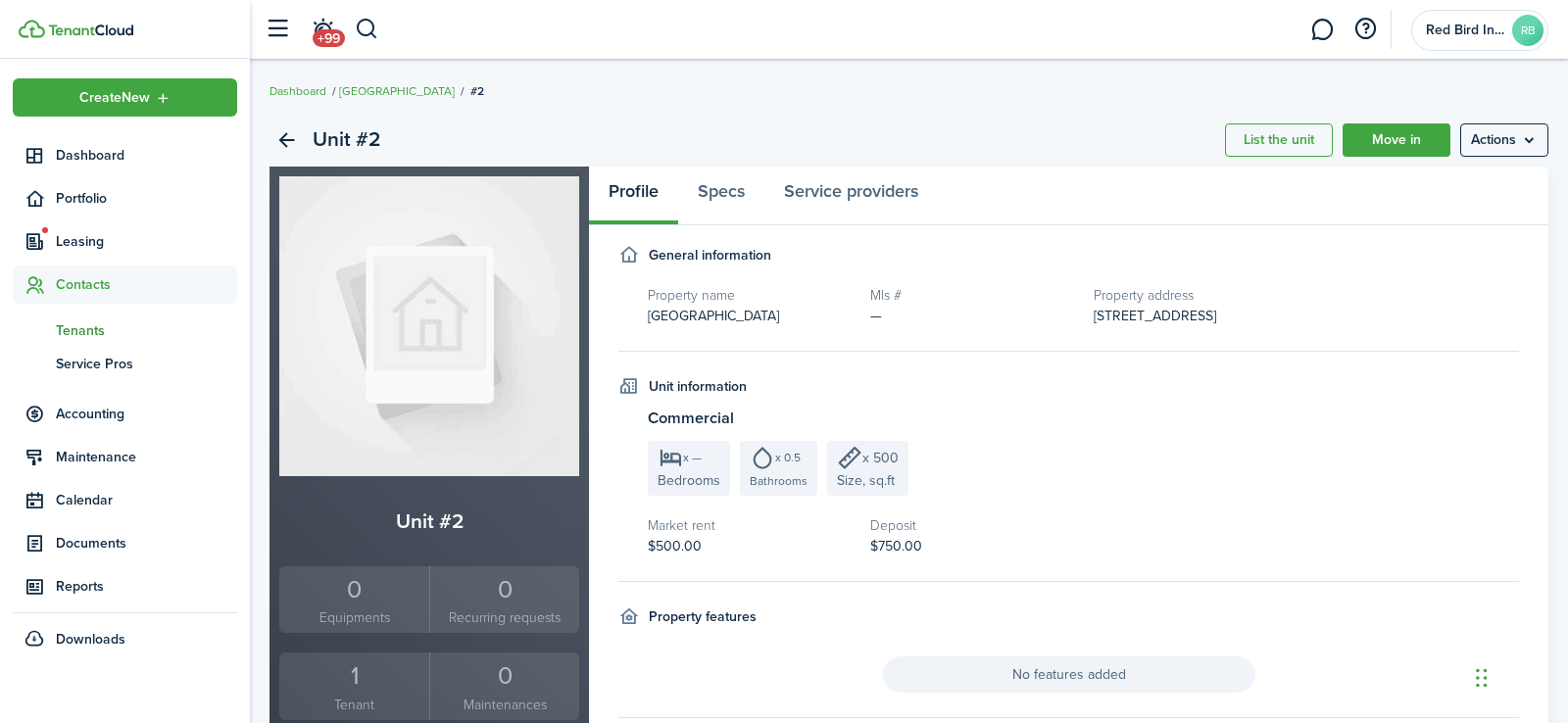
click at [81, 327] on span "Tenants" at bounding box center [147, 331] width 181 height 21
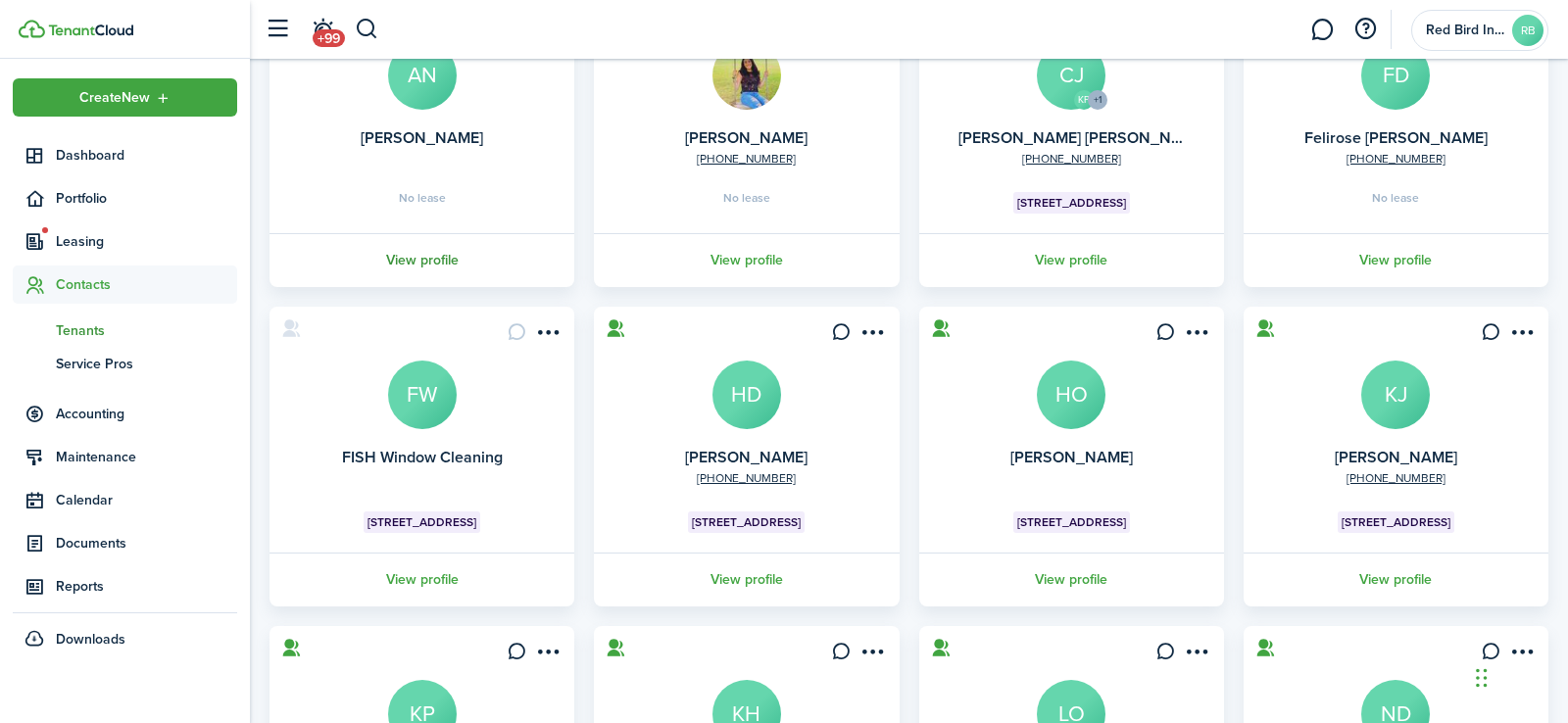
scroll to position [242, 0]
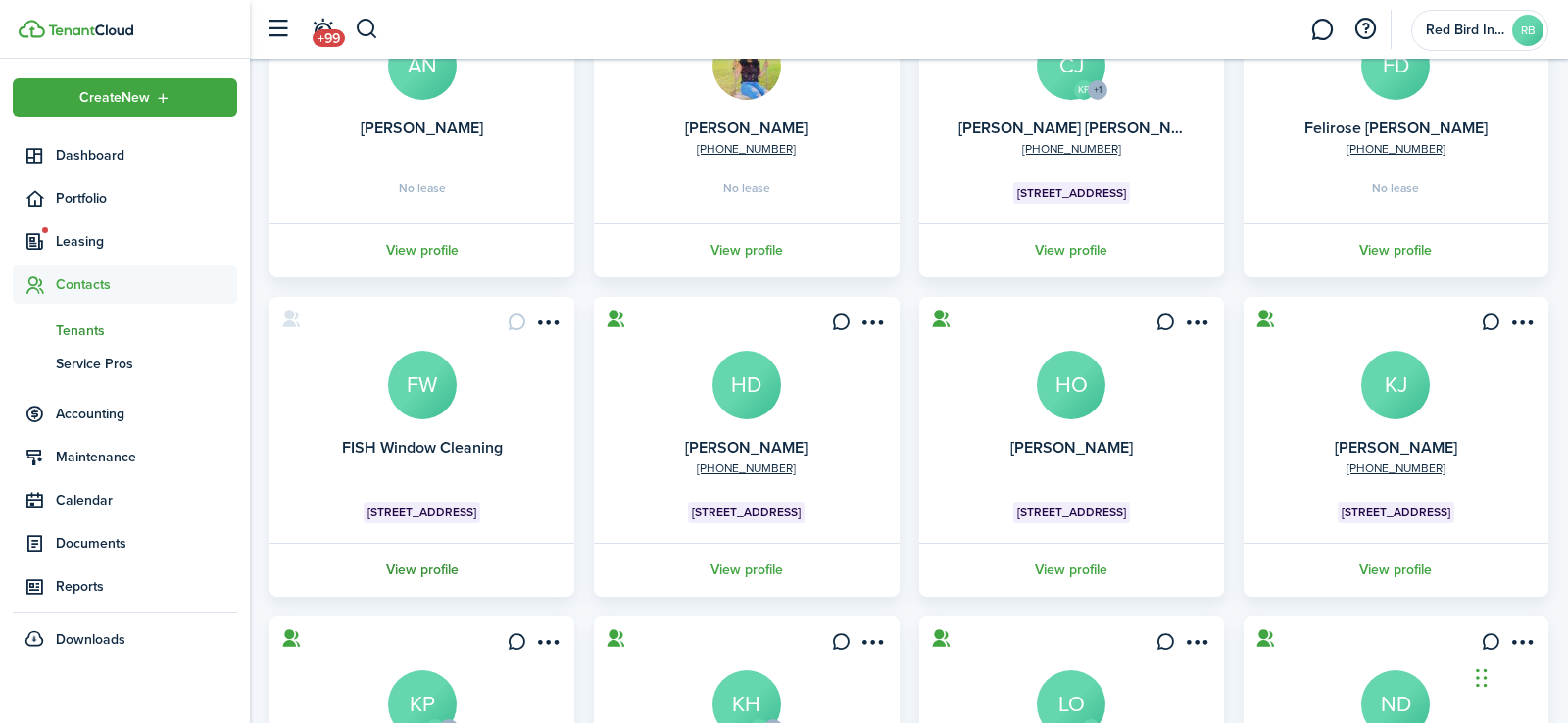
click at [427, 568] on link "View profile" at bounding box center [422, 570] width 311 height 54
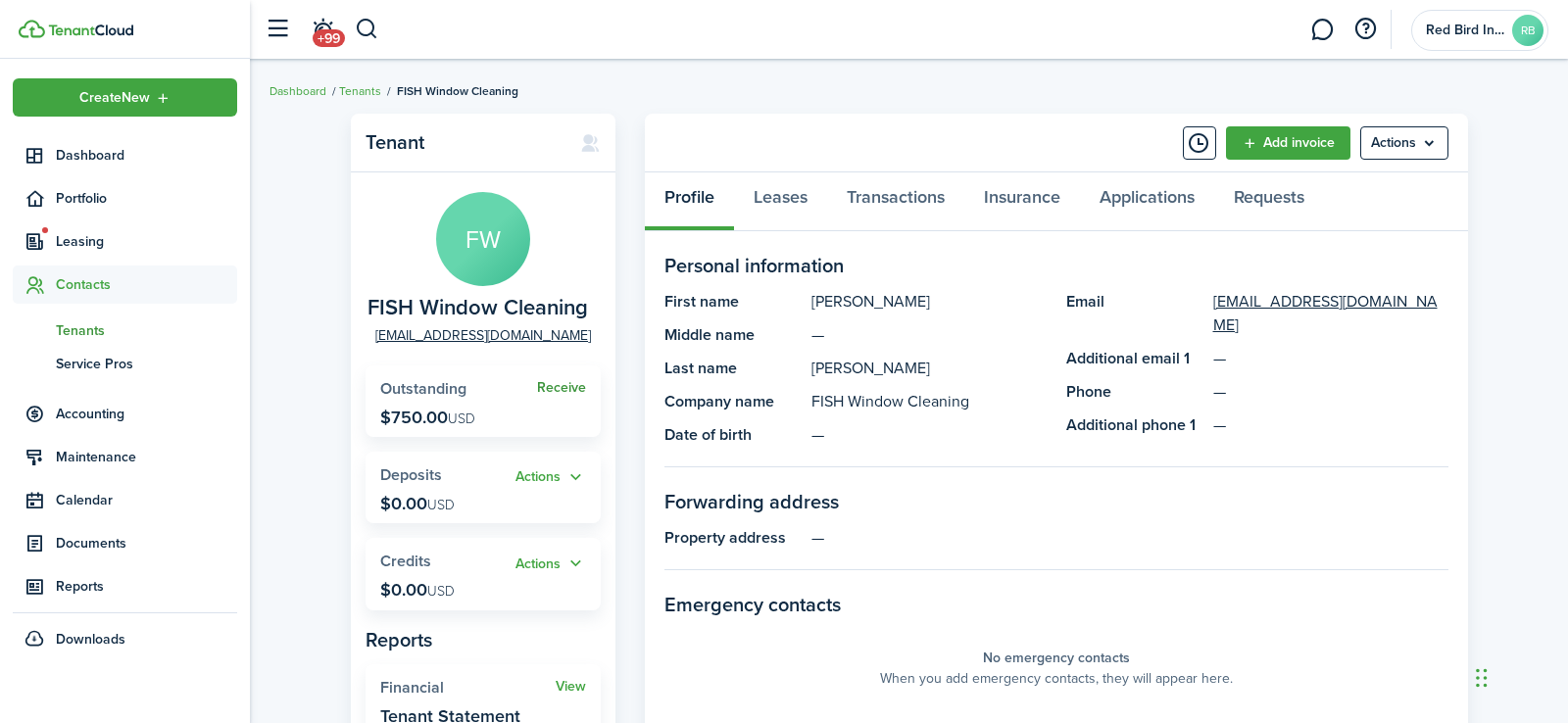
click at [565, 386] on link "Receive" at bounding box center [562, 389] width 49 height 16
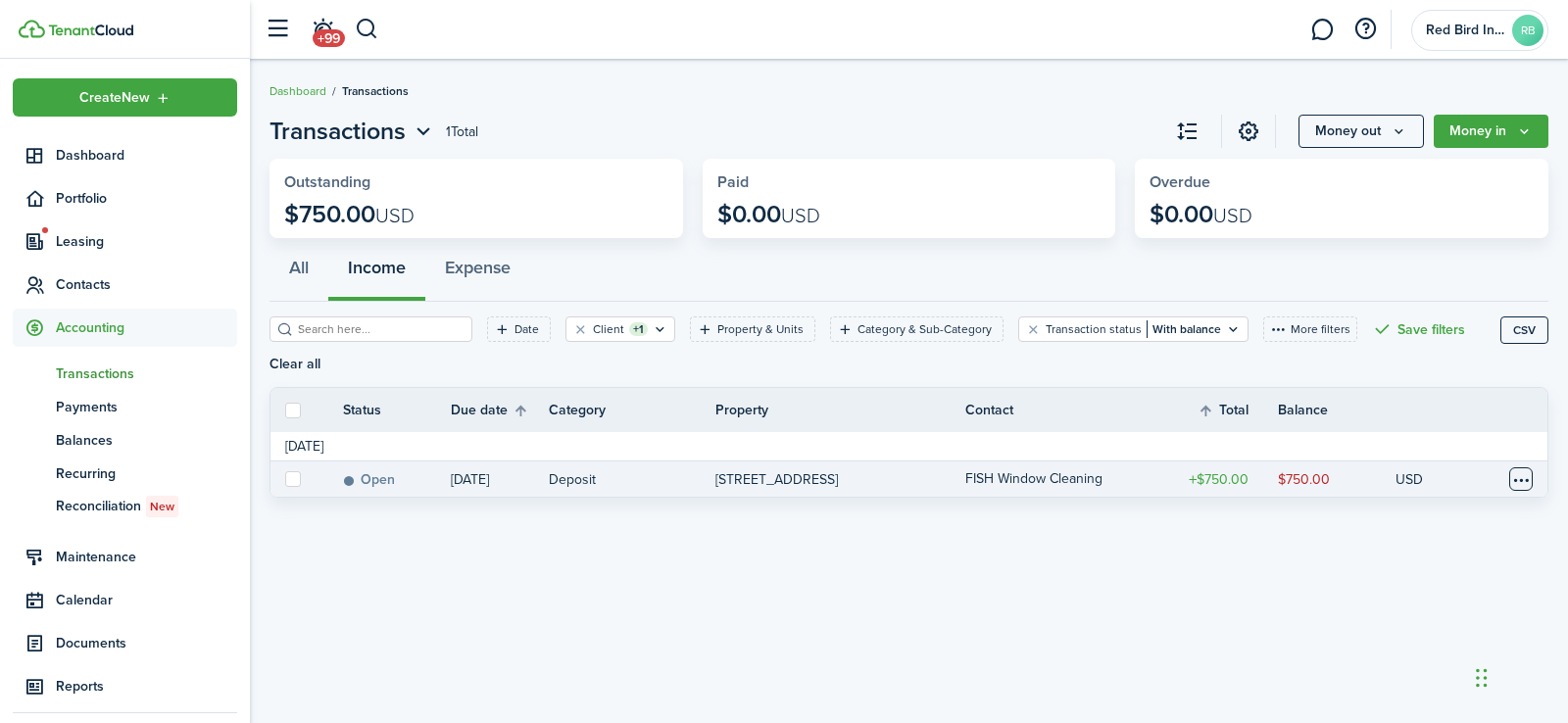
click at [1520, 483] on table-menu-btn-icon at bounding box center [1521, 479] width 24 height 24
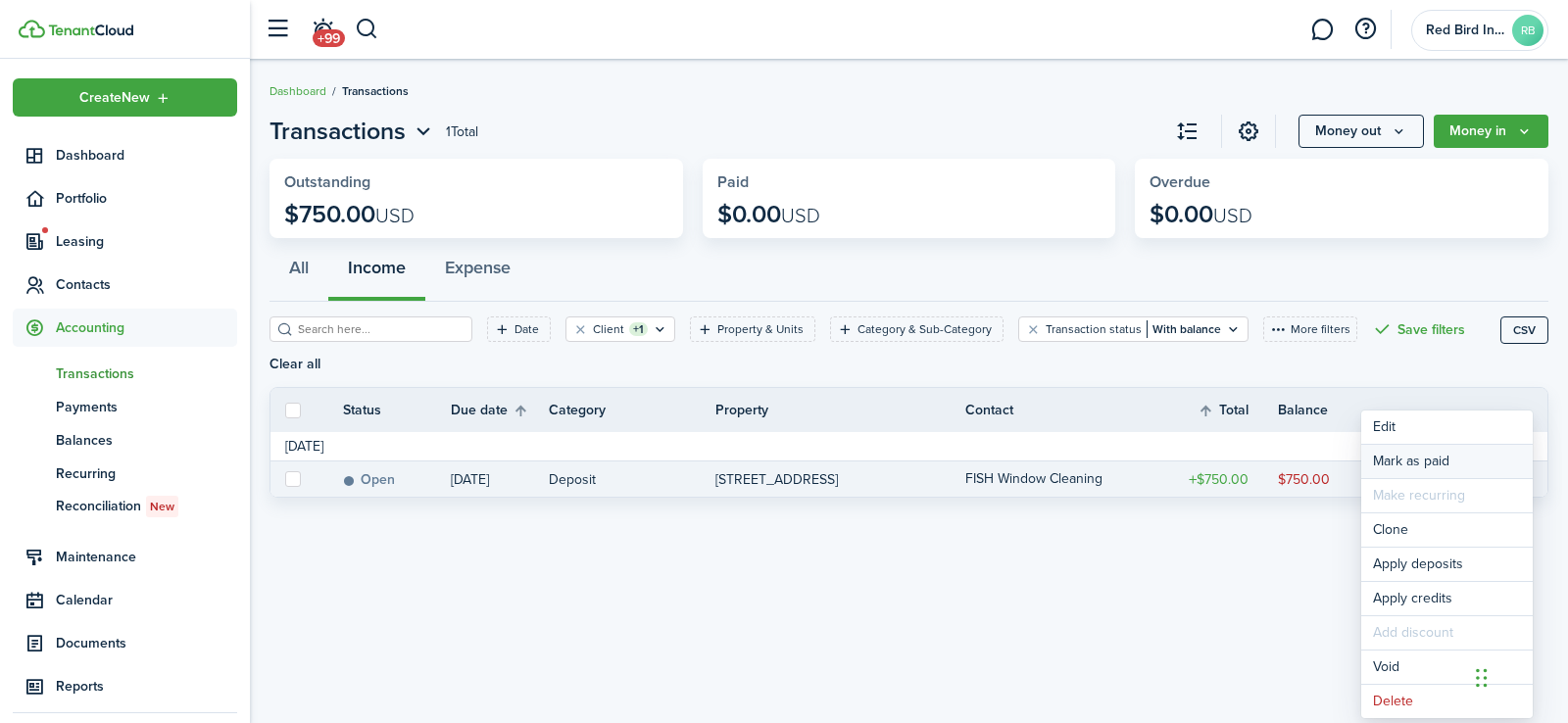
click at [1430, 458] on link "Mark as paid" at bounding box center [1447, 461] width 171 height 33
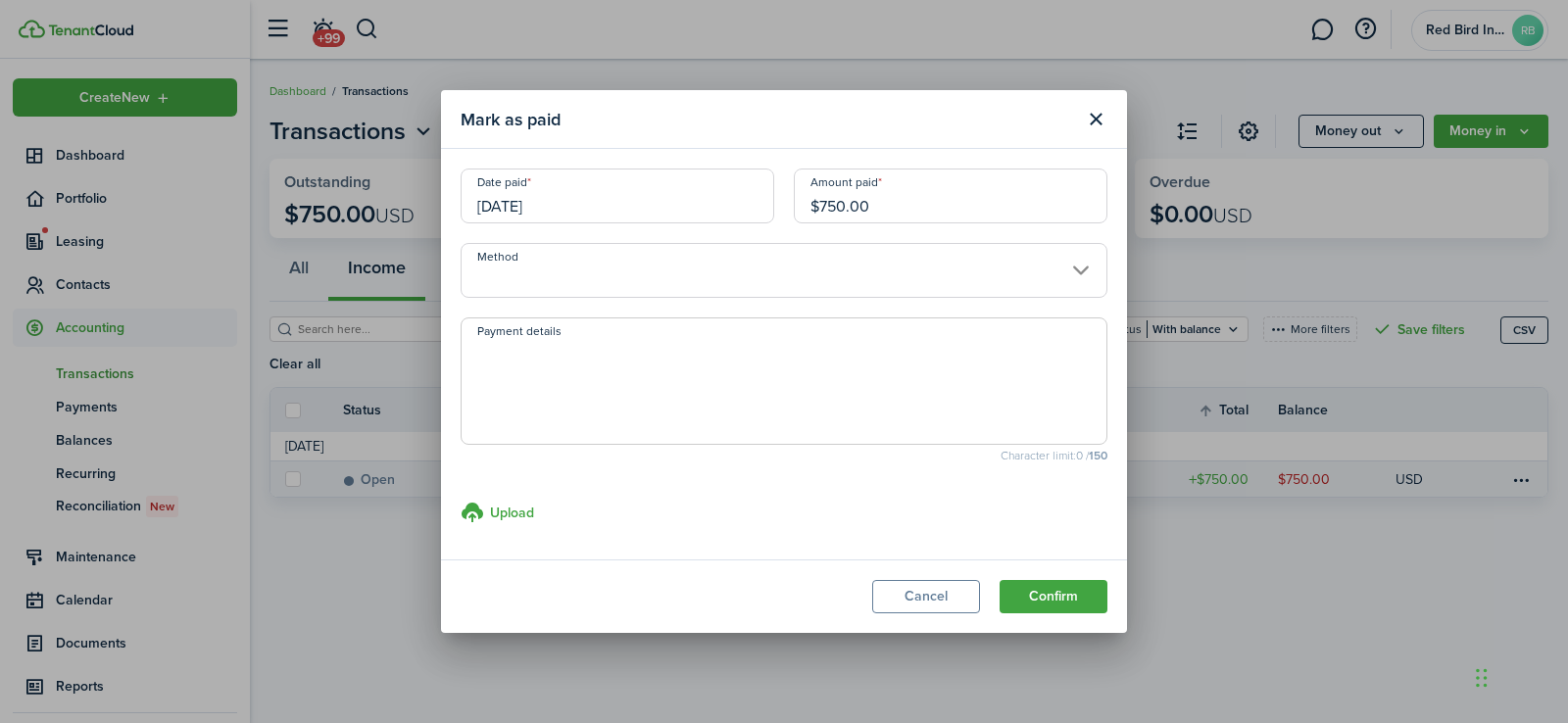
click at [1081, 271] on input "Method" at bounding box center [783, 271] width 646 height 55
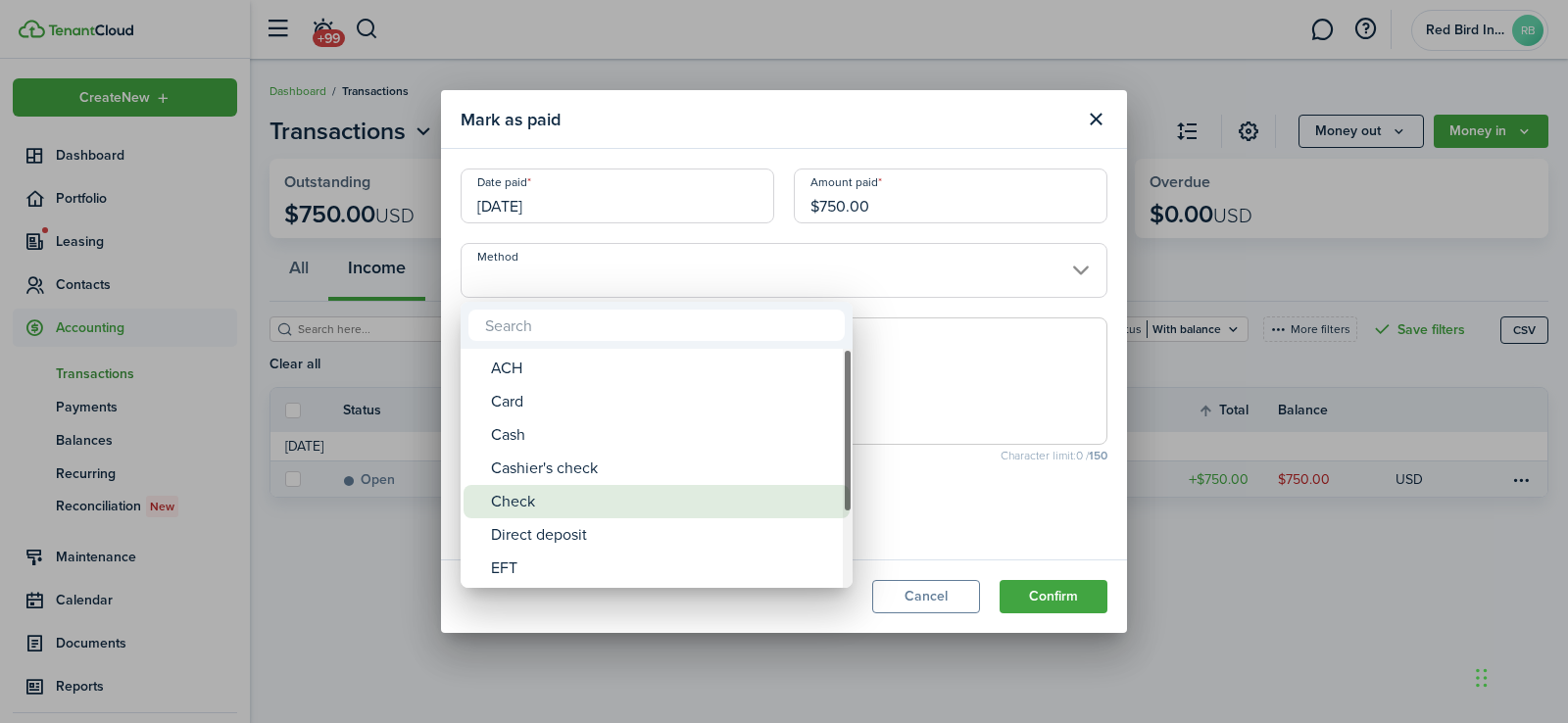
click at [522, 494] on div "Check" at bounding box center [664, 502] width 347 height 33
type input "Check"
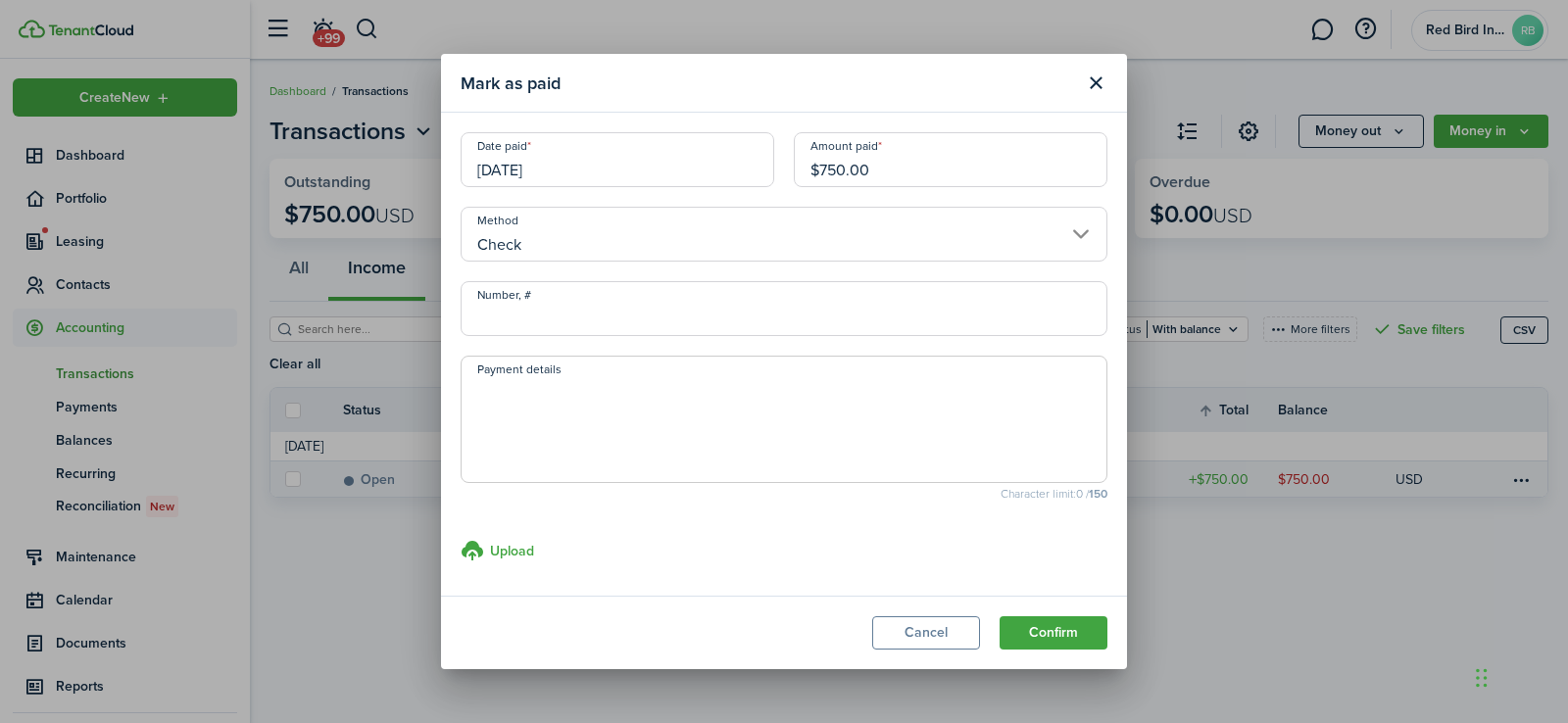
click at [774, 313] on input "Number, #" at bounding box center [783, 309] width 646 height 55
type input "1527"
click at [1053, 637] on button "Confirm" at bounding box center [1054, 633] width 108 height 33
